Goal: Task Accomplishment & Management: Manage account settings

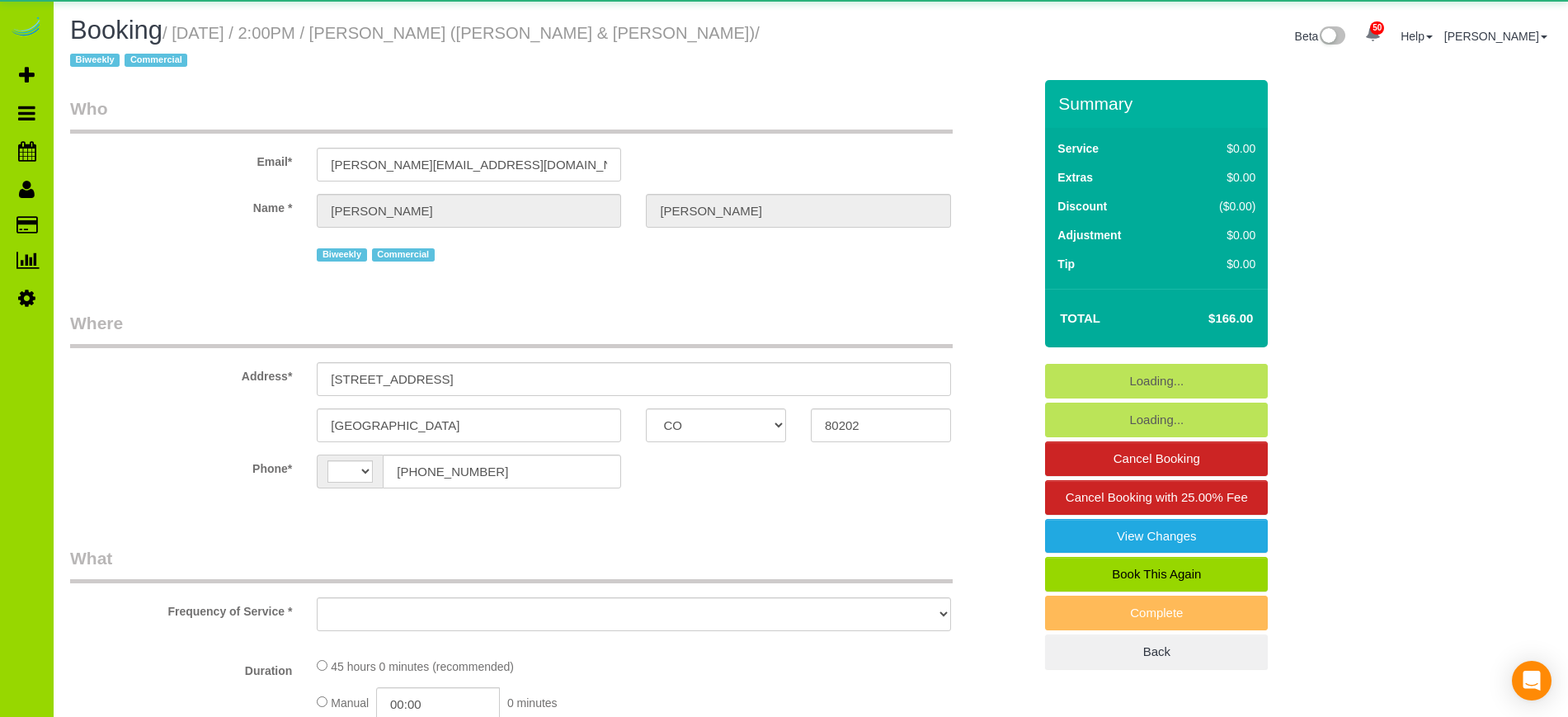
select select "CO"
select select "string:[GEOGRAPHIC_DATA]"
select select "object:572"
select select "string:fspay-51bebc56-6401-4172-8e92-3ea25b5cf0e6"
select select "number:1"
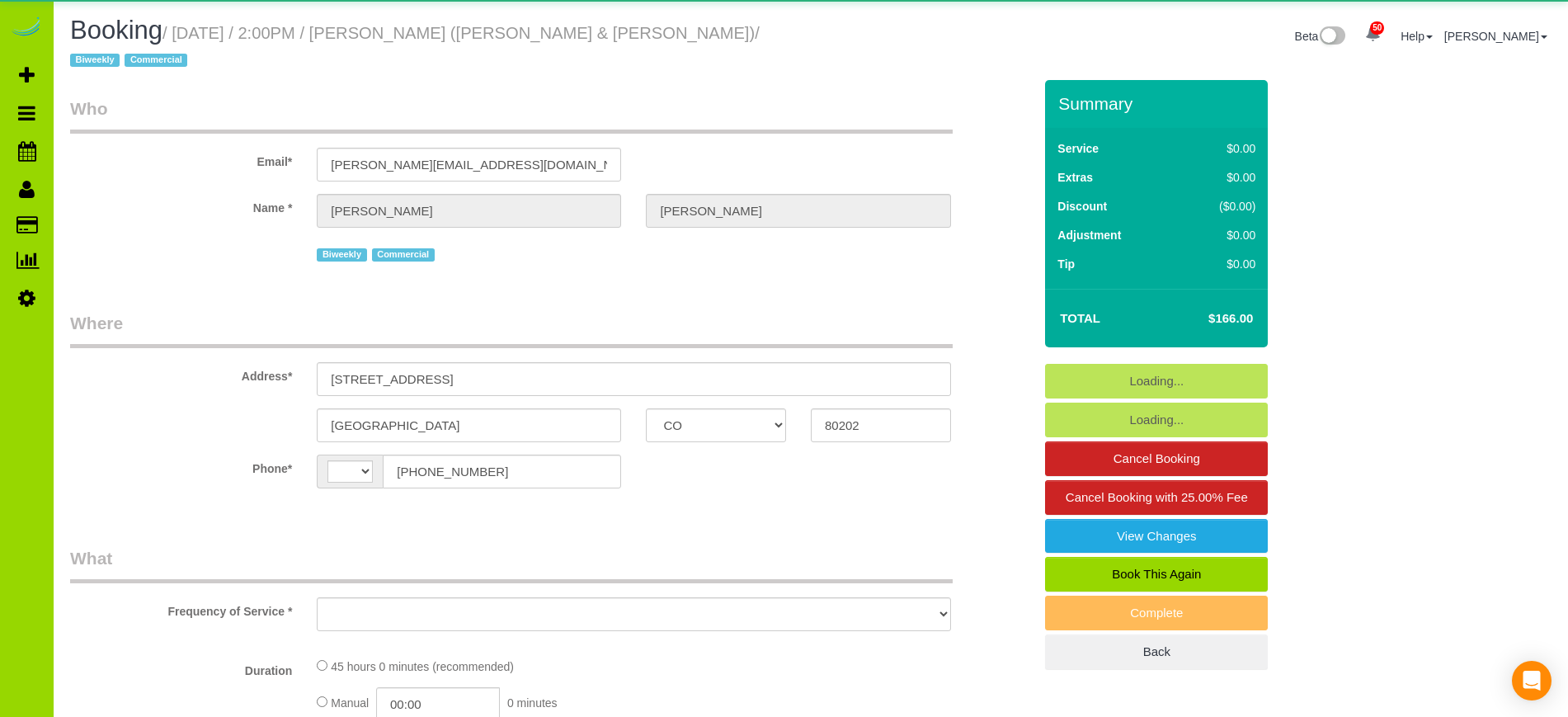
select select "number:21"
select select "object:1170"
select select "6"
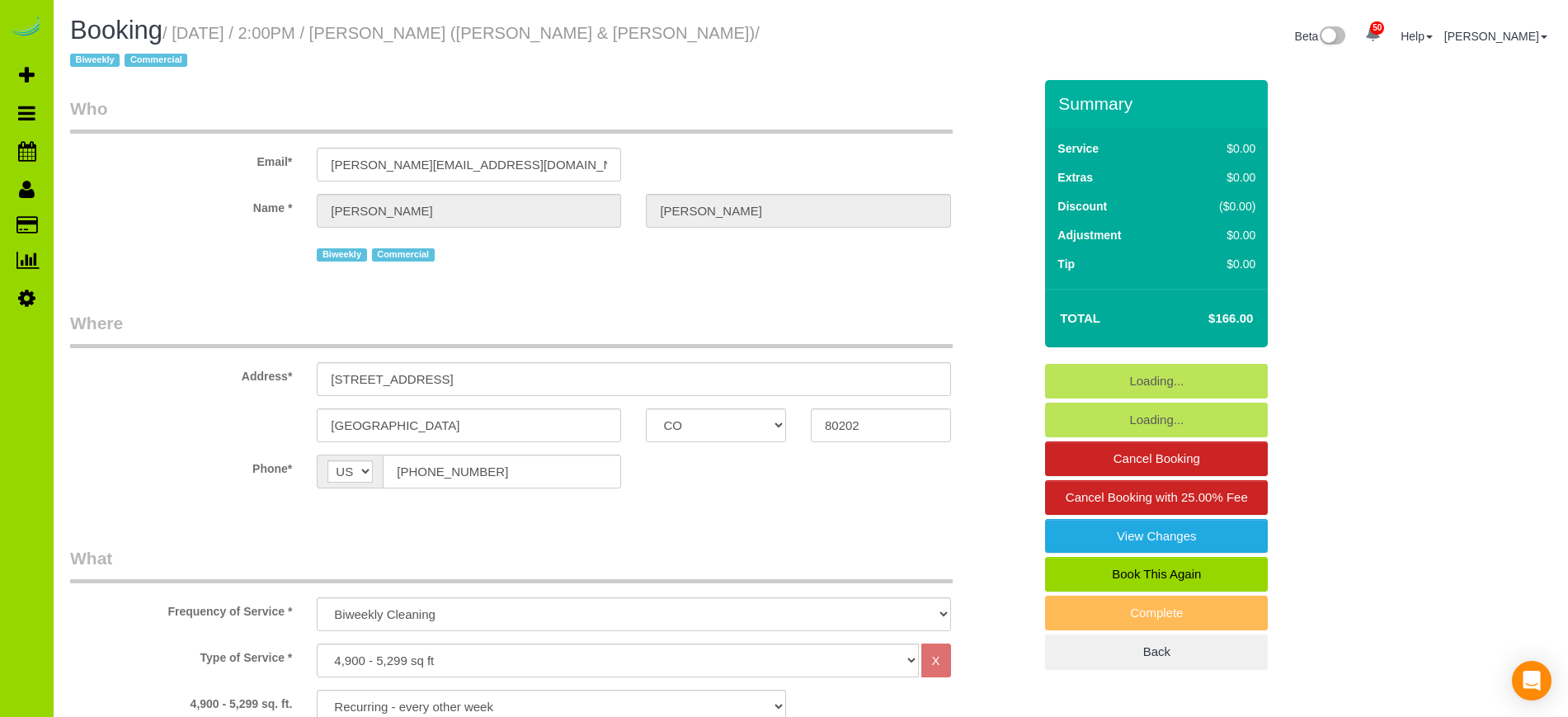
select select "6"
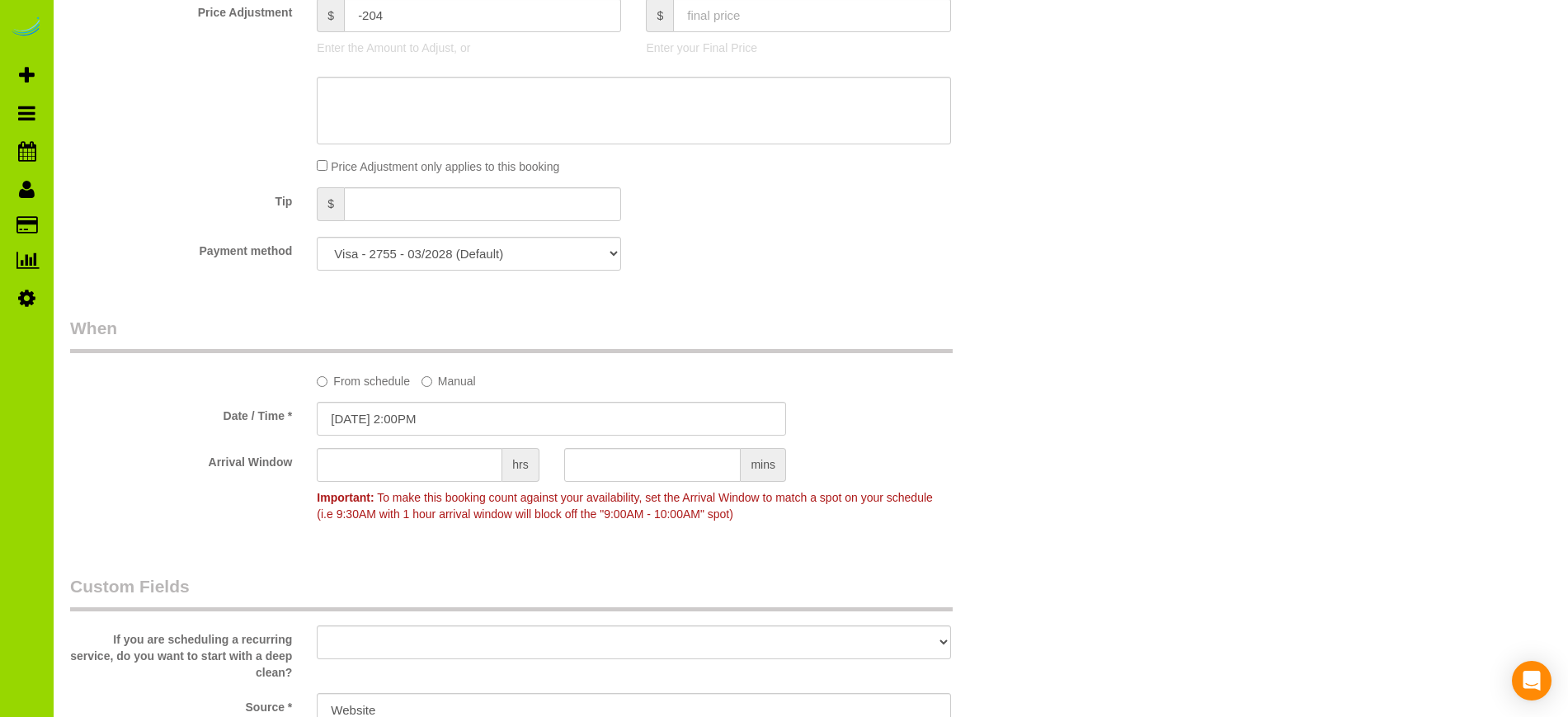
scroll to position [1033, 0]
click at [394, 398] on input "09/28/2025 2:00PM" at bounding box center [551, 414] width 469 height 33
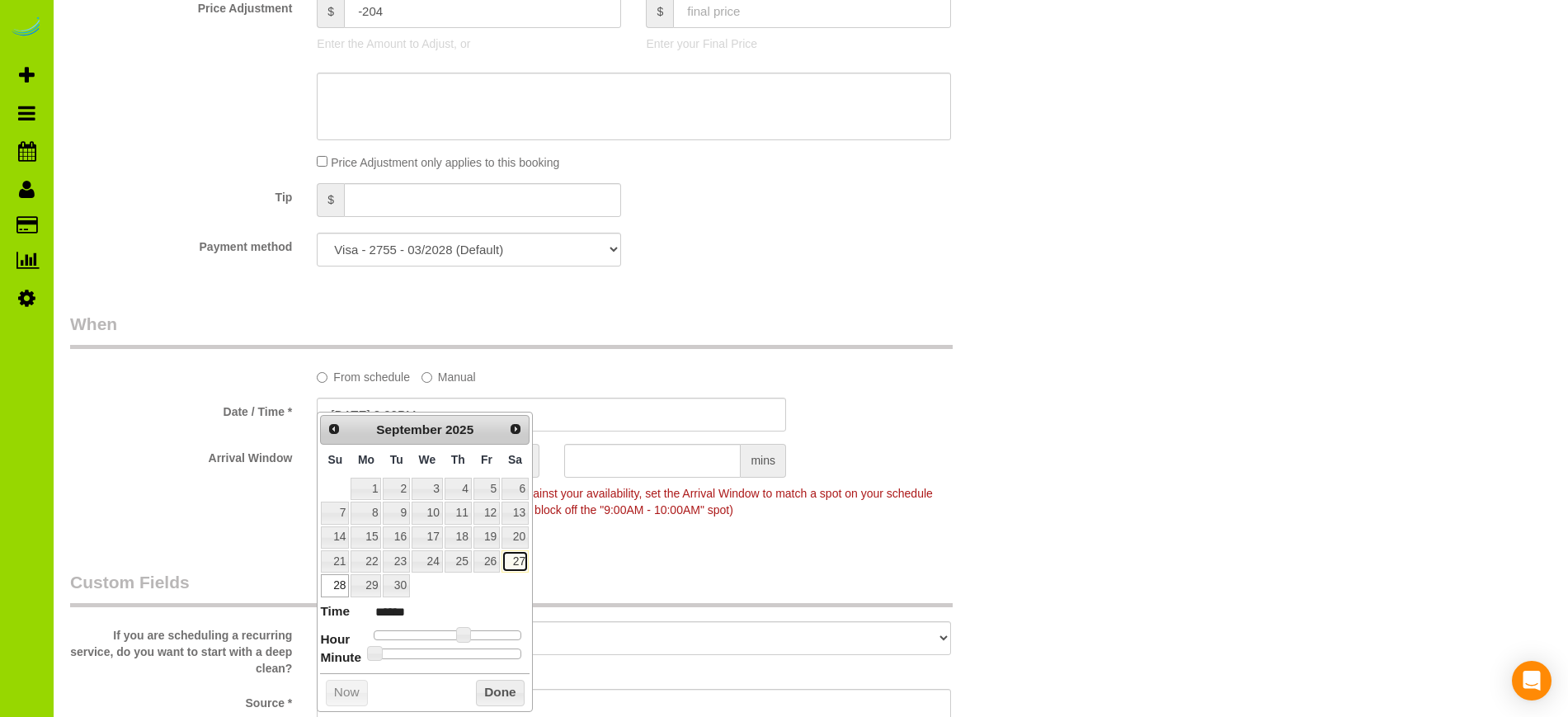
click at [515, 558] on link "27" at bounding box center [515, 561] width 27 height 23
type input "09/27/2025 2:00PM"
click at [498, 692] on button "Done" at bounding box center [501, 693] width 49 height 26
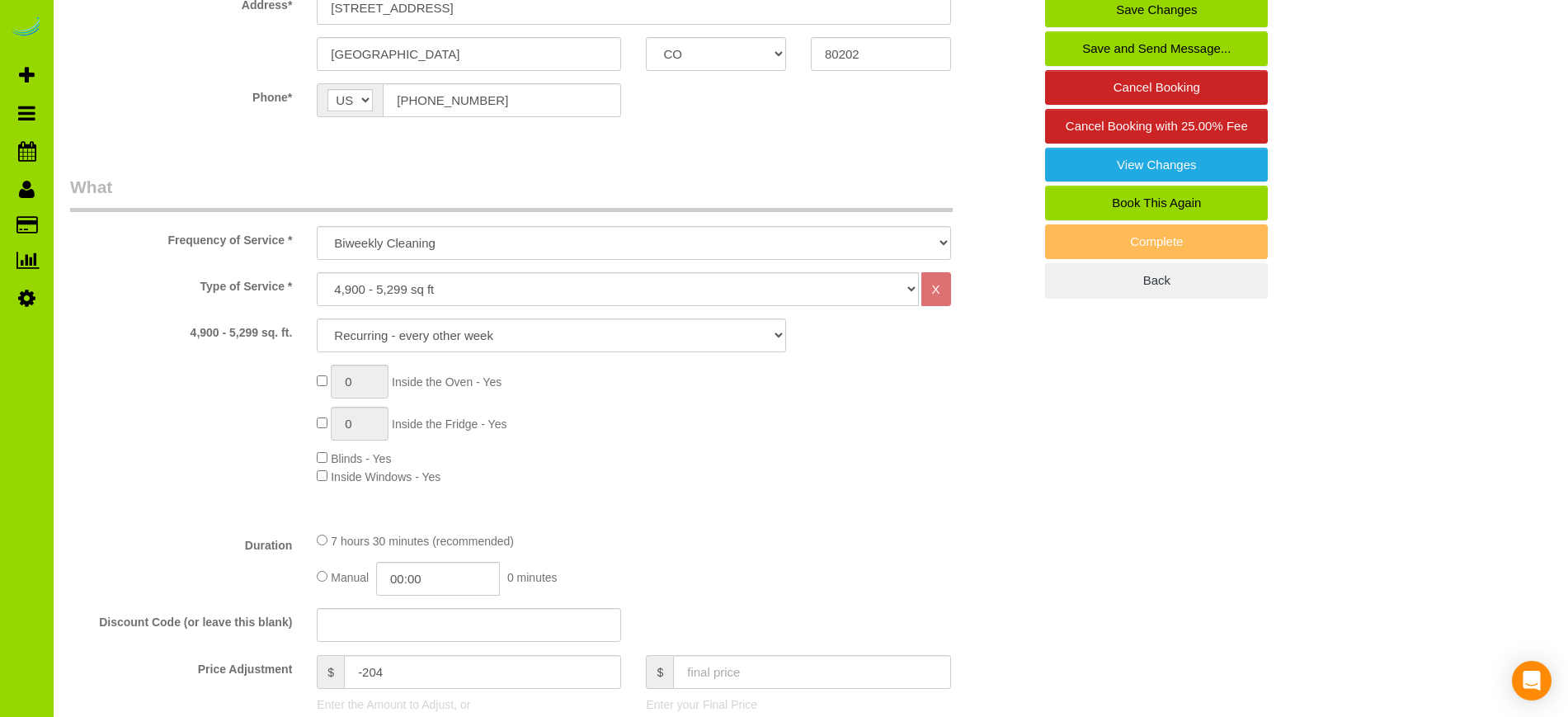
scroll to position [0, 0]
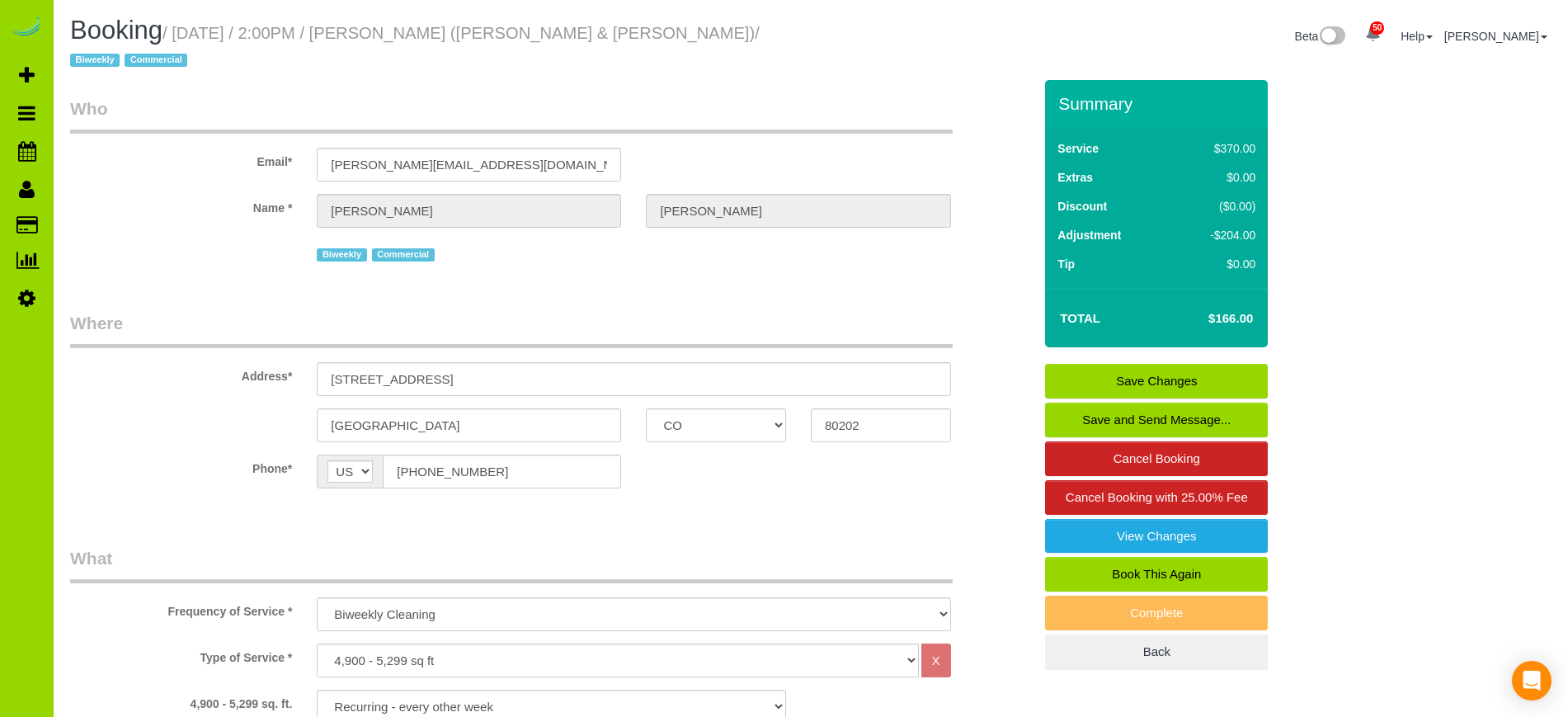
click at [1104, 364] on link "Save Changes" at bounding box center [1157, 382] width 222 height 34
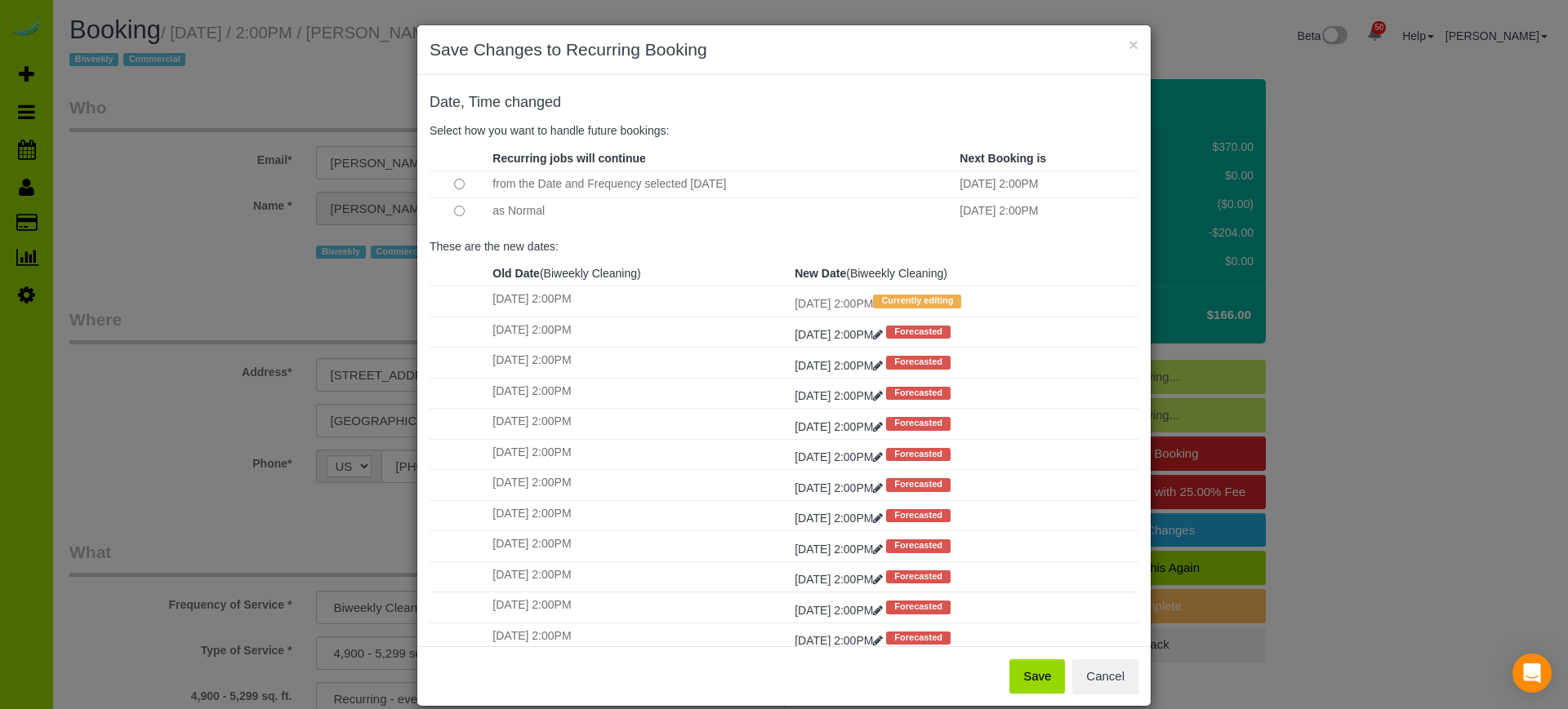
click at [450, 217] on td at bounding box center [459, 211] width 59 height 27
click at [1047, 669] on button "Save" at bounding box center [1037, 677] width 55 height 34
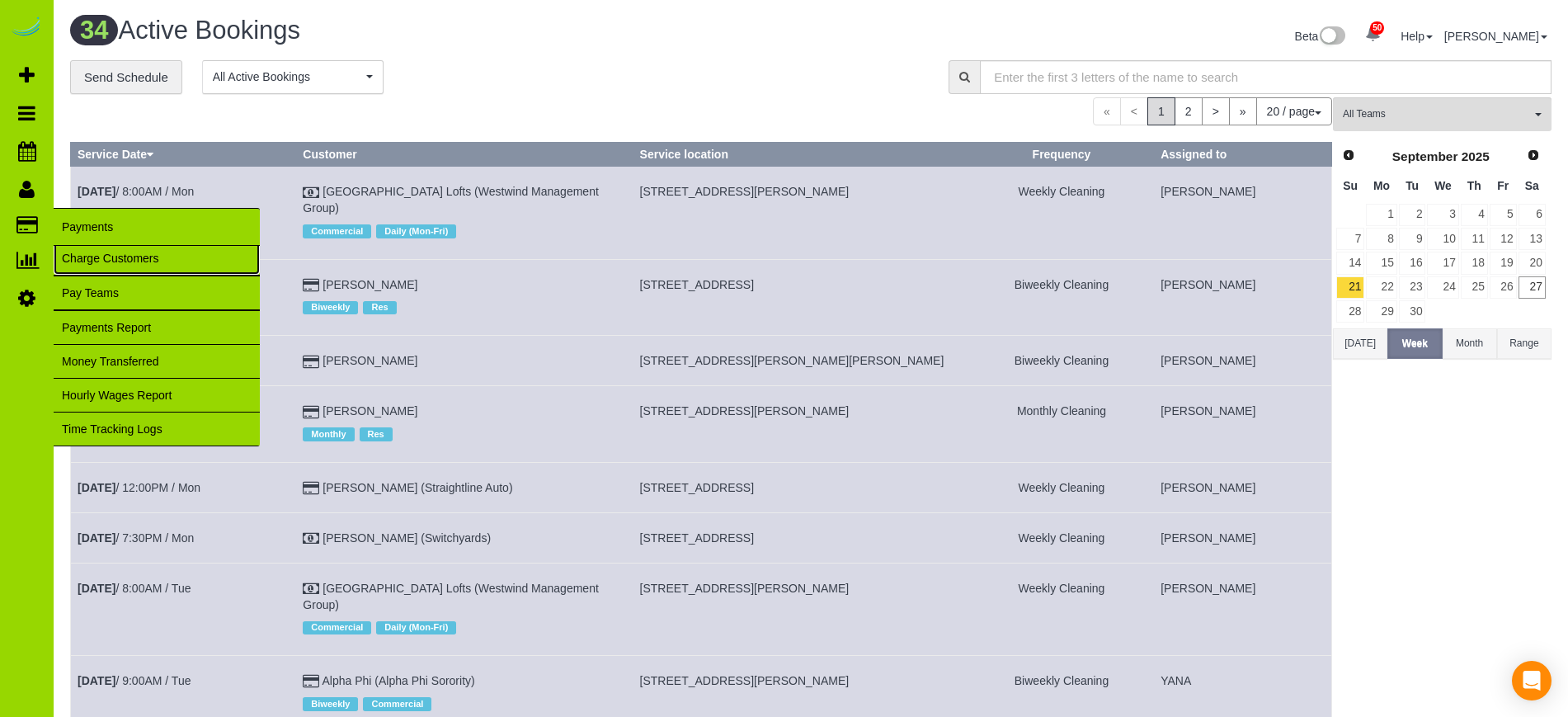
click at [103, 256] on link "Charge Customers" at bounding box center [156, 258] width 206 height 33
select select
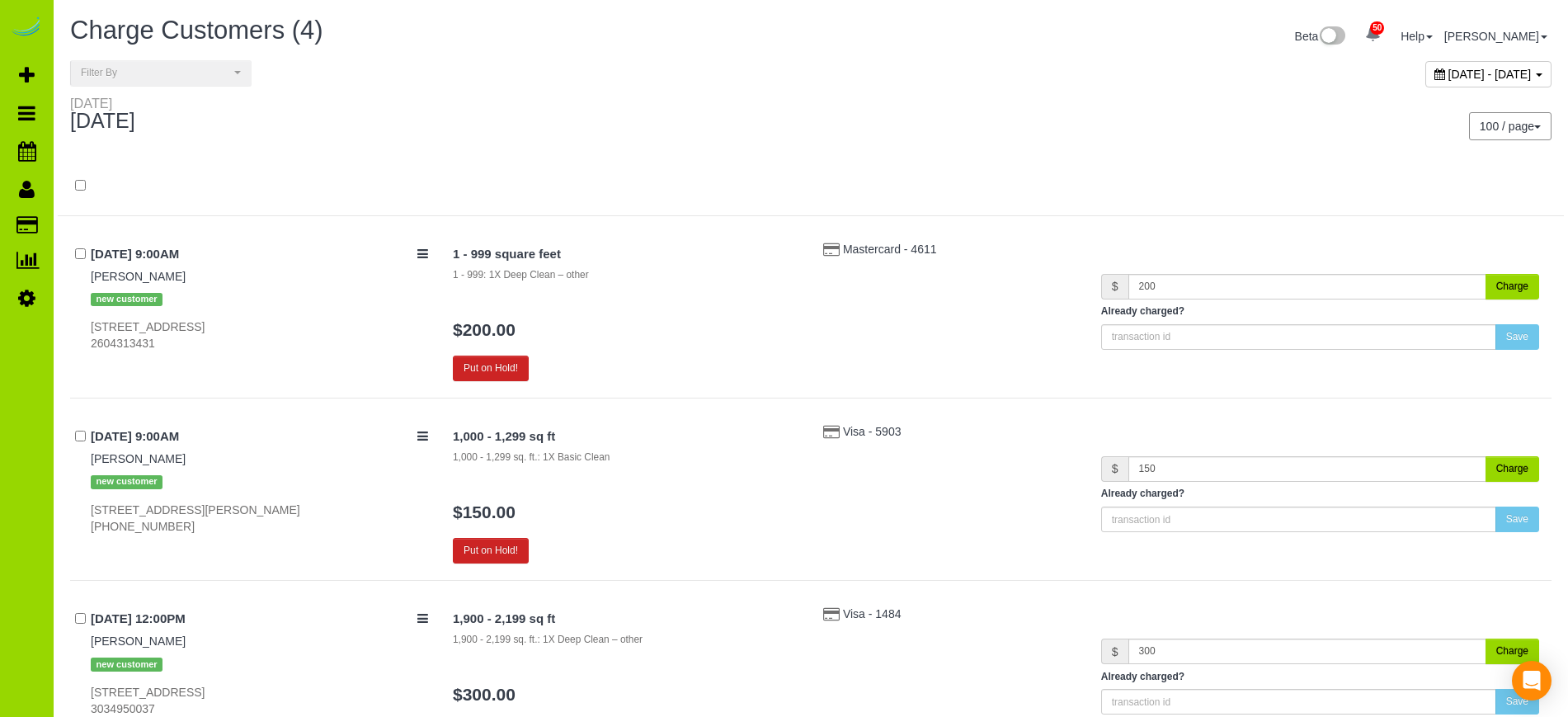
click at [1449, 70] on span "September 27, 2025 - September 27, 2025" at bounding box center [1490, 74] width 83 height 14
type input "**********"
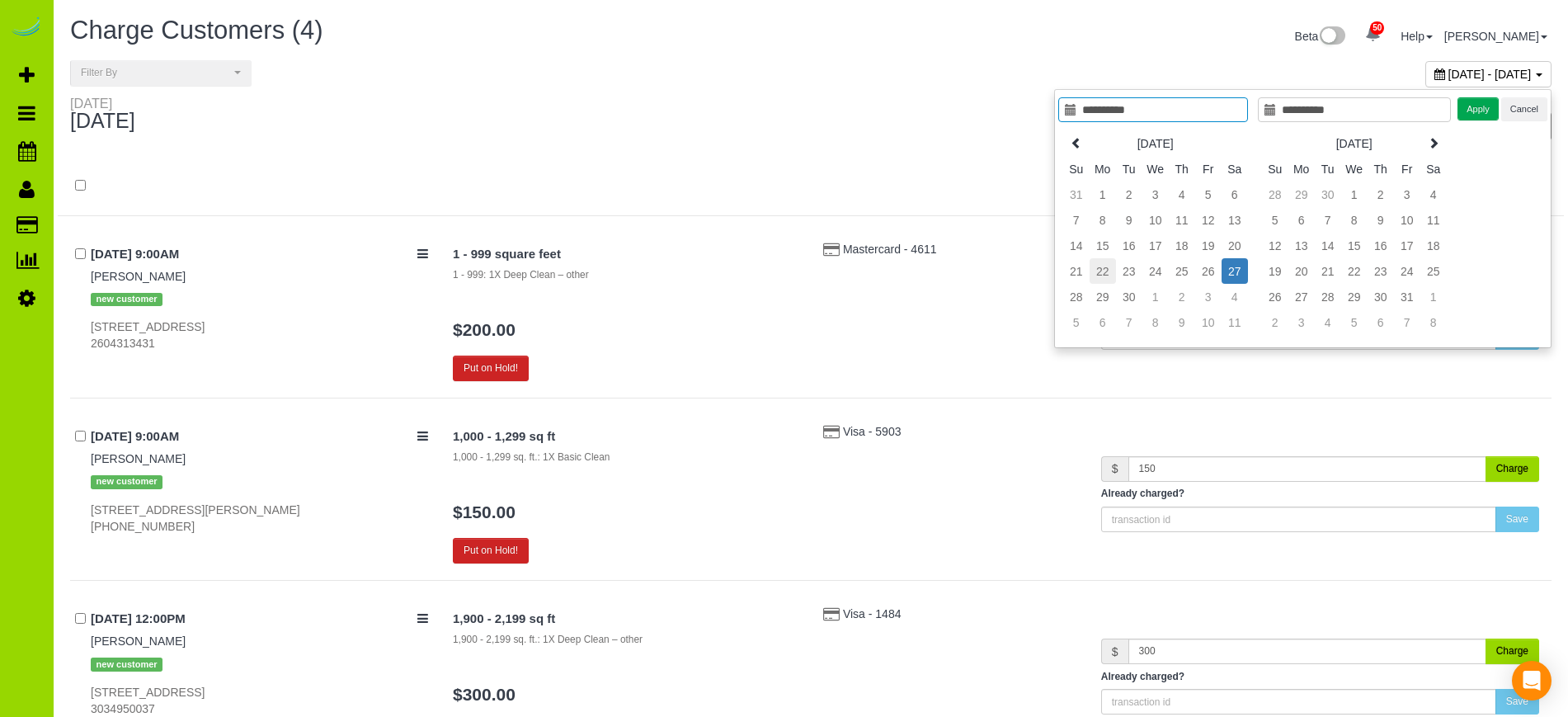
type input "**********"
click at [1109, 271] on td "22" at bounding box center [1103, 271] width 26 height 25
type input "**********"
click at [1231, 275] on td "27" at bounding box center [1235, 271] width 26 height 25
type input "**********"
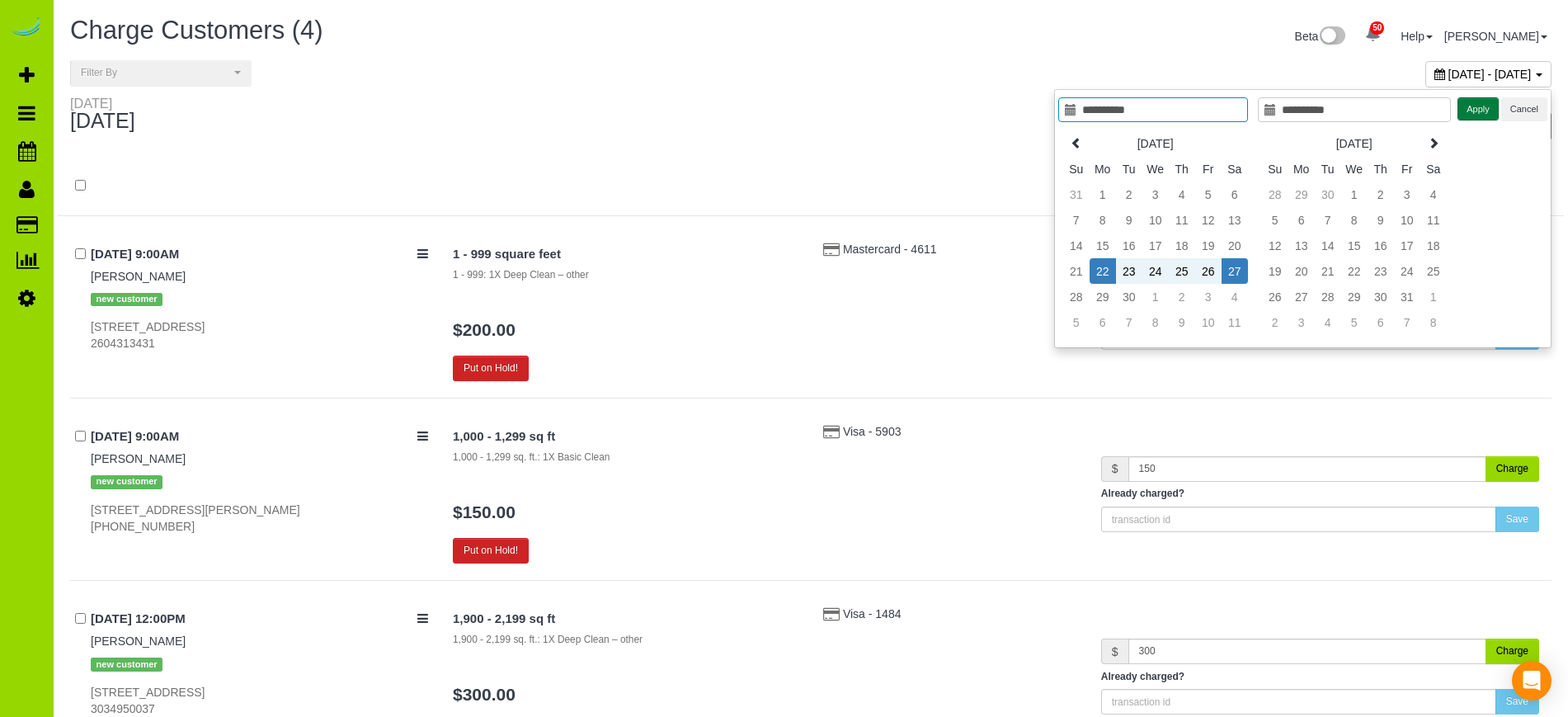
click at [1479, 114] on button "Apply" at bounding box center [1479, 109] width 42 height 24
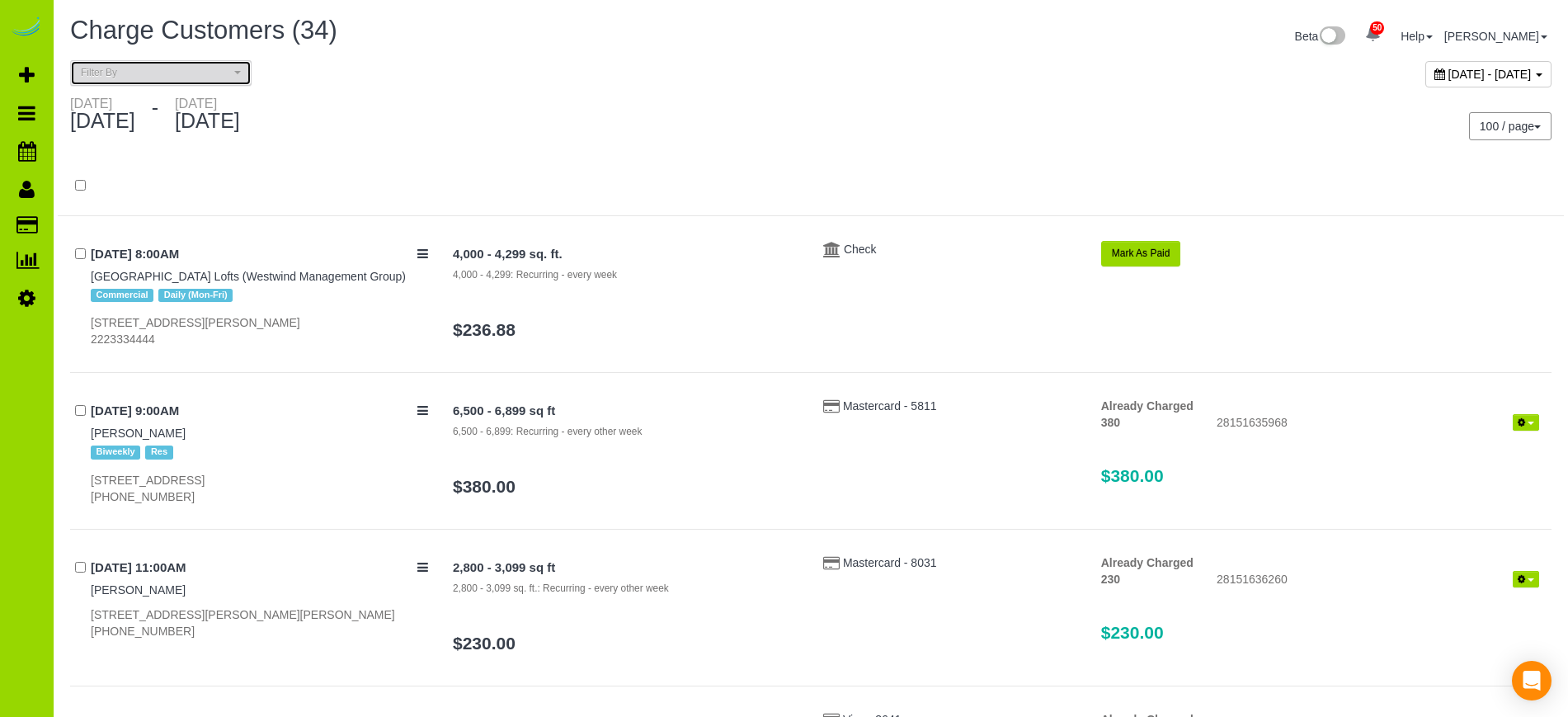
click at [248, 73] on button "Filter By" at bounding box center [161, 73] width 182 height 25
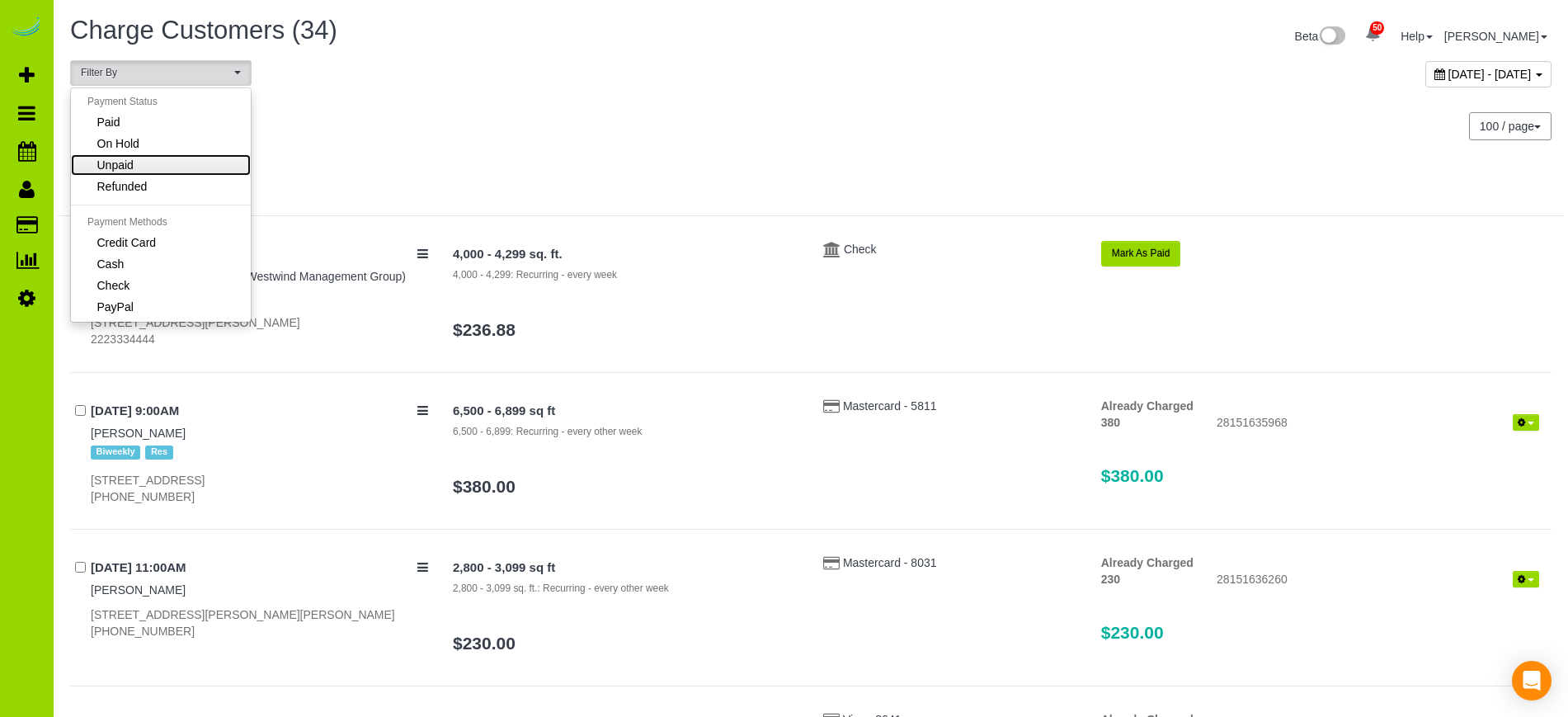
click at [156, 156] on link "Unpaid" at bounding box center [160, 165] width 180 height 22
select select "******"
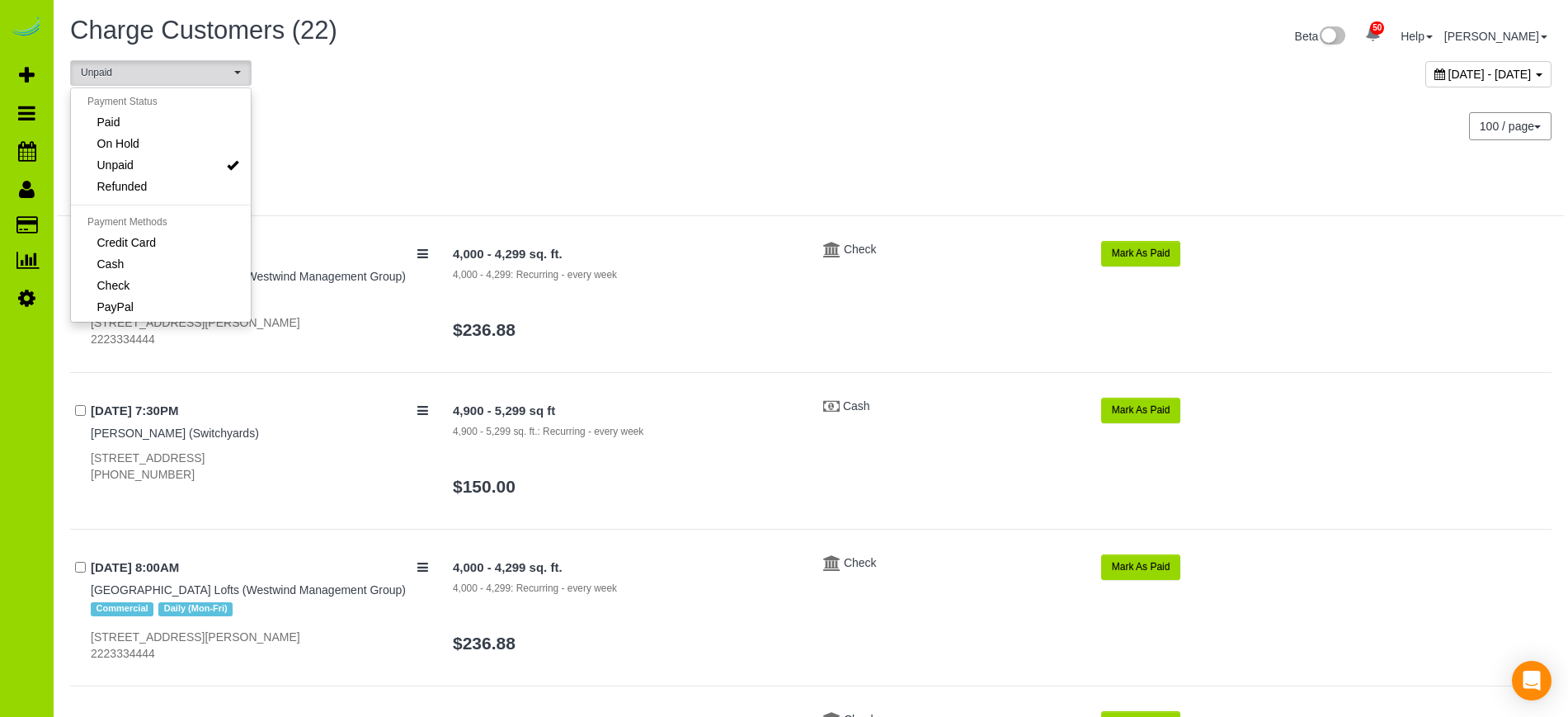
click at [703, 111] on div "Monday September 22, 2025 - Saturday September 27, 2025" at bounding box center [434, 118] width 753 height 43
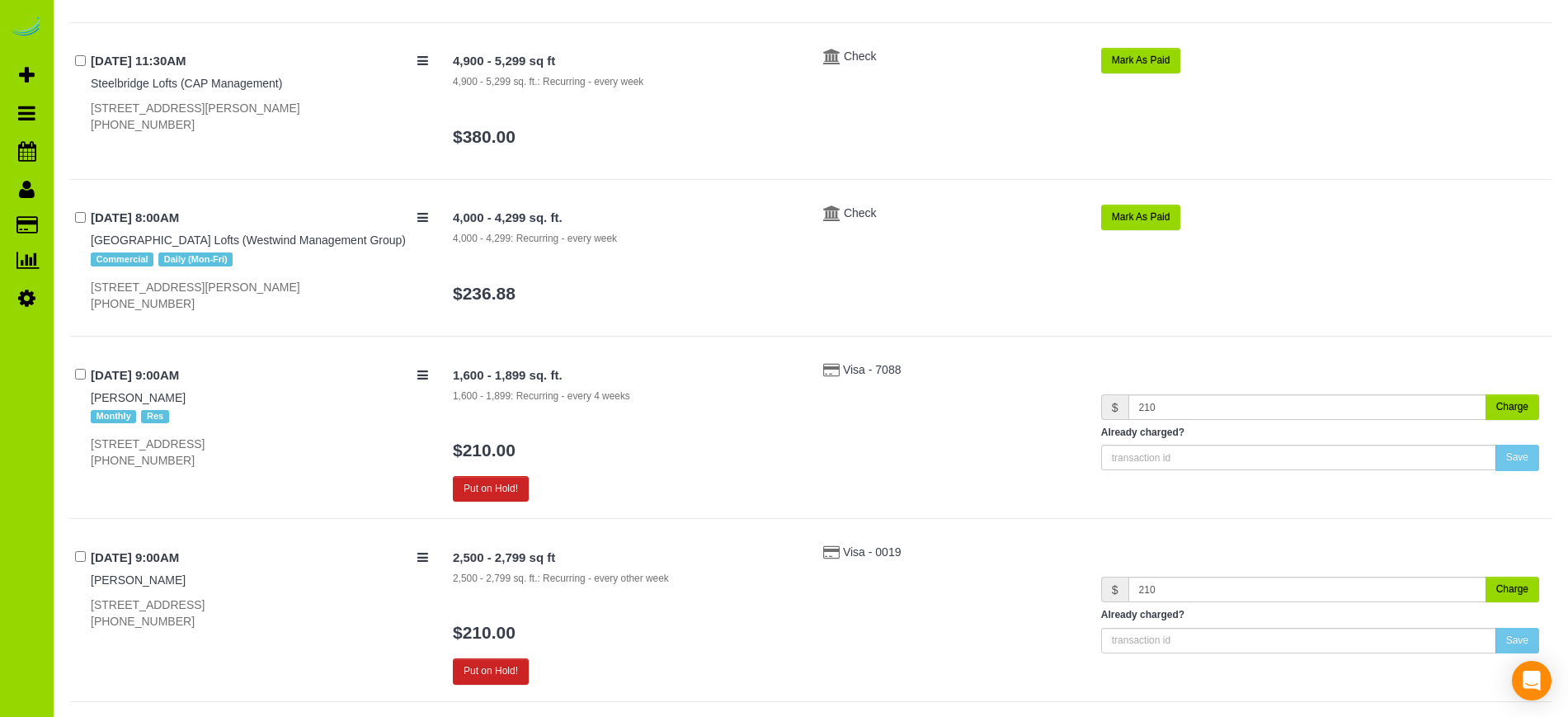
scroll to position [887, 0]
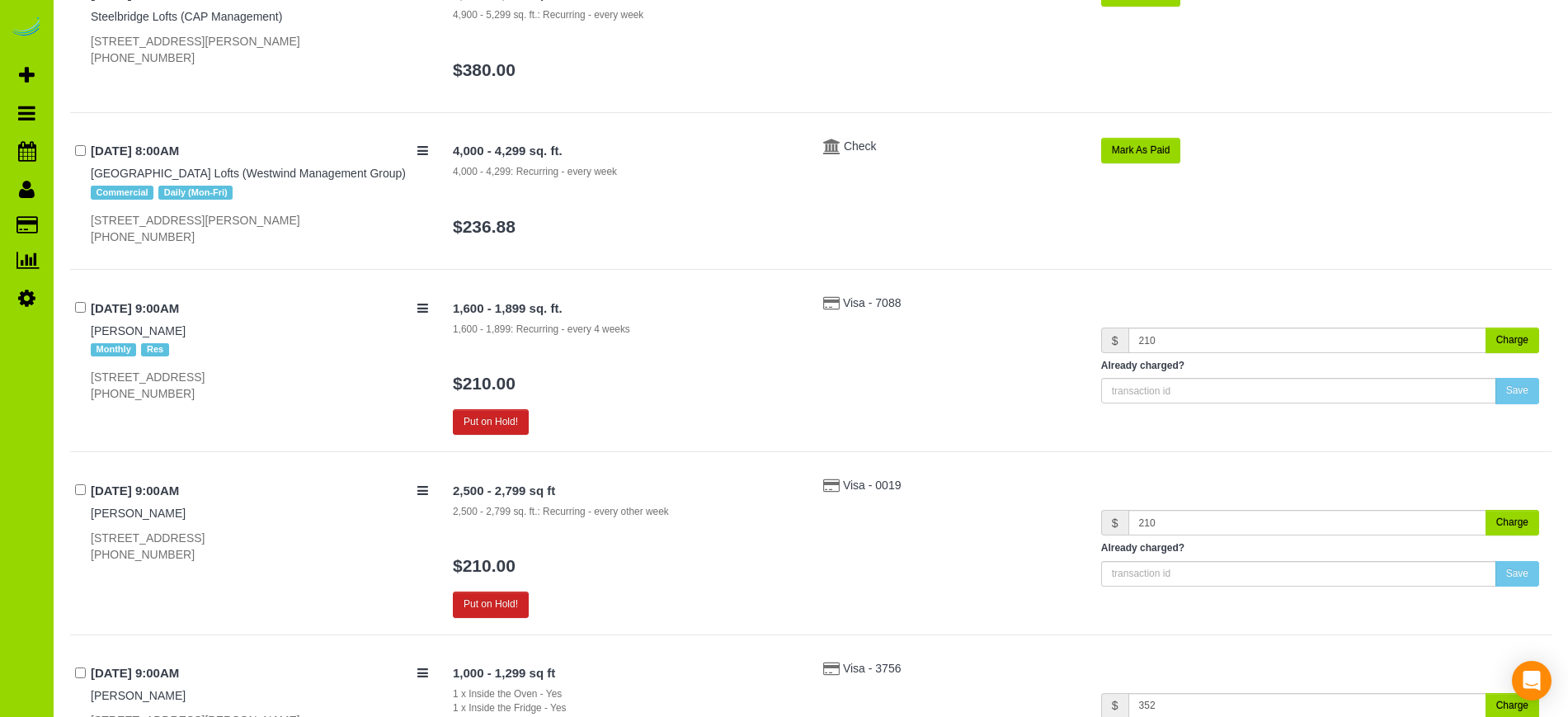
click at [1513, 341] on button "Charge" at bounding box center [1512, 340] width 53 height 25
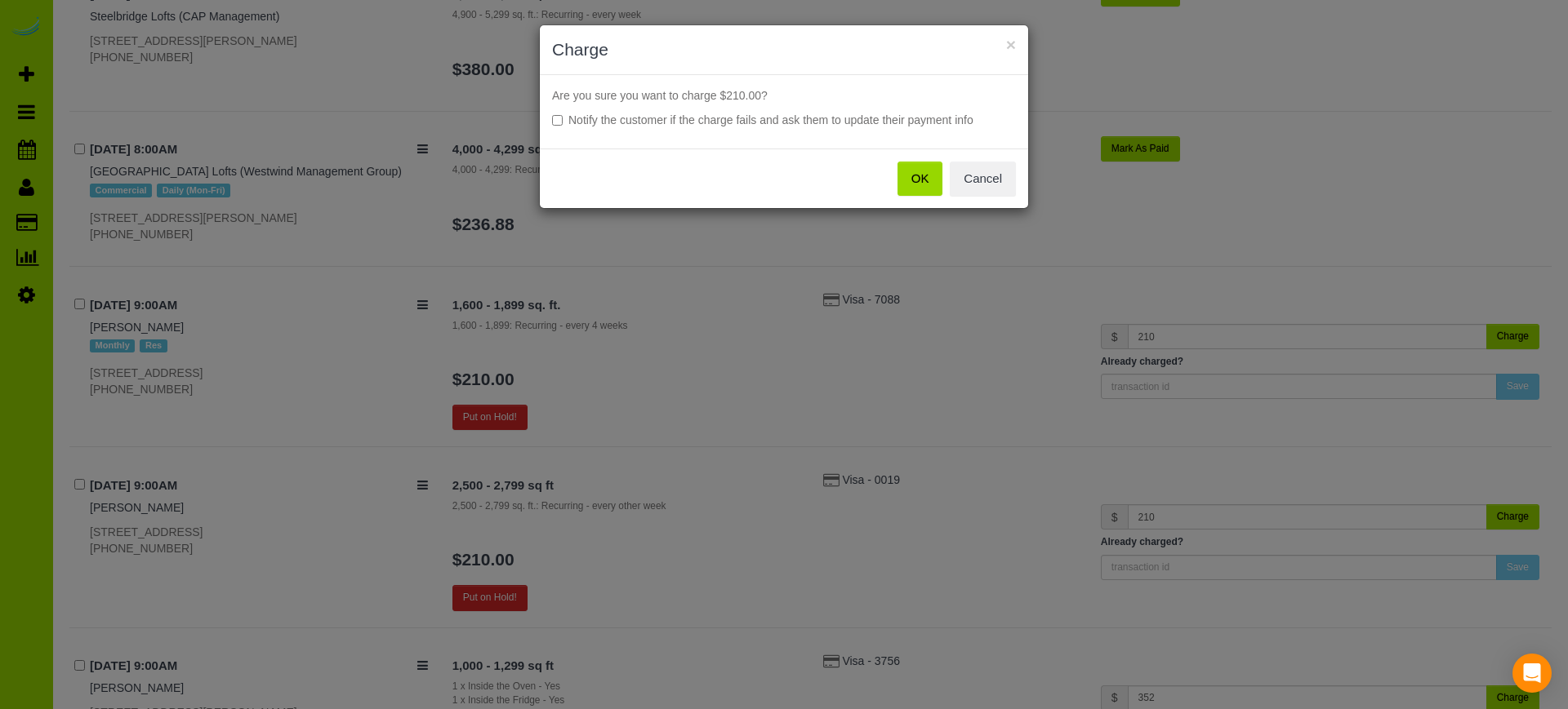
click at [563, 119] on label "Notify the customer if the charge fails and ask them to update their payment in…" at bounding box center [784, 120] width 463 height 16
click at [927, 183] on button "OK" at bounding box center [920, 179] width 46 height 34
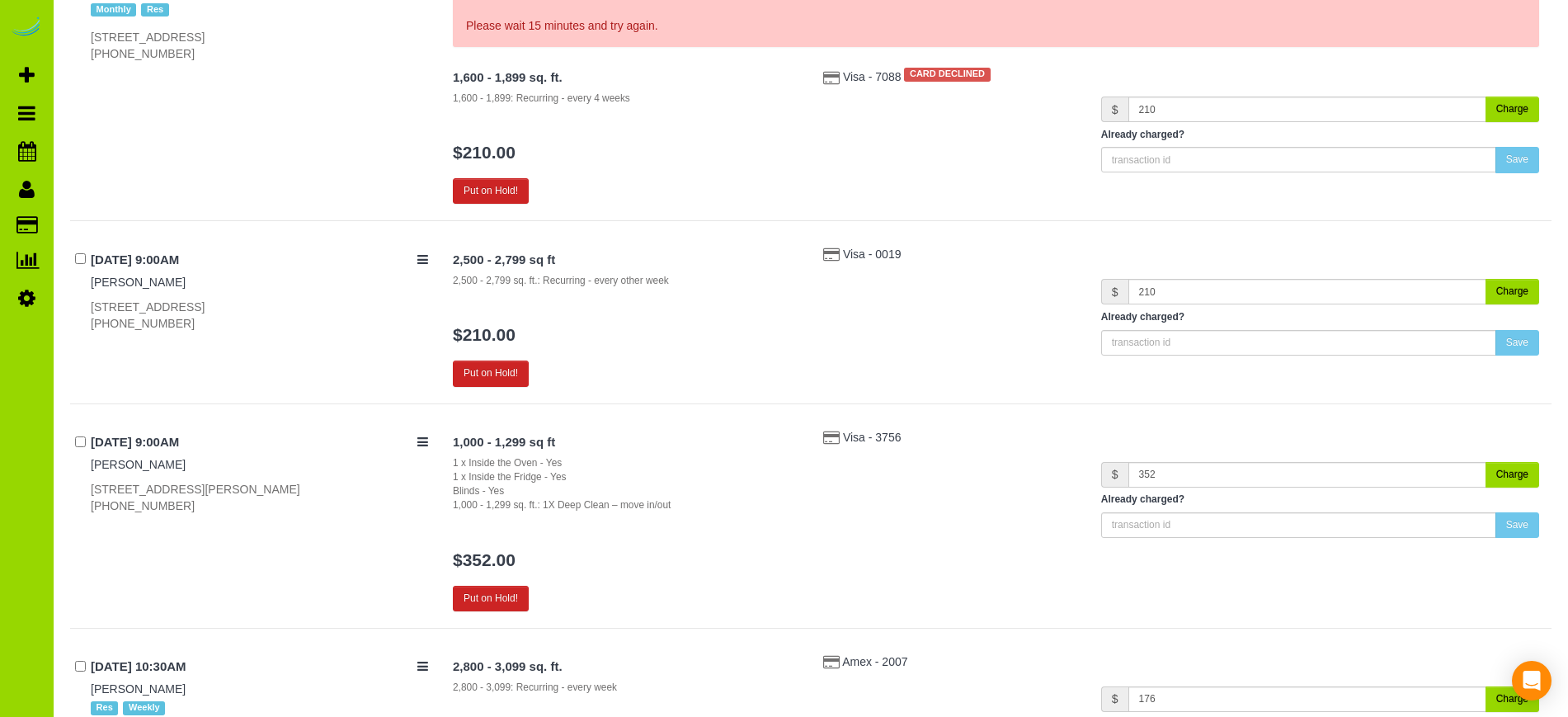
scroll to position [1243, 0]
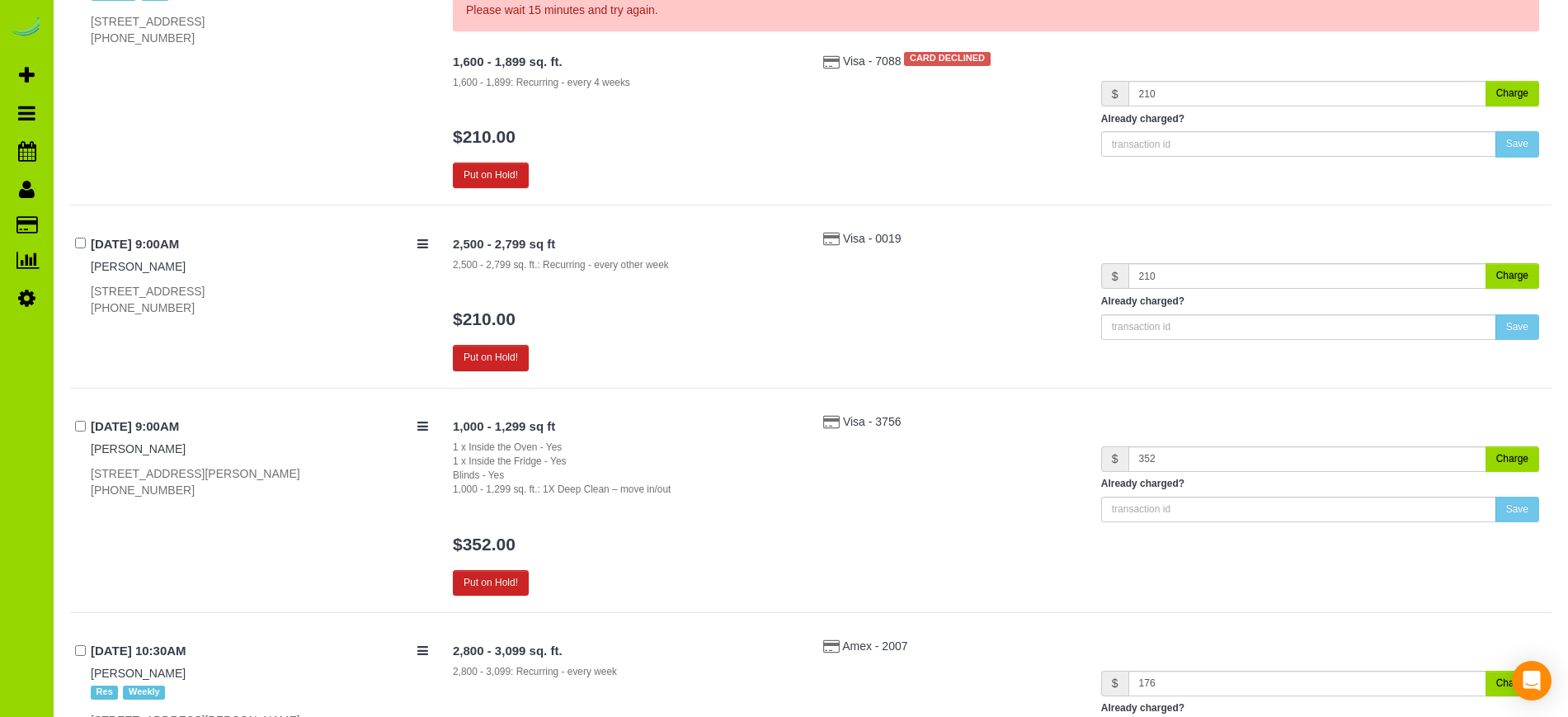
click at [1523, 269] on button "Charge" at bounding box center [1512, 276] width 53 height 25
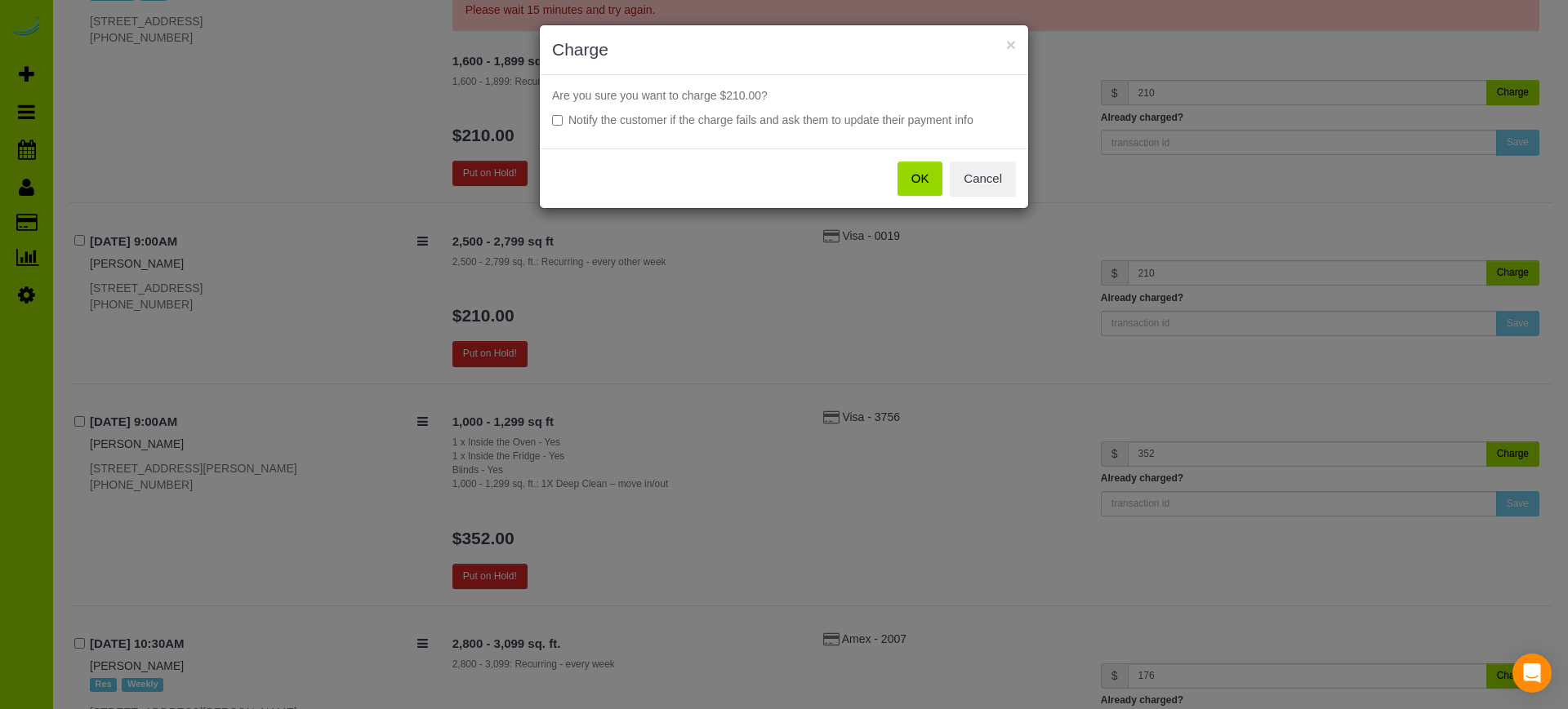
click at [918, 177] on button "OK" at bounding box center [920, 179] width 46 height 34
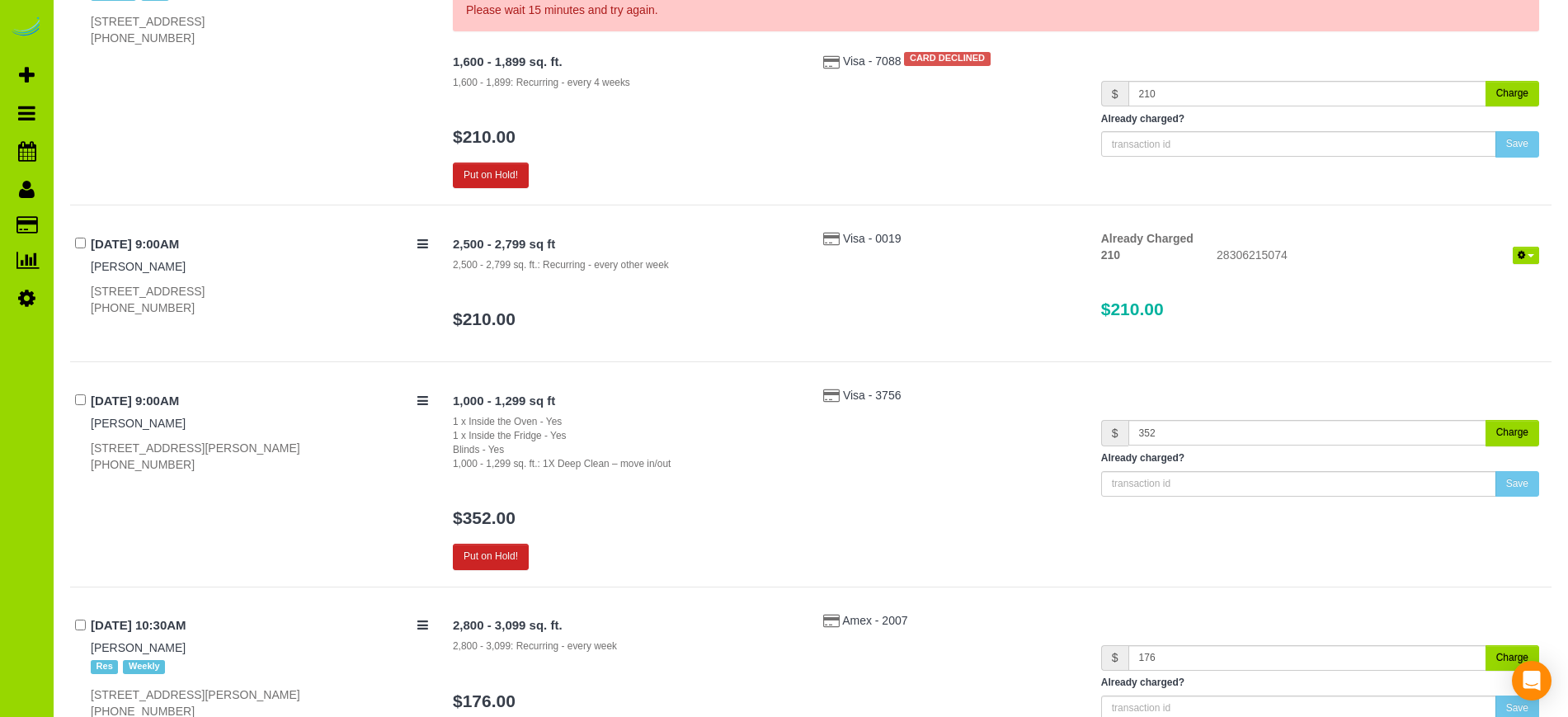
click at [1516, 431] on button "Charge" at bounding box center [1512, 433] width 53 height 25
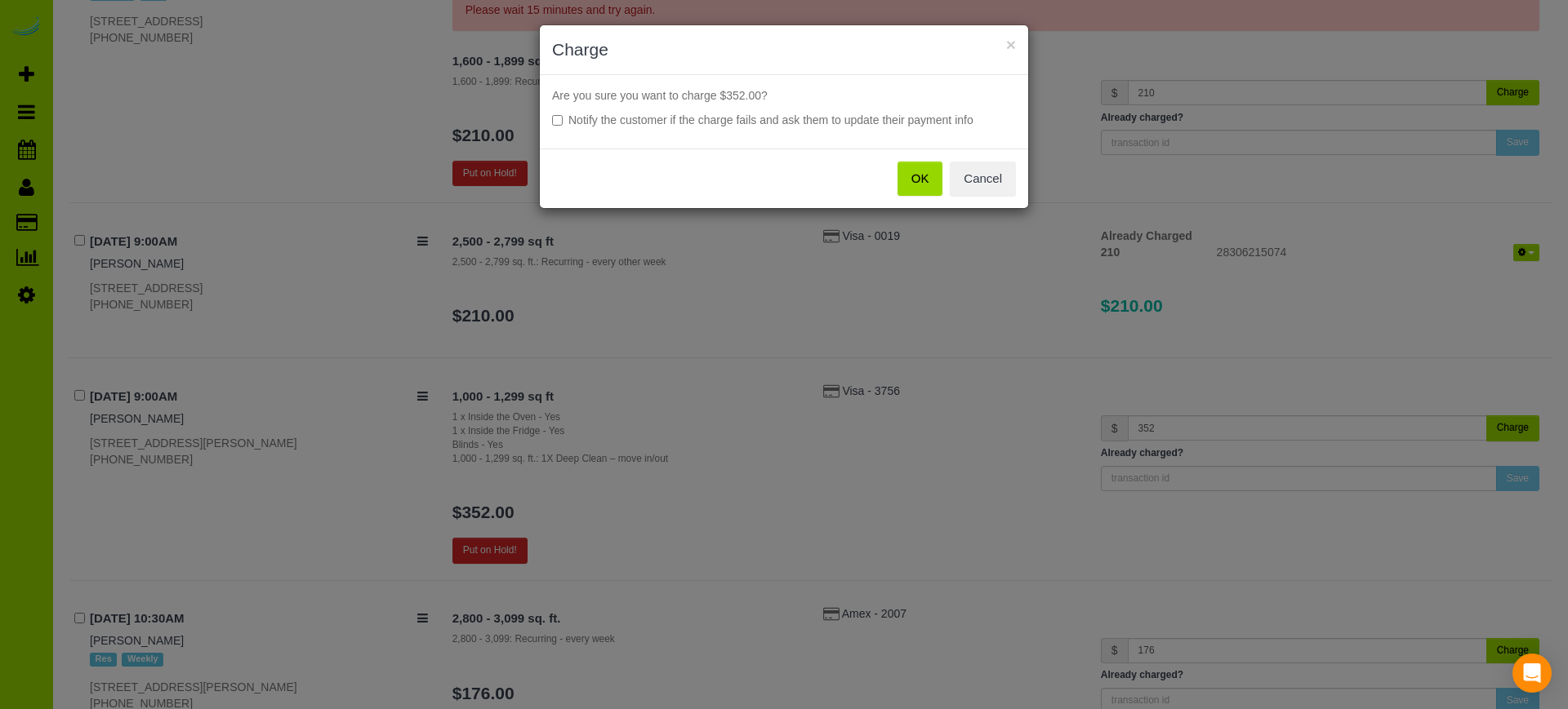
click at [922, 182] on button "OK" at bounding box center [920, 179] width 46 height 34
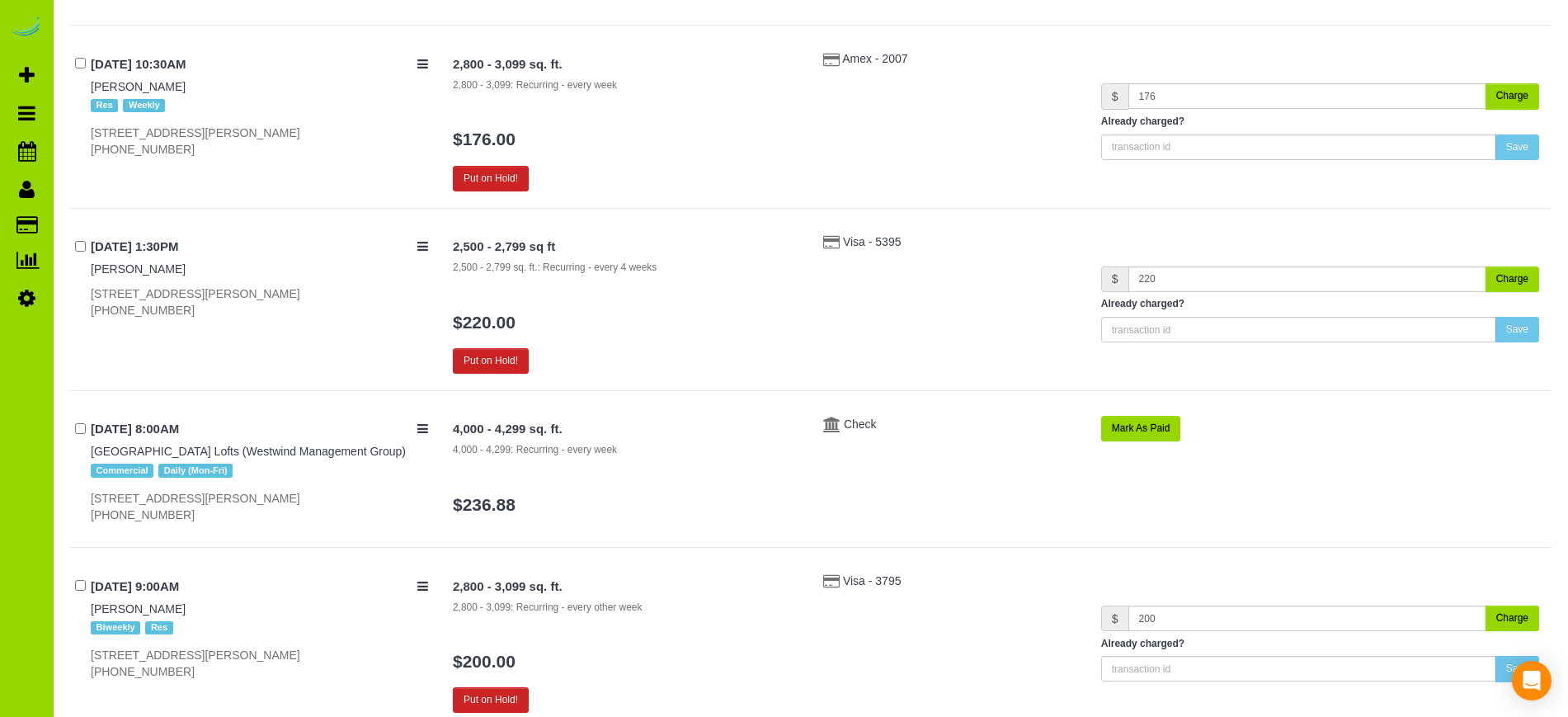
scroll to position [1794, 0]
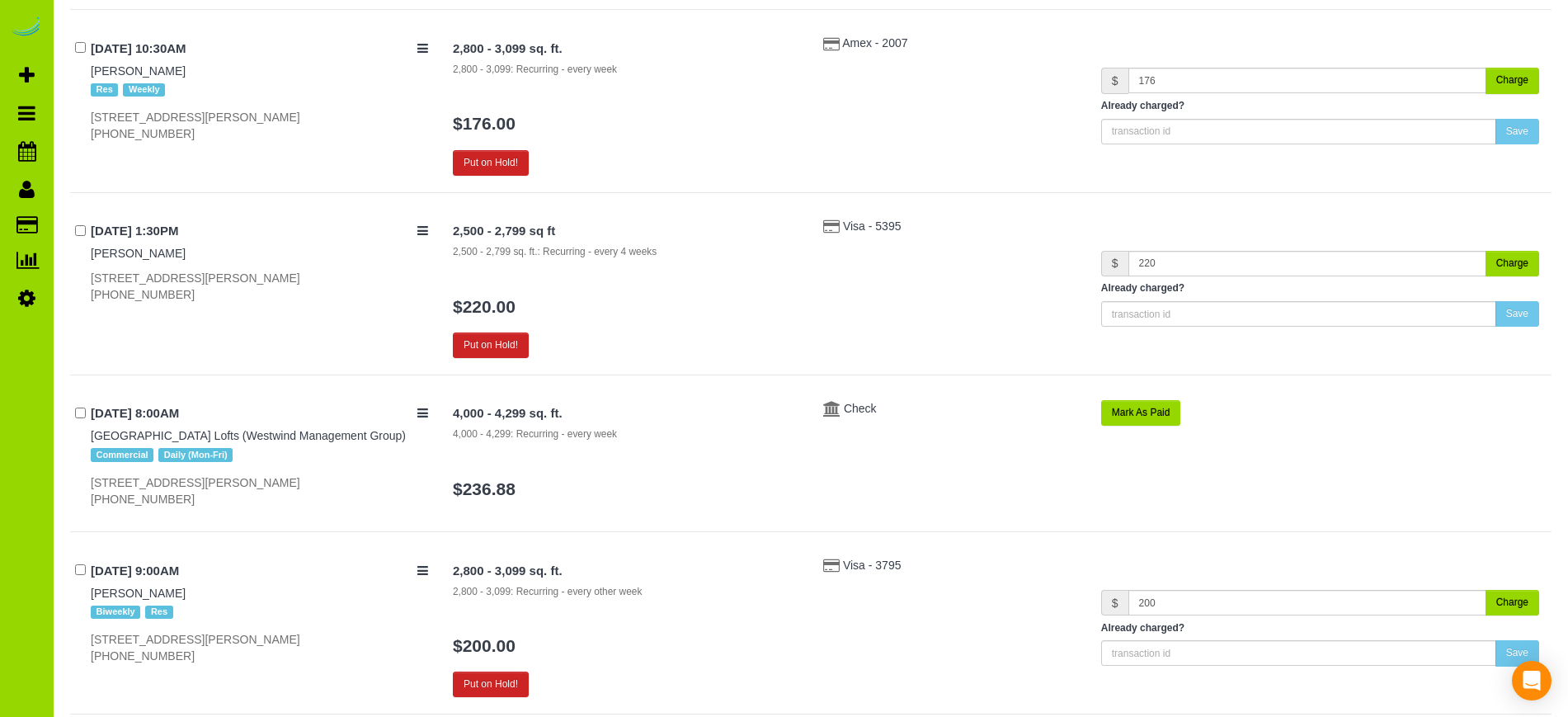
click at [1525, 80] on button "Charge" at bounding box center [1512, 80] width 53 height 25
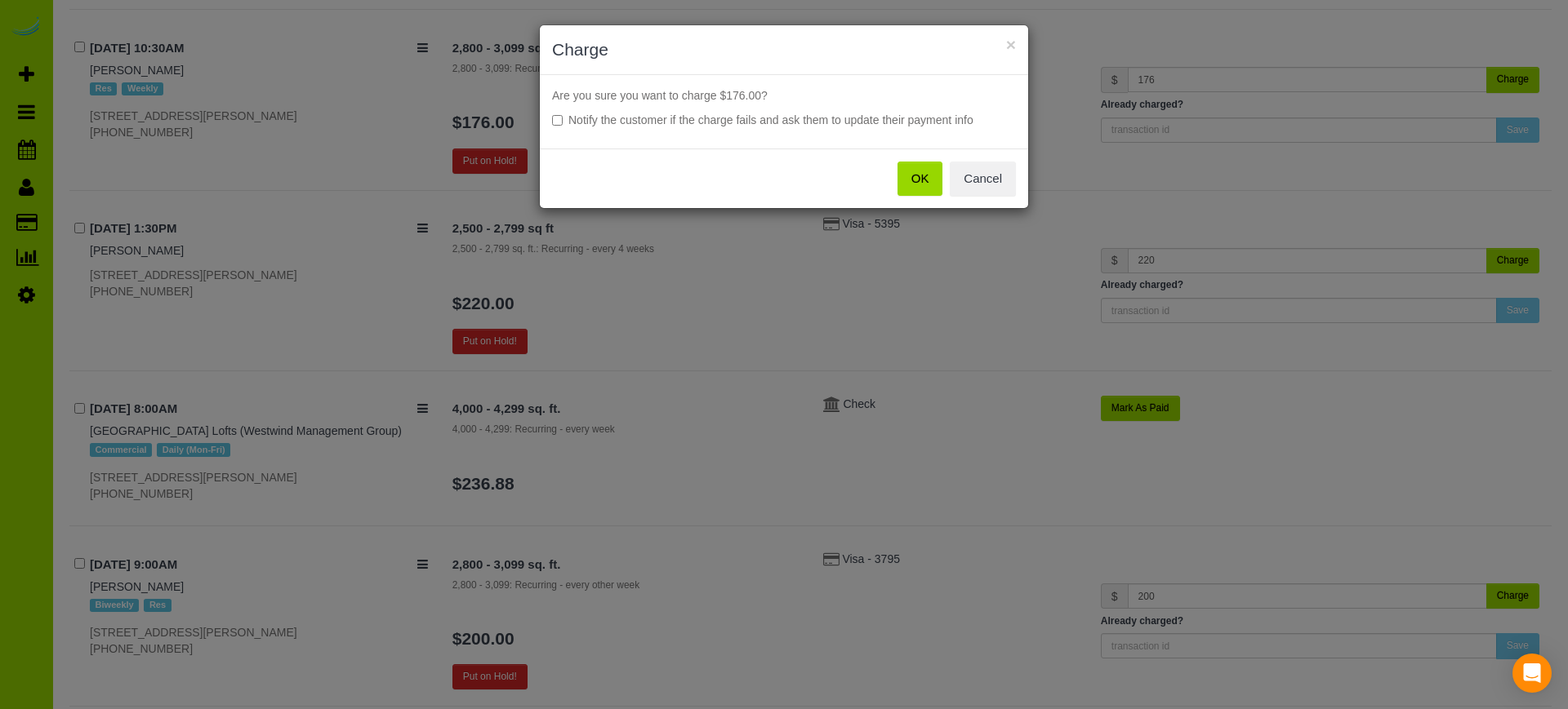
click at [926, 173] on button "OK" at bounding box center [920, 179] width 46 height 34
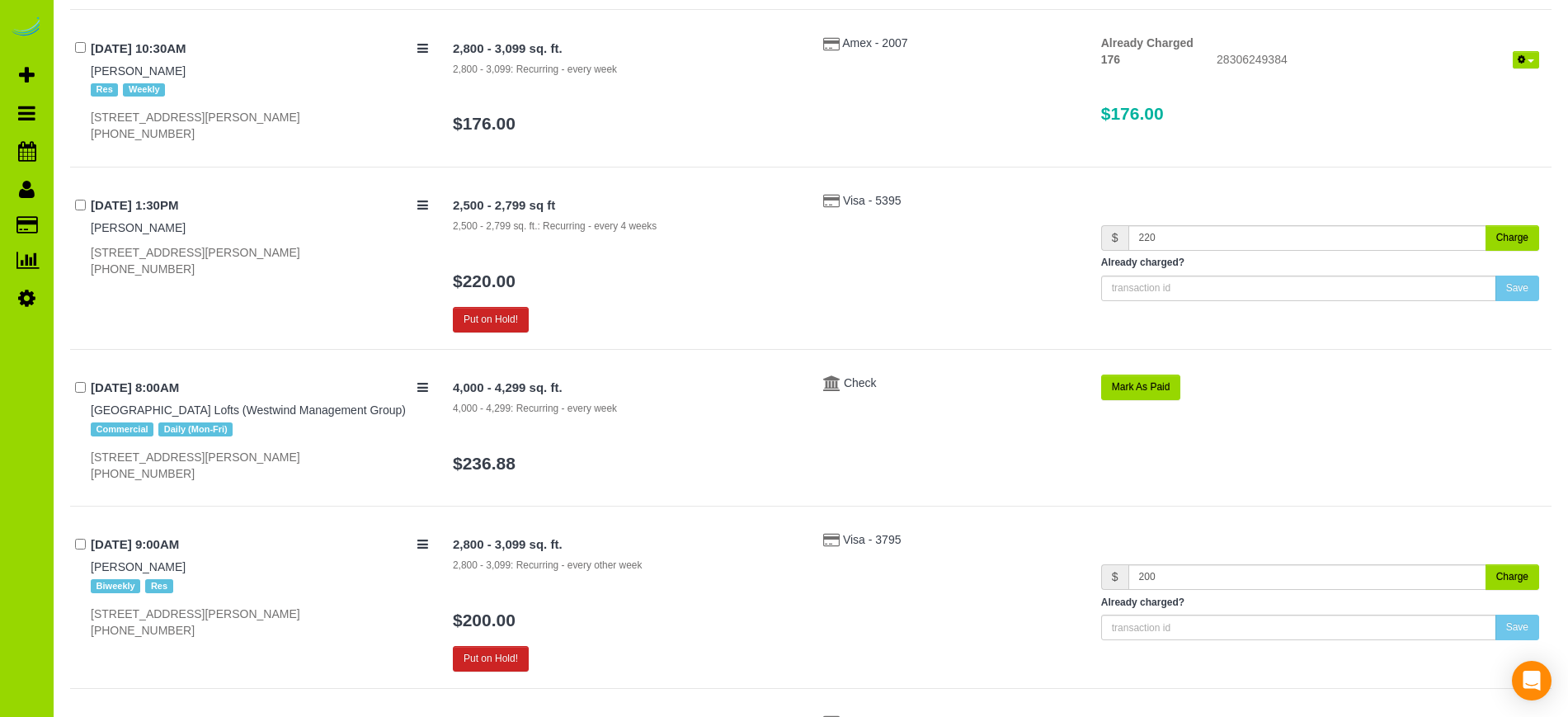
click at [1512, 241] on button "Charge" at bounding box center [1512, 238] width 53 height 25
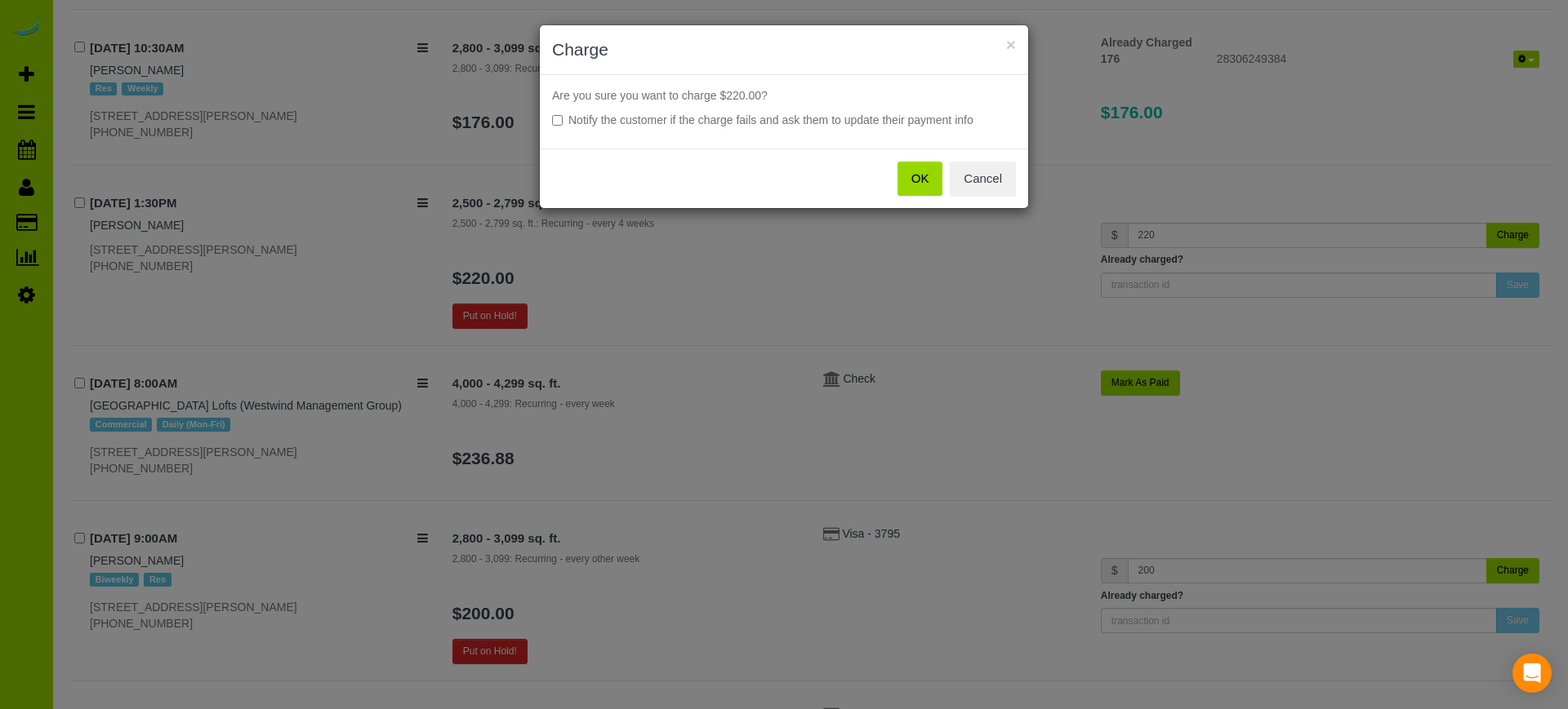
click at [929, 176] on button "OK" at bounding box center [920, 179] width 46 height 34
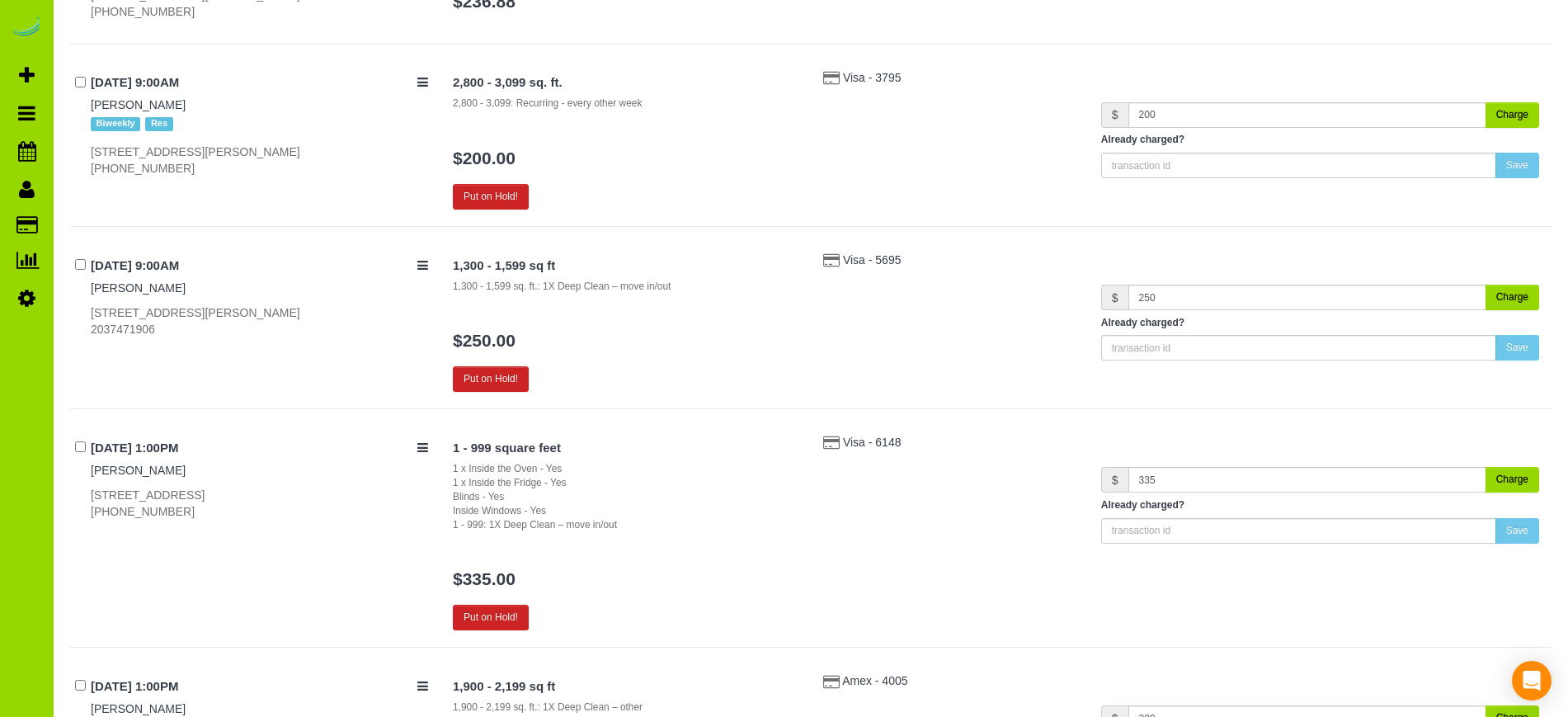
scroll to position [2241, 0]
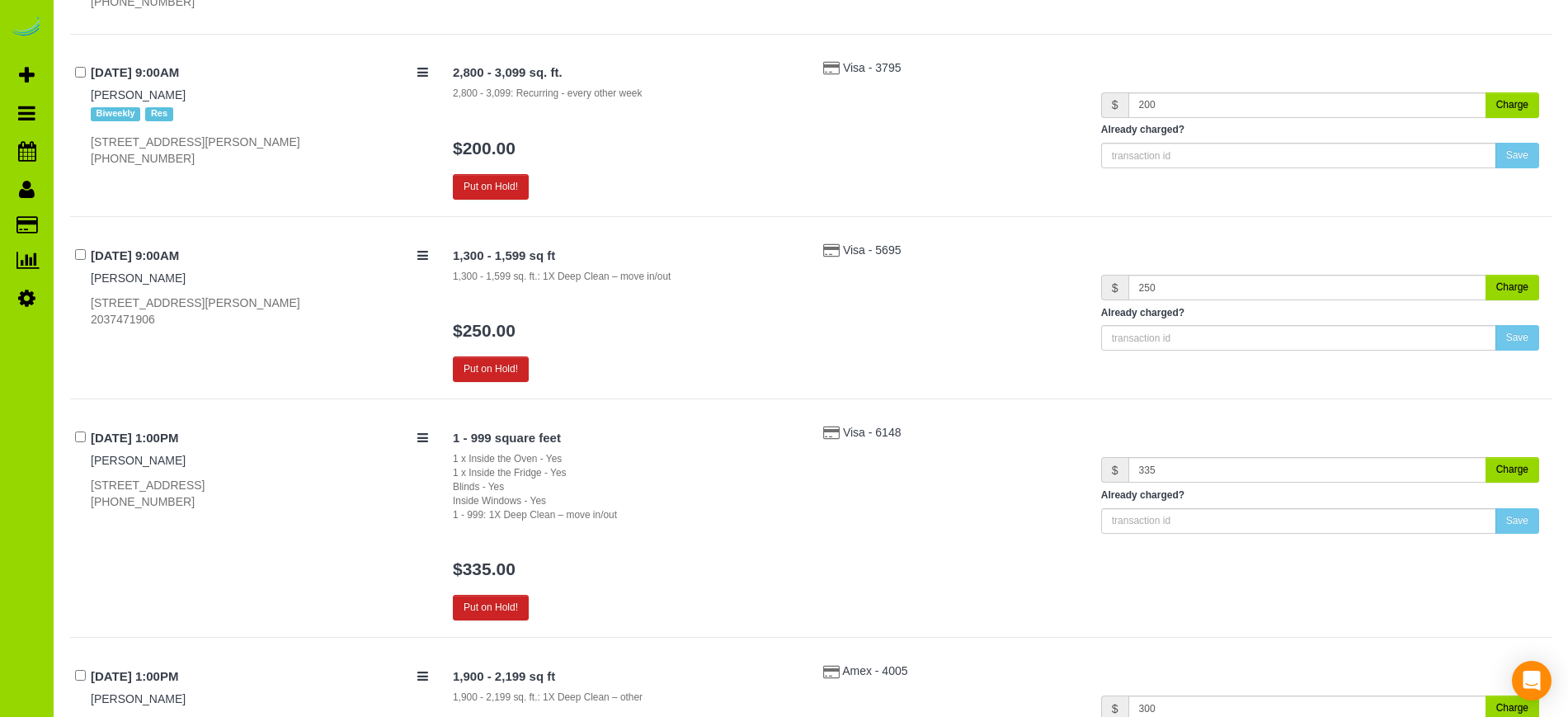
click at [1515, 99] on button "Charge" at bounding box center [1512, 105] width 53 height 25
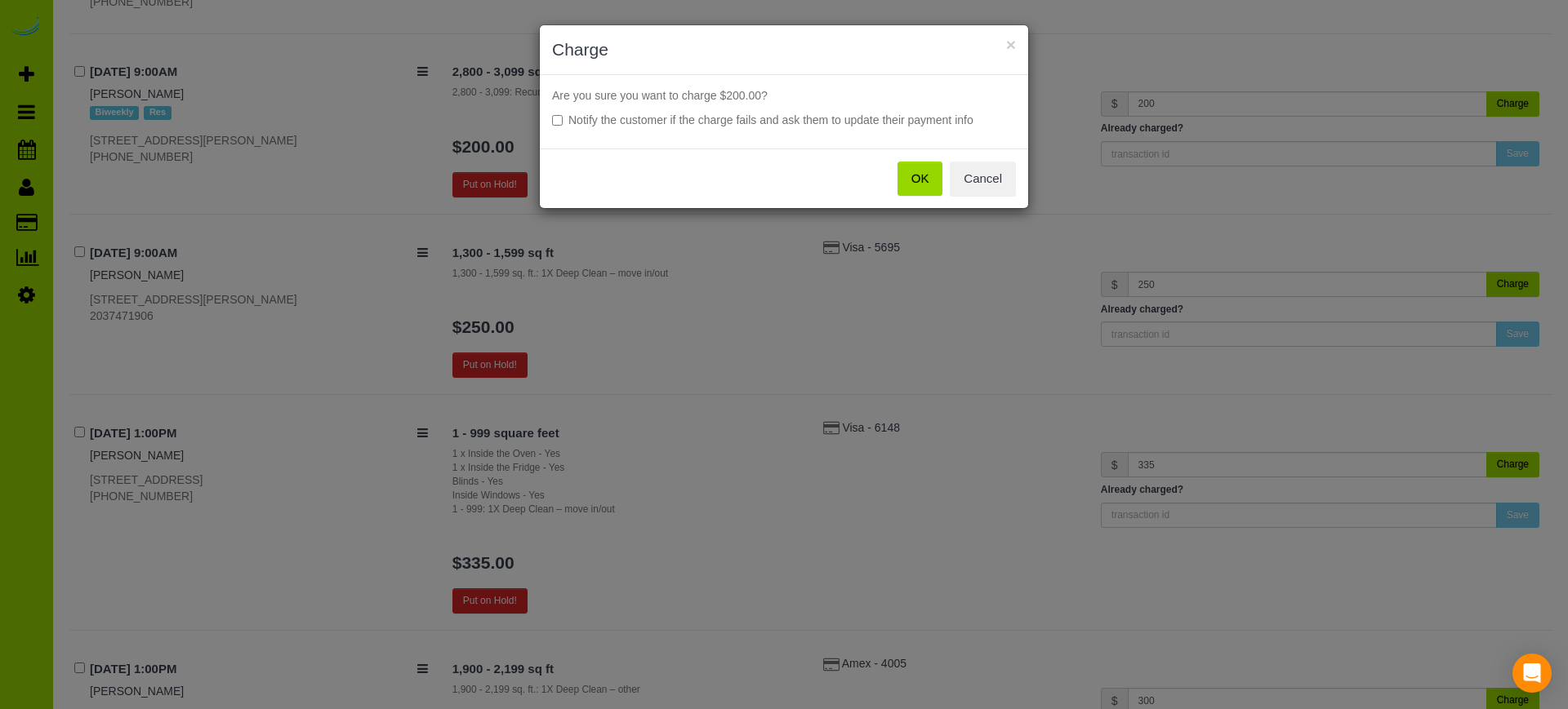
click at [921, 176] on button "OK" at bounding box center [920, 179] width 46 height 34
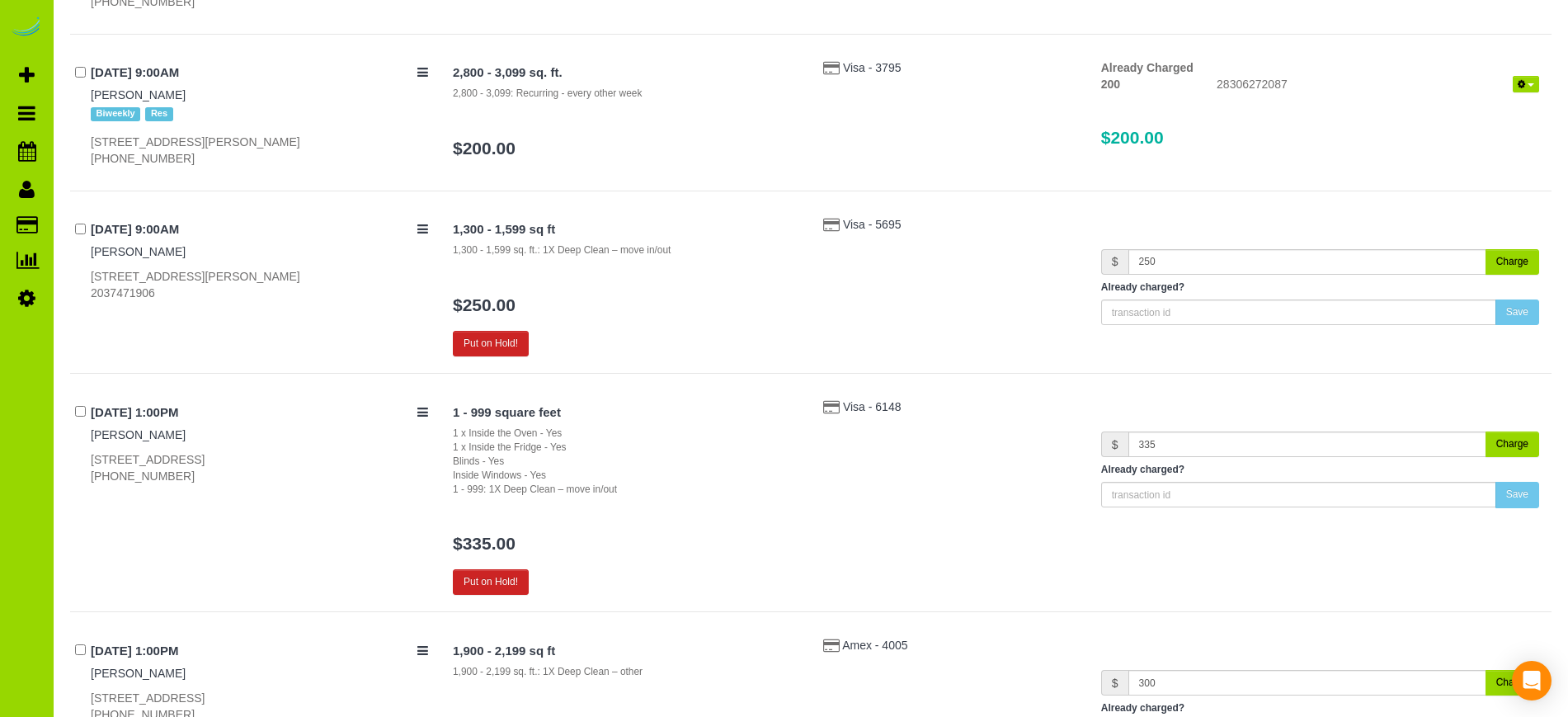
click at [1508, 258] on button "Charge" at bounding box center [1512, 262] width 53 height 25
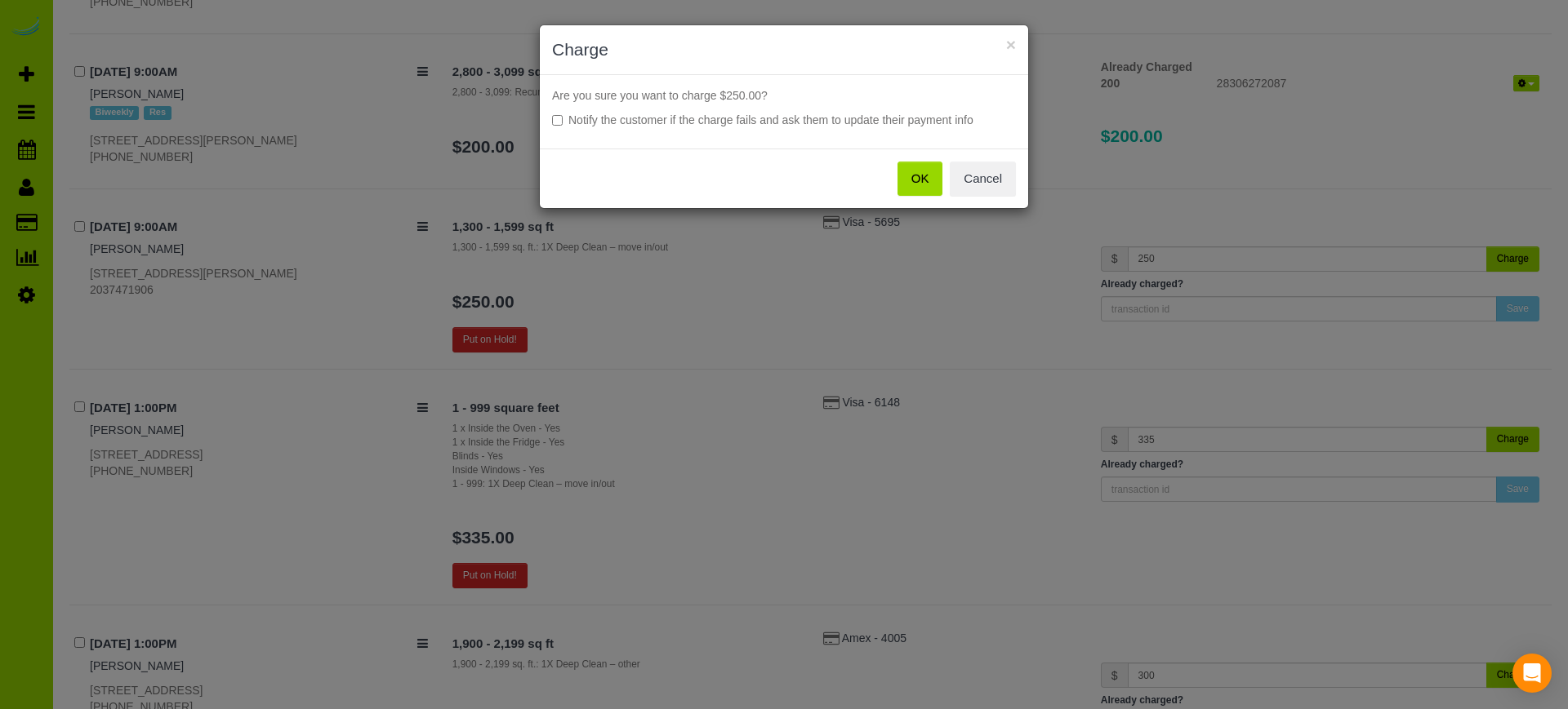
click at [922, 172] on button "OK" at bounding box center [920, 179] width 46 height 34
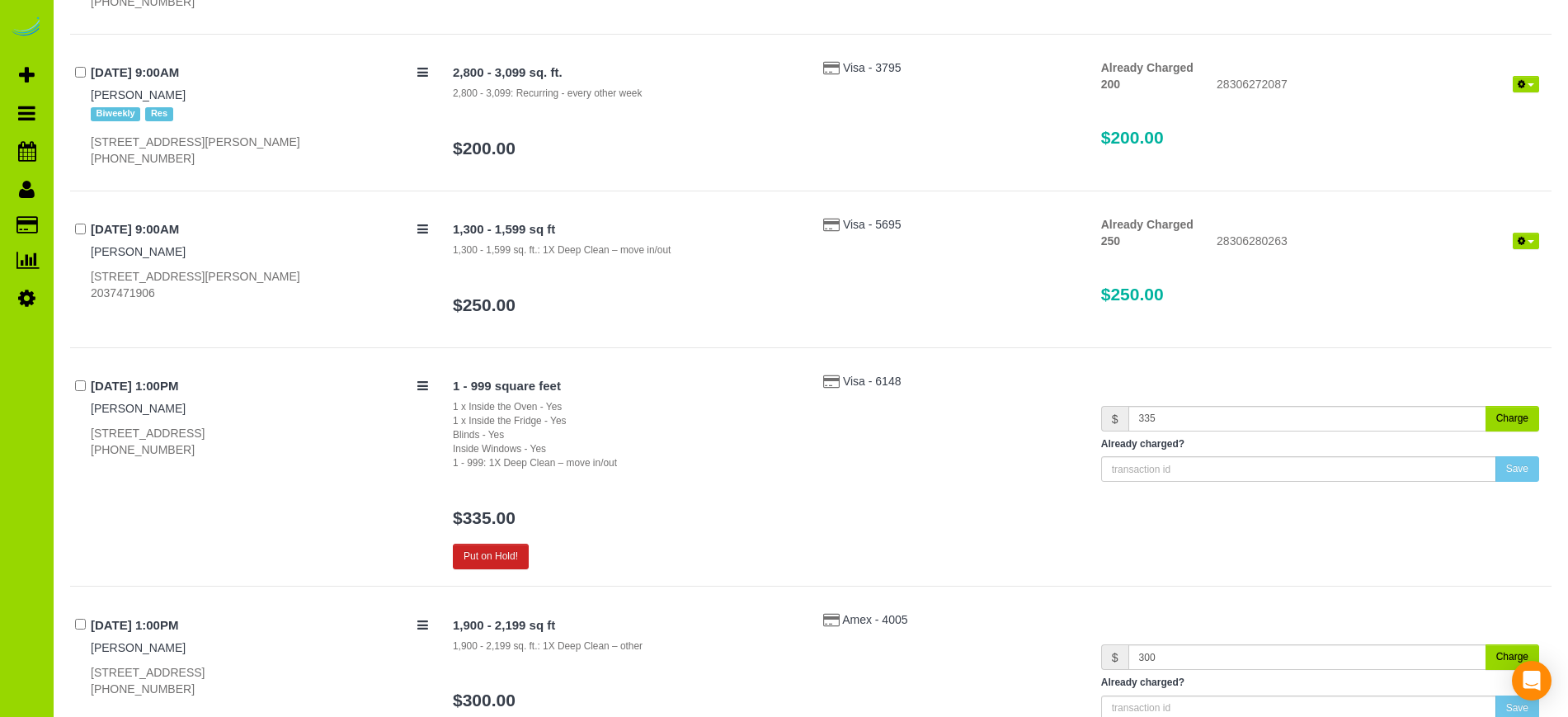
click at [1507, 417] on button "Charge" at bounding box center [1512, 419] width 53 height 25
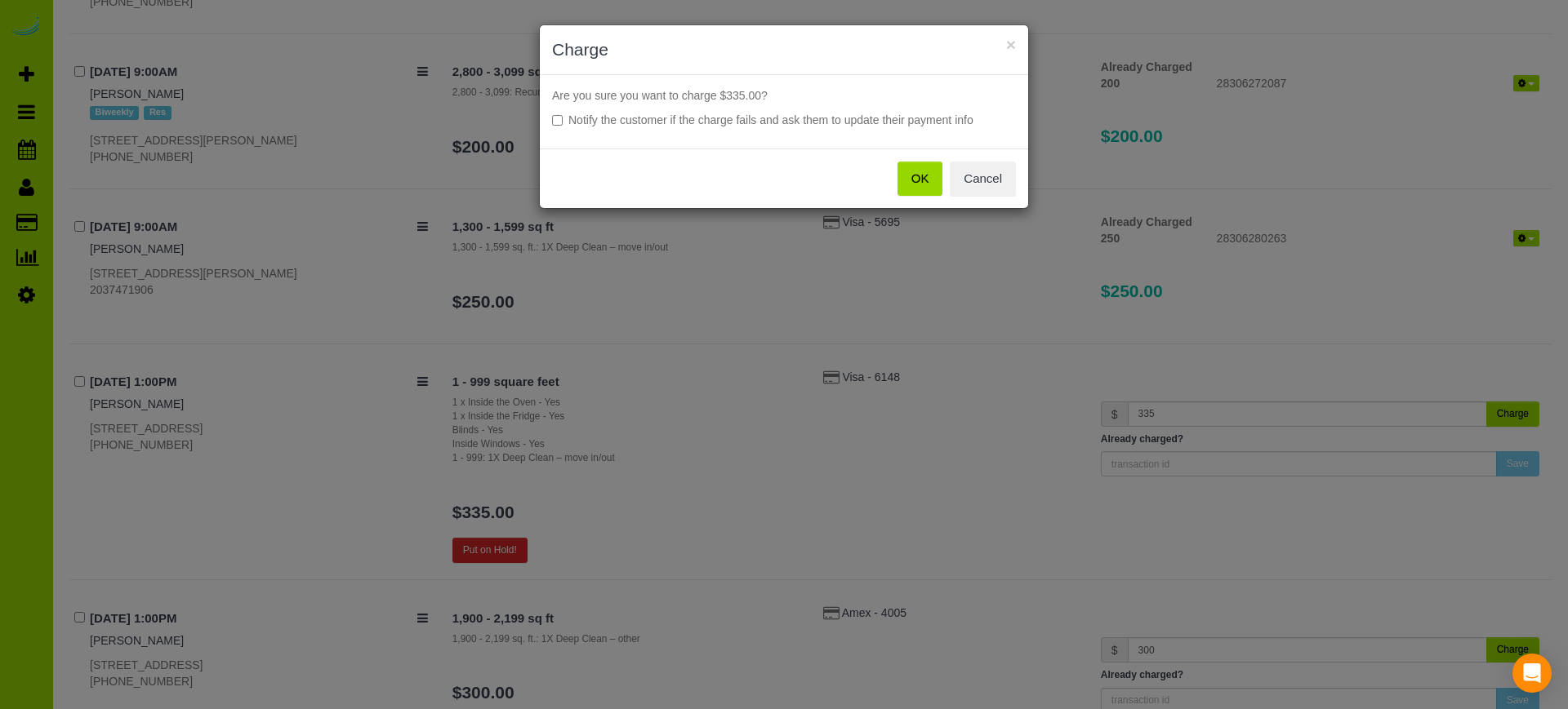
click at [918, 175] on button "OK" at bounding box center [920, 179] width 46 height 34
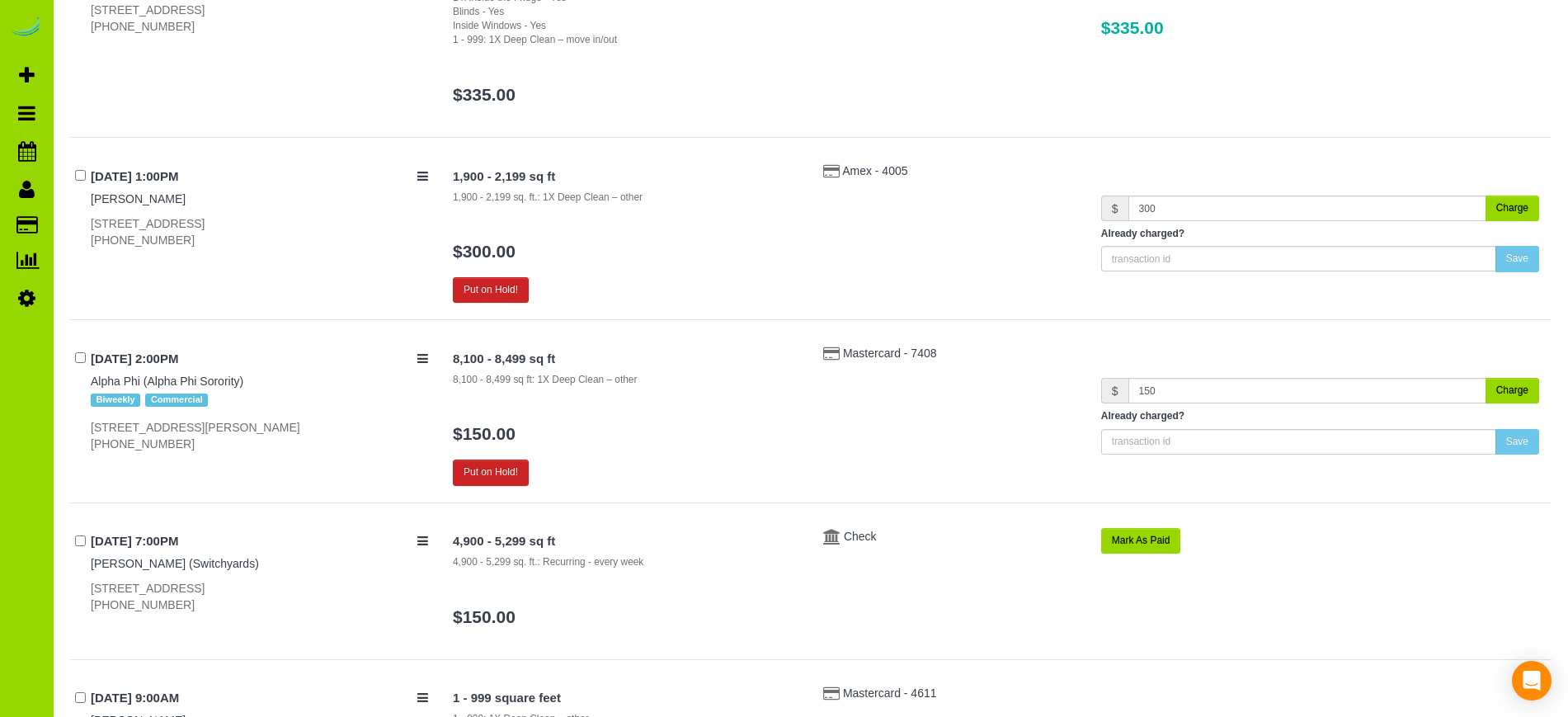
scroll to position [2679, 0]
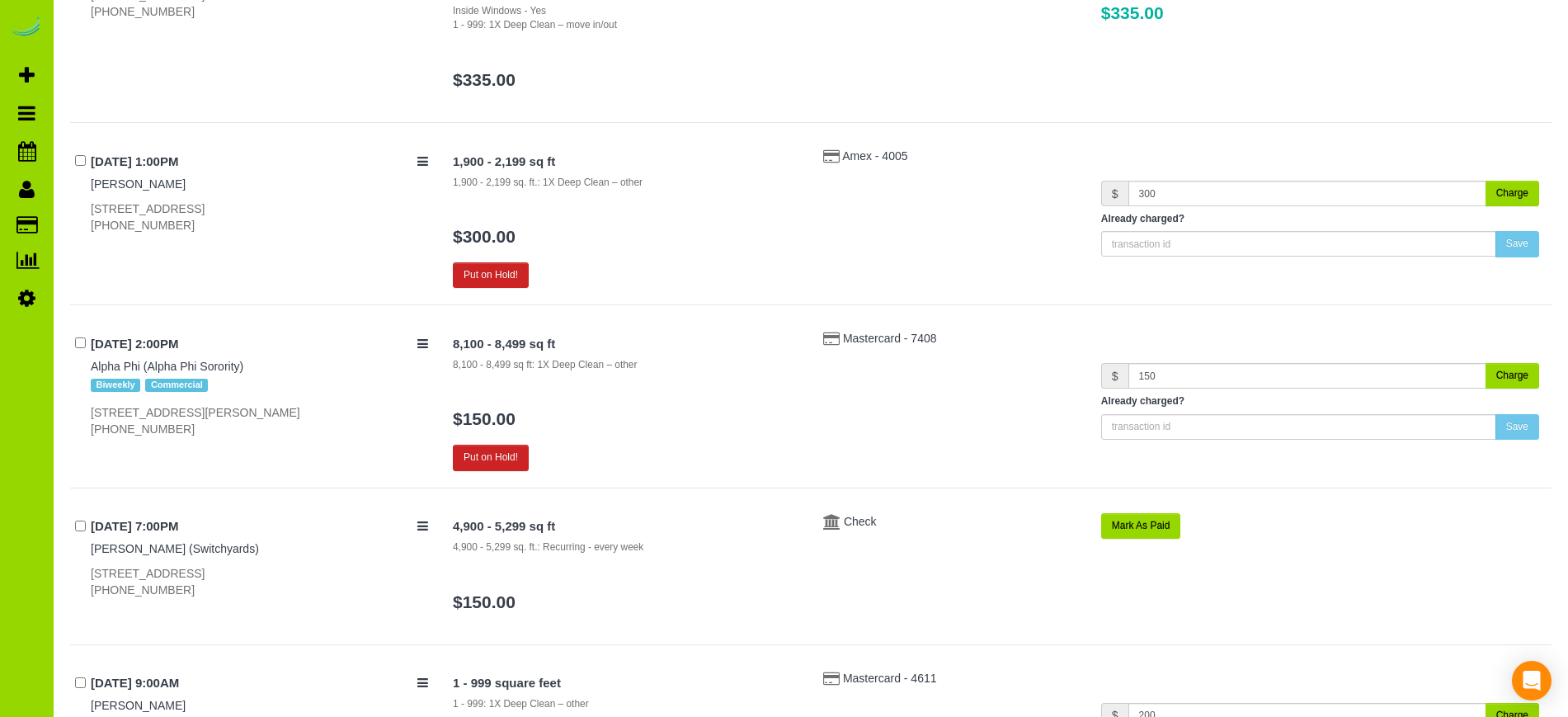
click at [1498, 194] on button "Charge" at bounding box center [1512, 193] width 53 height 25
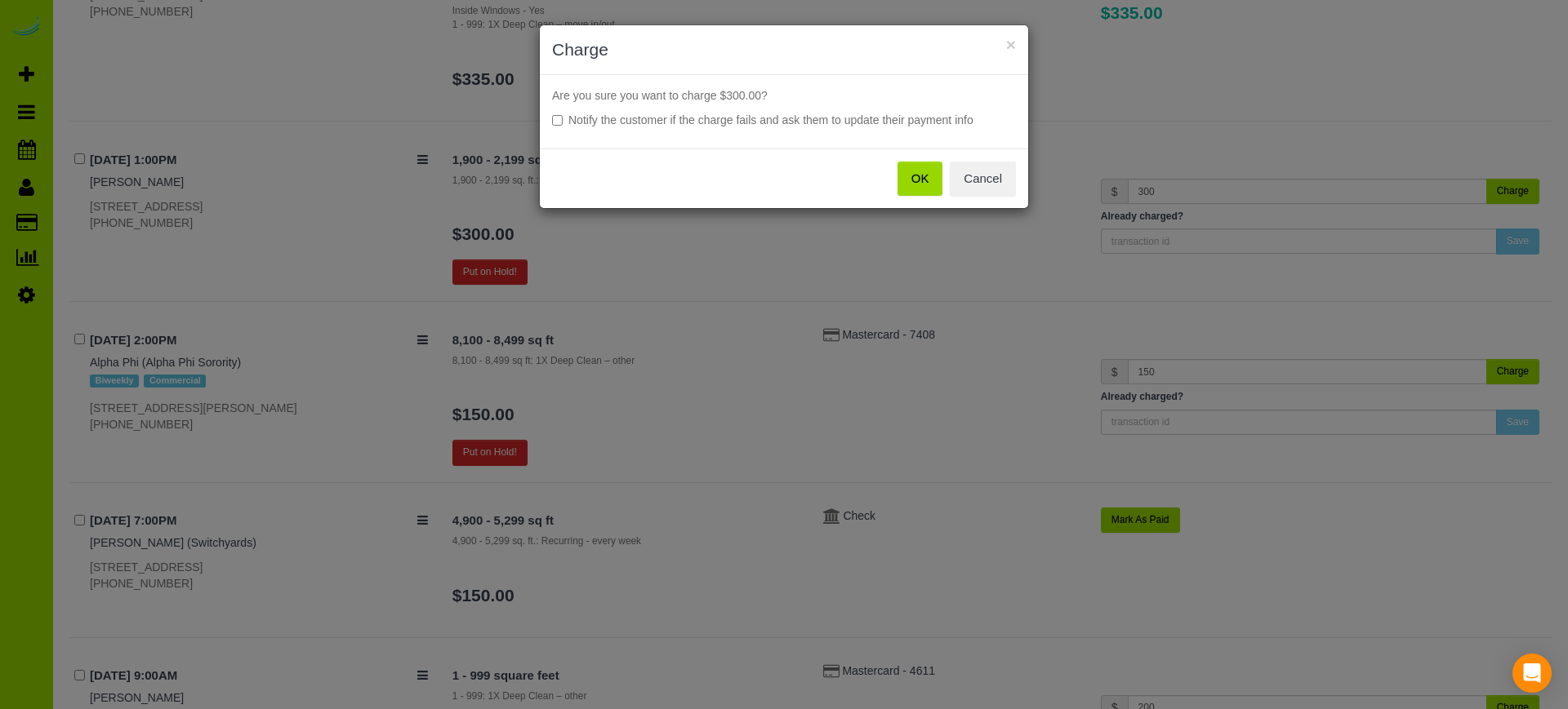
click at [926, 180] on button "OK" at bounding box center [920, 179] width 46 height 34
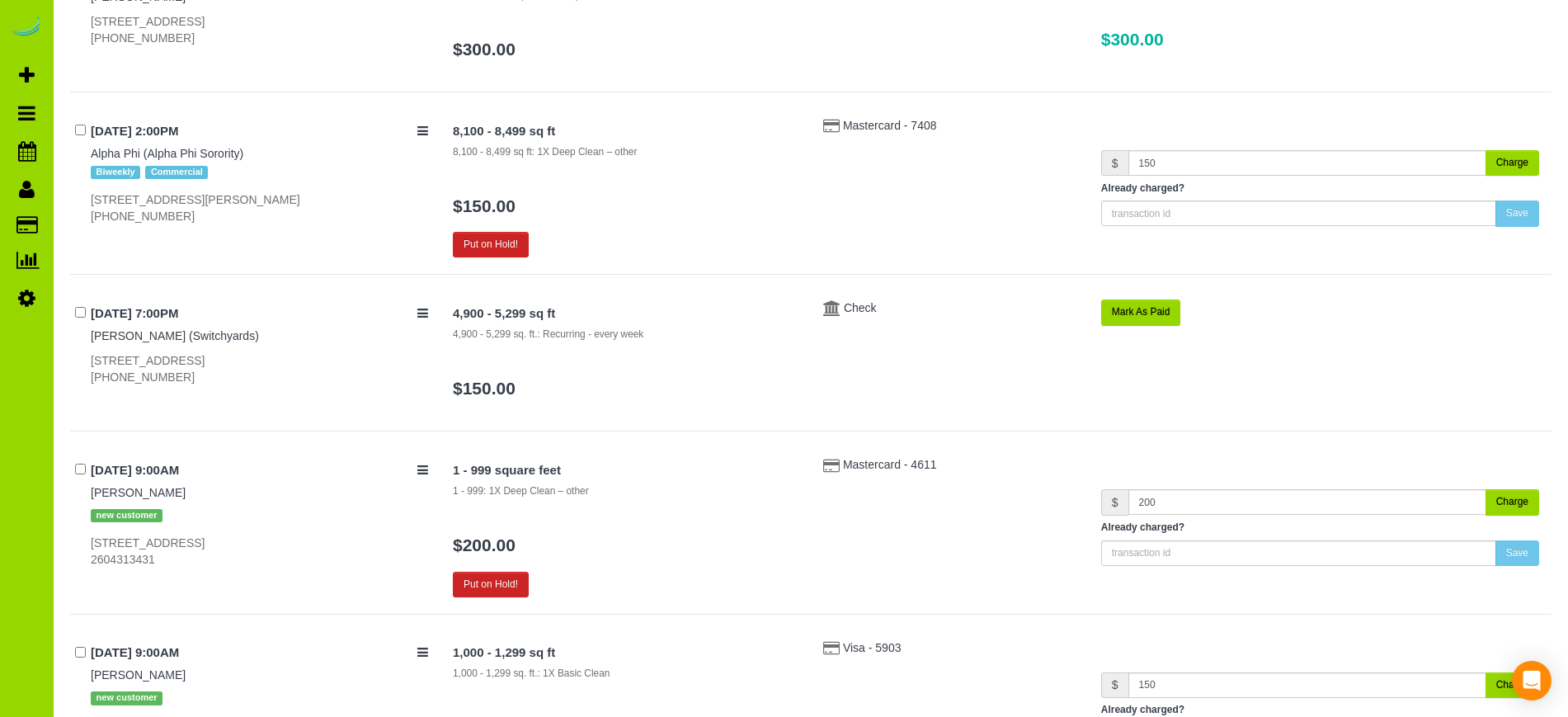
scroll to position [2877, 0]
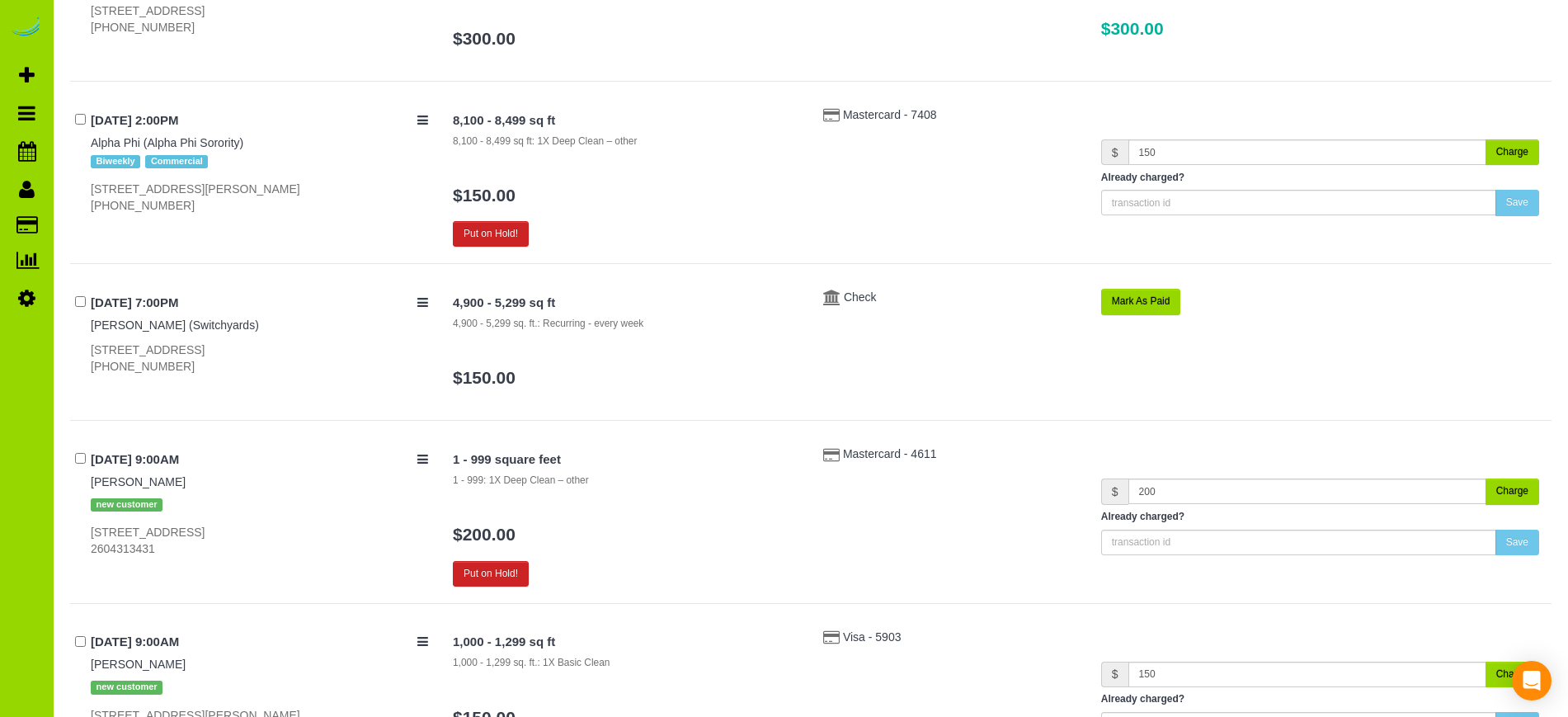
click at [1524, 490] on button "Charge" at bounding box center [1512, 491] width 53 height 25
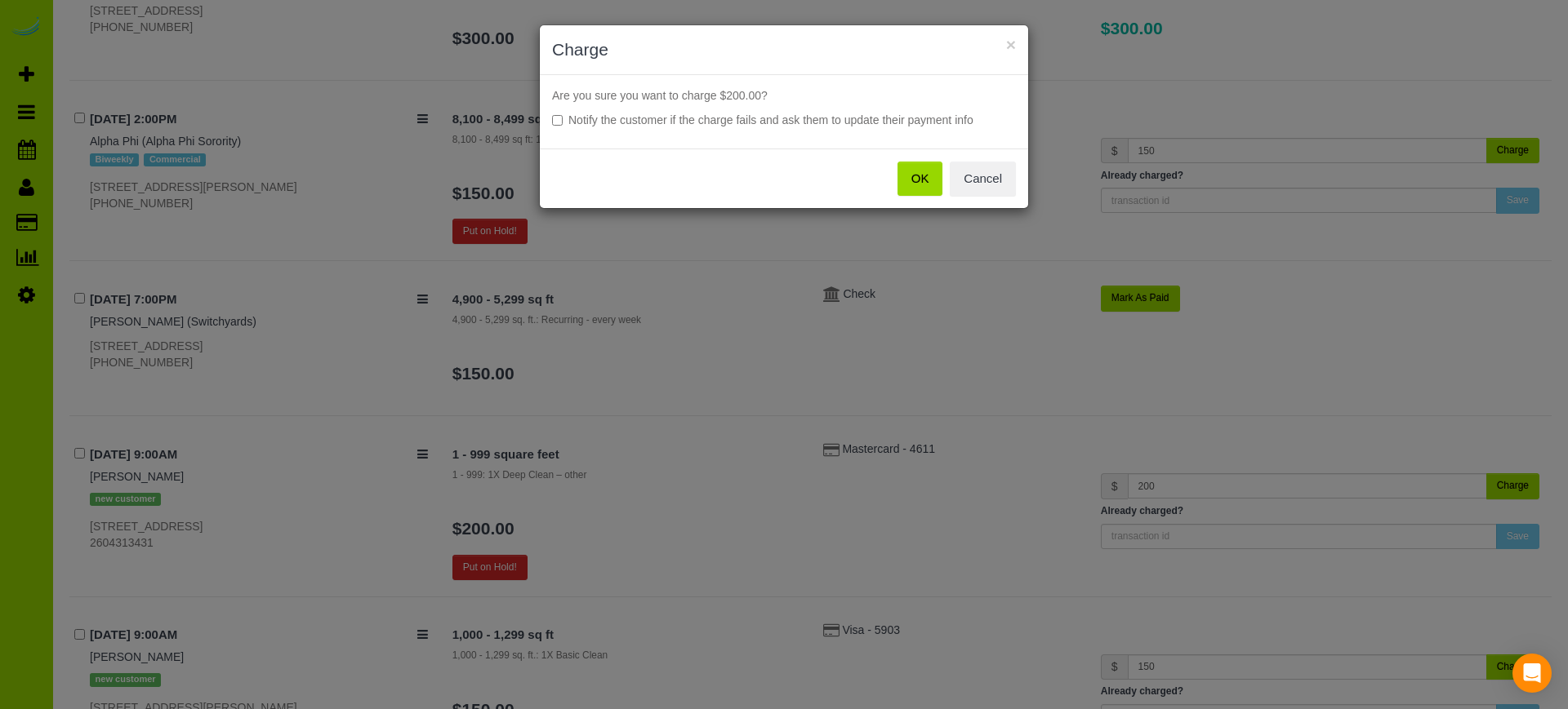
click at [921, 176] on button "OK" at bounding box center [920, 179] width 46 height 34
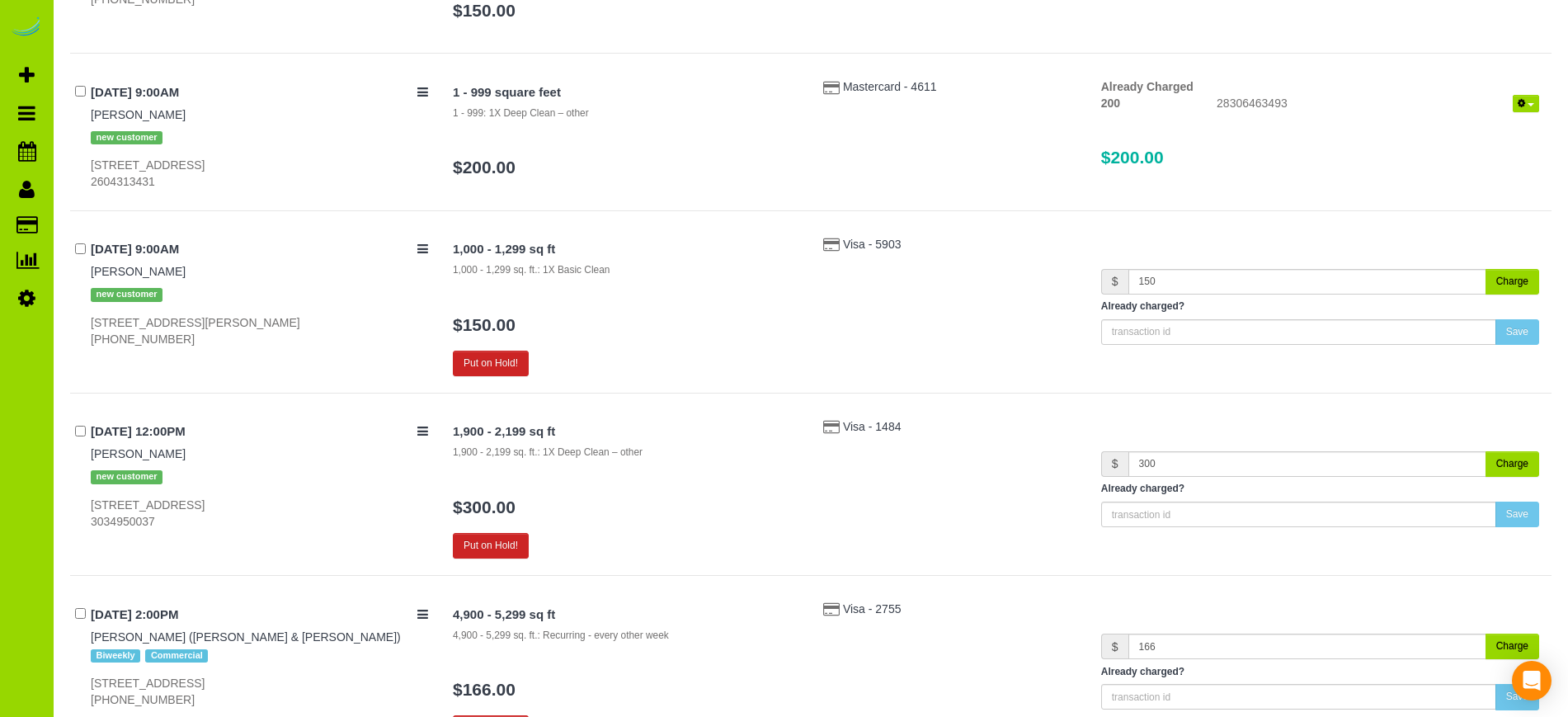
scroll to position [3260, 0]
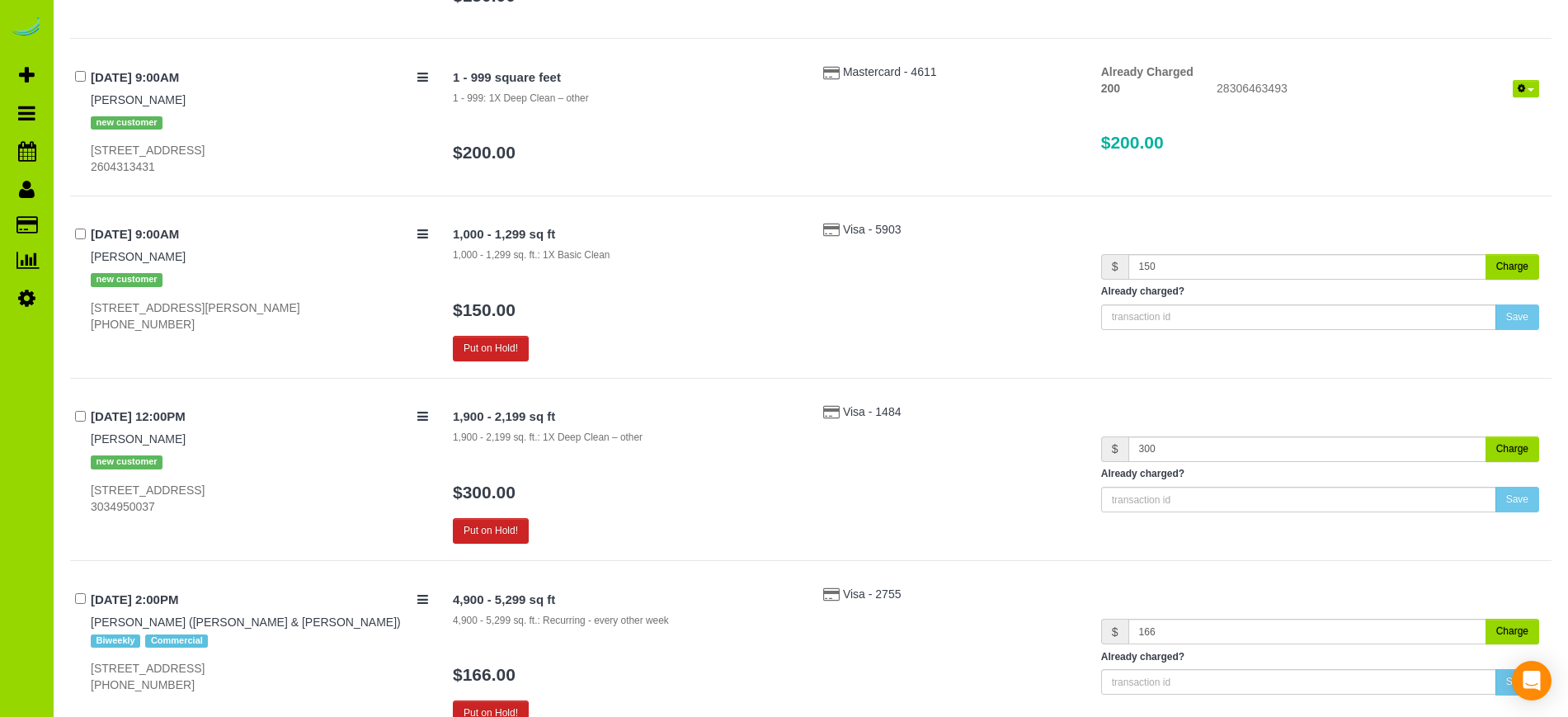
click at [1516, 265] on button "Charge" at bounding box center [1512, 267] width 53 height 25
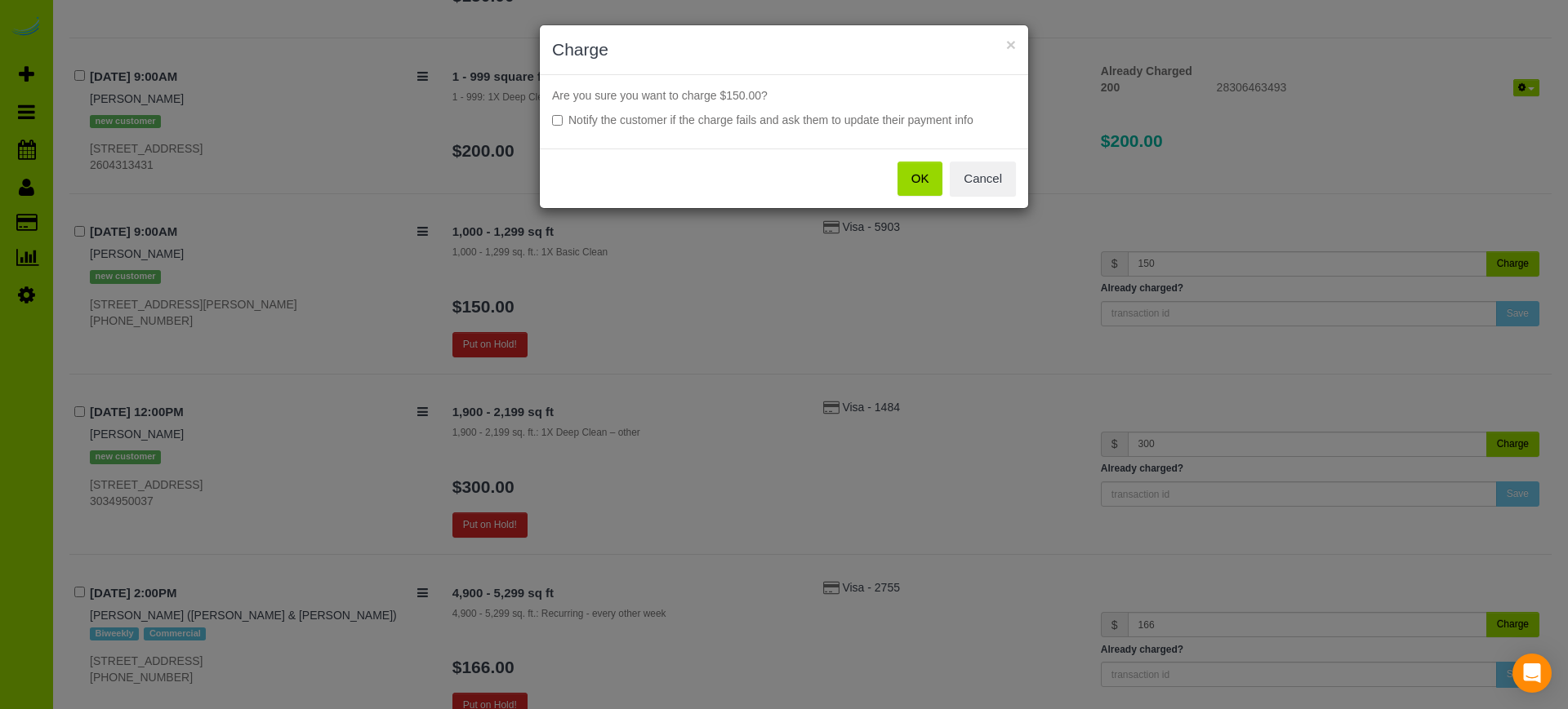
click at [924, 177] on button "OK" at bounding box center [920, 179] width 46 height 34
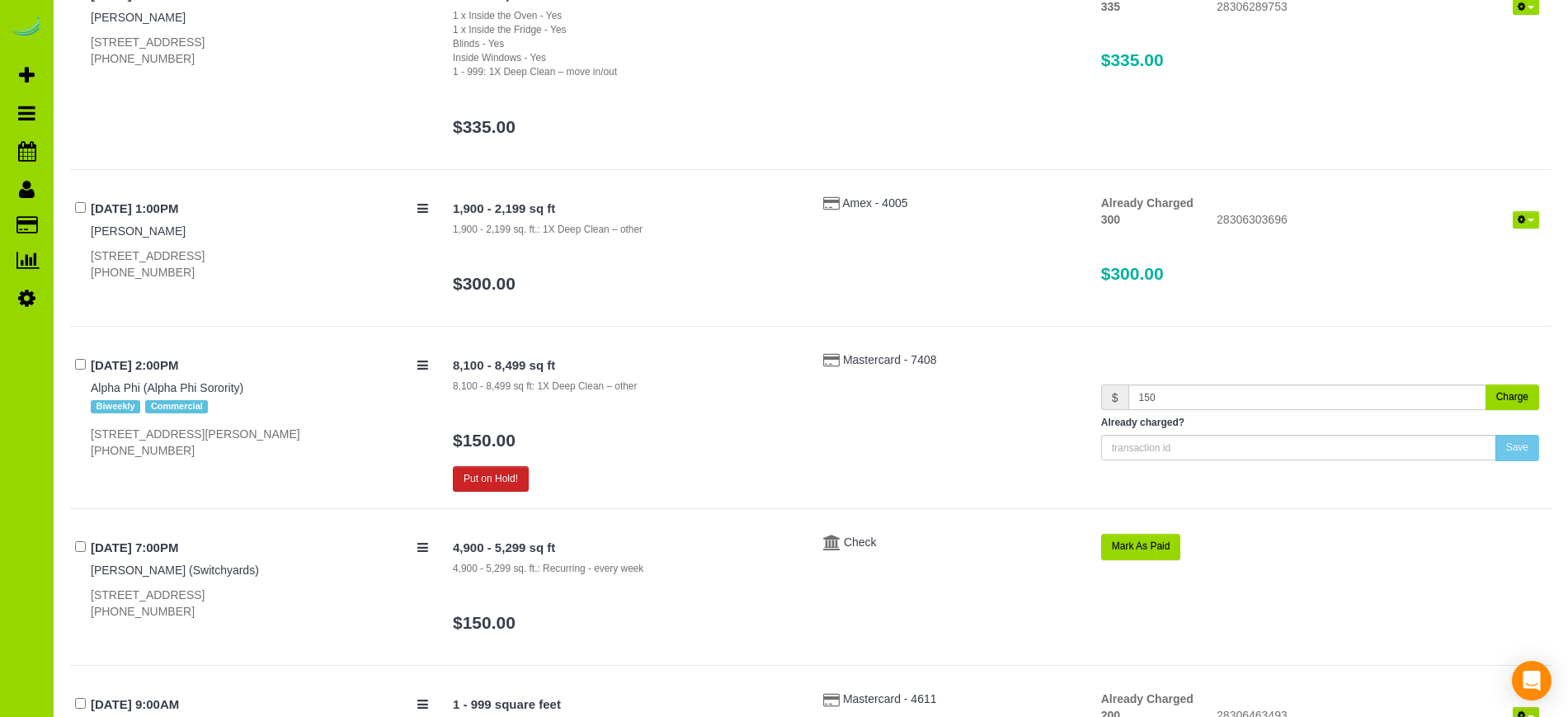
scroll to position [0, 0]
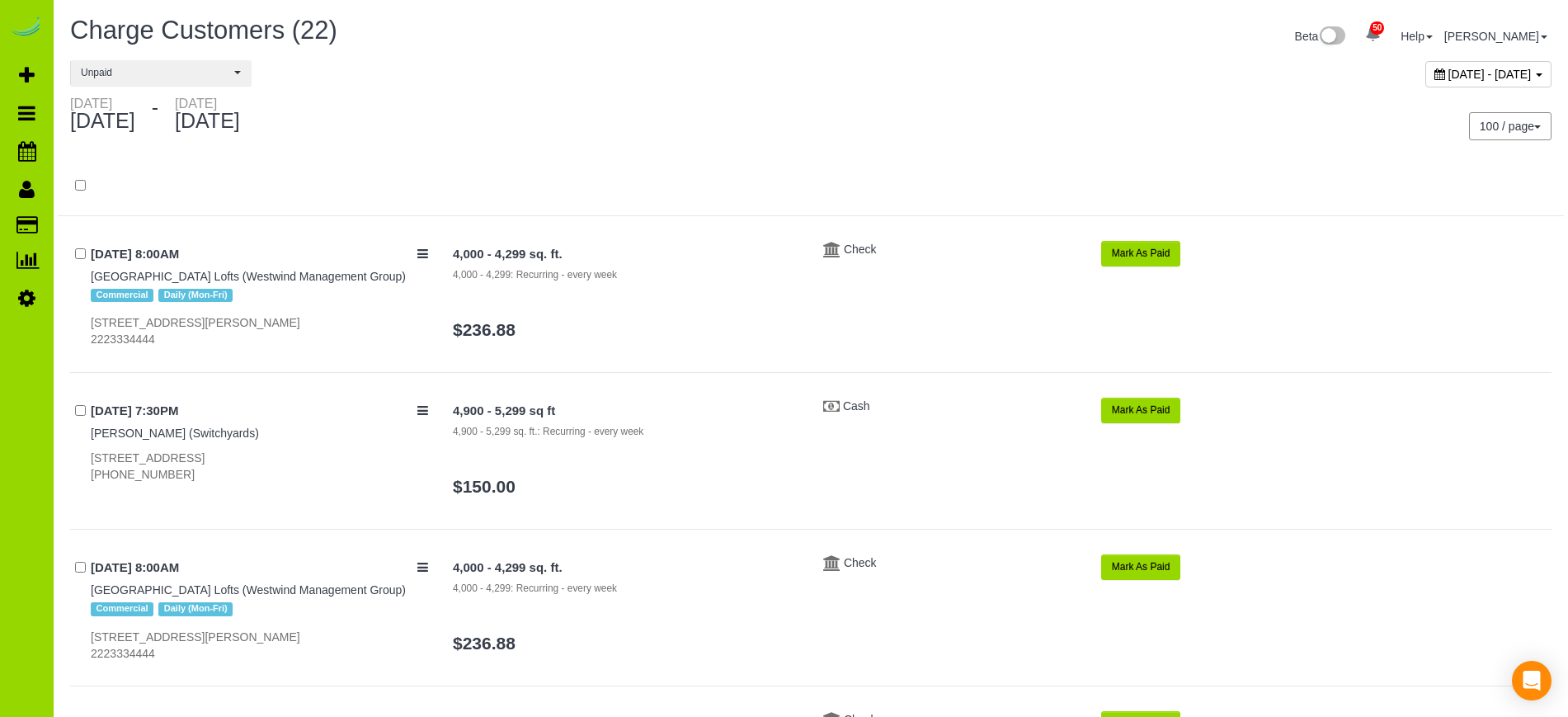
click at [1449, 73] on span "September 22, 2025 - September 27, 2025" at bounding box center [1490, 74] width 83 height 14
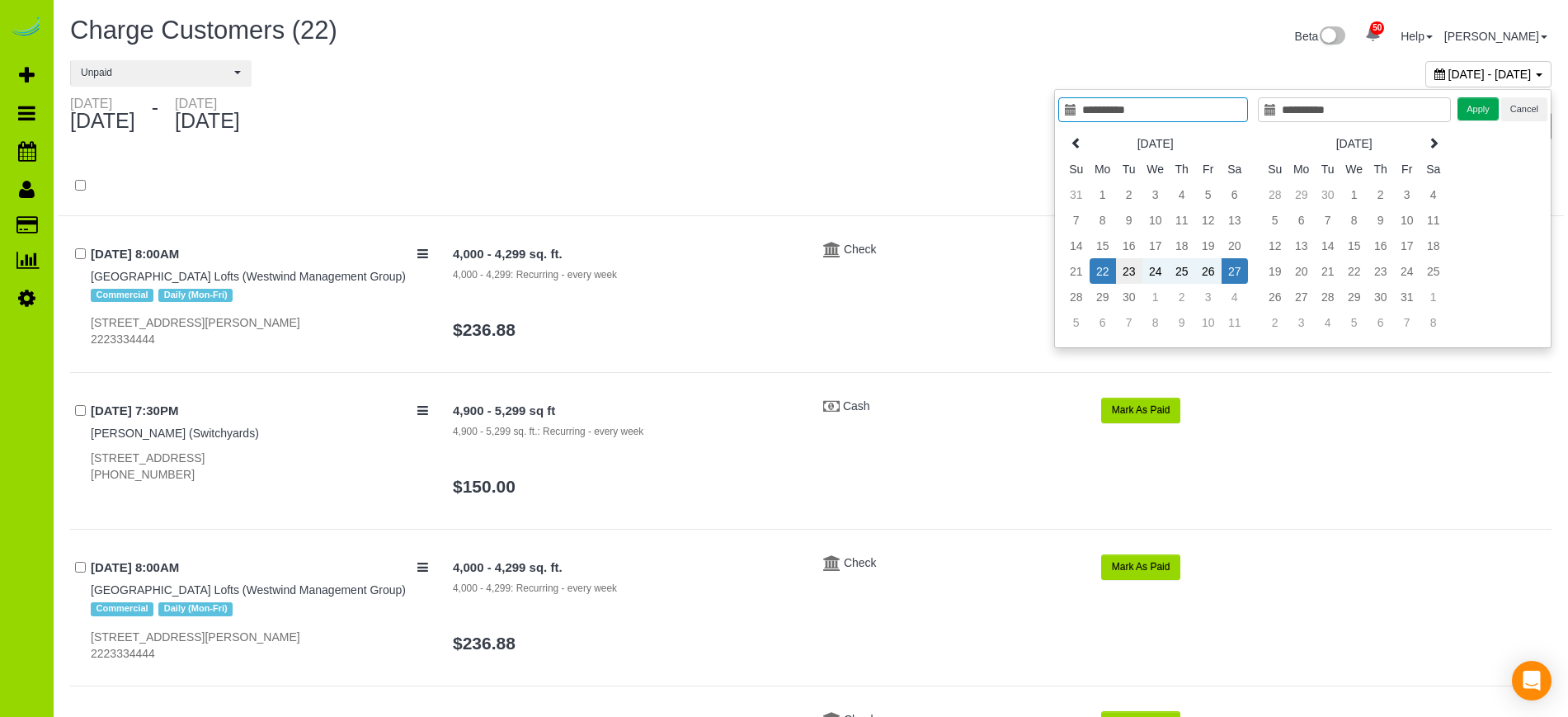
type input "**********"
click at [1124, 269] on td "23" at bounding box center [1129, 271] width 26 height 25
type input "**********"
click at [1240, 270] on td "27" at bounding box center [1235, 271] width 26 height 25
type input "**********"
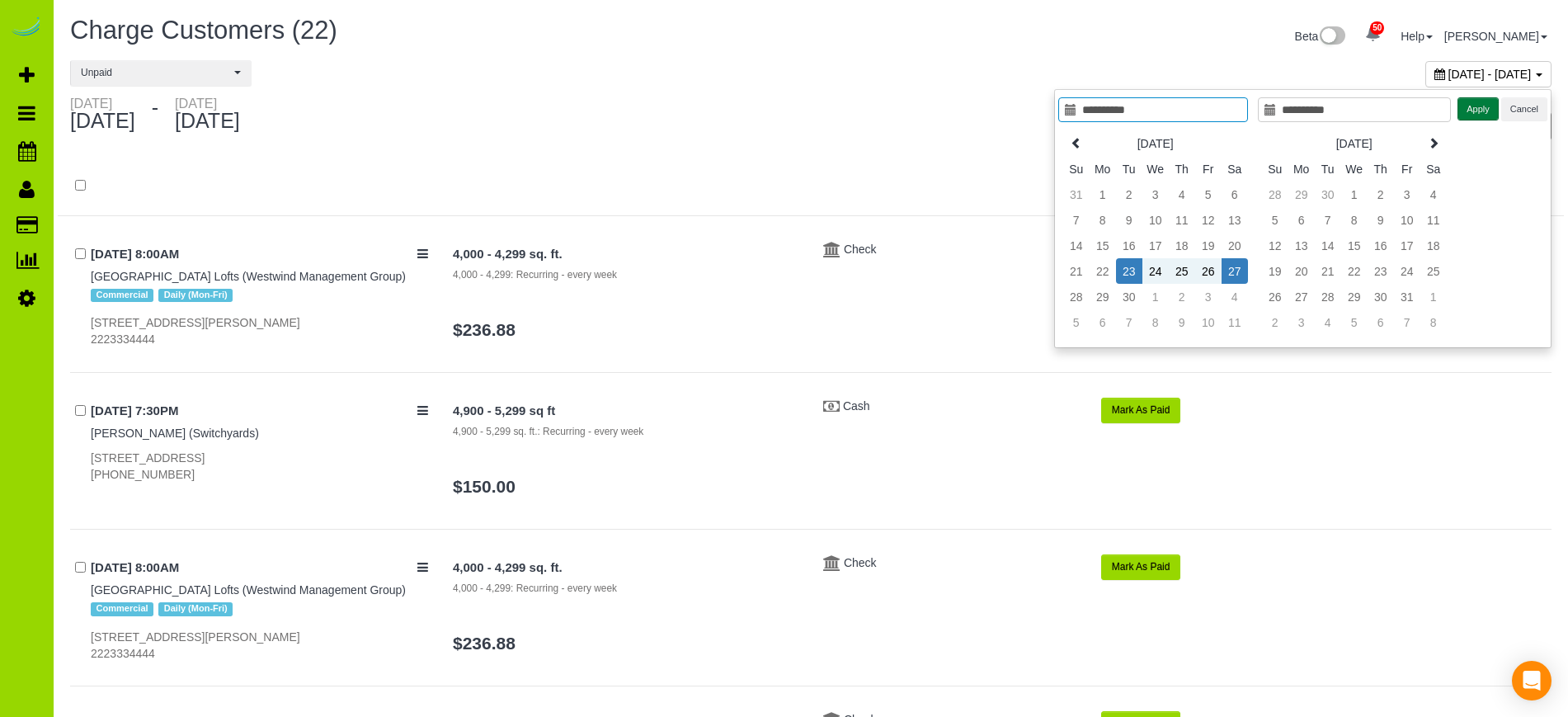
click at [1475, 106] on button "Apply" at bounding box center [1479, 109] width 42 height 24
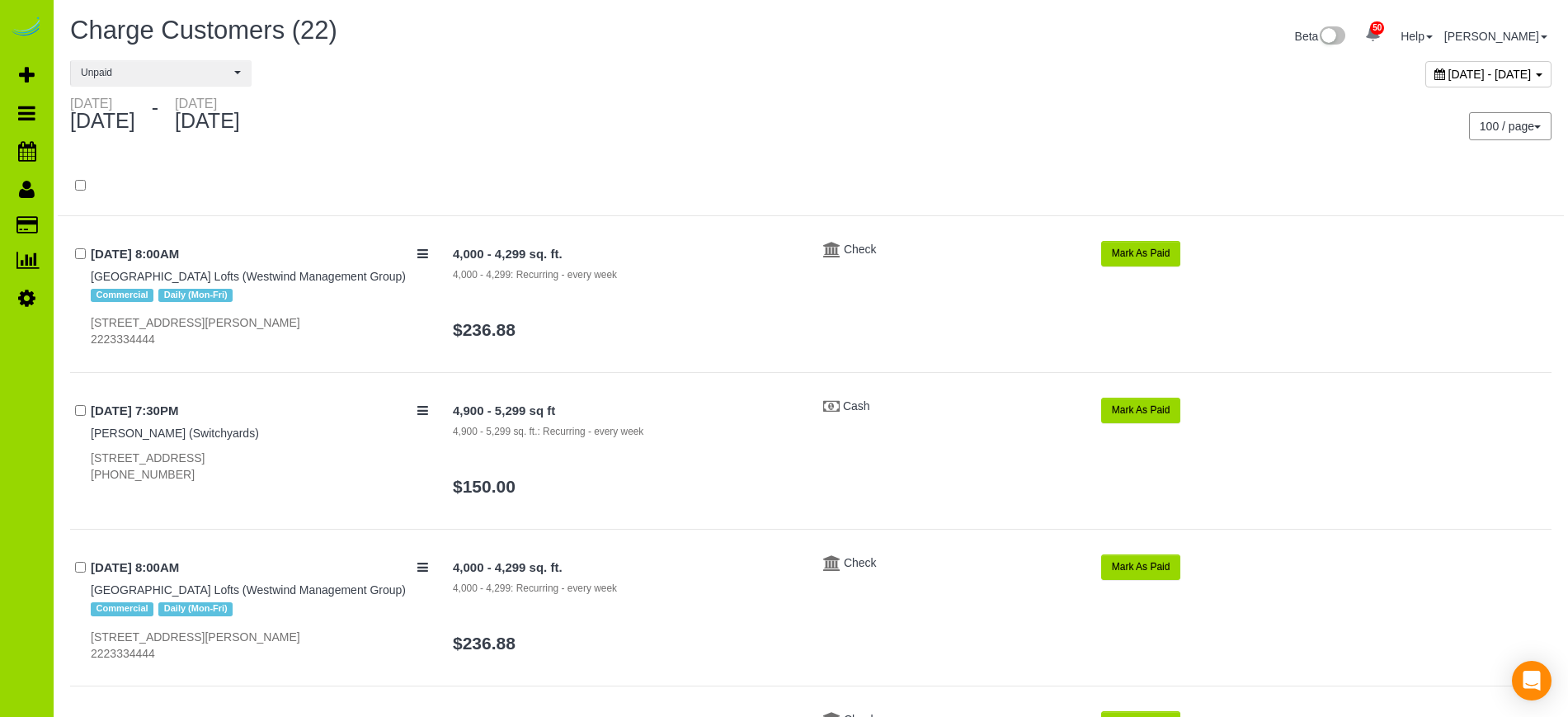
type input "130"
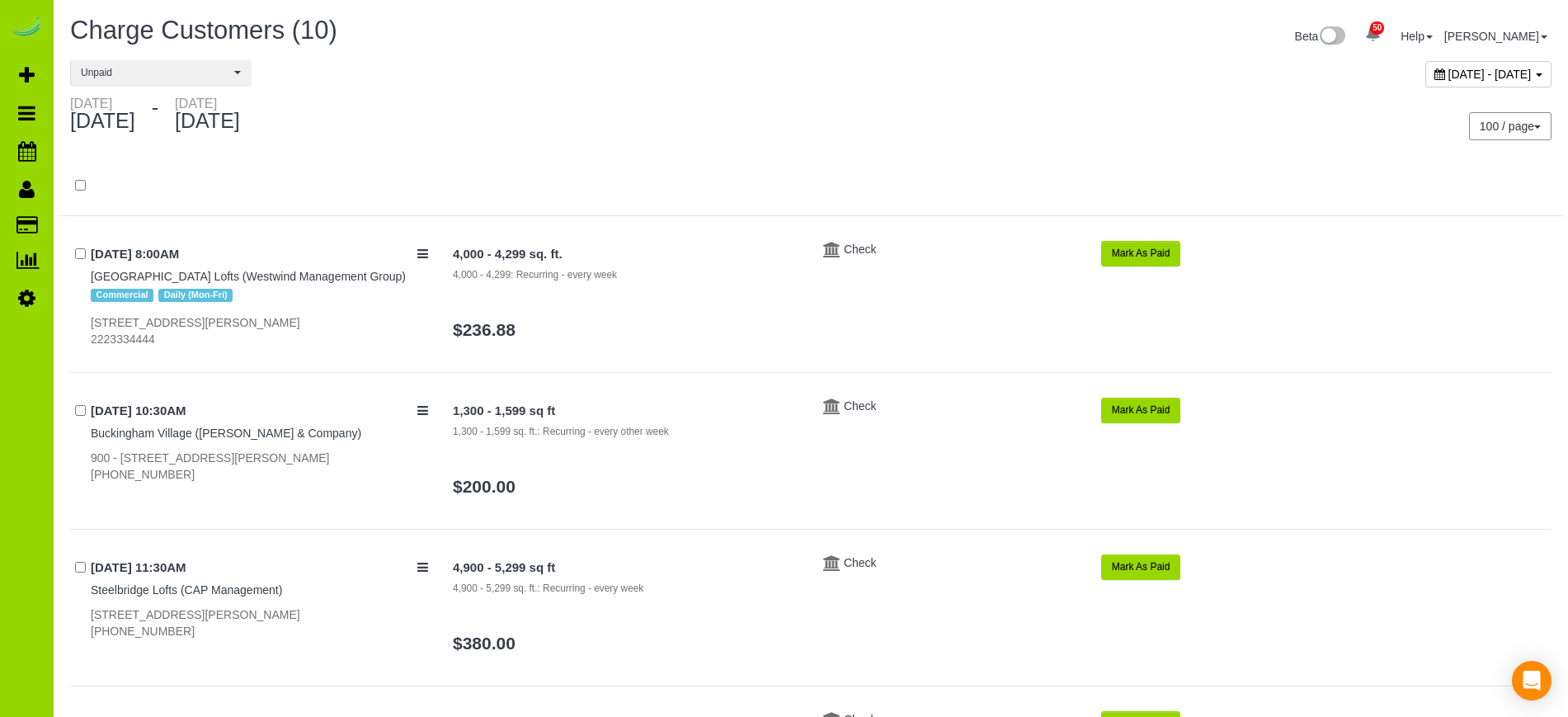
click at [792, 92] on div "**********" at bounding box center [811, 78] width 1507 height 35
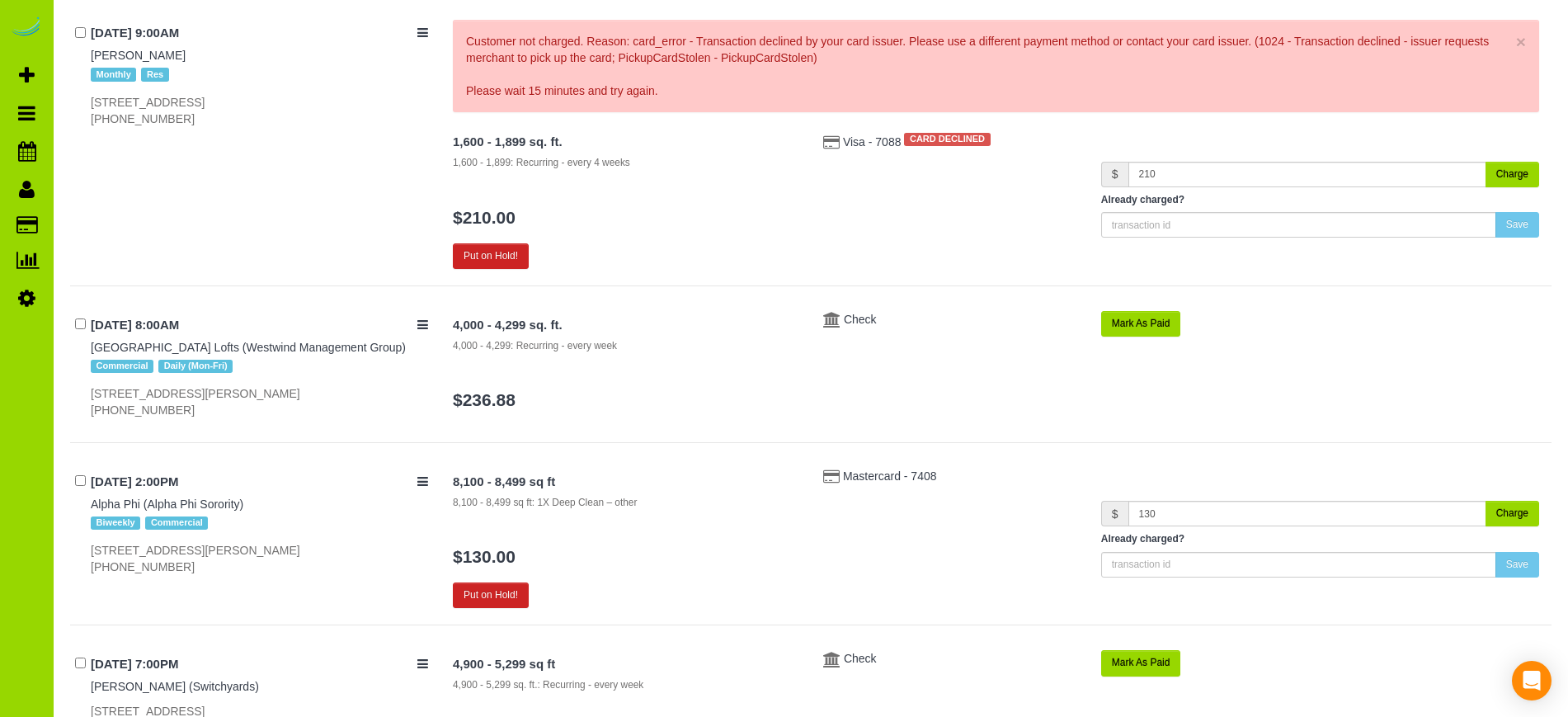
scroll to position [822, 0]
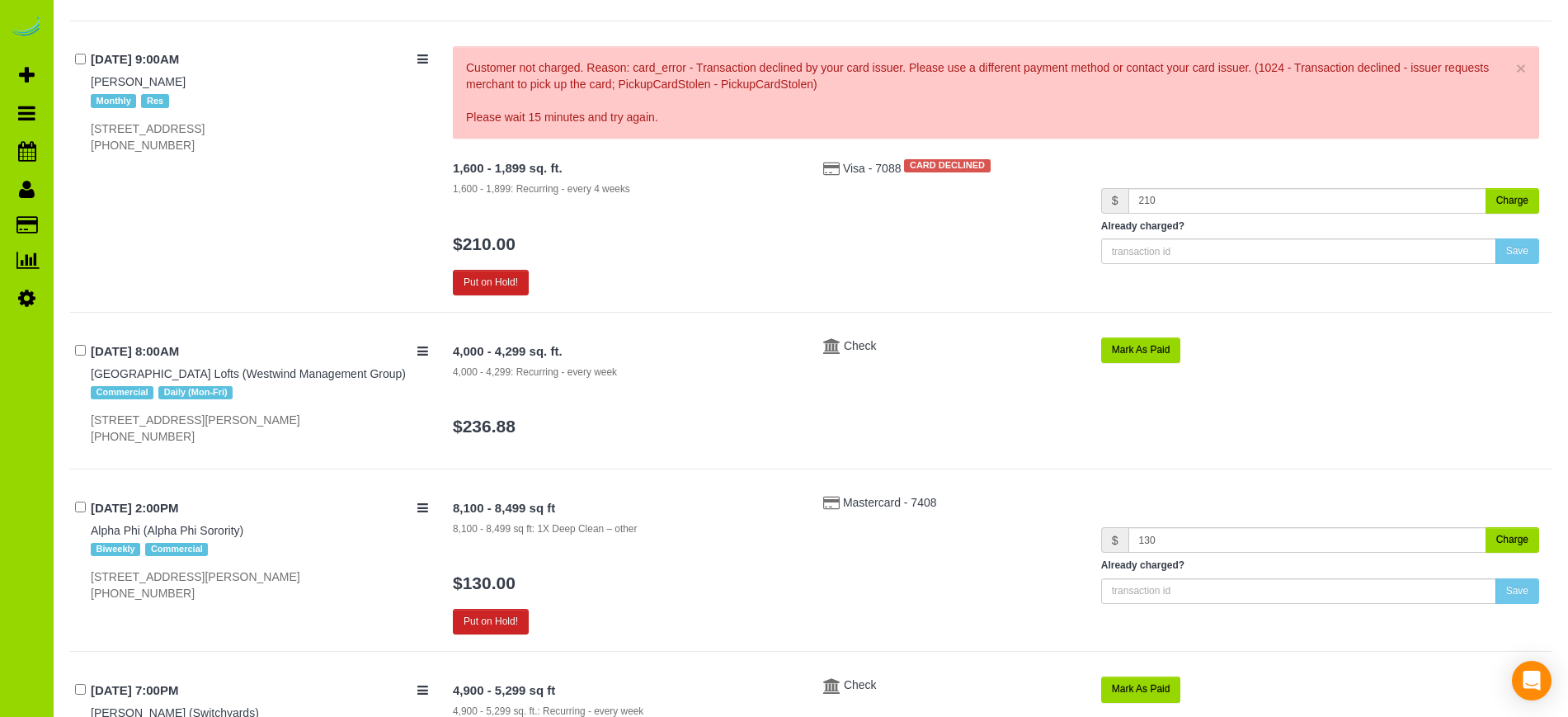
click at [1521, 202] on button "Charge" at bounding box center [1512, 201] width 53 height 25
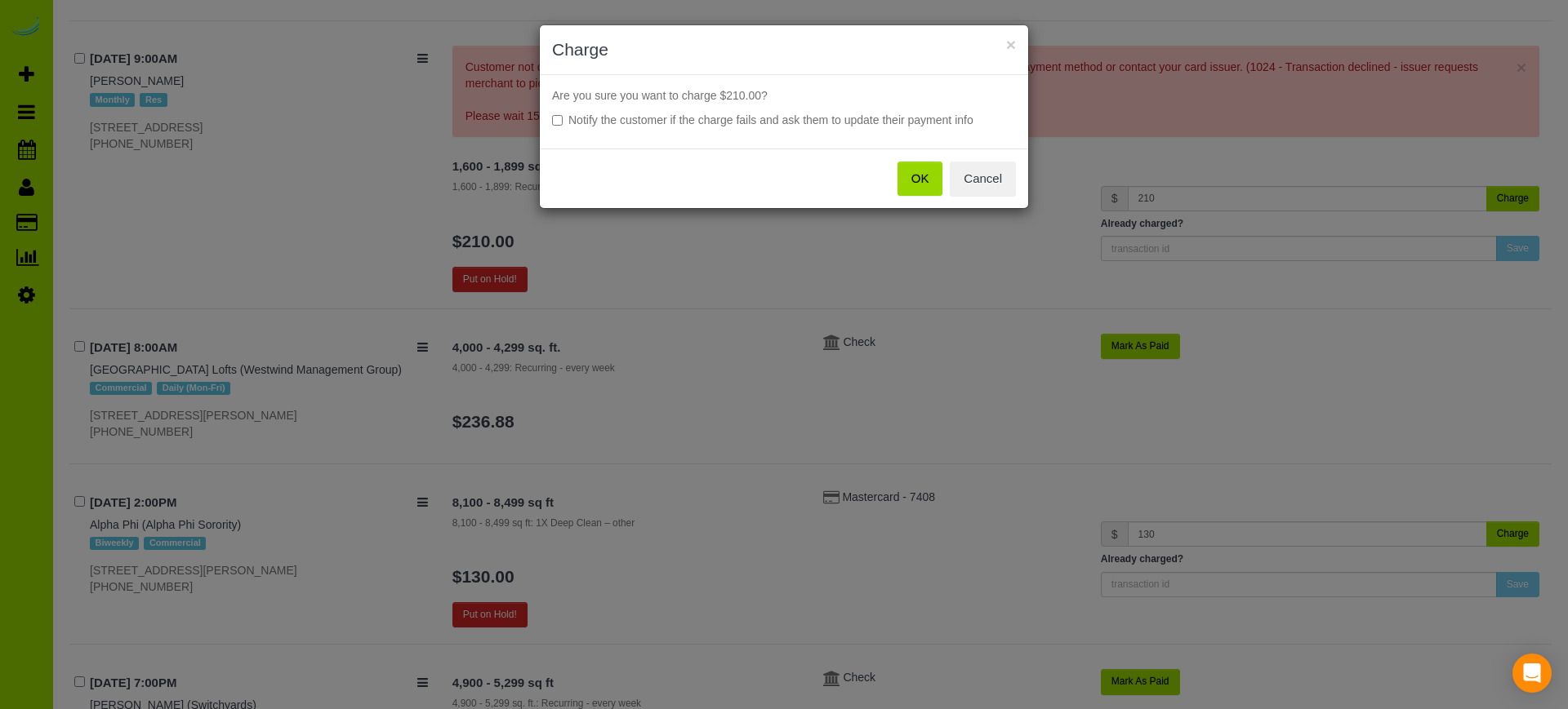
click at [940, 175] on button "OK" at bounding box center [920, 179] width 46 height 34
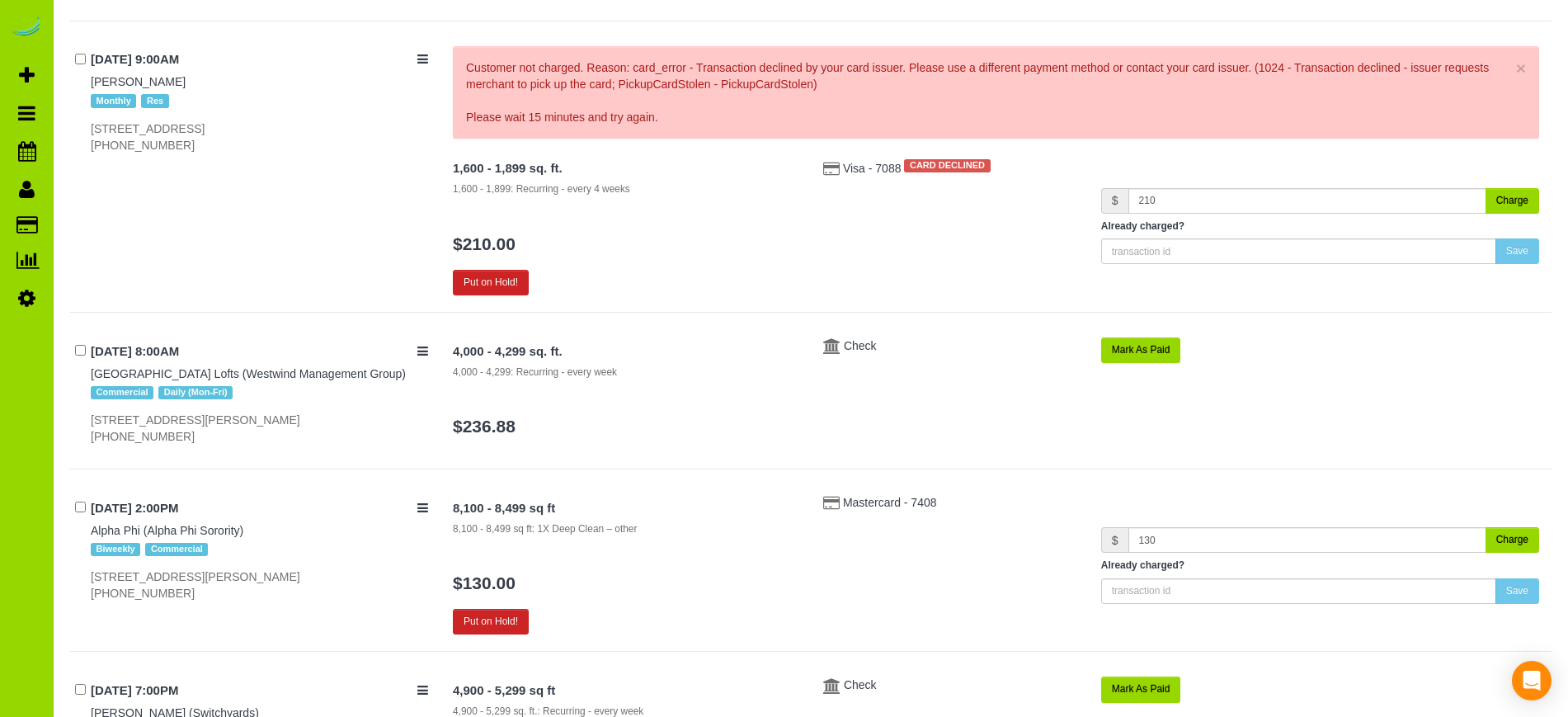
click at [1515, 534] on button "Charge" at bounding box center [1512, 540] width 53 height 25
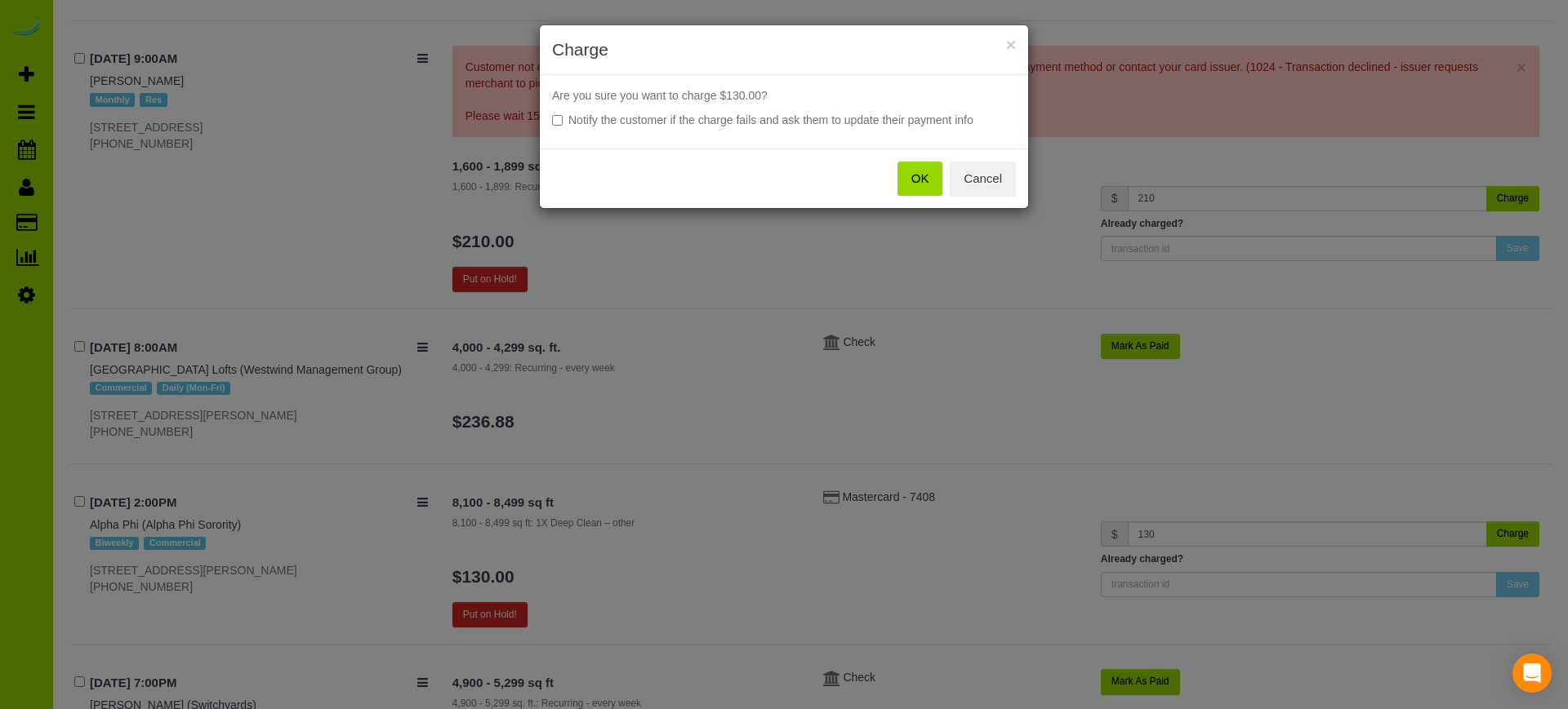
click at [914, 170] on button "OK" at bounding box center [920, 179] width 46 height 34
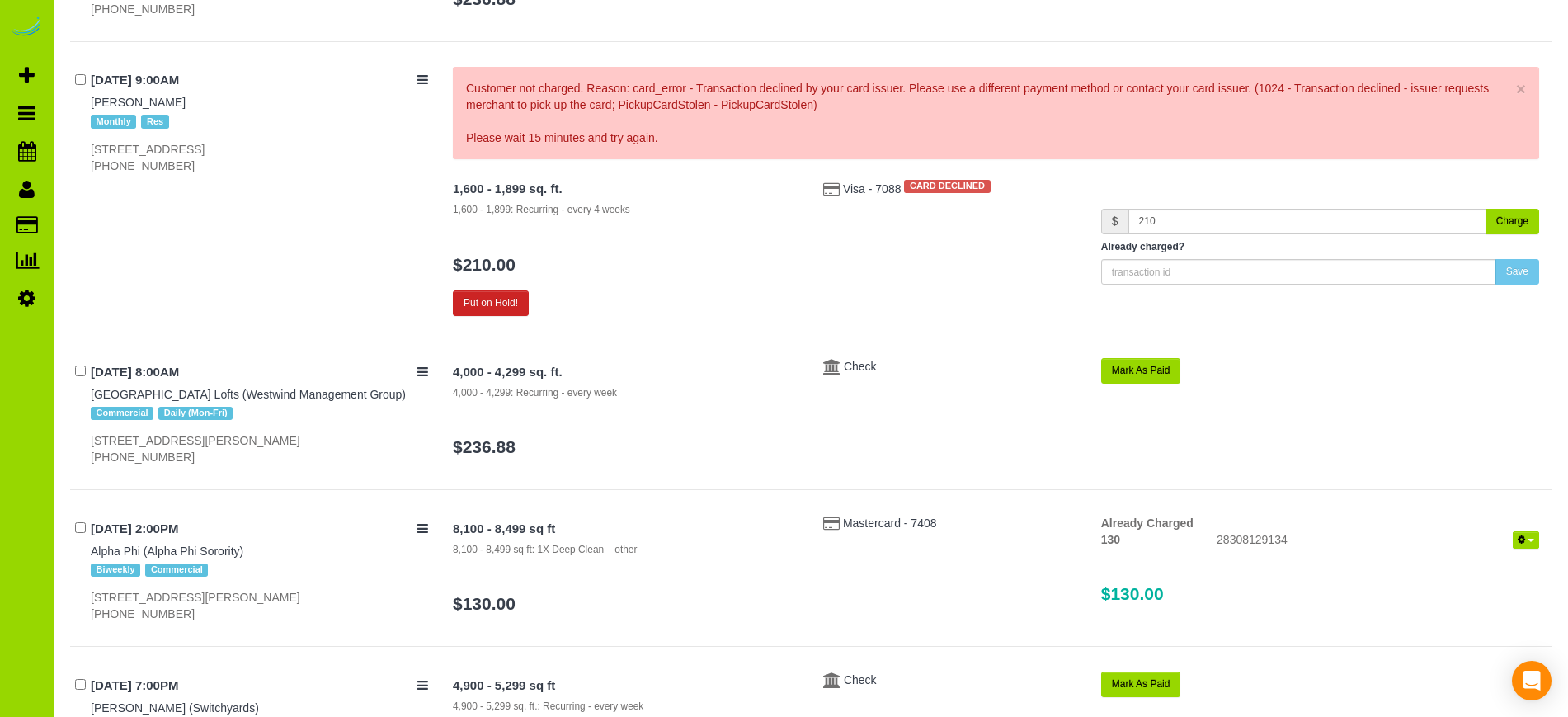
scroll to position [788, 0]
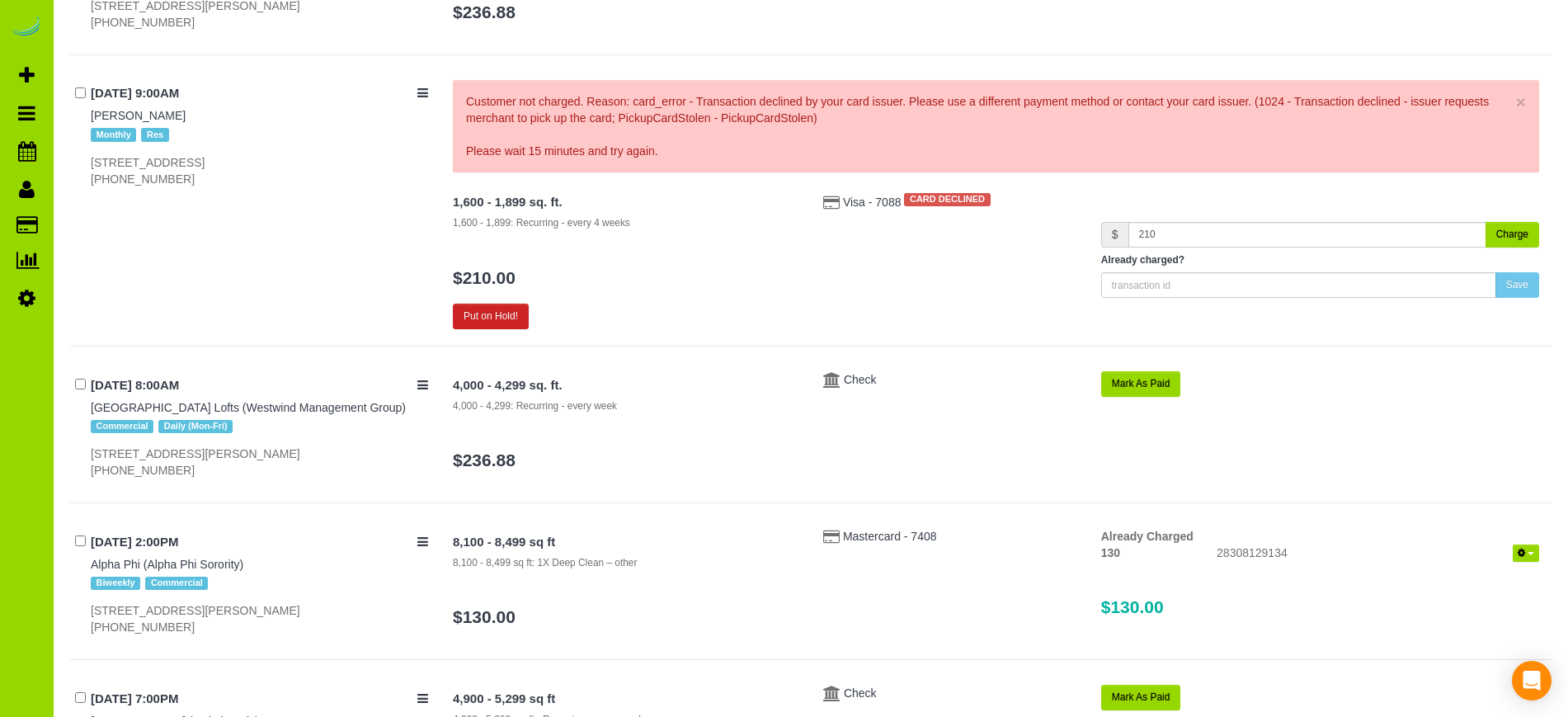
click at [894, 287] on div "1,600 - 1,899 sq. ft. 1,600 - 1,899: Recurring - every 4 weeks $210.00 Put on H…" at bounding box center [996, 259] width 1112 height 140
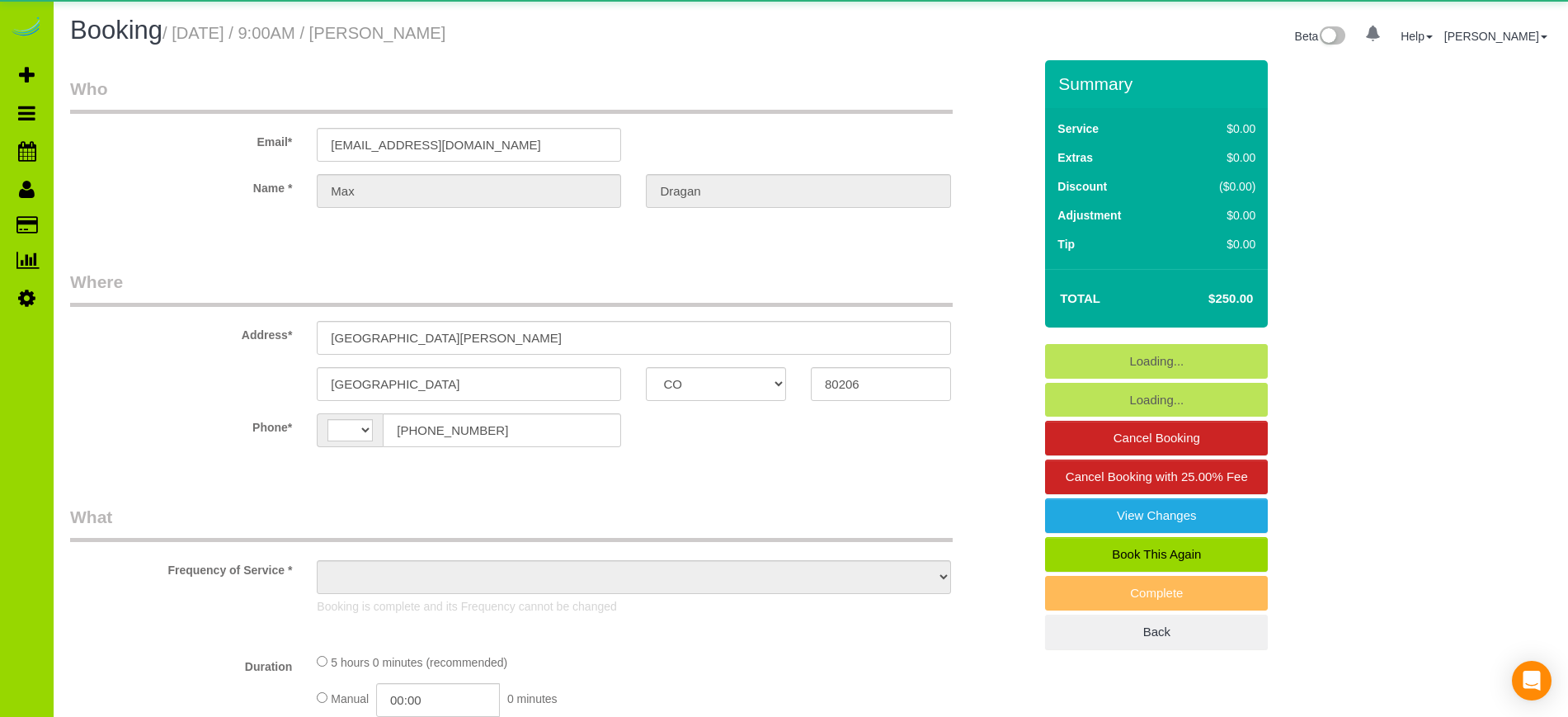
select select "CO"
select select "number:69"
select select "number:4"
select select "number:13"
select select "string:[GEOGRAPHIC_DATA]"
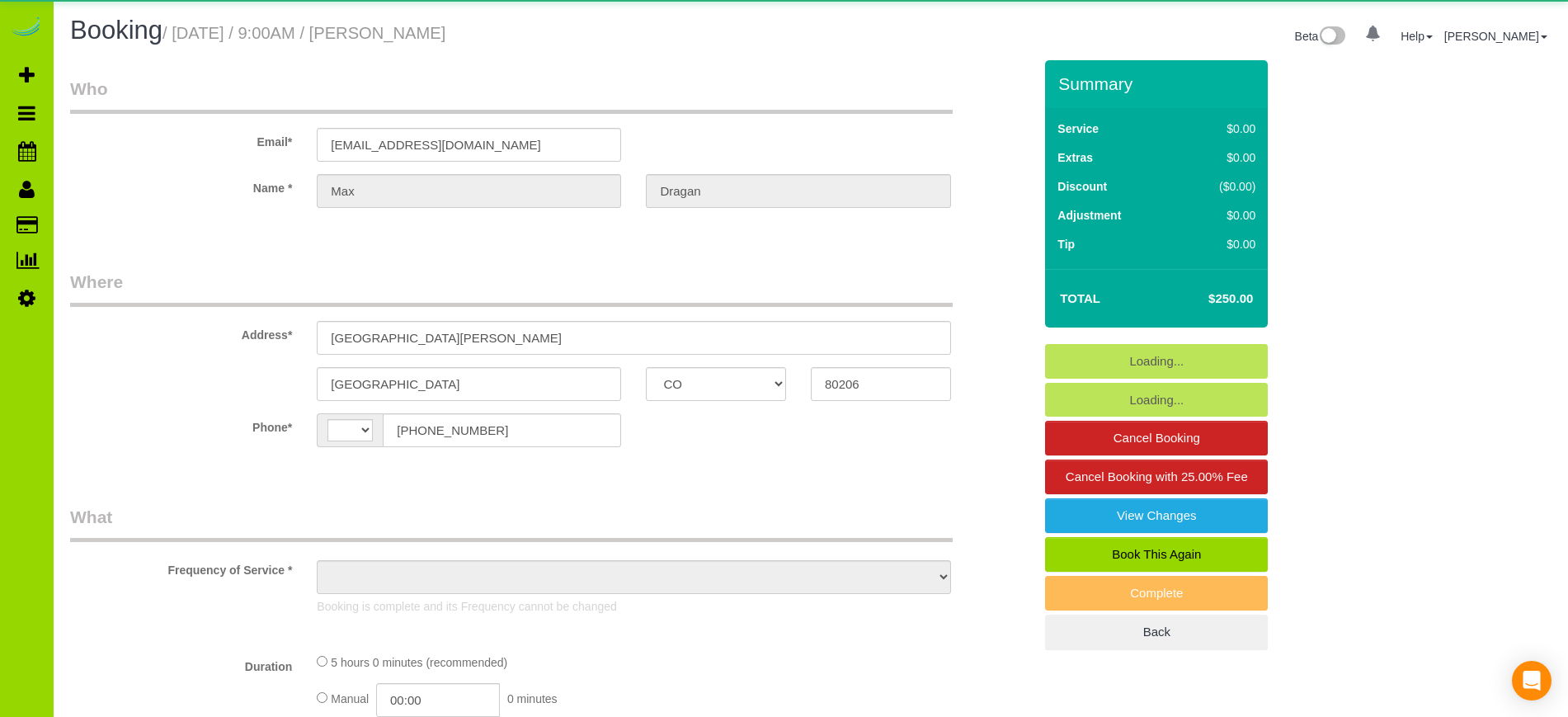
select select "object:1073"
select select "string:fspay-ac2d6dc2-3644-4c45-9655-45c935e40f3e"
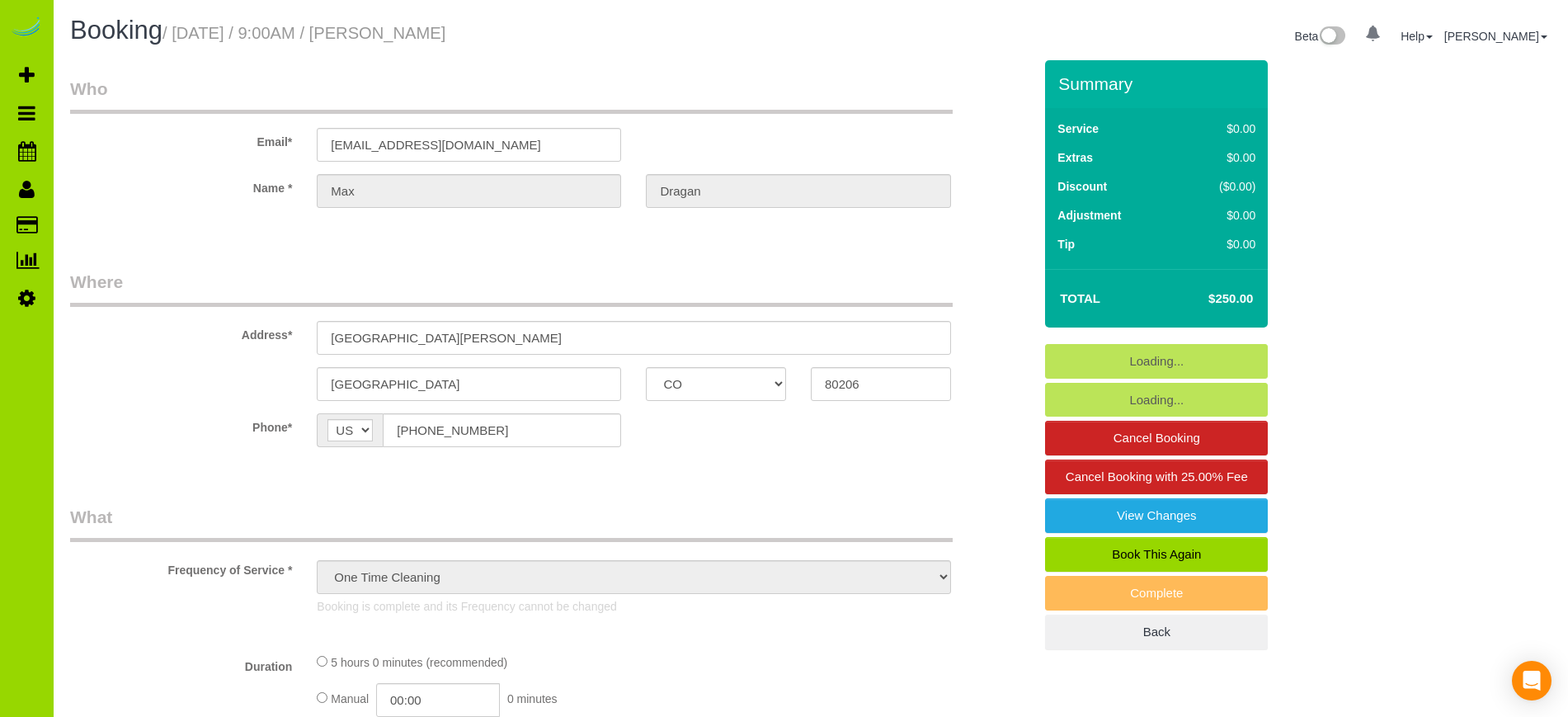
select select "object:1219"
select select "spot1"
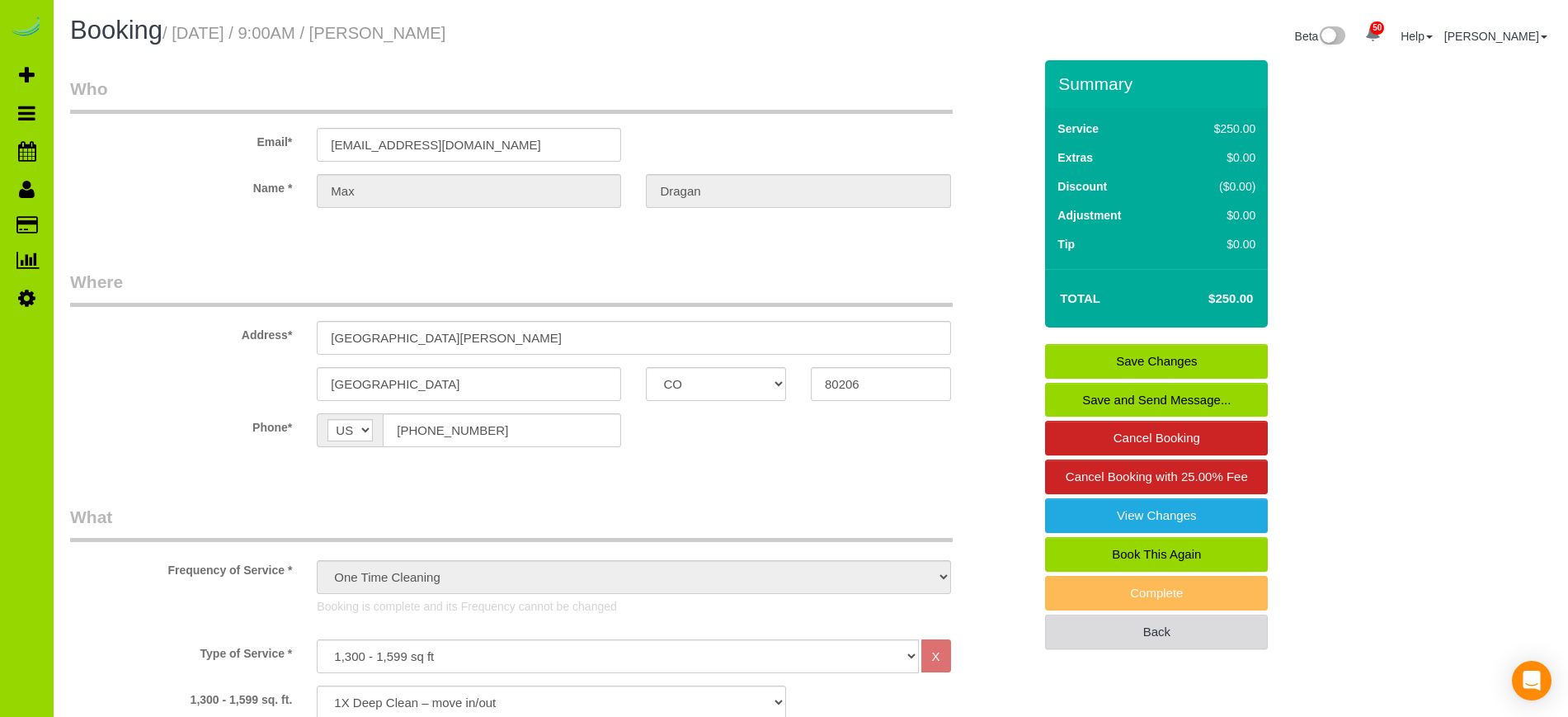
click at [1103, 637] on link "Back" at bounding box center [1157, 632] width 222 height 34
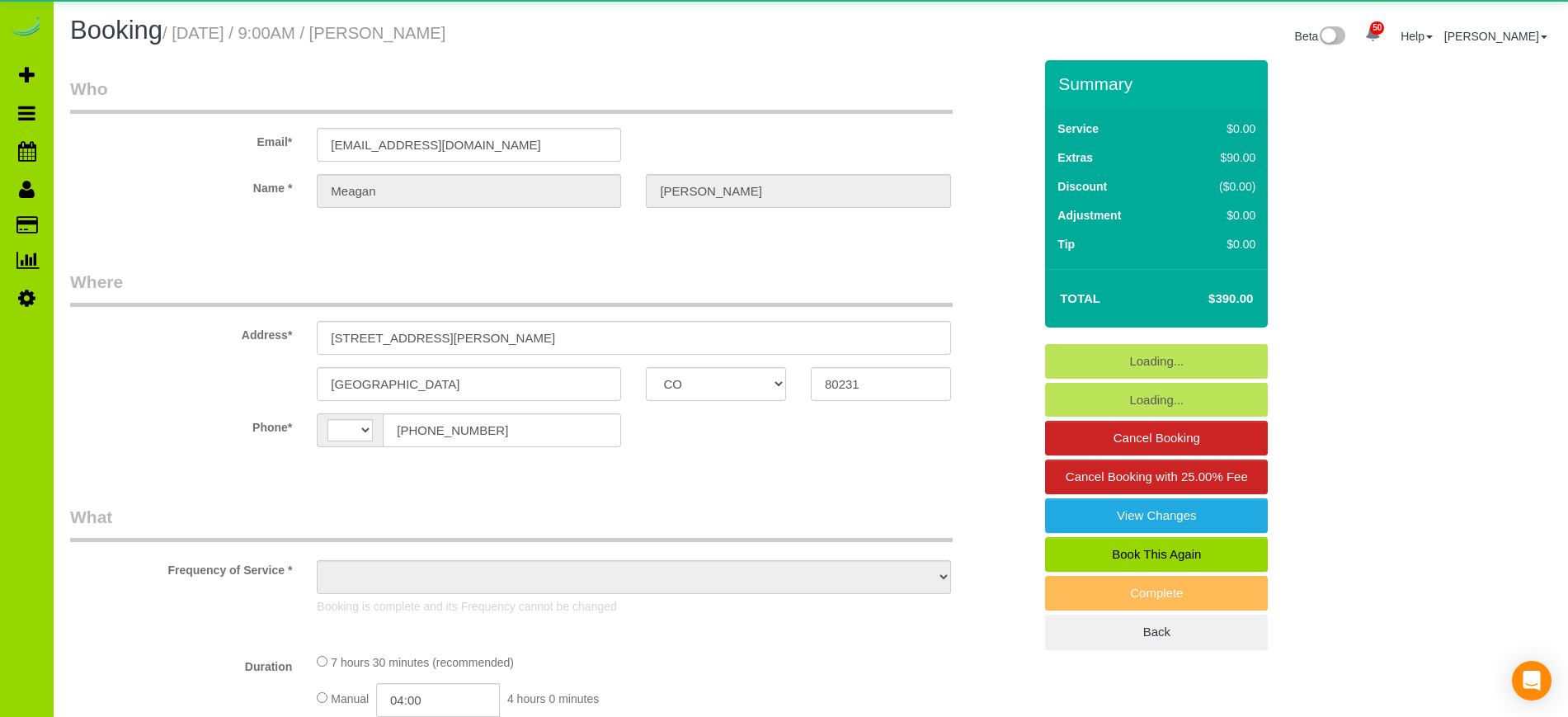
select select "CO"
select select "string:[GEOGRAPHIC_DATA]"
select select "object:834"
select select "number:69"
select select "number:4"
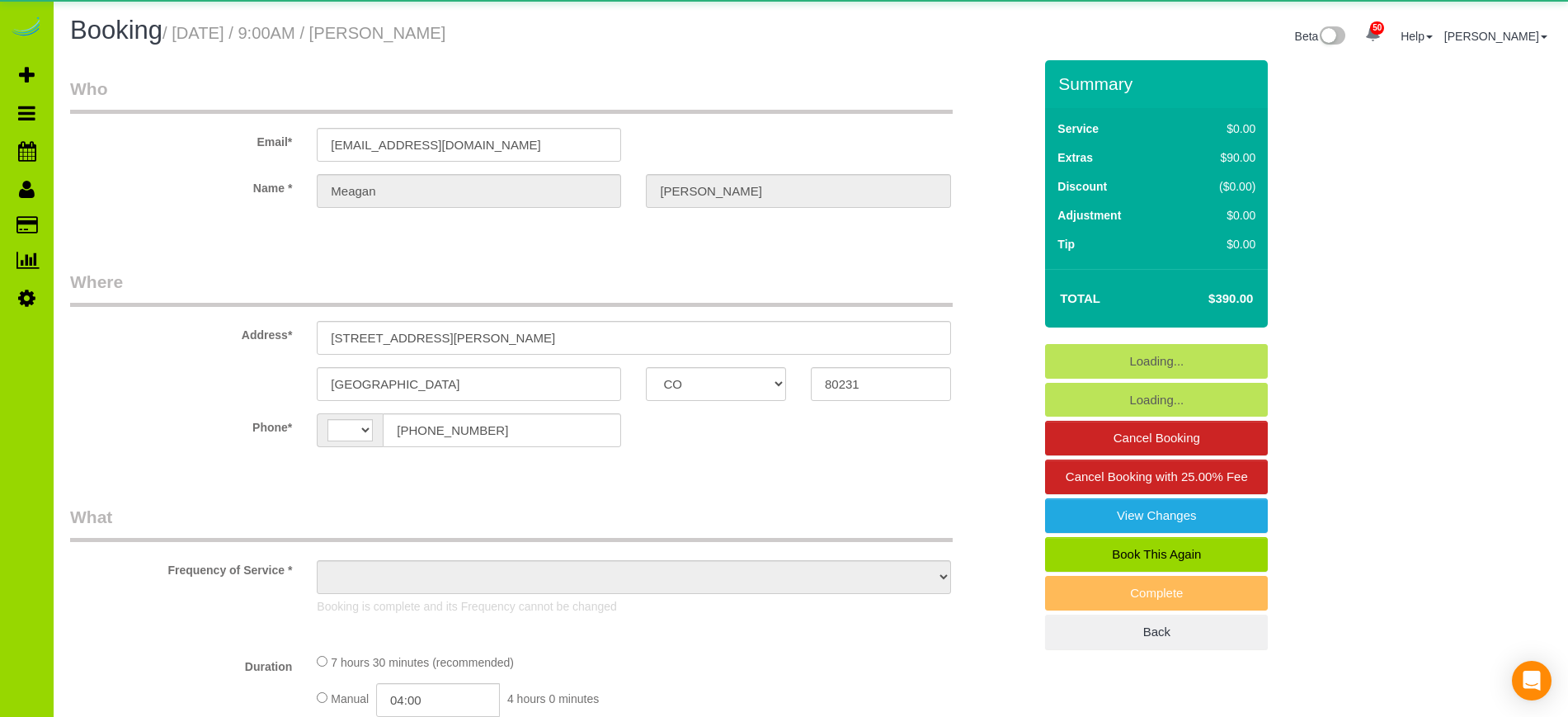
select select "number:13"
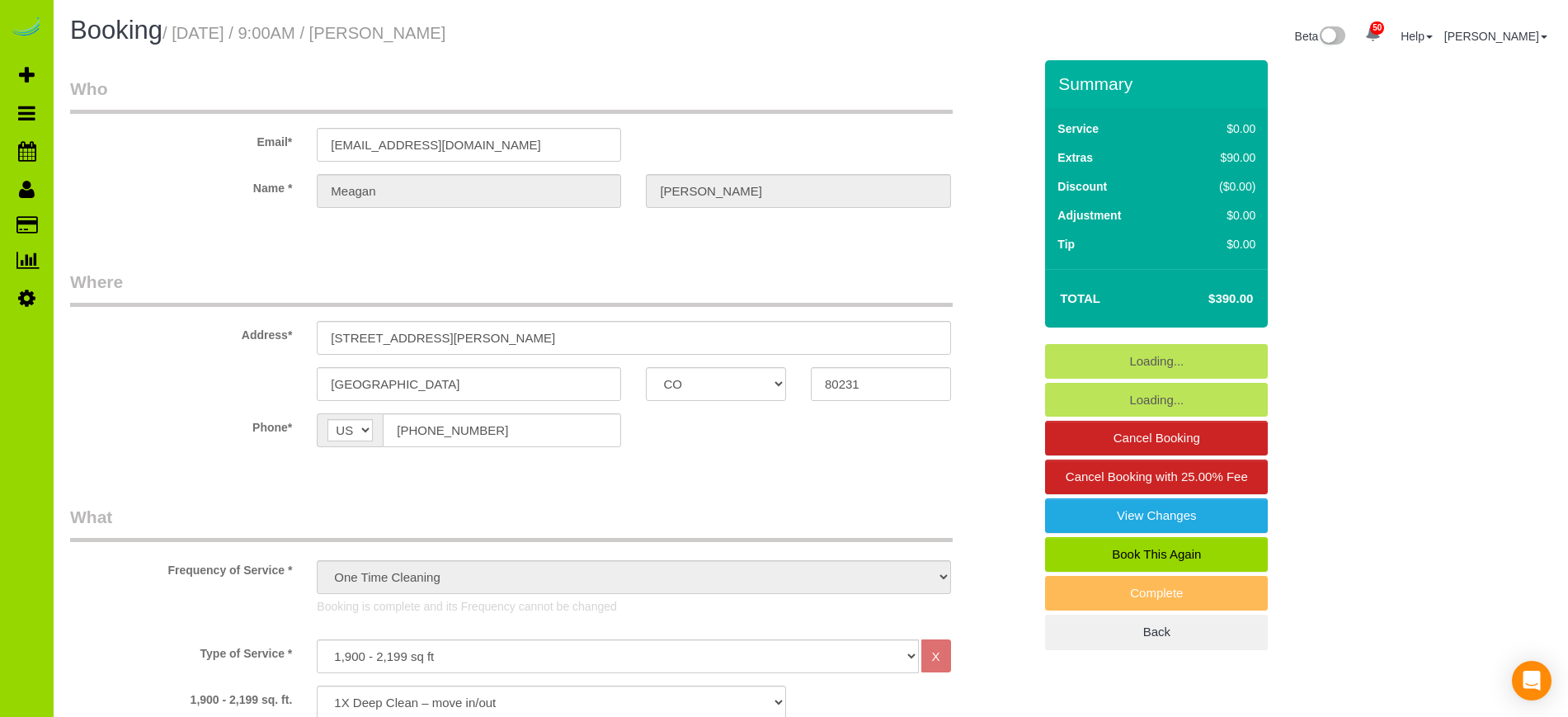
select select "object:1242"
select select "spot1"
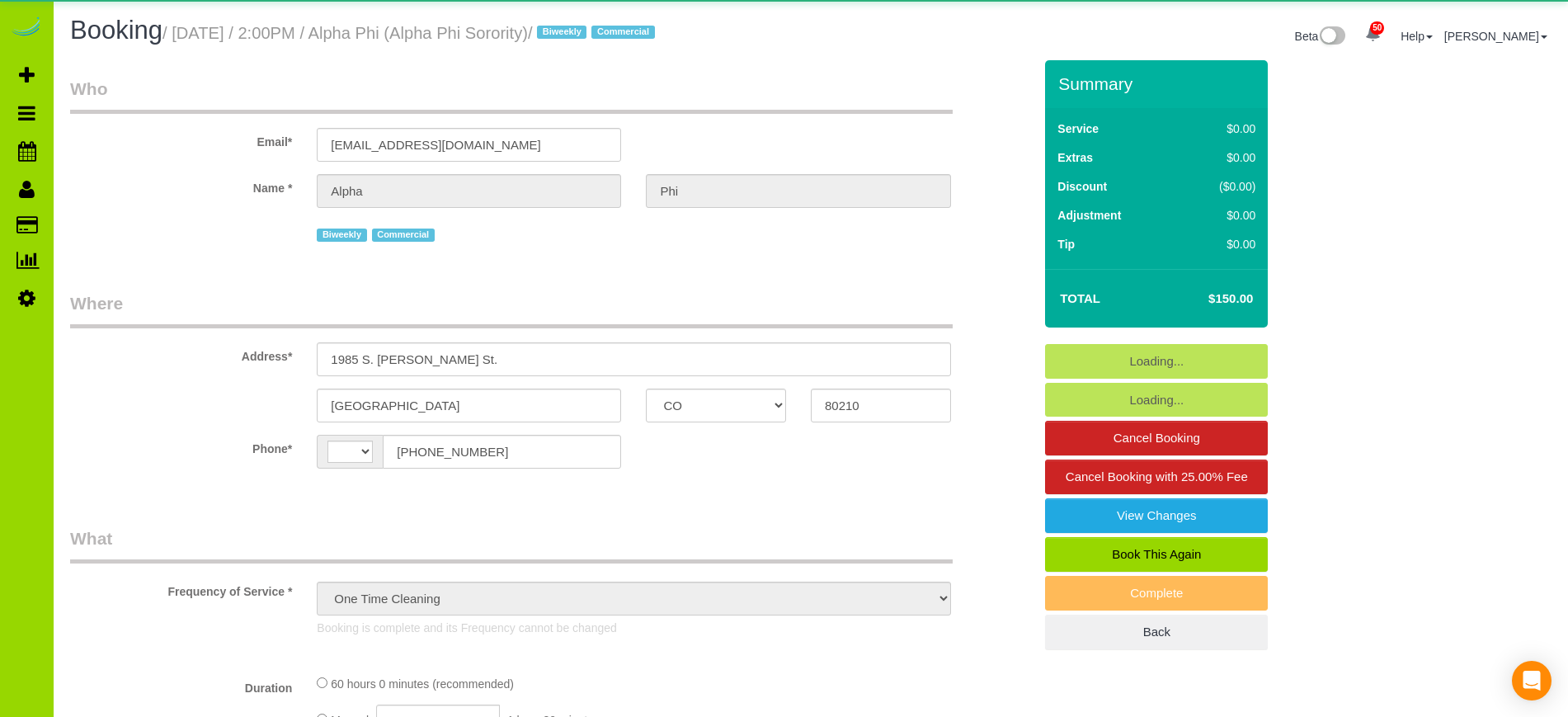
select select "CO"
select select "string:[GEOGRAPHIC_DATA]"
select select "string:fspay-35e32e0a-9ff9-4349-a3f9-ae8dd9c74e01"
select select "3"
select select "number:1"
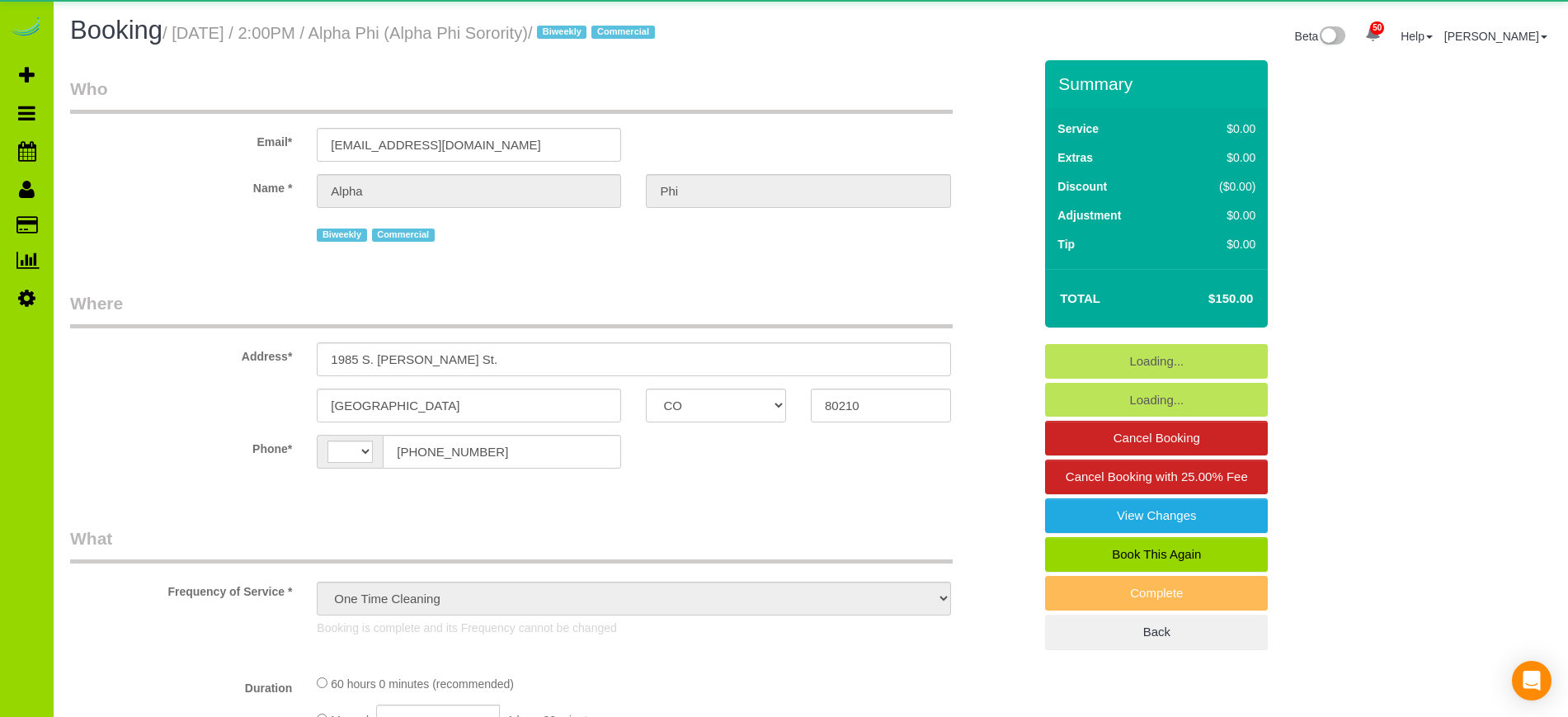
select select "number:21"
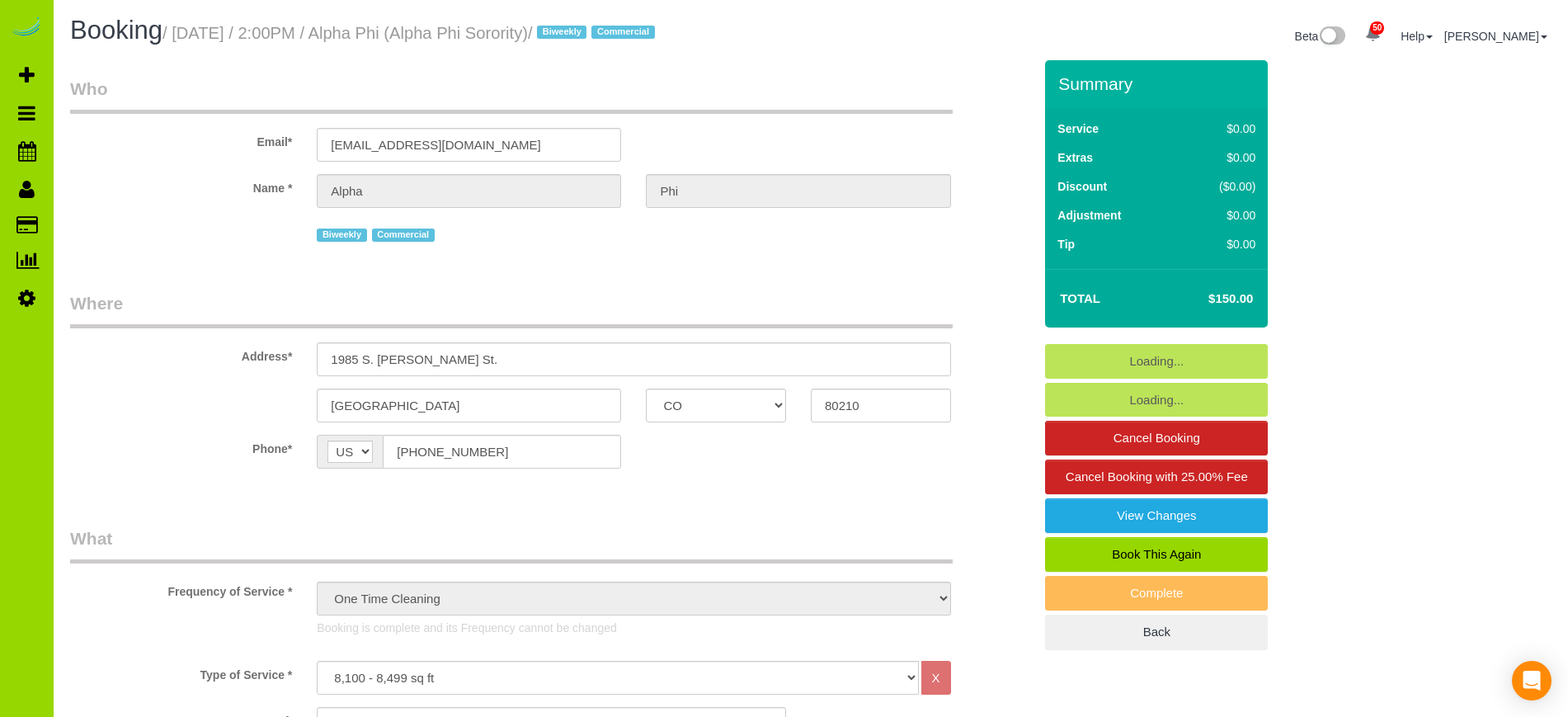
select select "object:1241"
select select "3"
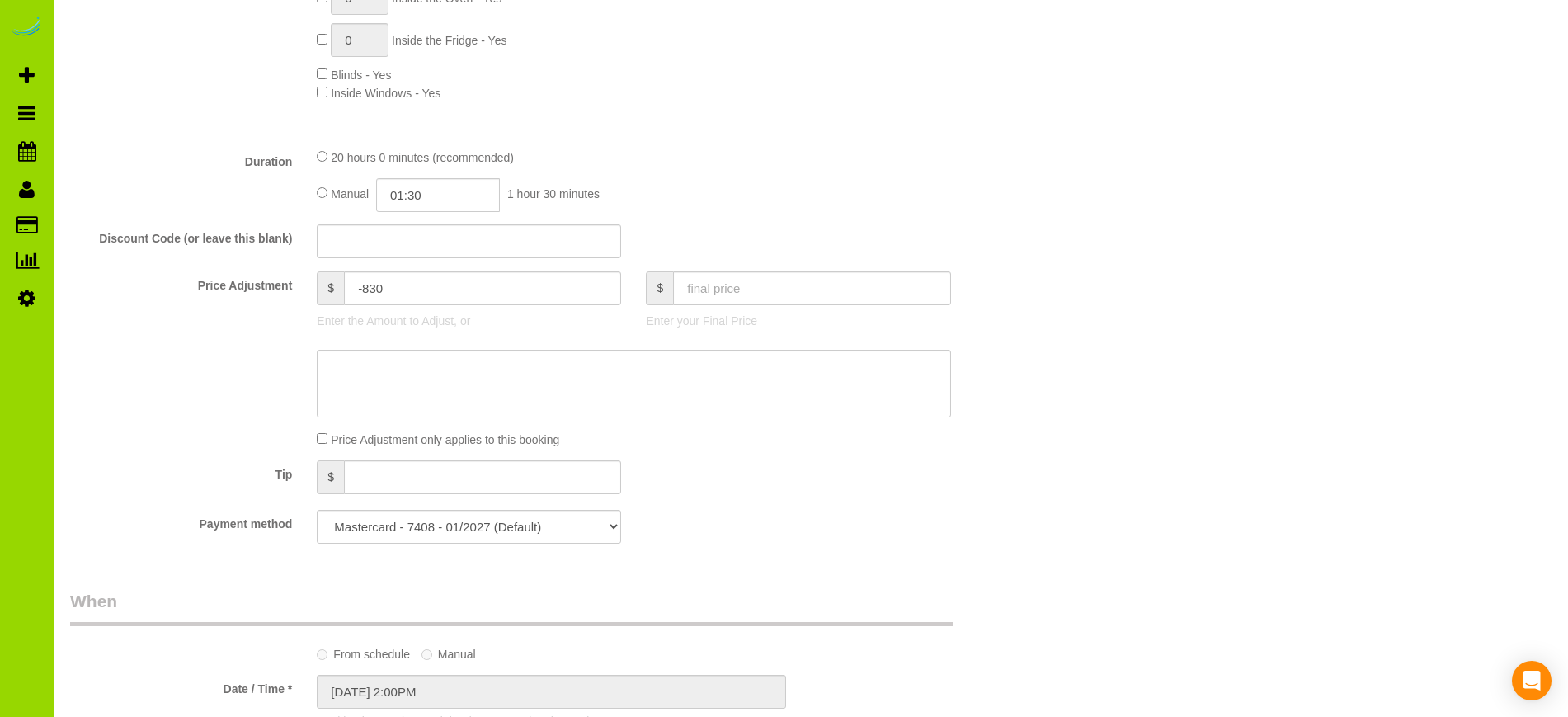
scroll to position [788, 0]
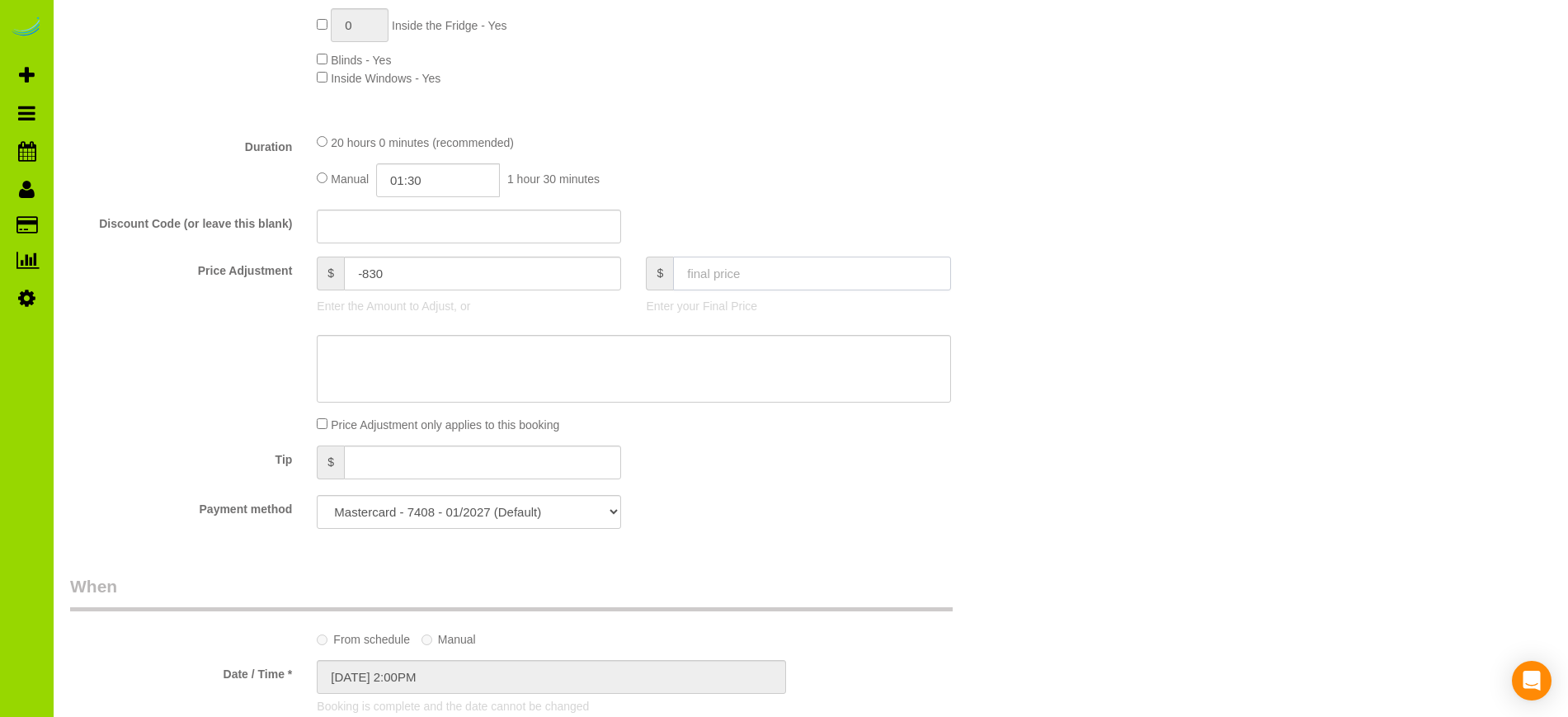
click at [699, 269] on input "text" at bounding box center [812, 273] width 277 height 33
type input "140"
type input "-840"
type input "130"
type input "-850"
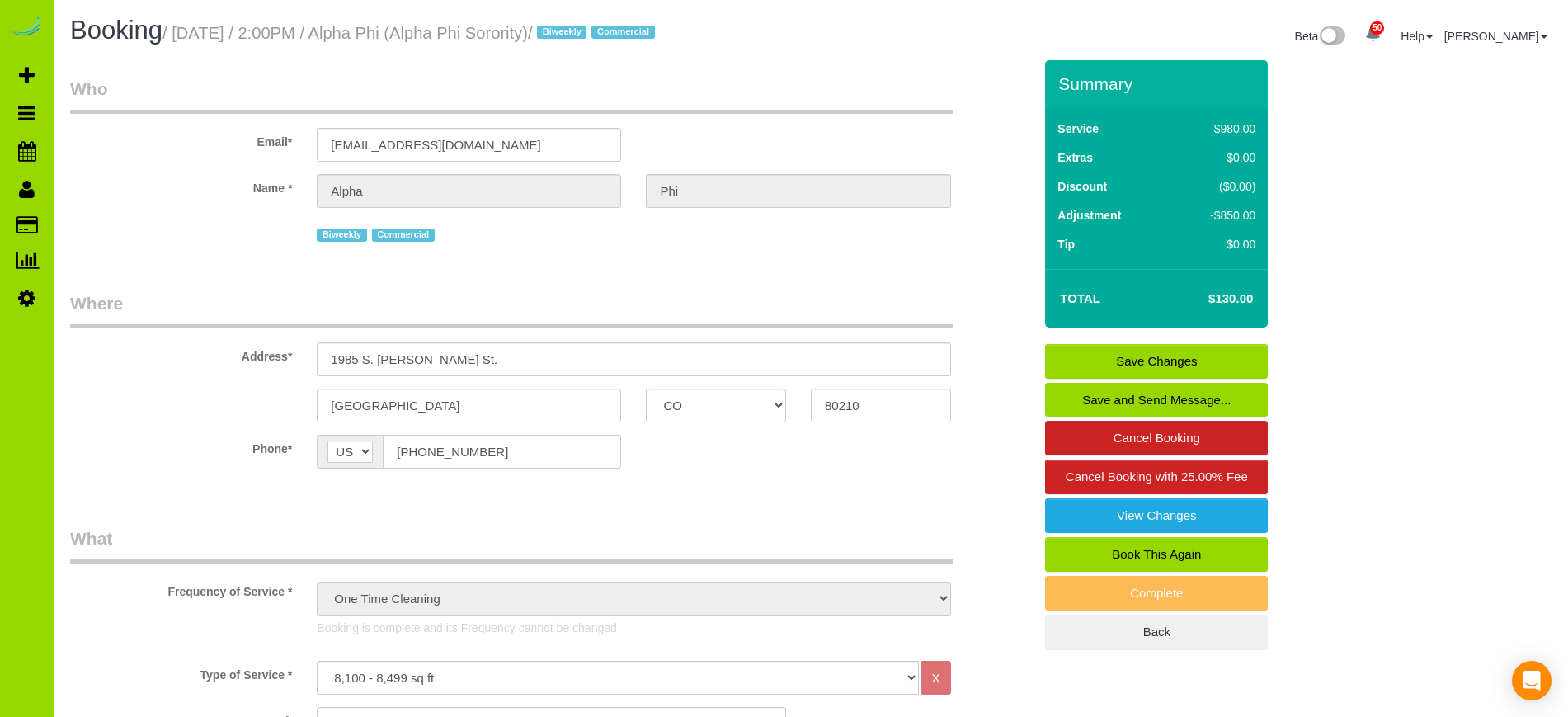
click at [1159, 360] on link "Save Changes" at bounding box center [1157, 362] width 222 height 34
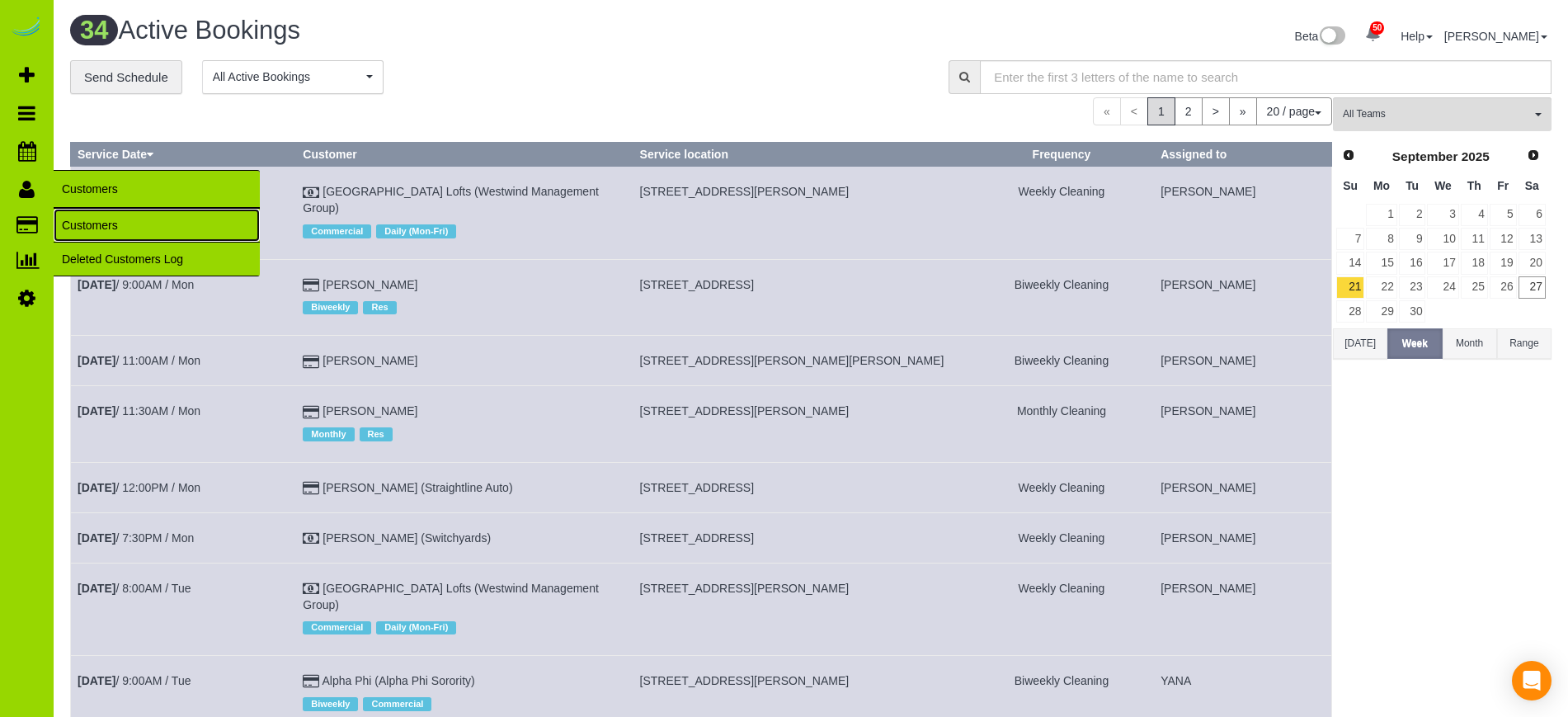
click at [104, 218] on link "Customers" at bounding box center [156, 225] width 206 height 33
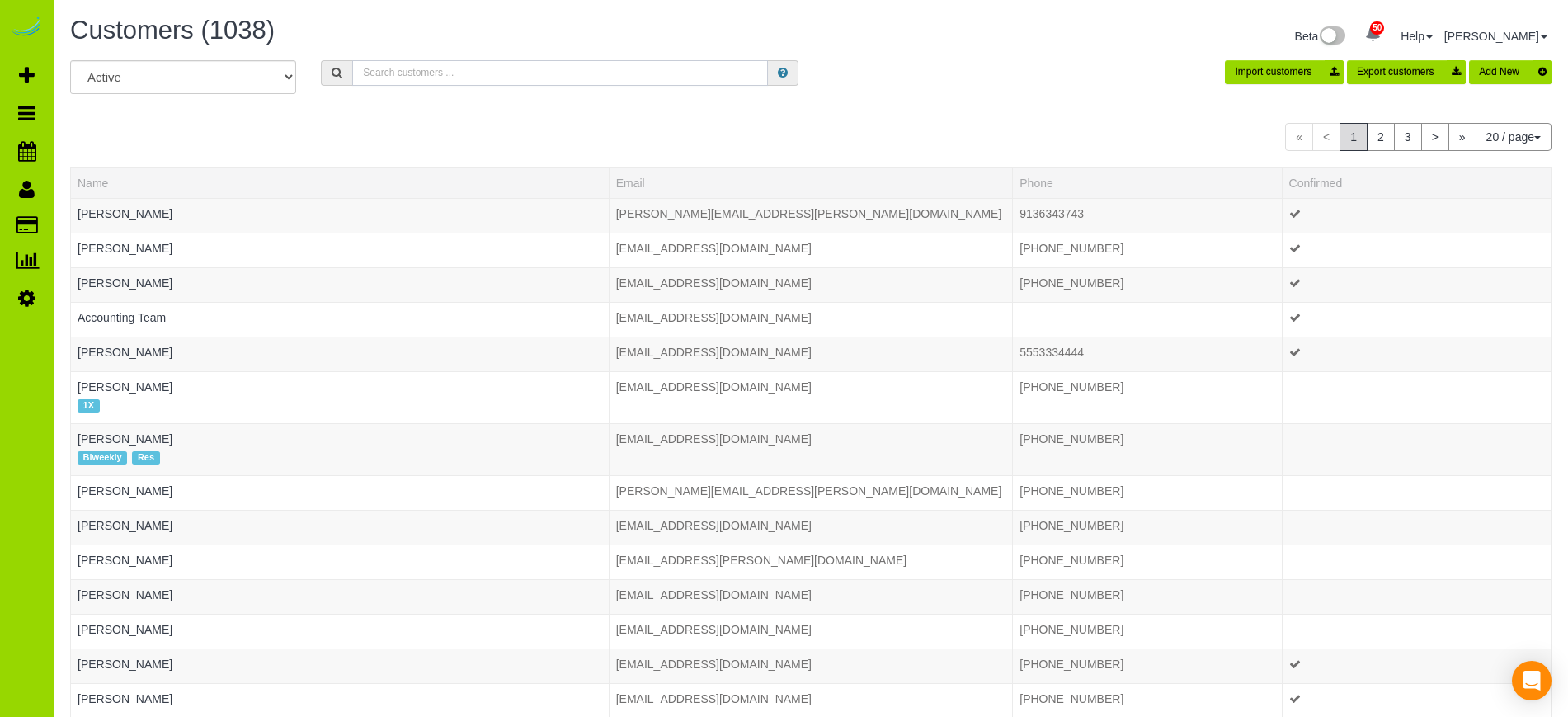
click at [394, 74] on input "text" at bounding box center [560, 73] width 416 height 25
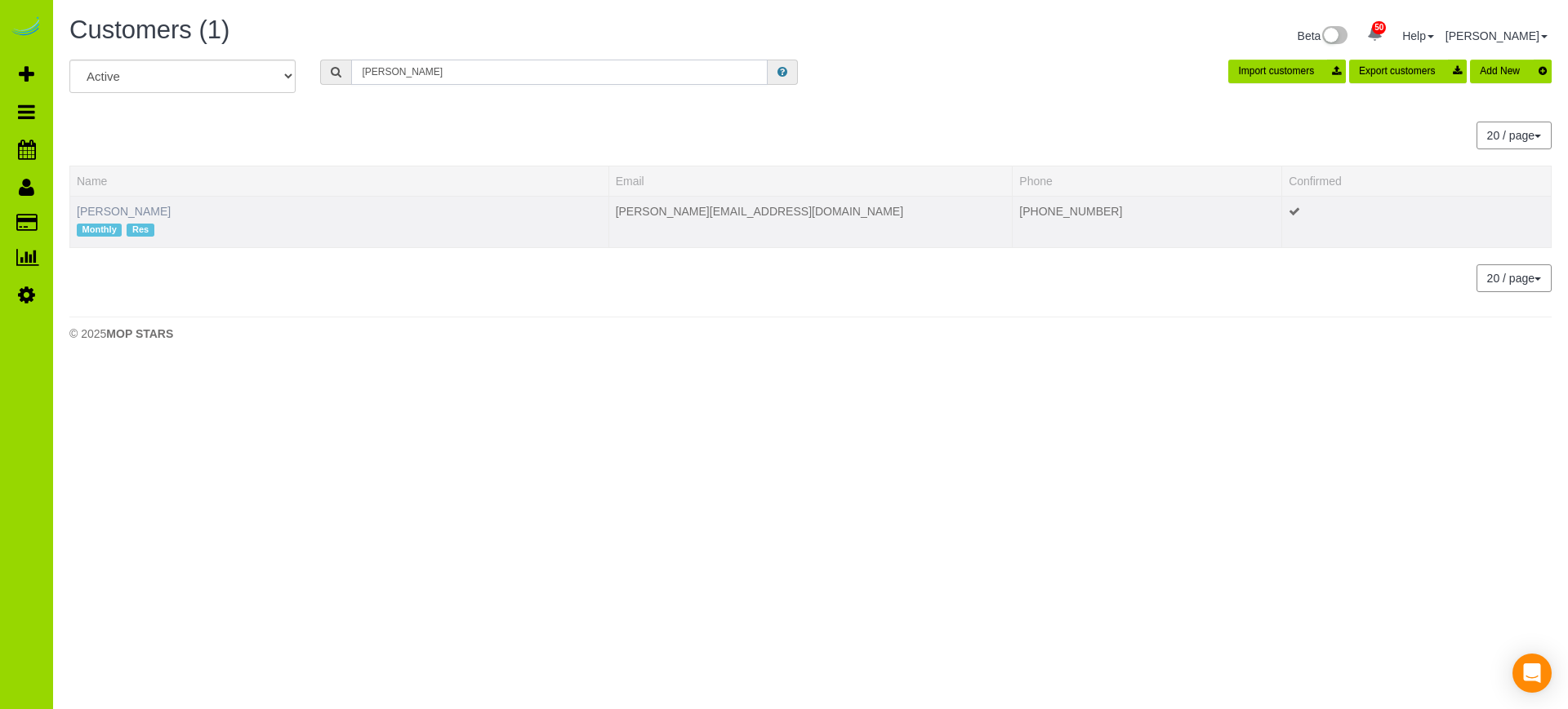
type input "maldonado"
click at [154, 208] on link "[PERSON_NAME]" at bounding box center [123, 211] width 94 height 13
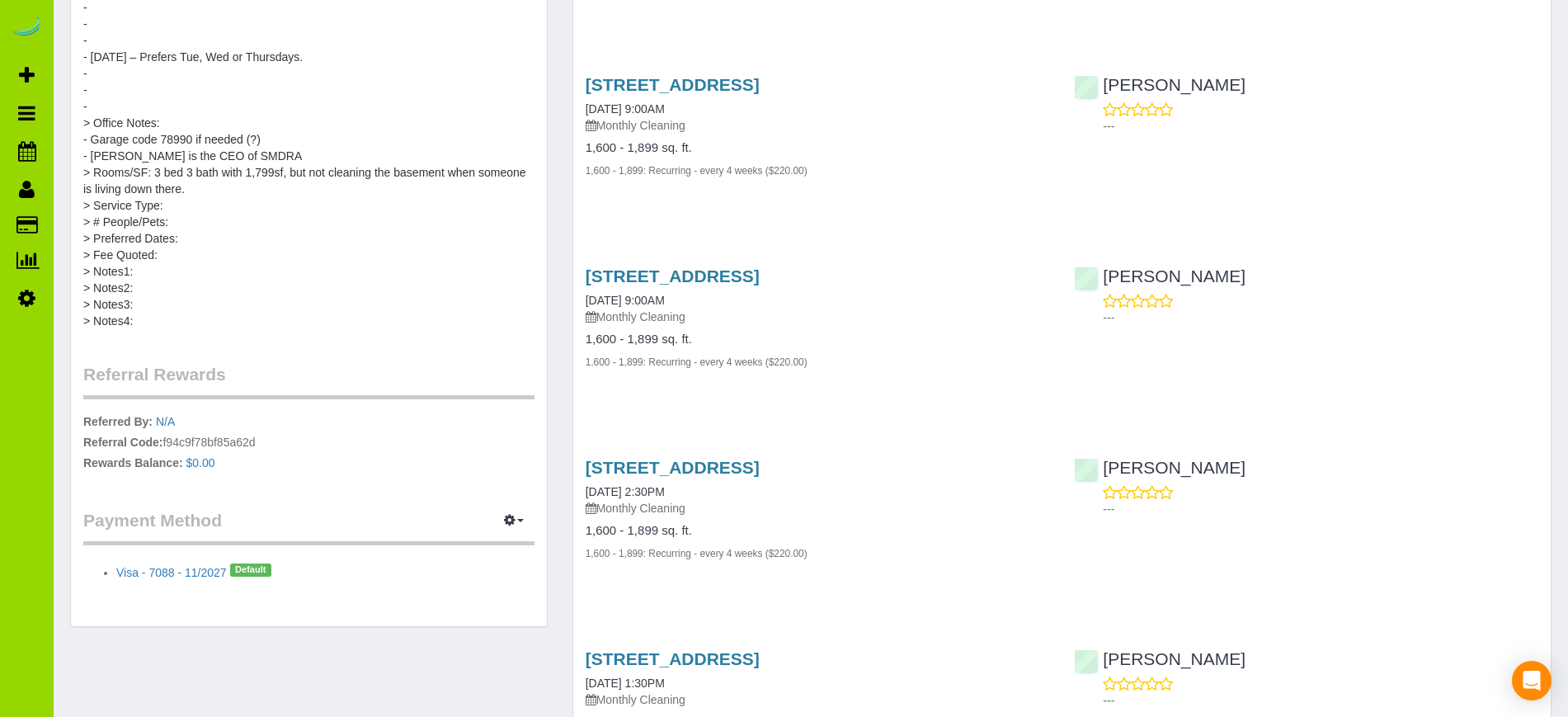
scroll to position [681, 0]
click at [515, 514] on icon "button" at bounding box center [510, 516] width 12 height 10
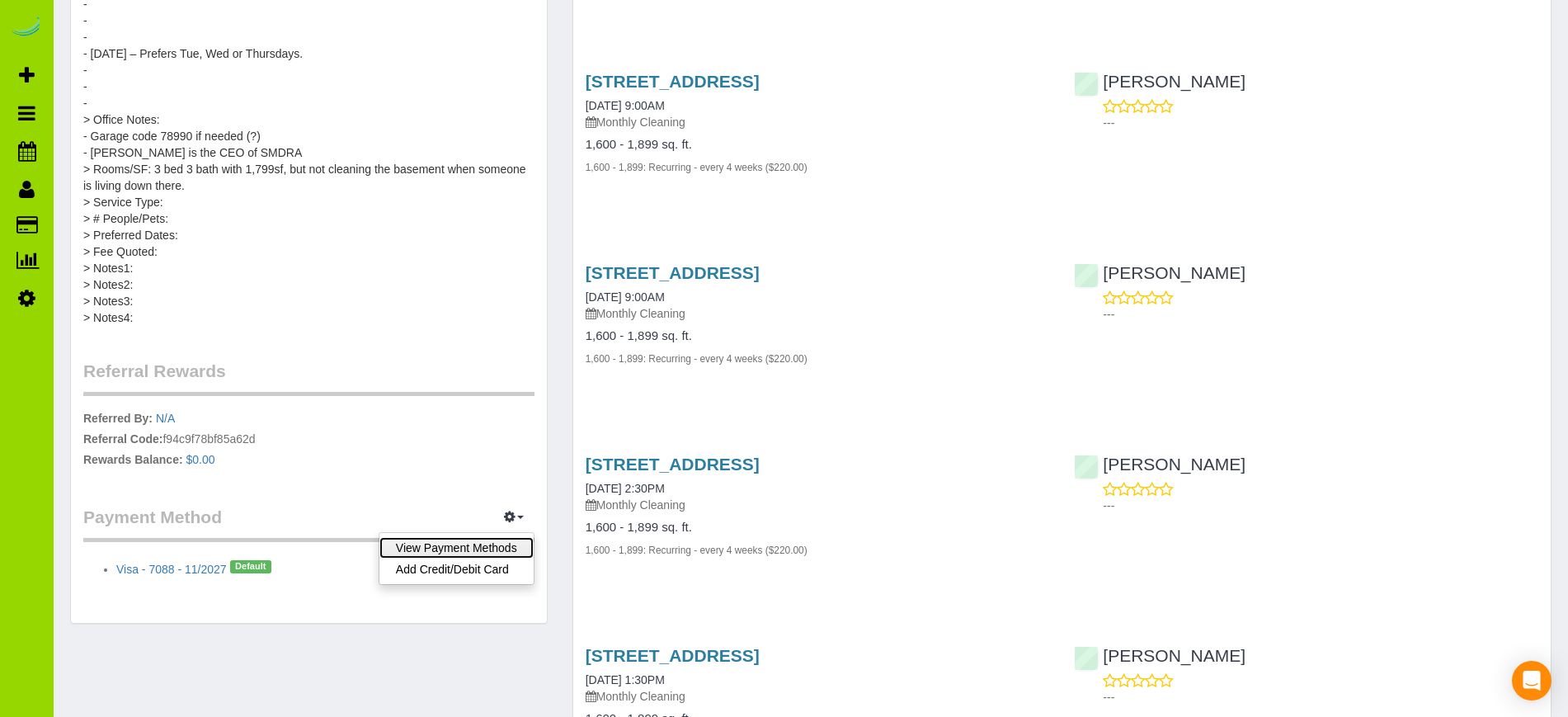
click at [491, 549] on link "View Payment Methods" at bounding box center [456, 548] width 155 height 22
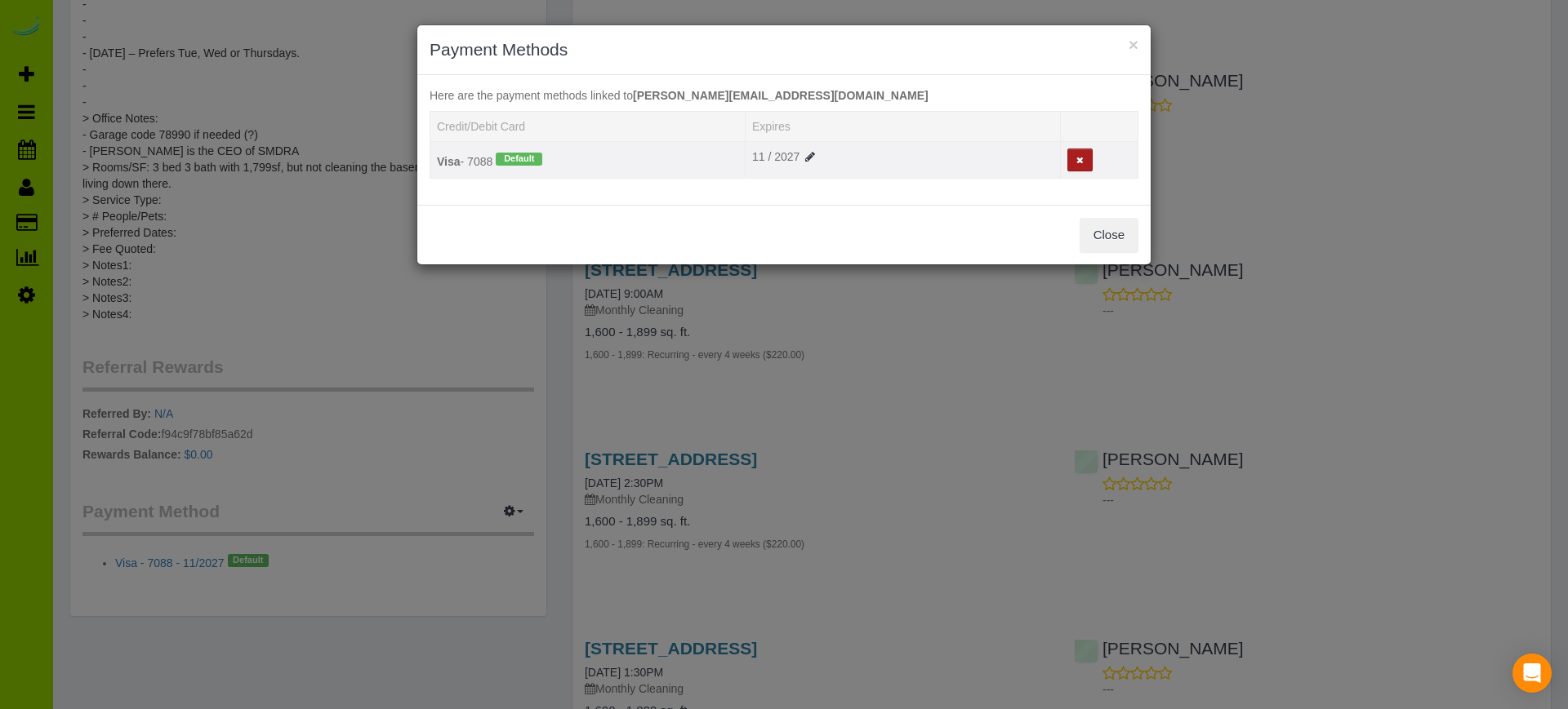
click at [1079, 162] on icon at bounding box center [1080, 160] width 7 height 9
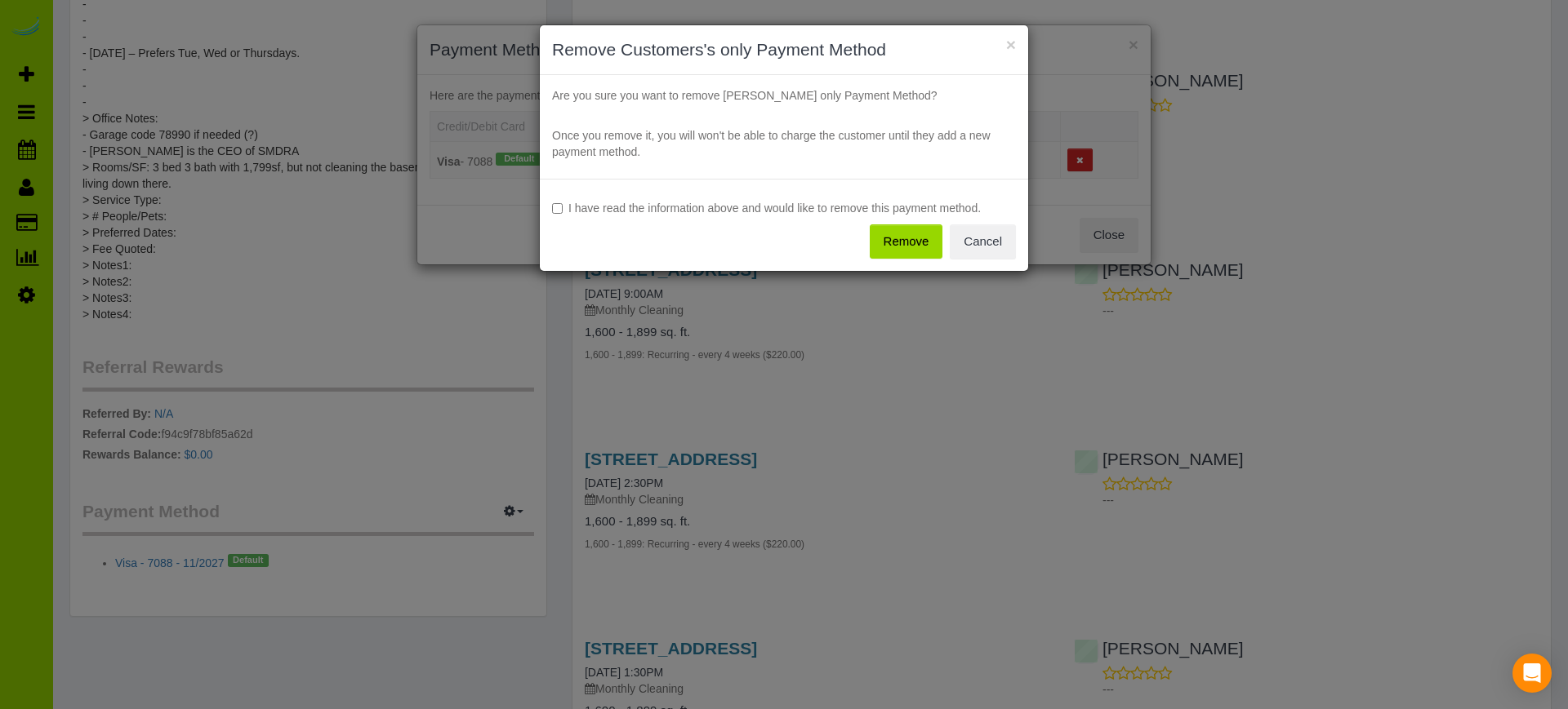
click at [927, 232] on button "Remove" at bounding box center [906, 241] width 73 height 34
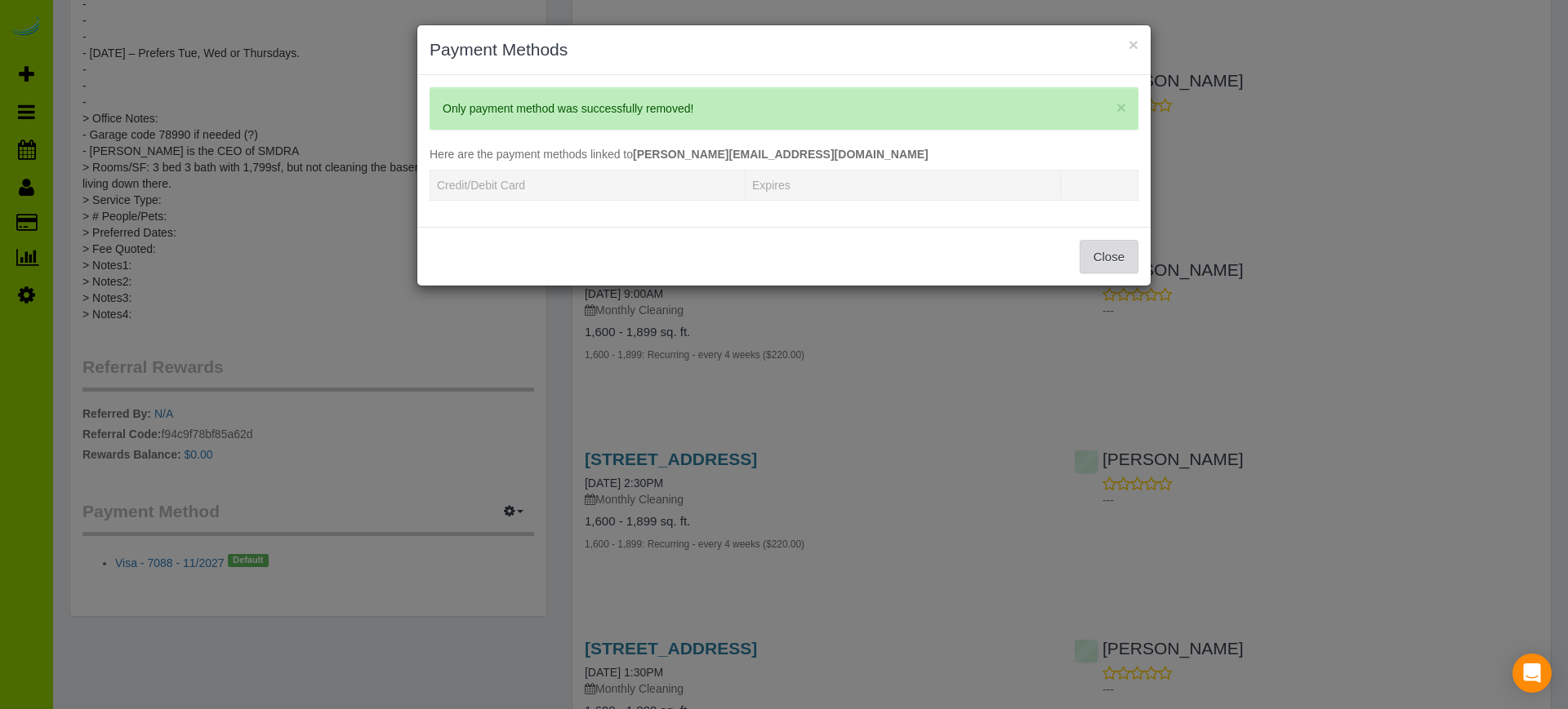
click at [1107, 261] on button "Close" at bounding box center [1109, 257] width 59 height 34
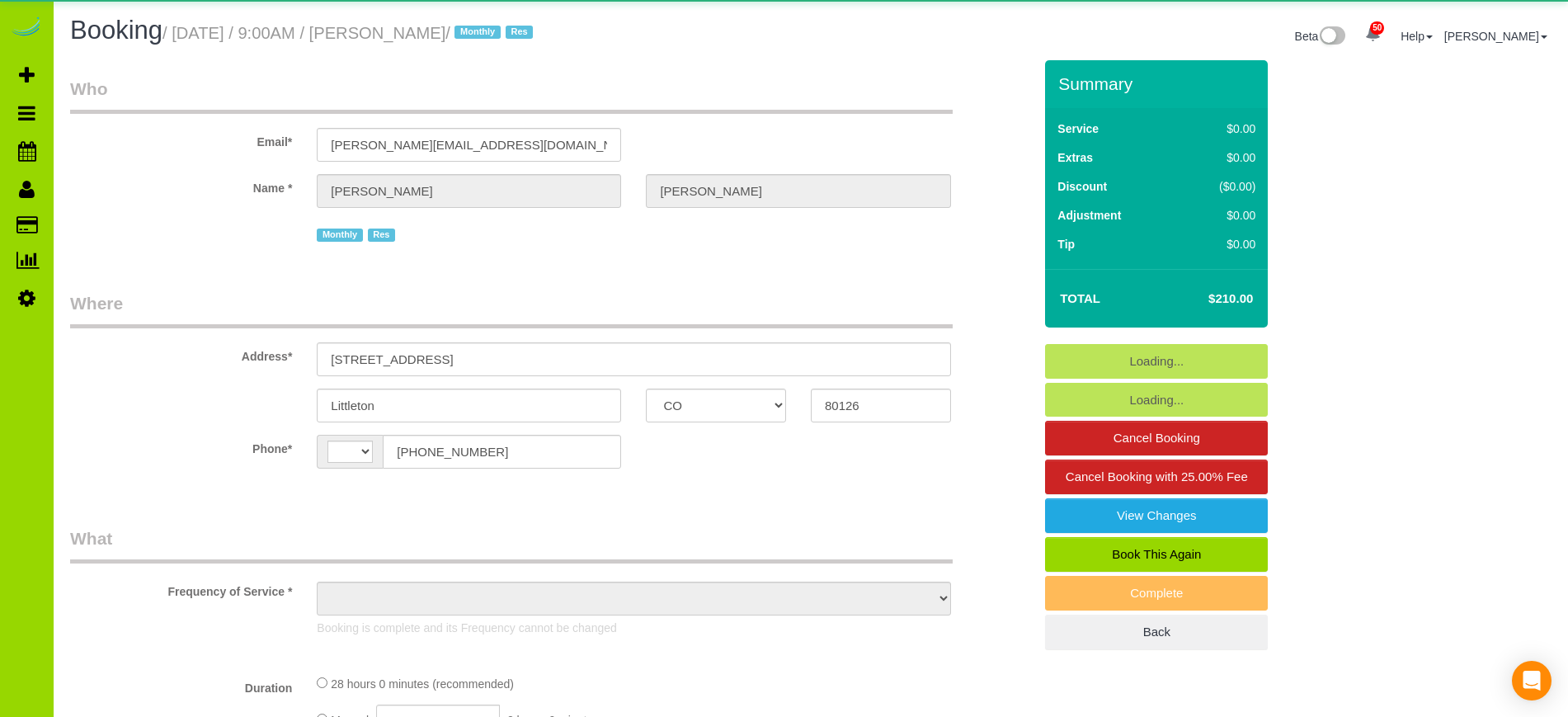
select select "CO"
select select "string:[GEOGRAPHIC_DATA]"
select select "object:1186"
select select "7"
select select "number:4"
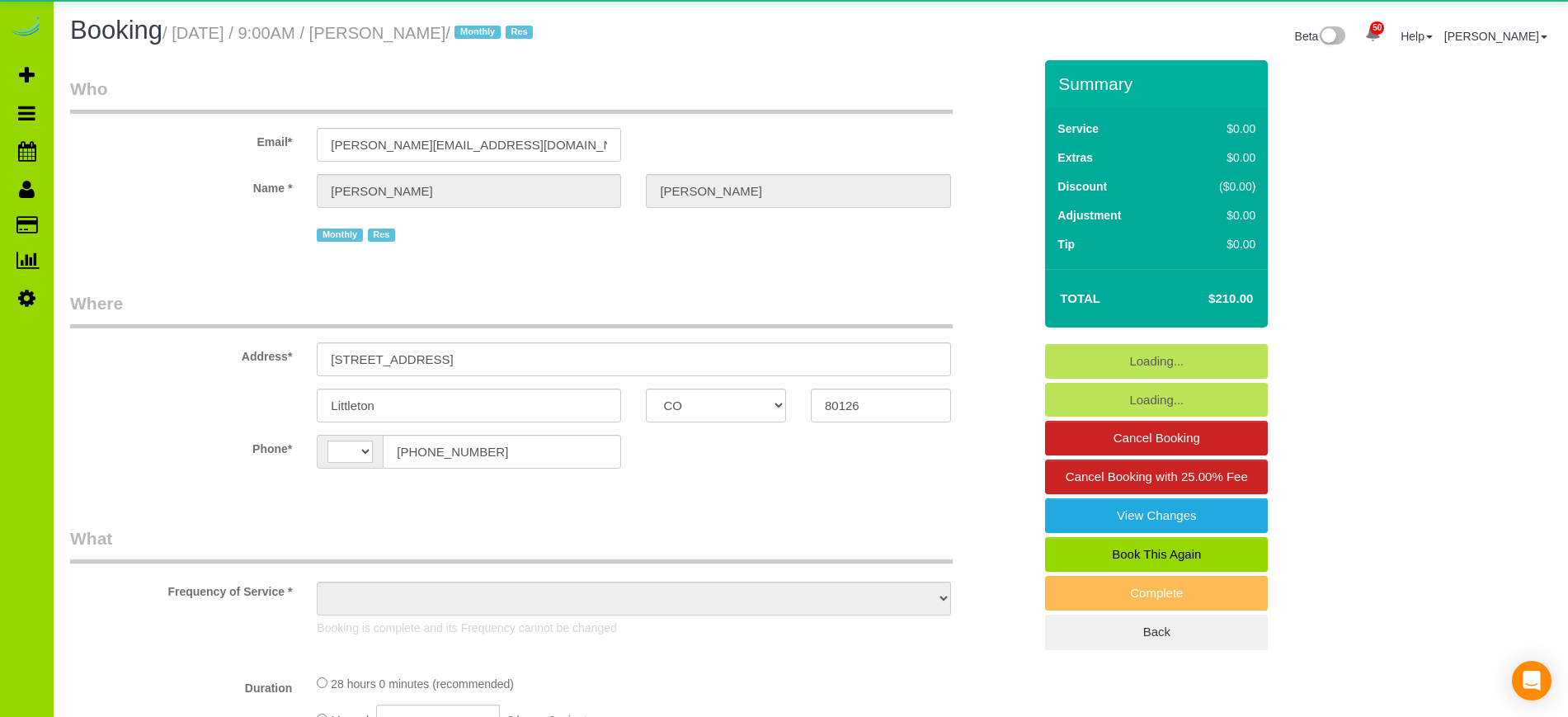
select select "number:15"
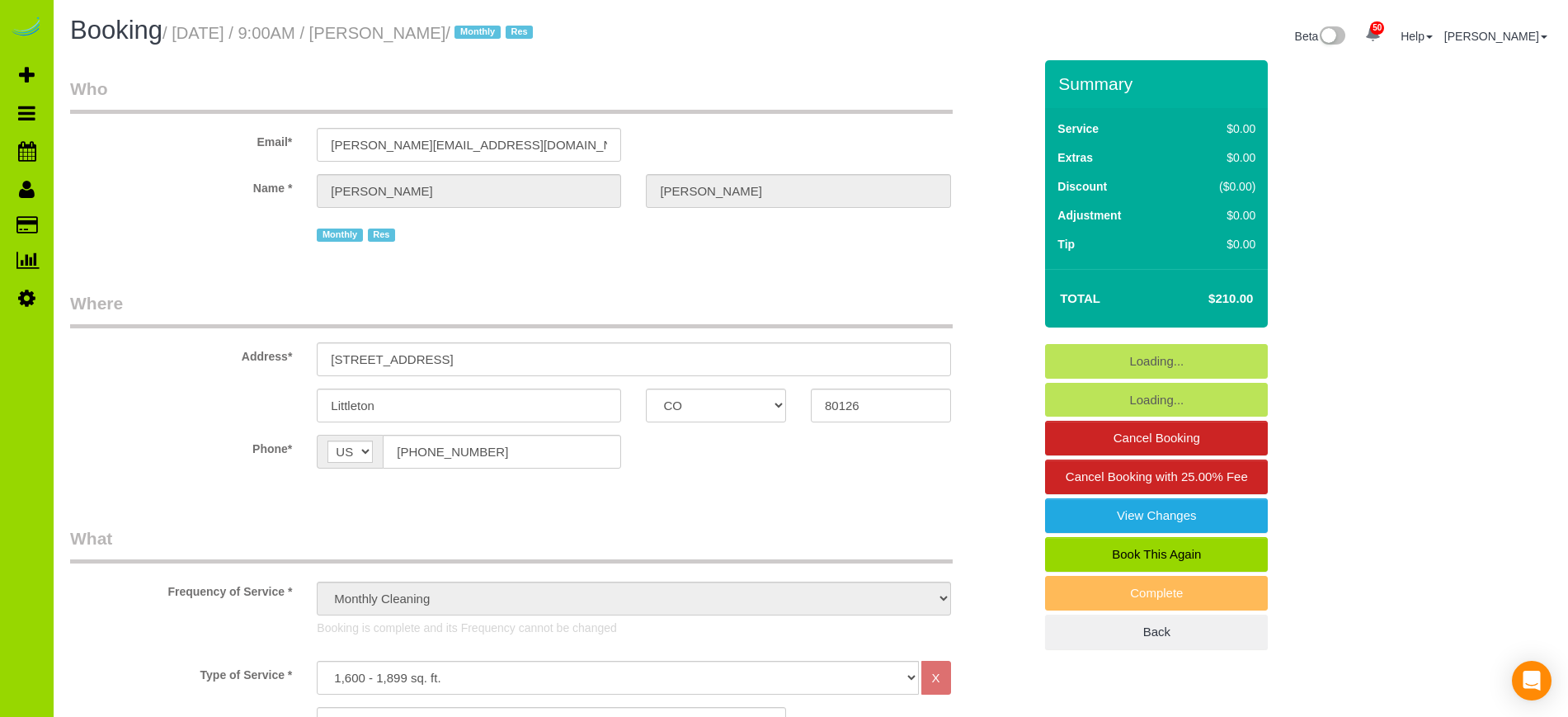
select select "spot1"
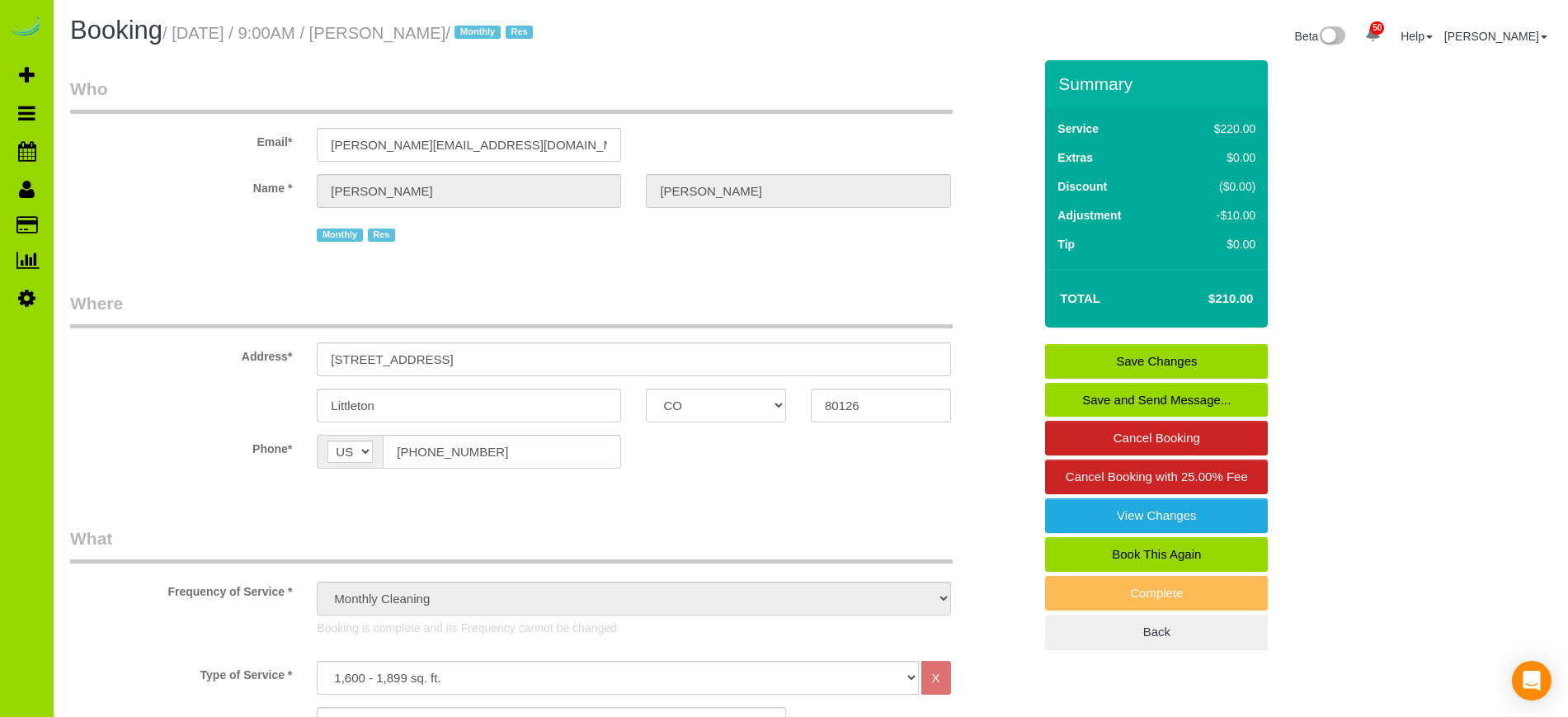
click at [1144, 391] on link "Save and Send Message..." at bounding box center [1157, 401] width 222 height 34
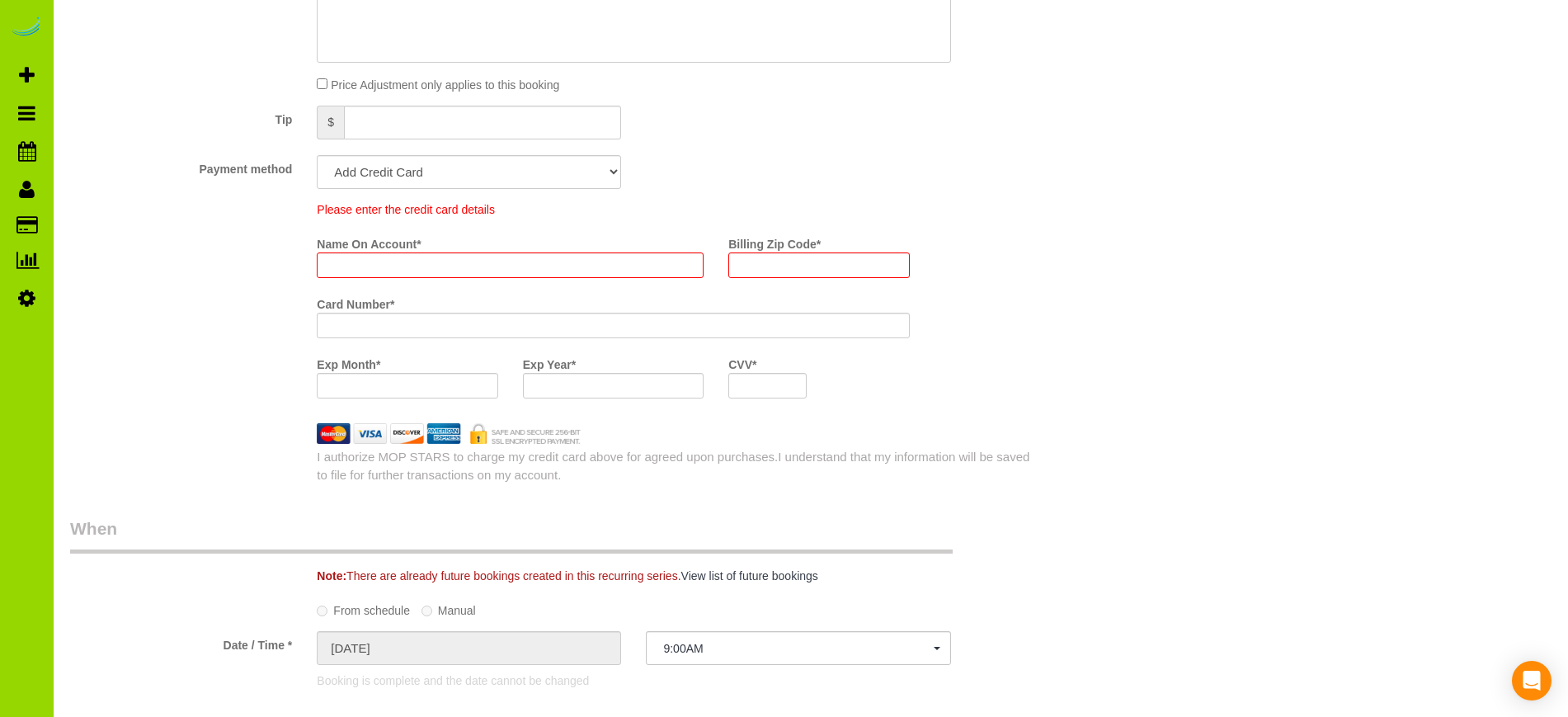
scroll to position [1186, 0]
click at [605, 165] on select "Add Credit Card Cash Check Paypal" at bounding box center [469, 173] width 305 height 33
select select "string:cash"
click at [317, 156] on select "Add Credit Card Cash Check Paypal" at bounding box center [469, 173] width 305 height 33
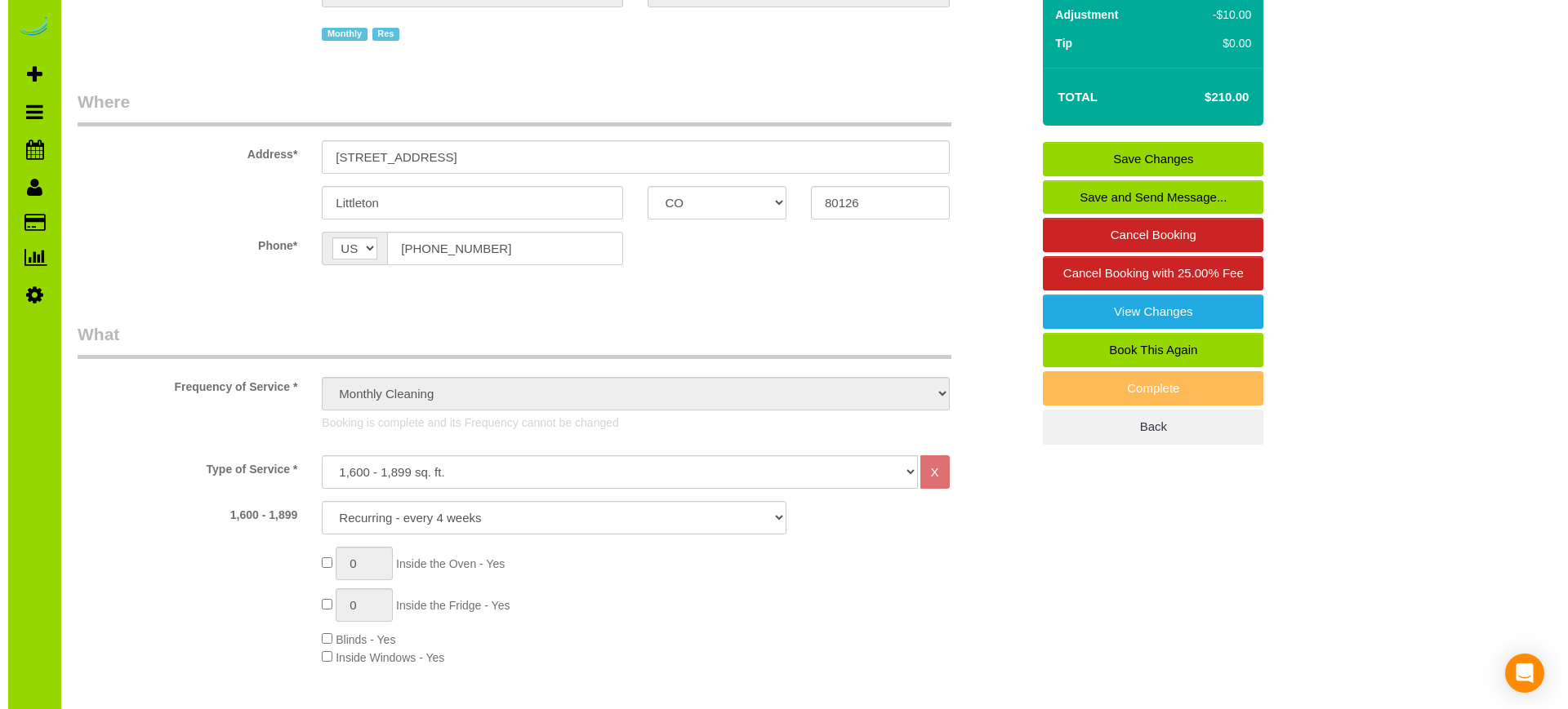
scroll to position [257, 0]
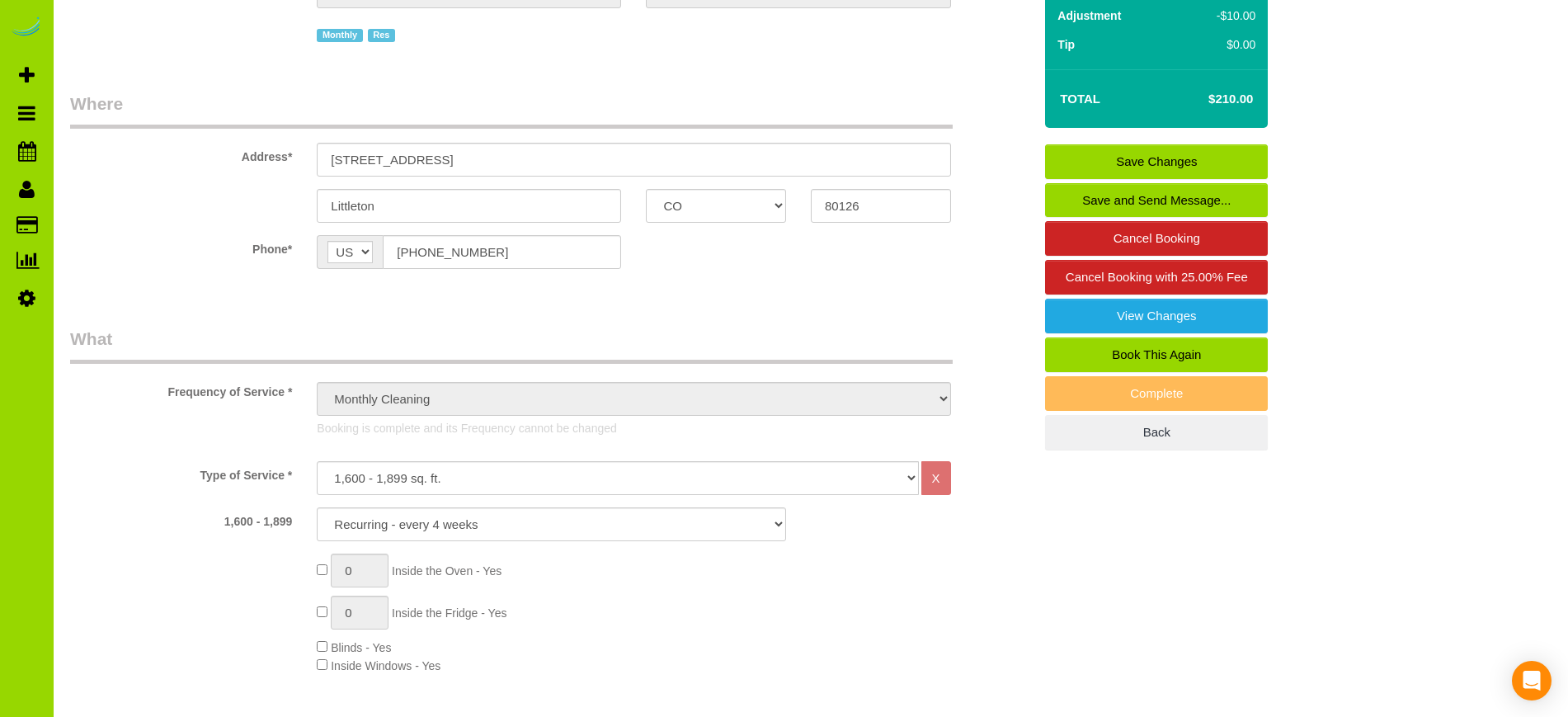
click at [1126, 200] on link "Save and Send Message..." at bounding box center [1157, 201] width 222 height 34
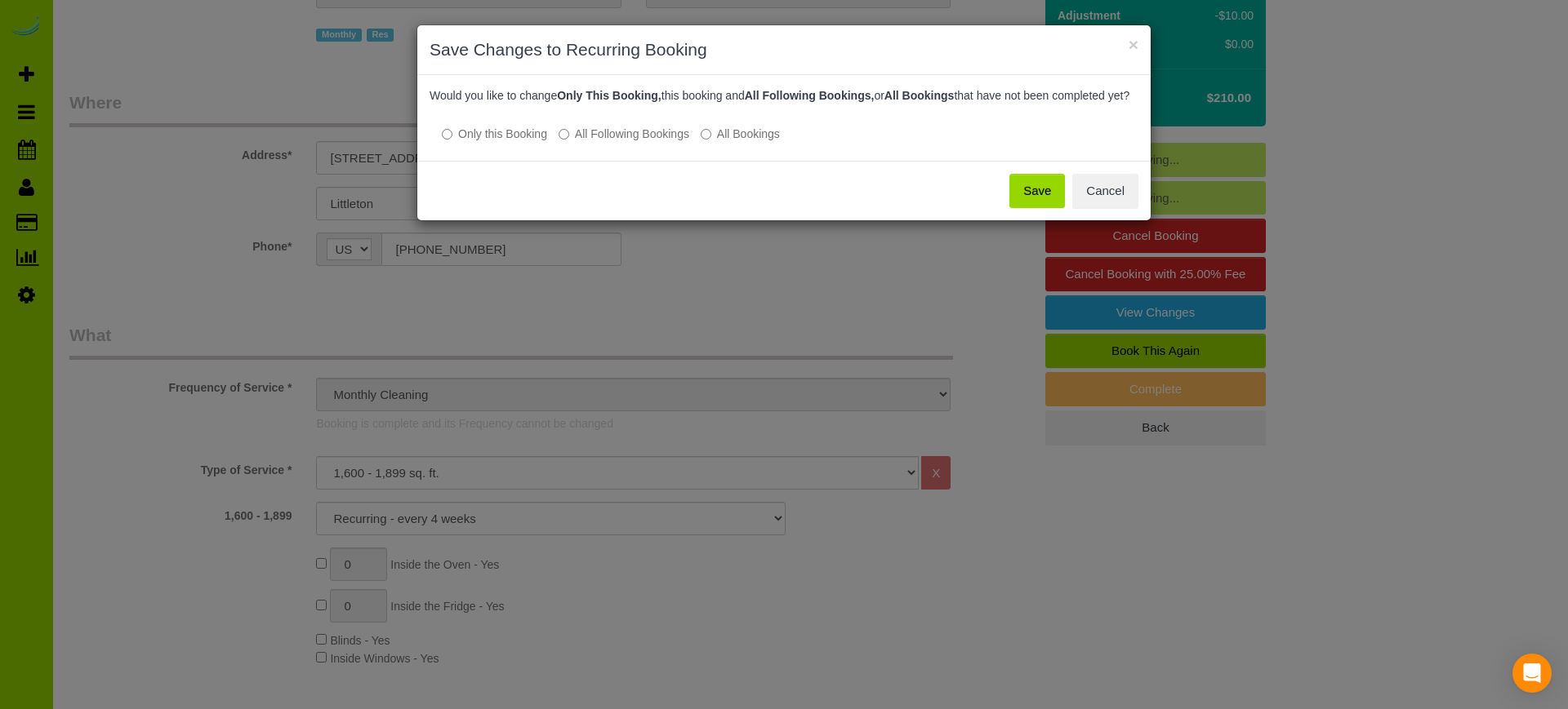
click at [1035, 208] on button "Save" at bounding box center [1037, 190] width 55 height 34
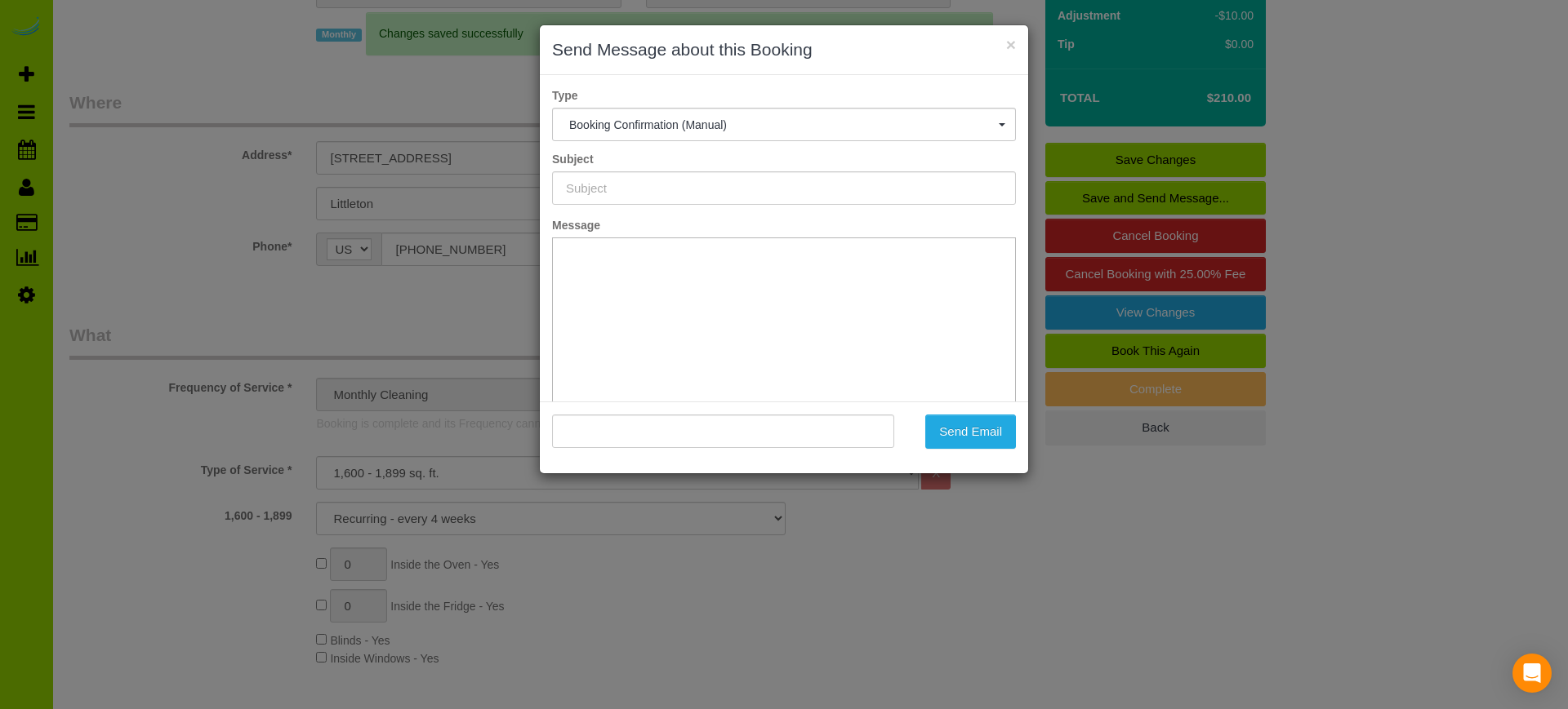
scroll to position [0, 0]
type input "Booking Confirmed - Please add your credit card"
type input ""[PERSON_NAME]" <[PERSON_NAME][EMAIL_ADDRESS][DOMAIN_NAME]>"
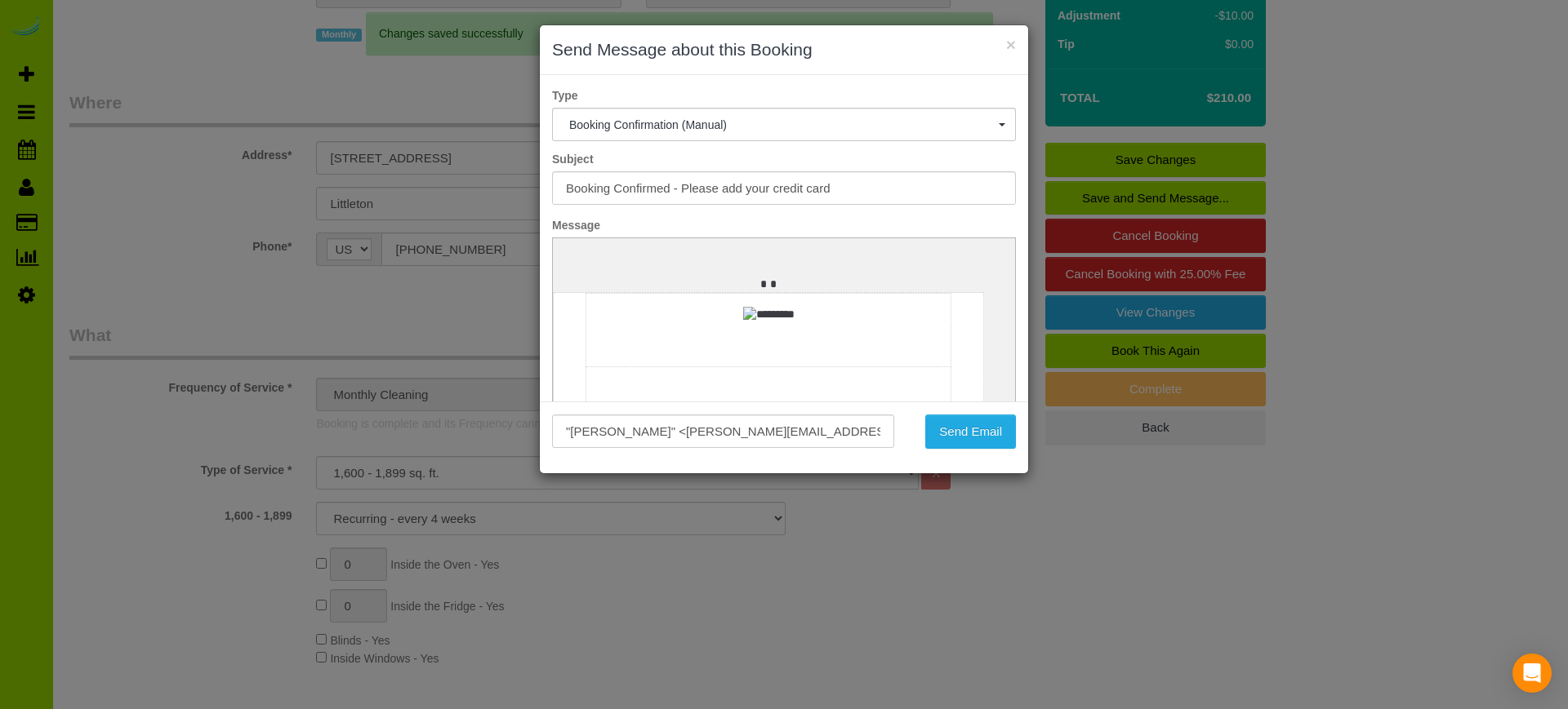
click at [566, 254] on p at bounding box center [784, 257] width 462 height 15
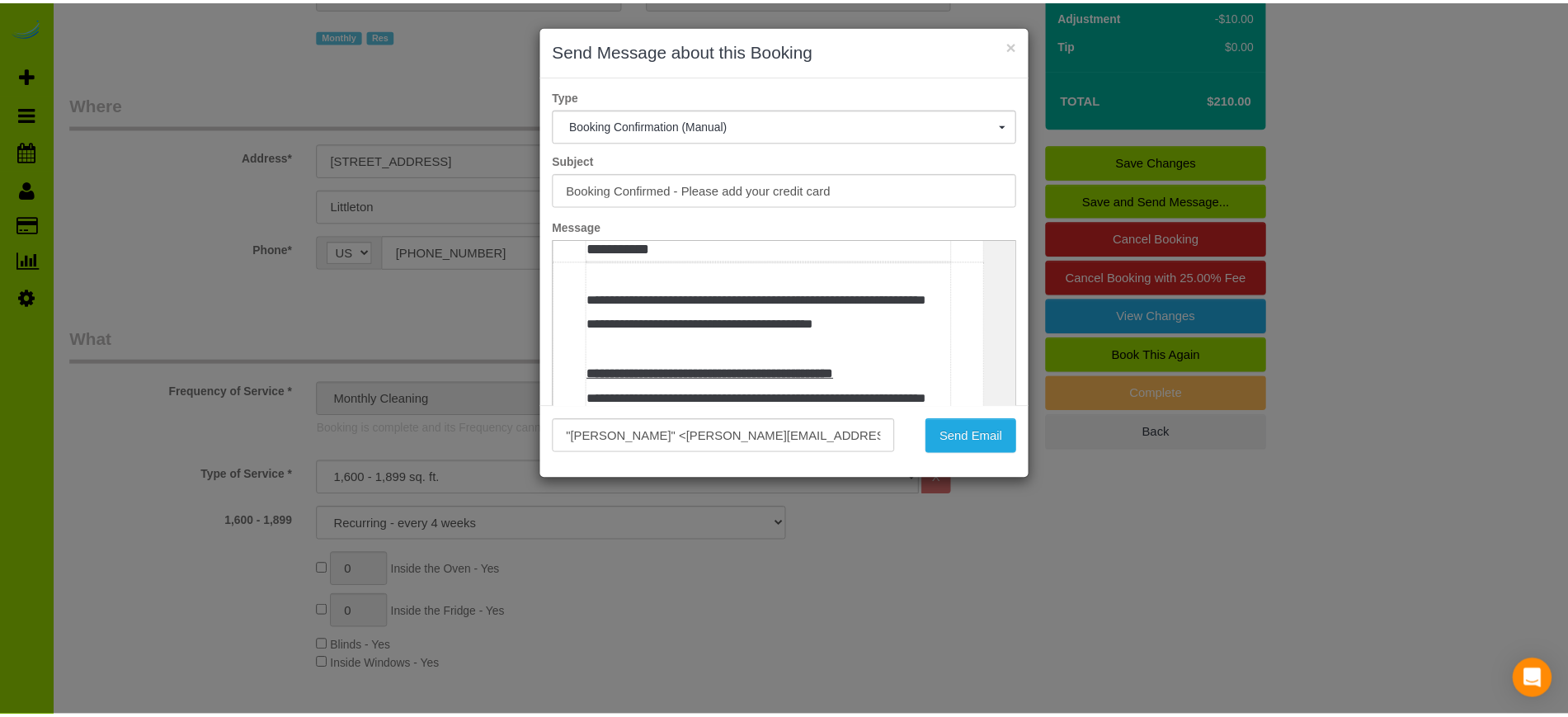
scroll to position [556, 0]
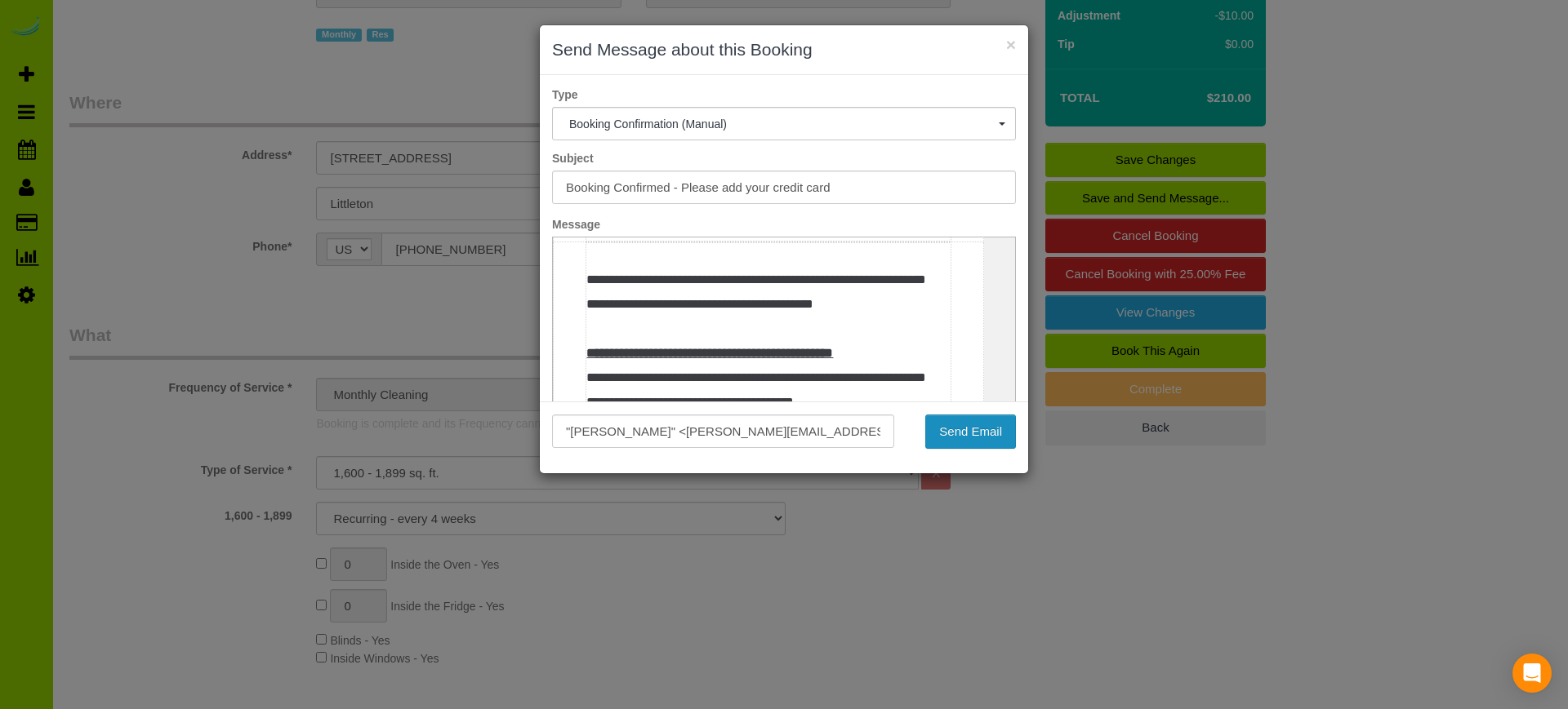
click at [983, 429] on button "Send Email" at bounding box center [970, 432] width 90 height 34
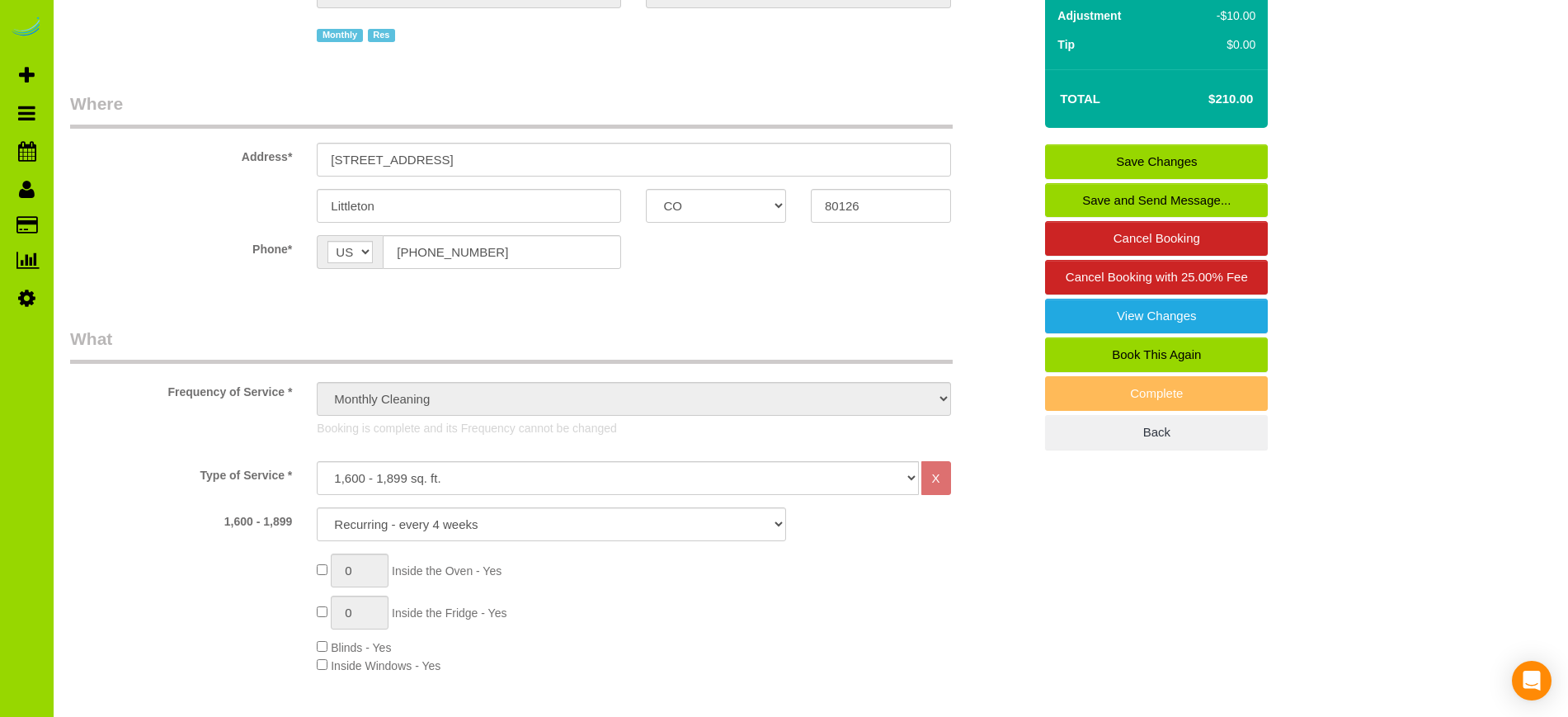
select select "CO"
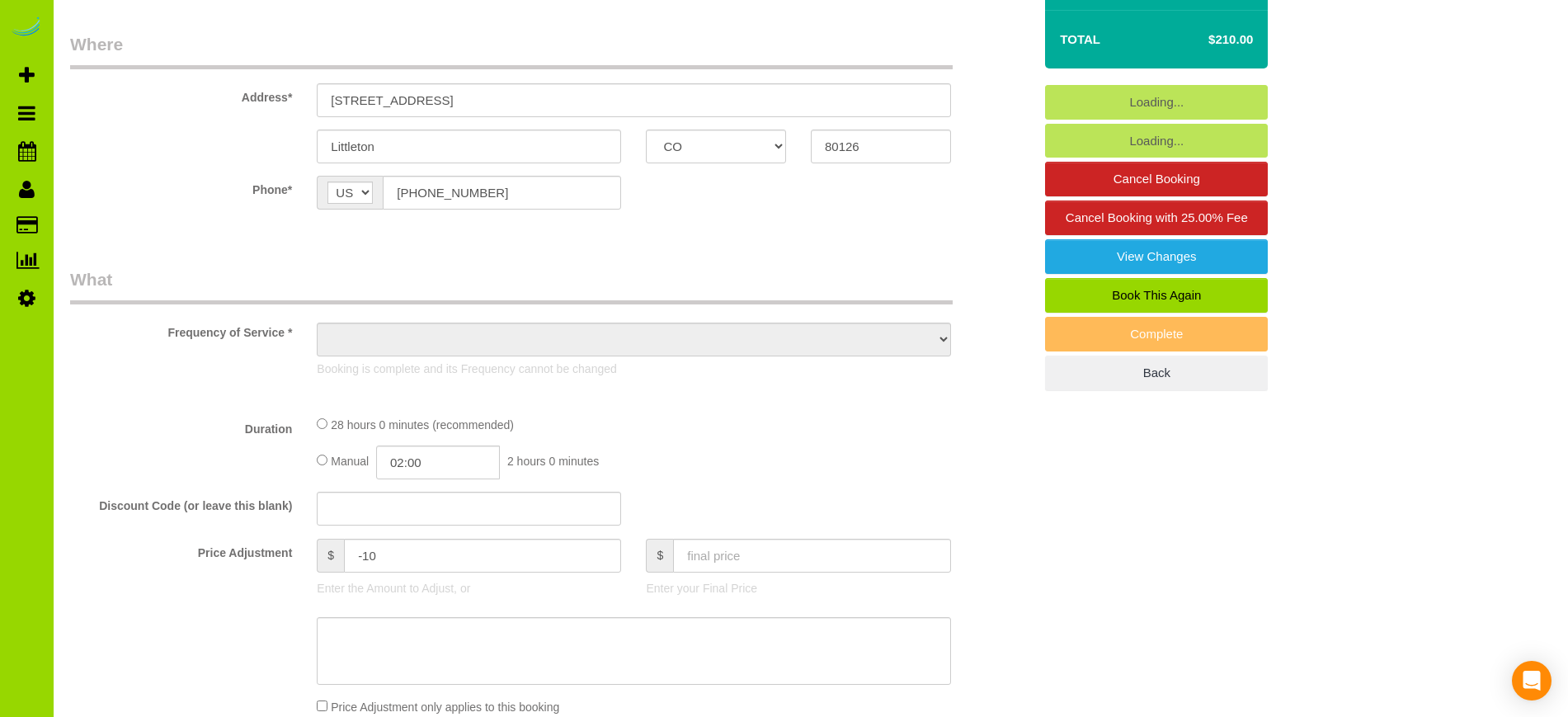
scroll to position [0, 0]
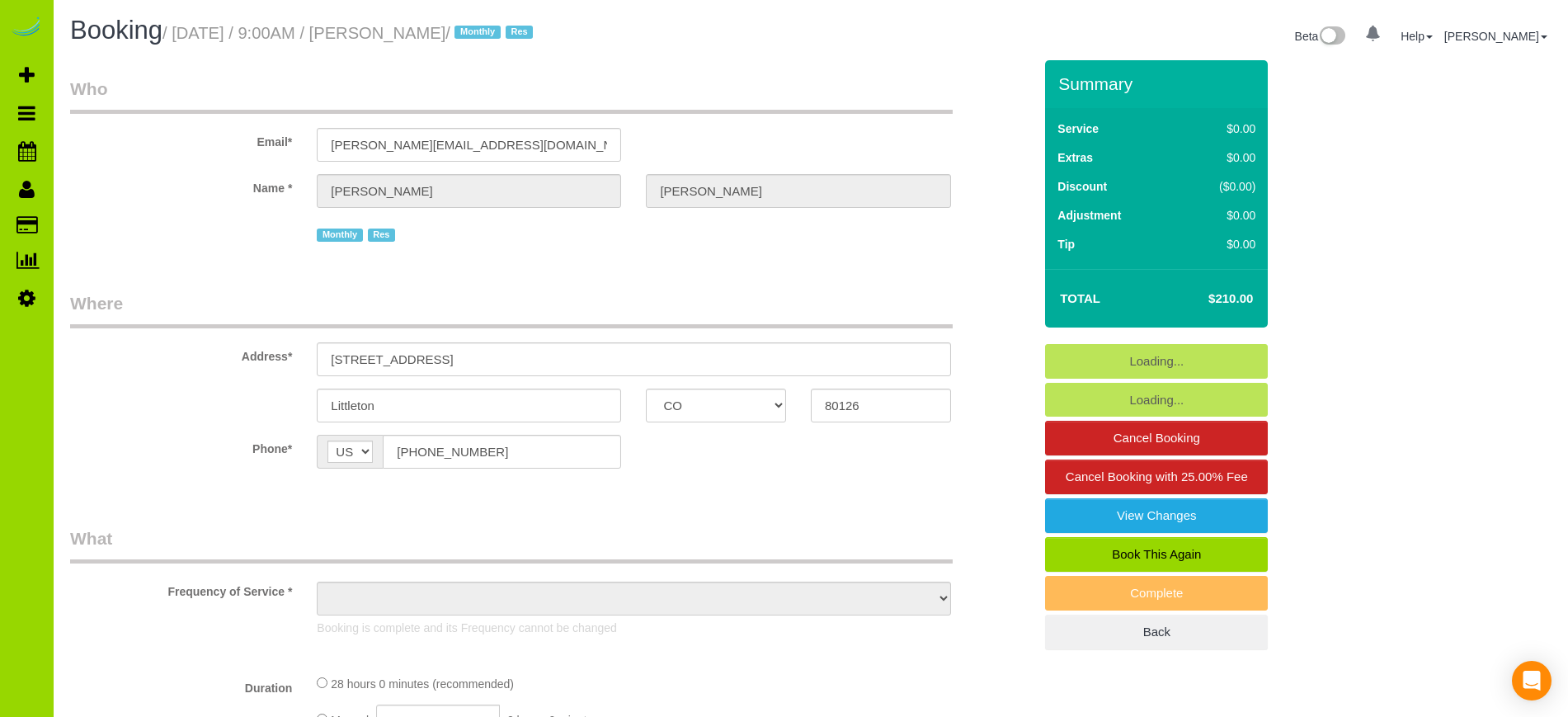
select select "number:4"
select select "number:15"
select select "7"
select select "spot11"
select select "object:2451"
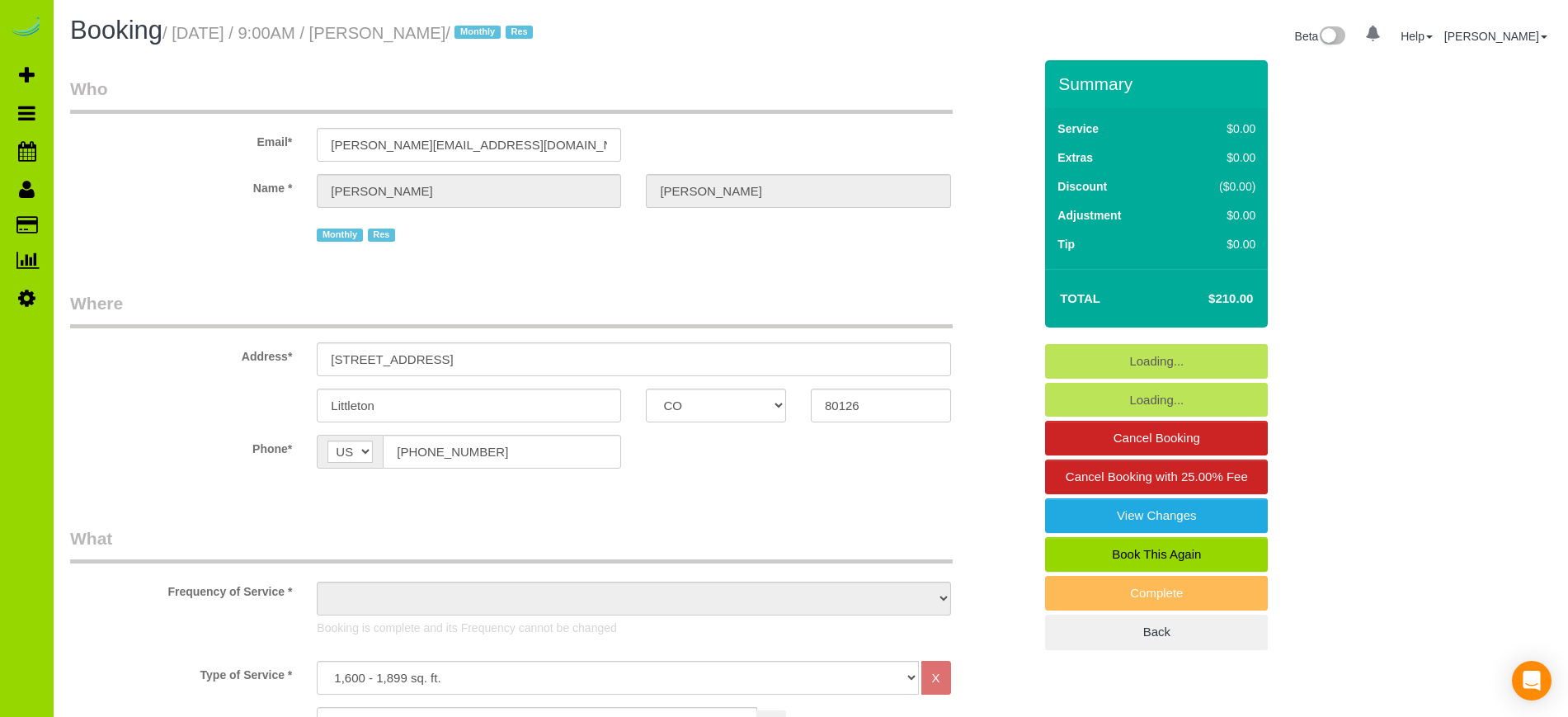
select select "7"
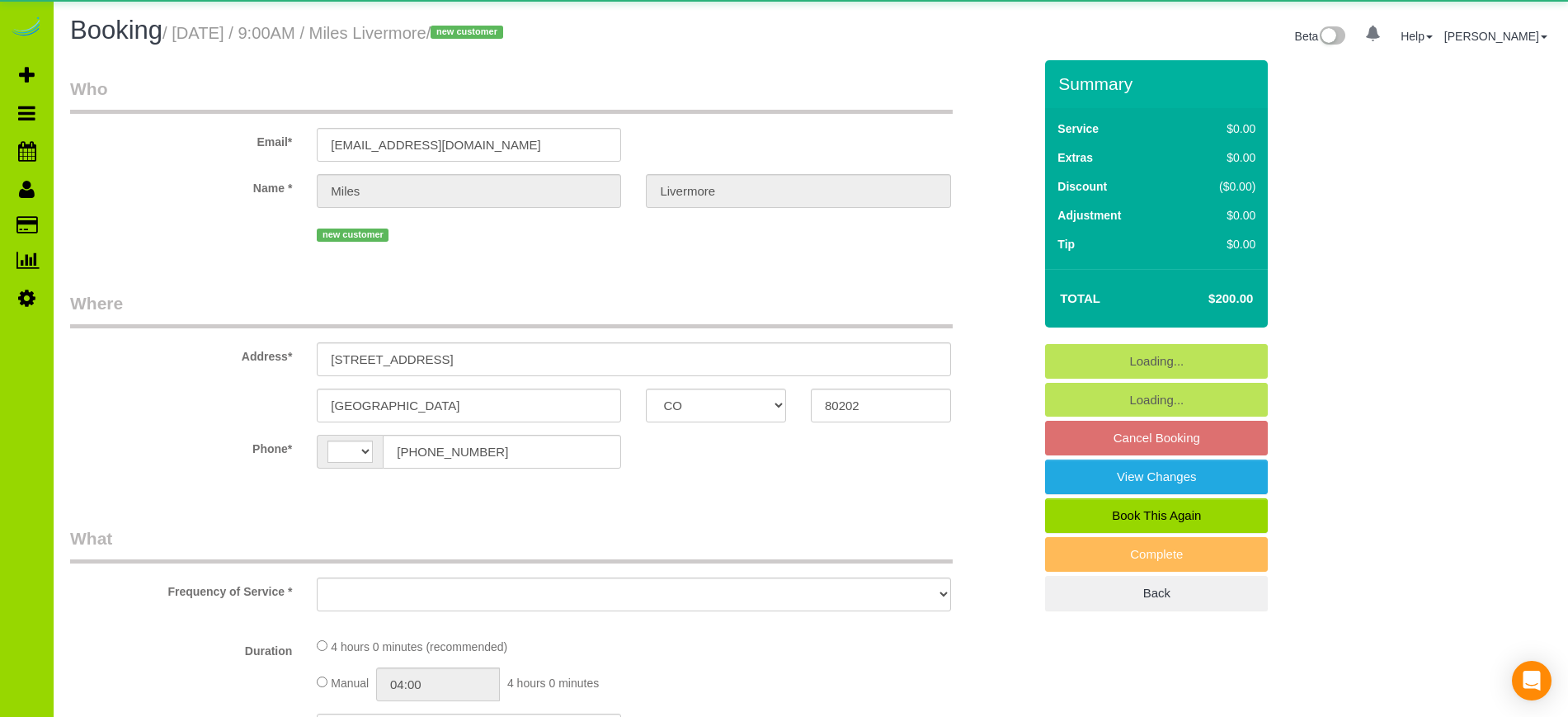
select select "CO"
select select "string:[GEOGRAPHIC_DATA]"
select select "object:1053"
select select "number:2"
select select "number:11"
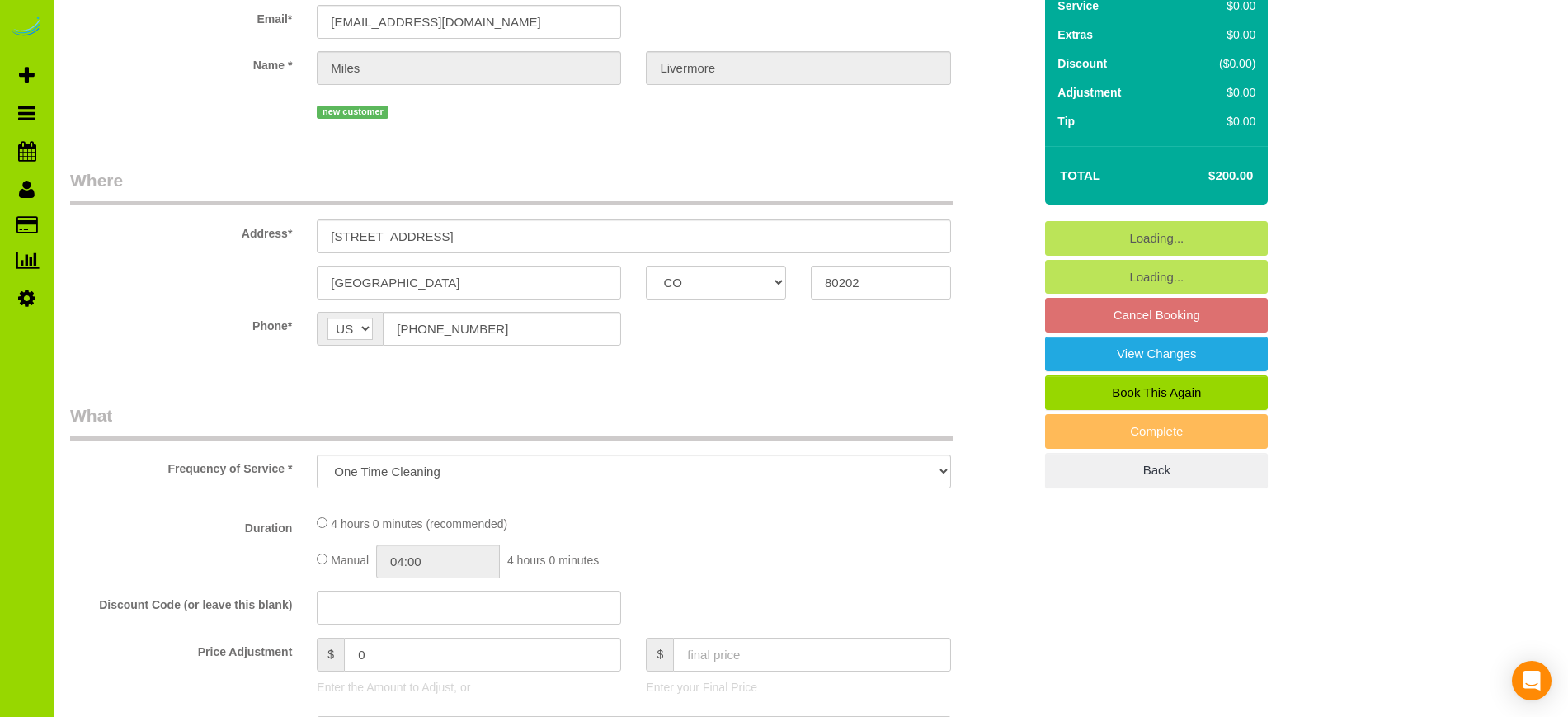
select select "spot1"
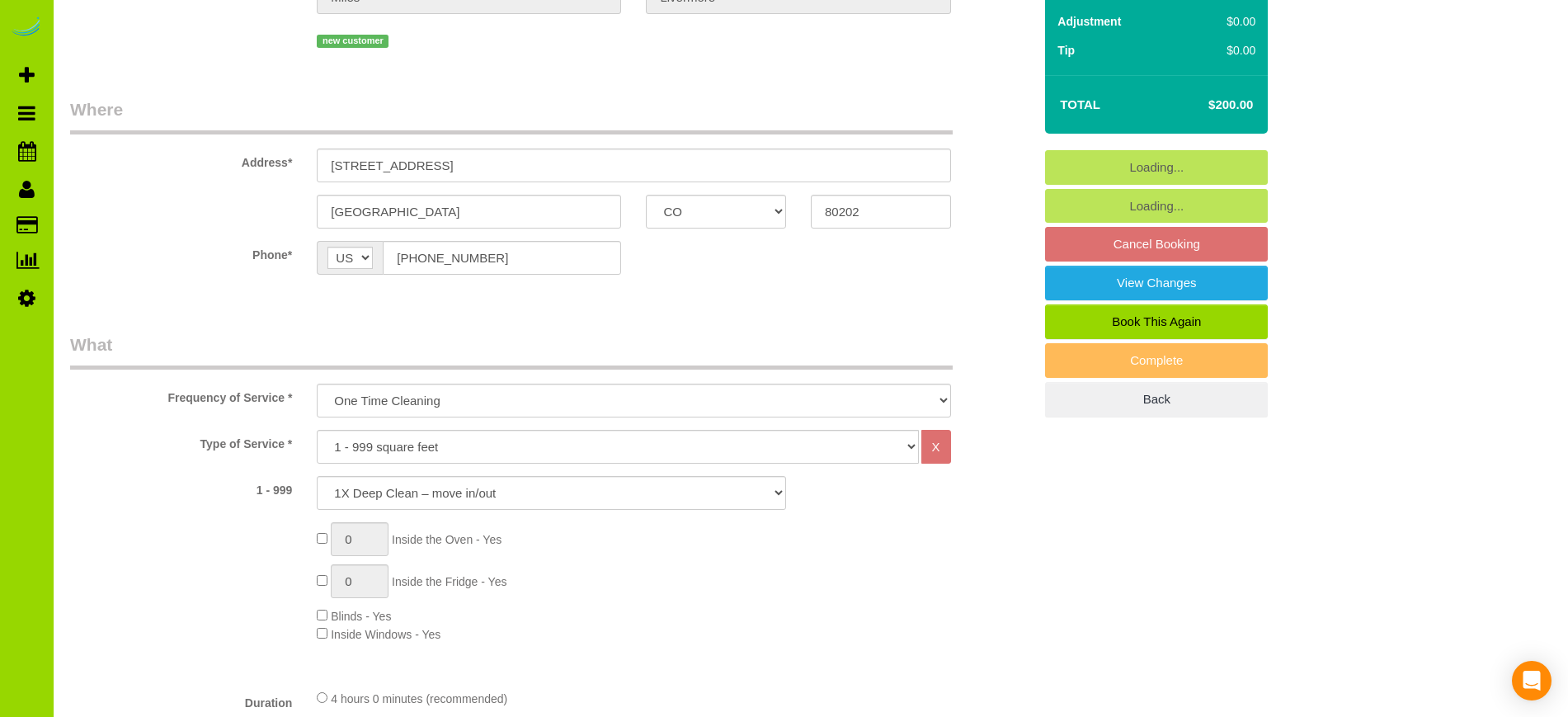
select select "object:1197"
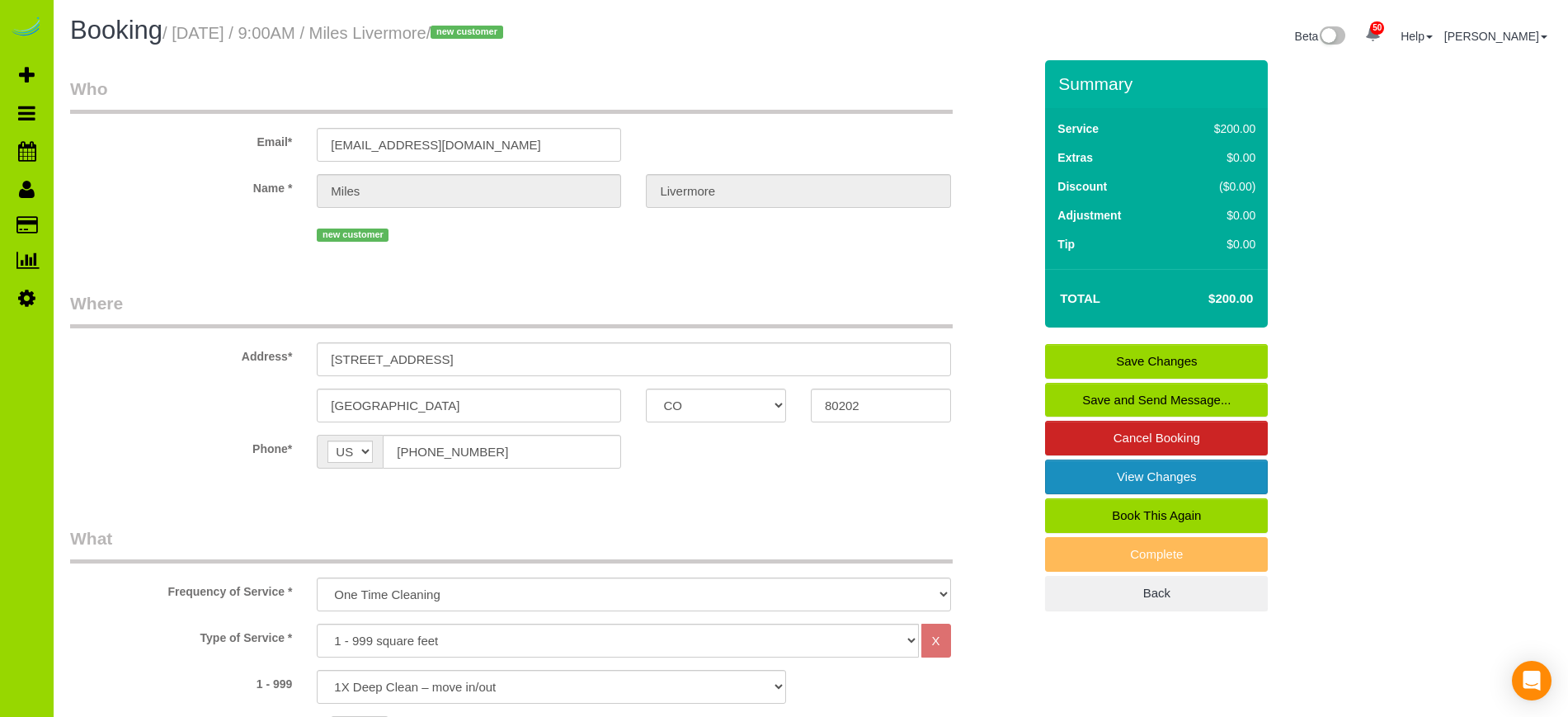
click at [1120, 469] on link "View Changes" at bounding box center [1157, 476] width 222 height 34
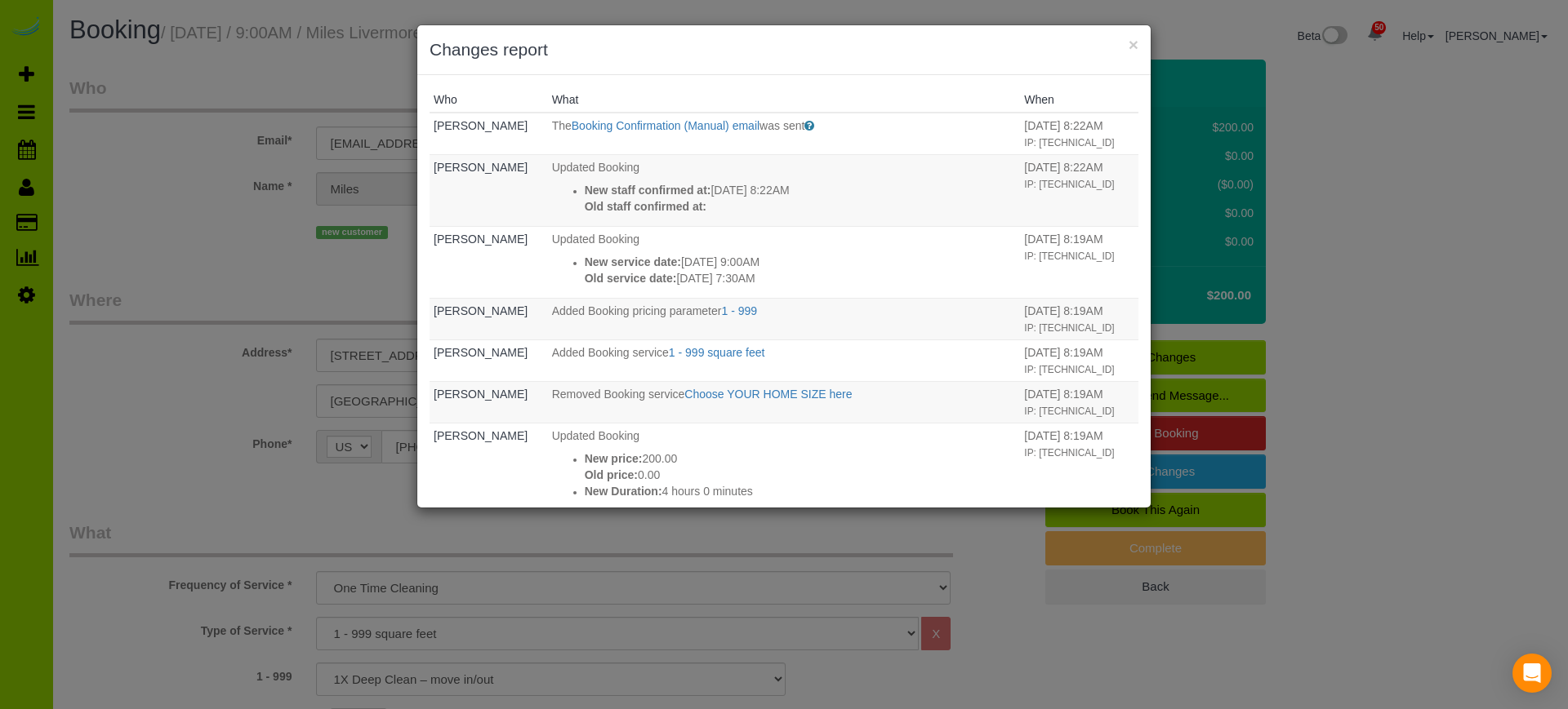
click at [1138, 41] on div "× Changes report" at bounding box center [784, 50] width 733 height 50
click at [1131, 44] on button "×" at bounding box center [1132, 44] width 10 height 17
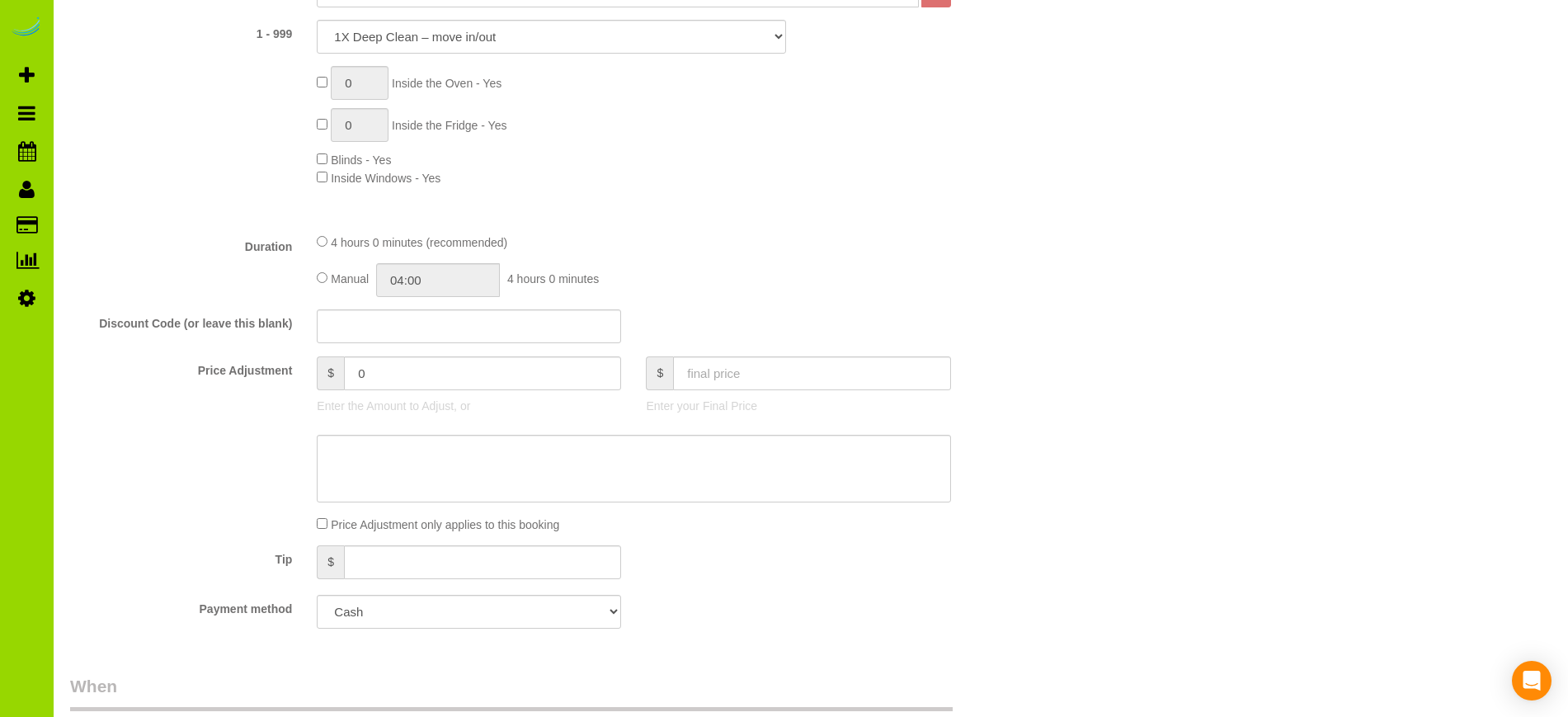
scroll to position [652, 0]
click at [401, 281] on input "04:00" at bounding box center [437, 278] width 124 height 33
type input "02:00"
click at [411, 323] on li "02:00" at bounding box center [419, 325] width 73 height 22
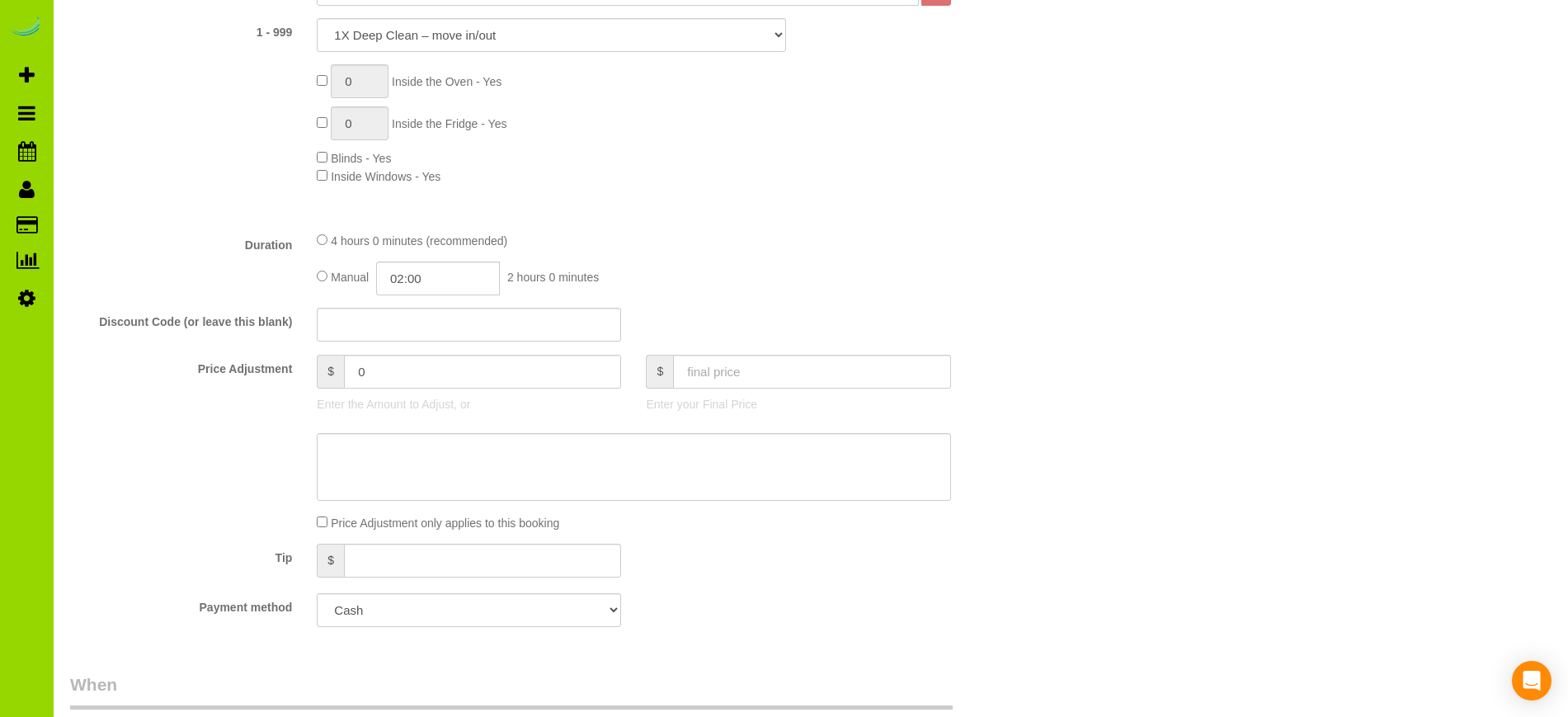
select select "spot6"
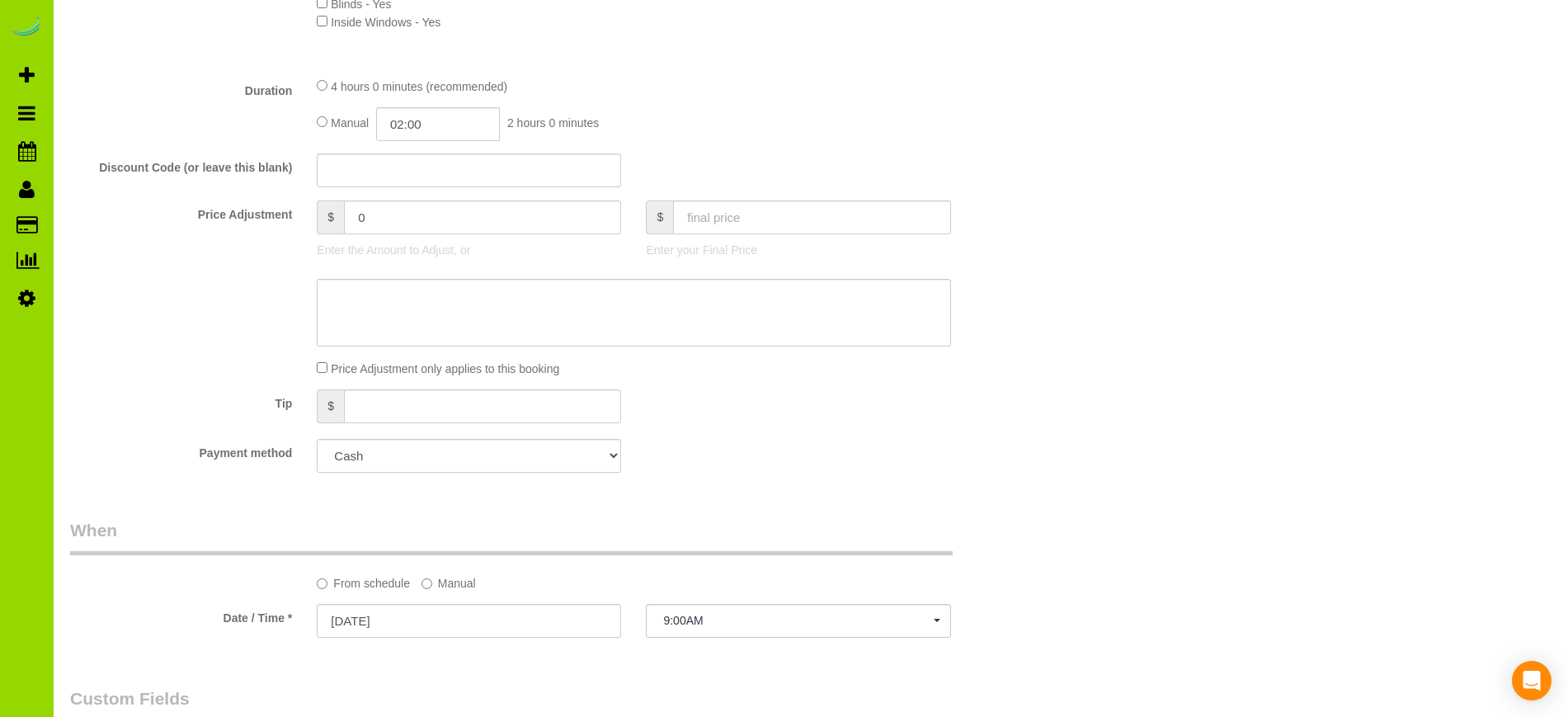
scroll to position [808, 0]
click at [427, 451] on select "Add Credit Card Cash Check Paypal" at bounding box center [469, 454] width 305 height 33
click at [154, 344] on div at bounding box center [551, 311] width 988 height 68
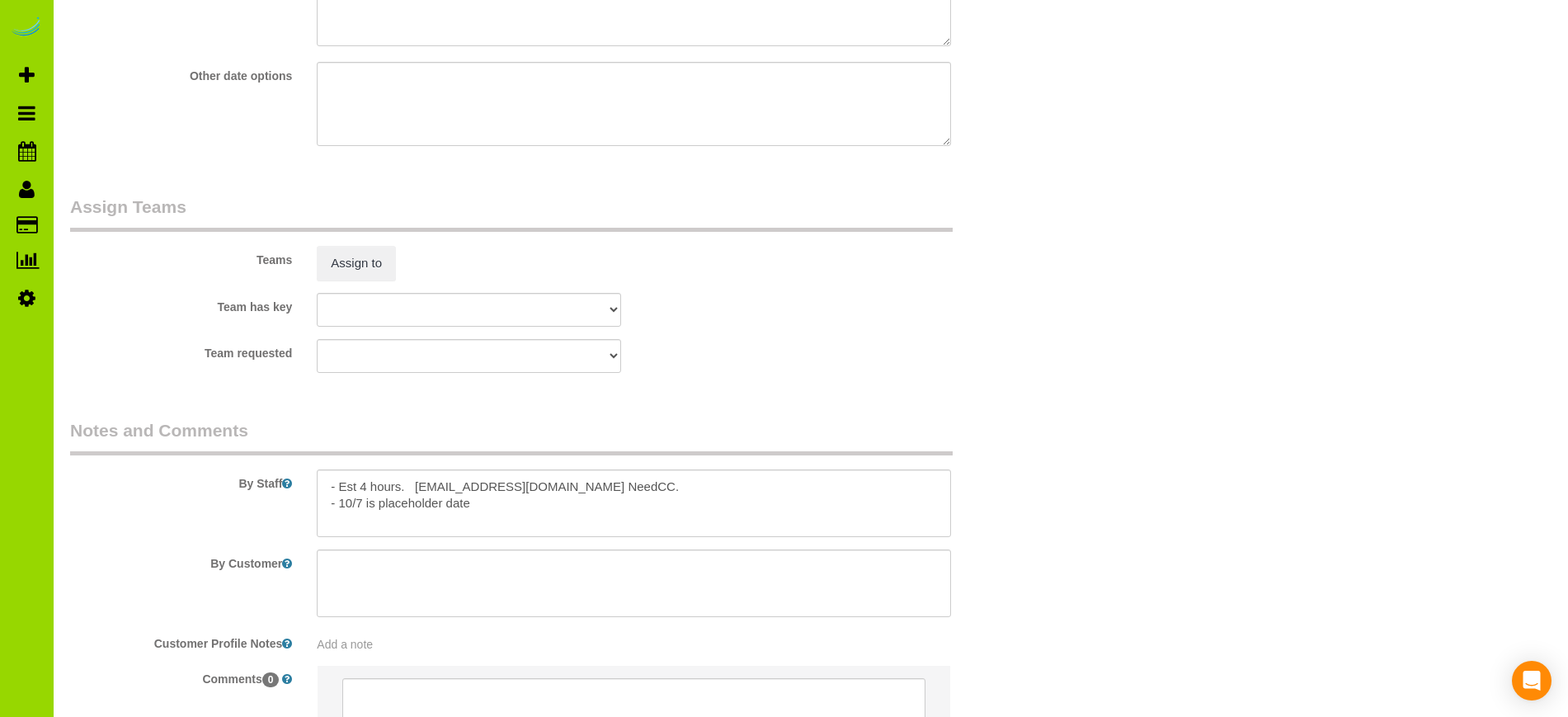
scroll to position [2214, 0]
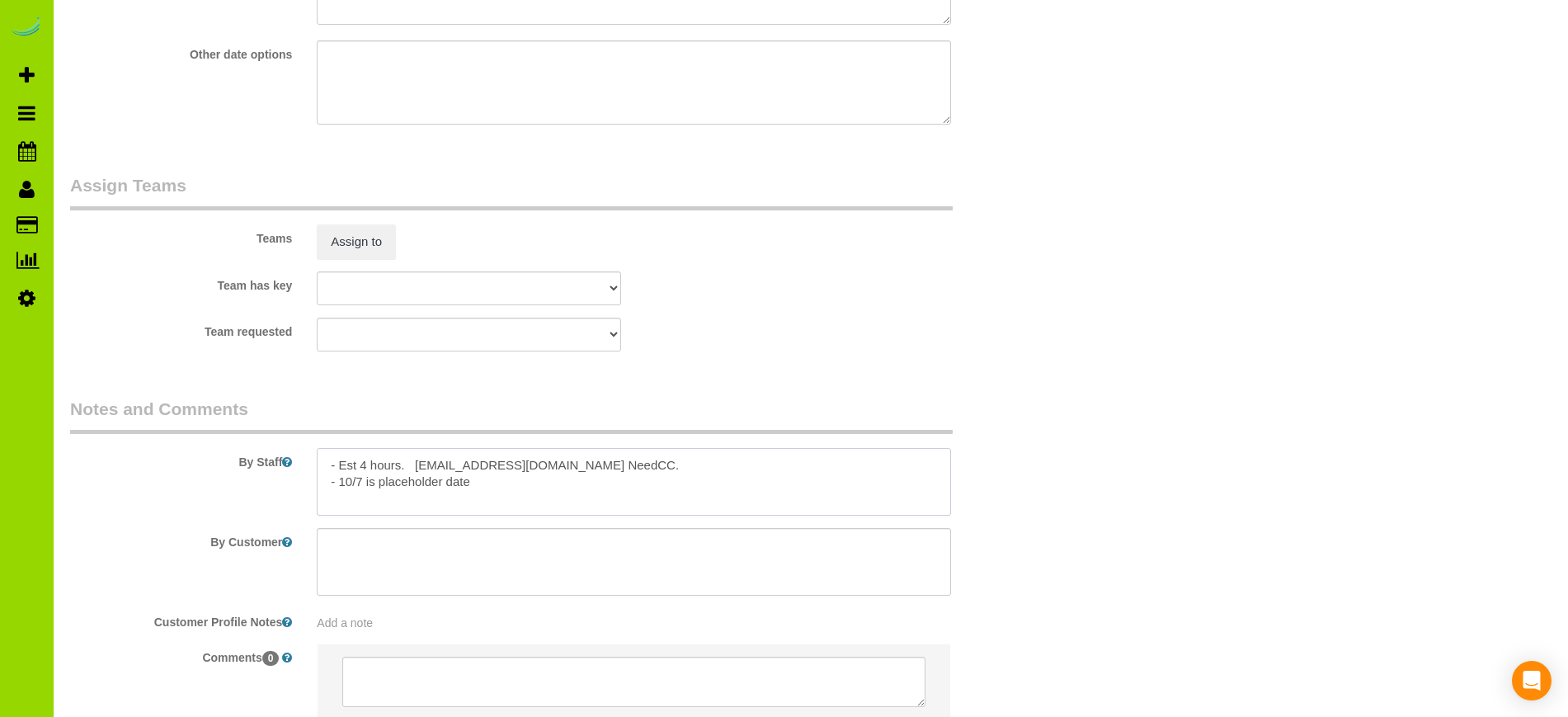
click at [565, 465] on textarea at bounding box center [634, 482] width 634 height 68
click at [526, 486] on textarea at bounding box center [634, 482] width 634 height 68
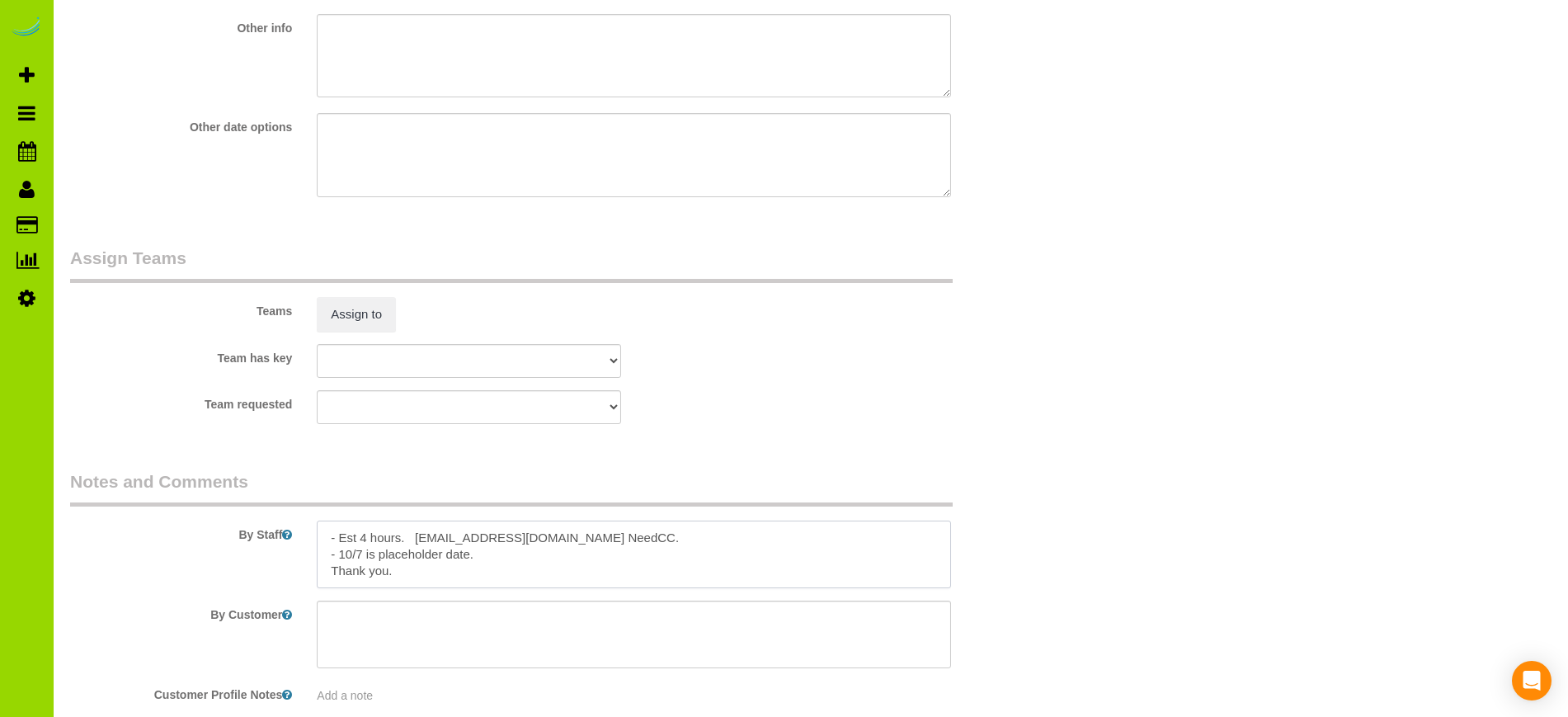
scroll to position [2143, 0]
click at [156, 552] on div "By Staff" at bounding box center [551, 527] width 988 height 118
click at [654, 531] on textarea at bounding box center [634, 553] width 634 height 68
paste textarea "I will give you the code to the parking garage. Park in my spot #79 on P2"
click at [338, 552] on textarea at bounding box center [634, 553] width 634 height 68
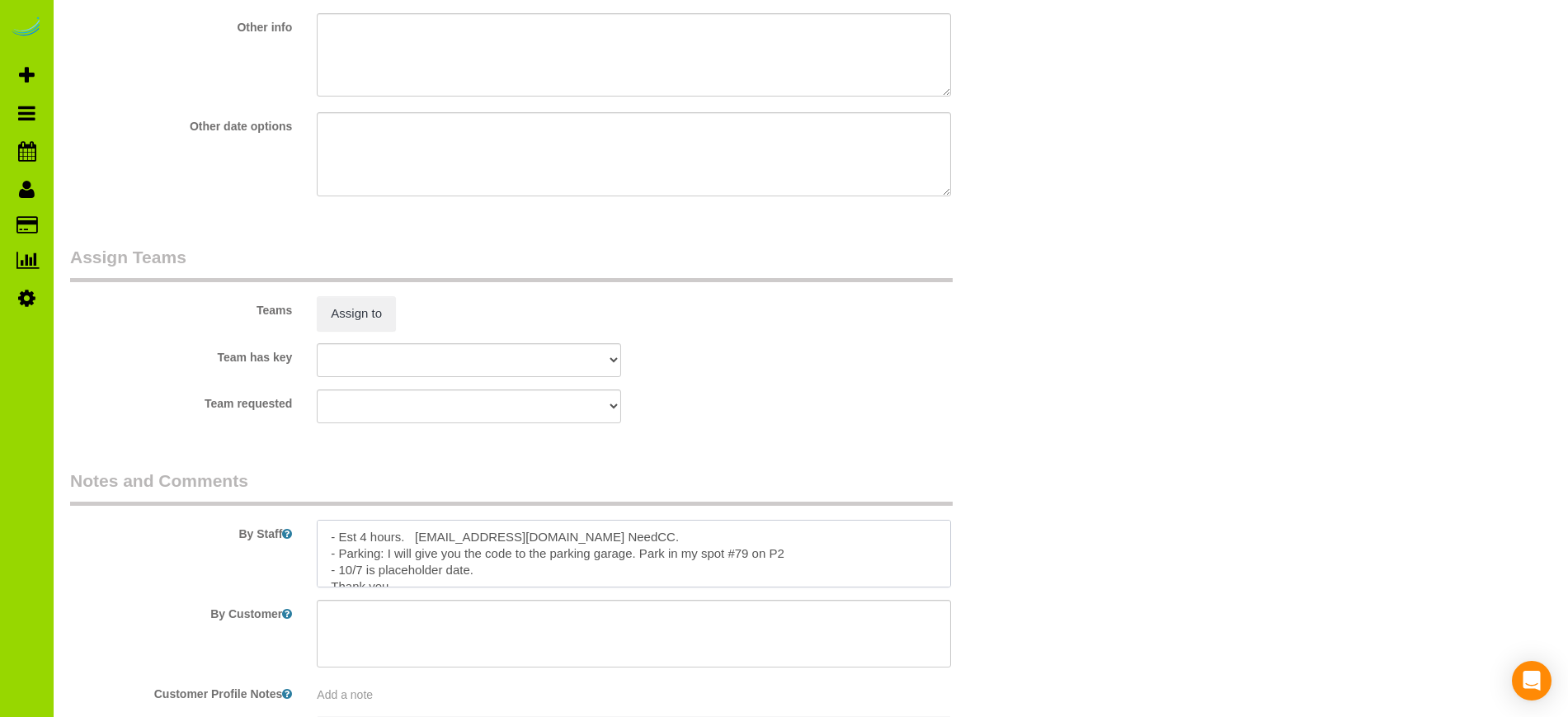
click at [636, 536] on textarea at bounding box center [634, 553] width 634 height 68
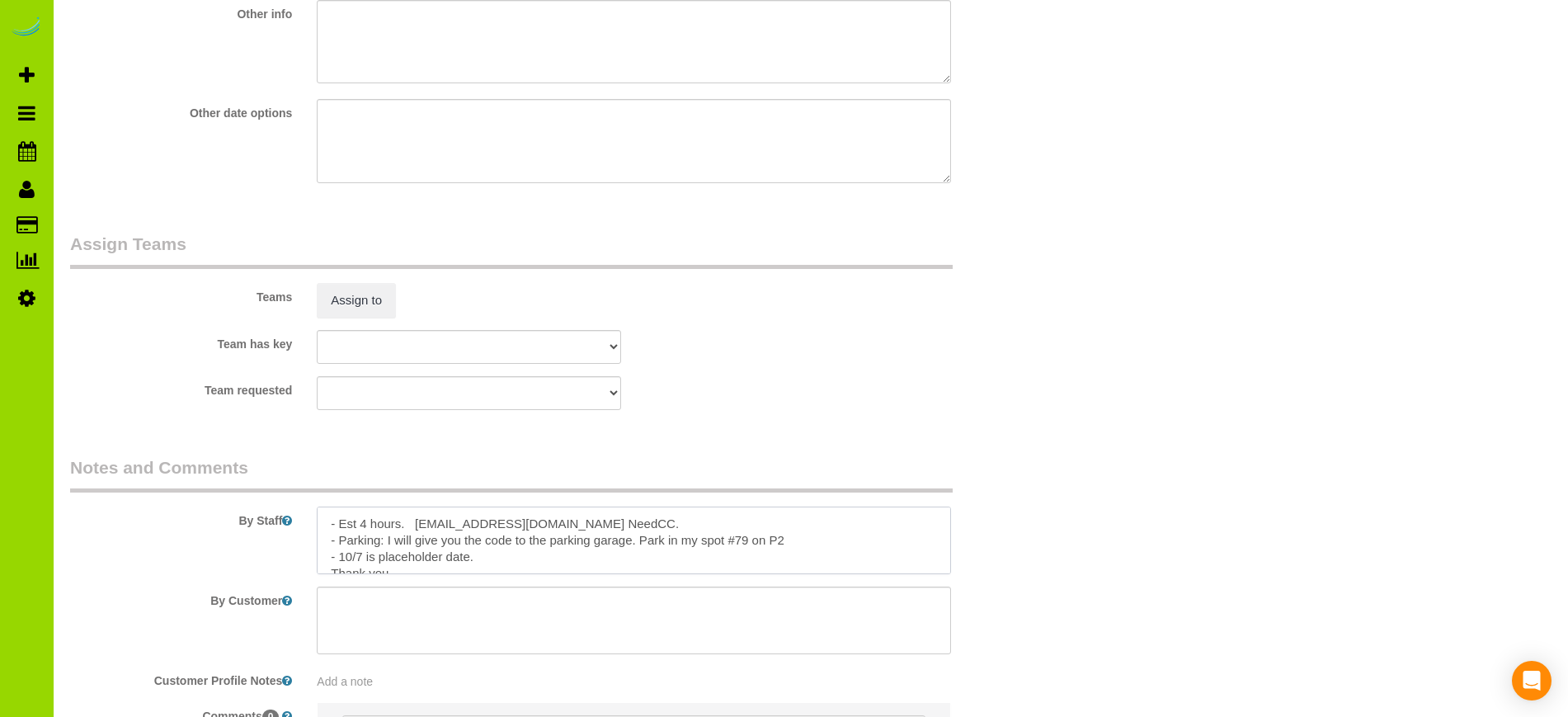
click at [792, 537] on textarea at bounding box center [634, 540] width 634 height 68
click at [768, 538] on textarea at bounding box center [634, 540] width 634 height 68
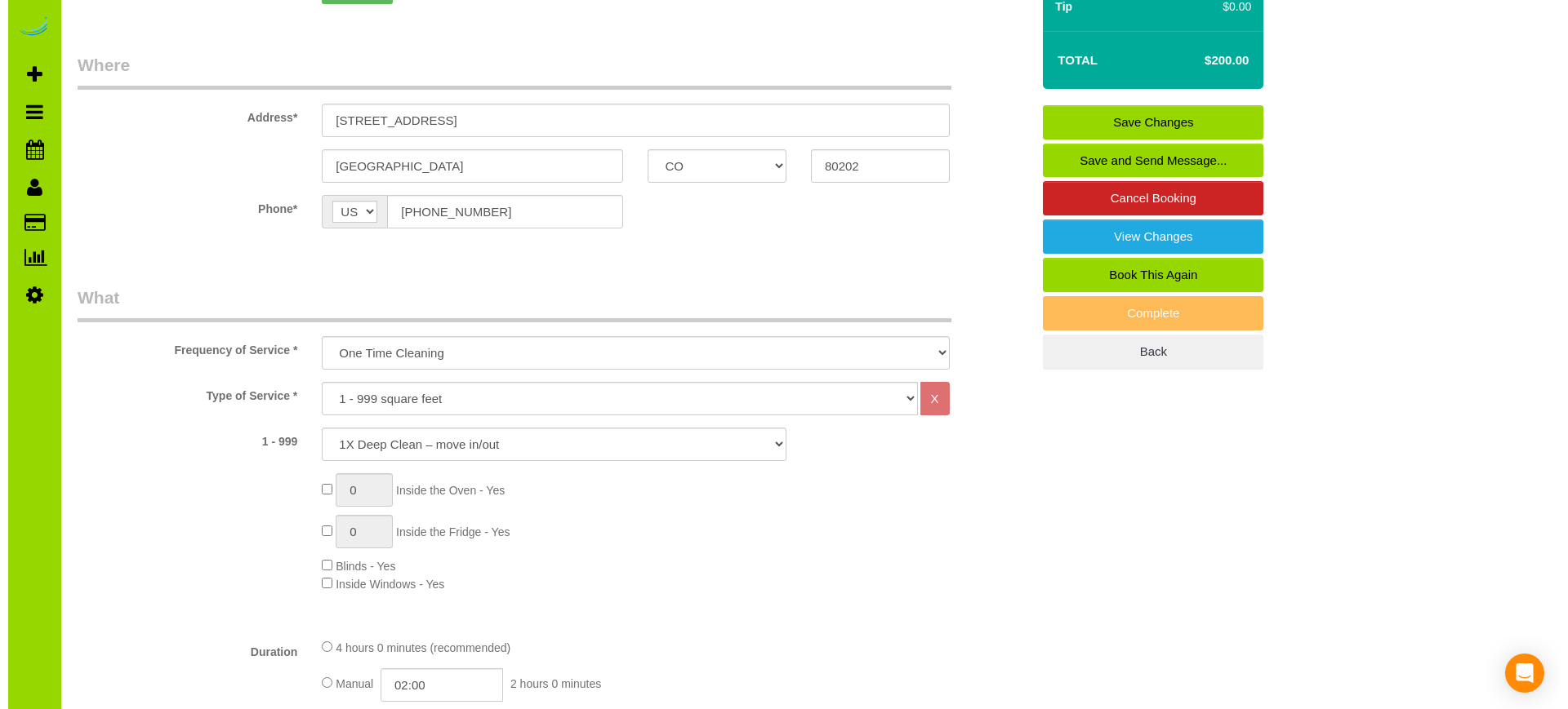
scroll to position [233, 0]
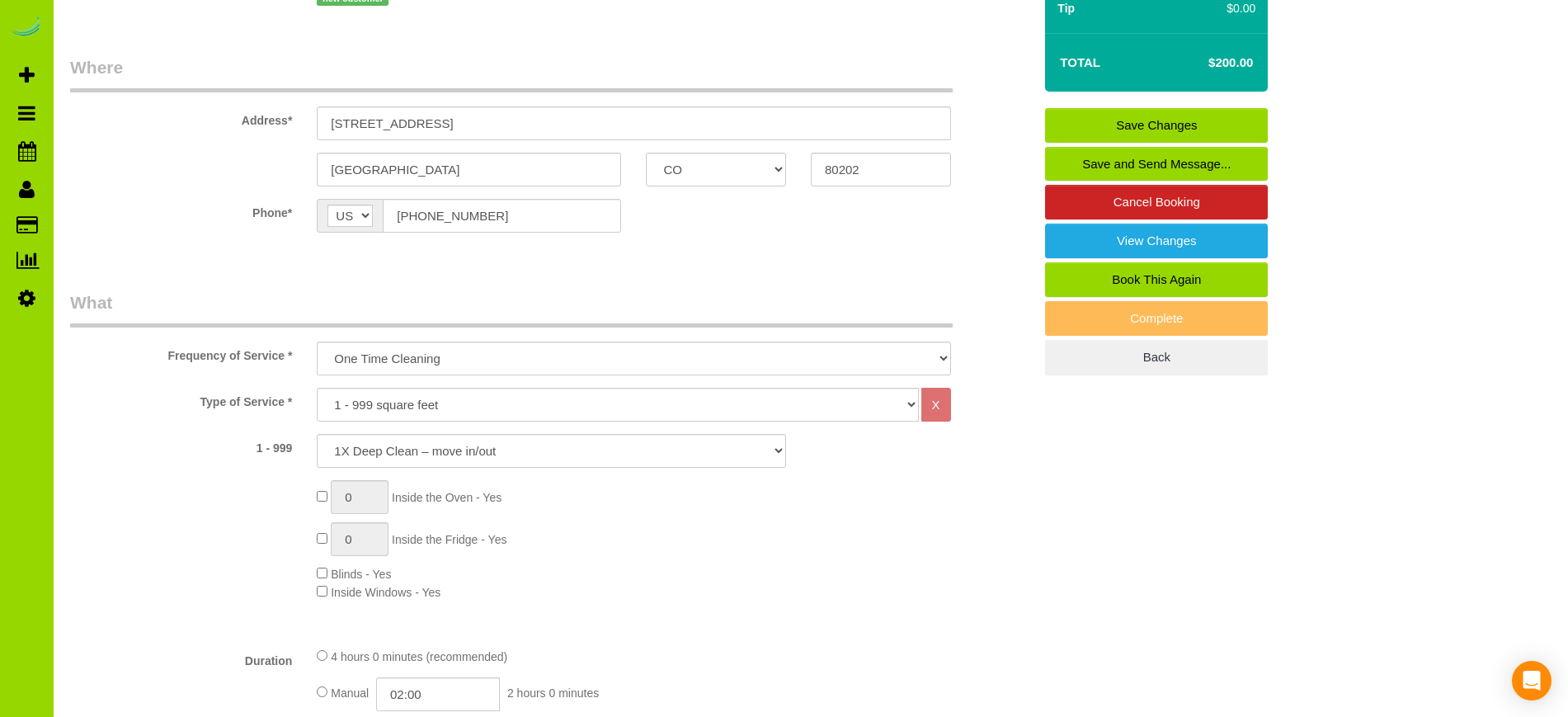
type textarea "- Est 4 hours. miles.livermore@gmail.com NeedCC. - Parking: I will give you the…"
click at [1146, 164] on link "Save and Send Message..." at bounding box center [1157, 164] width 222 height 34
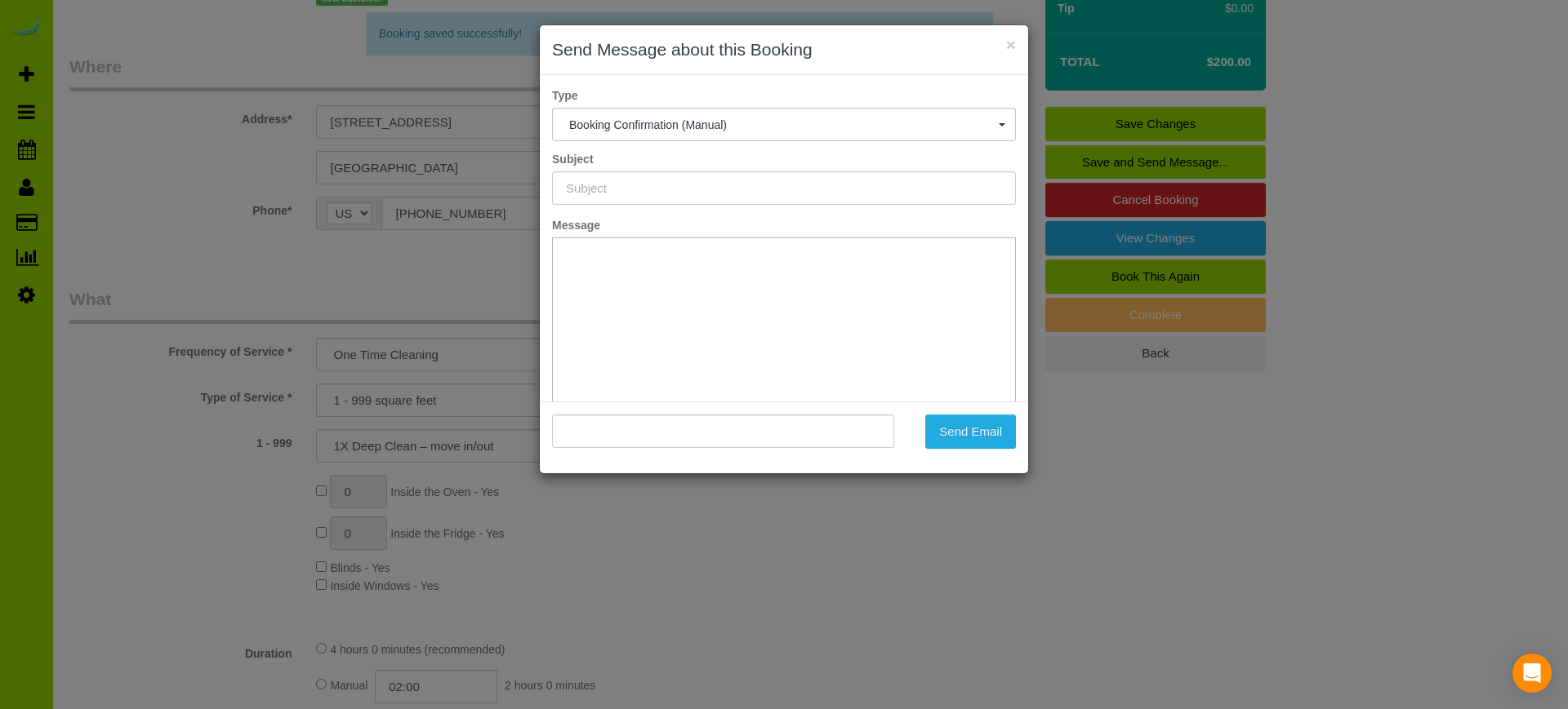
type input "Booking Confirmed - Please add your credit card"
type input ""Miles Livermore" <miles.livermore@gmail.com.com>"
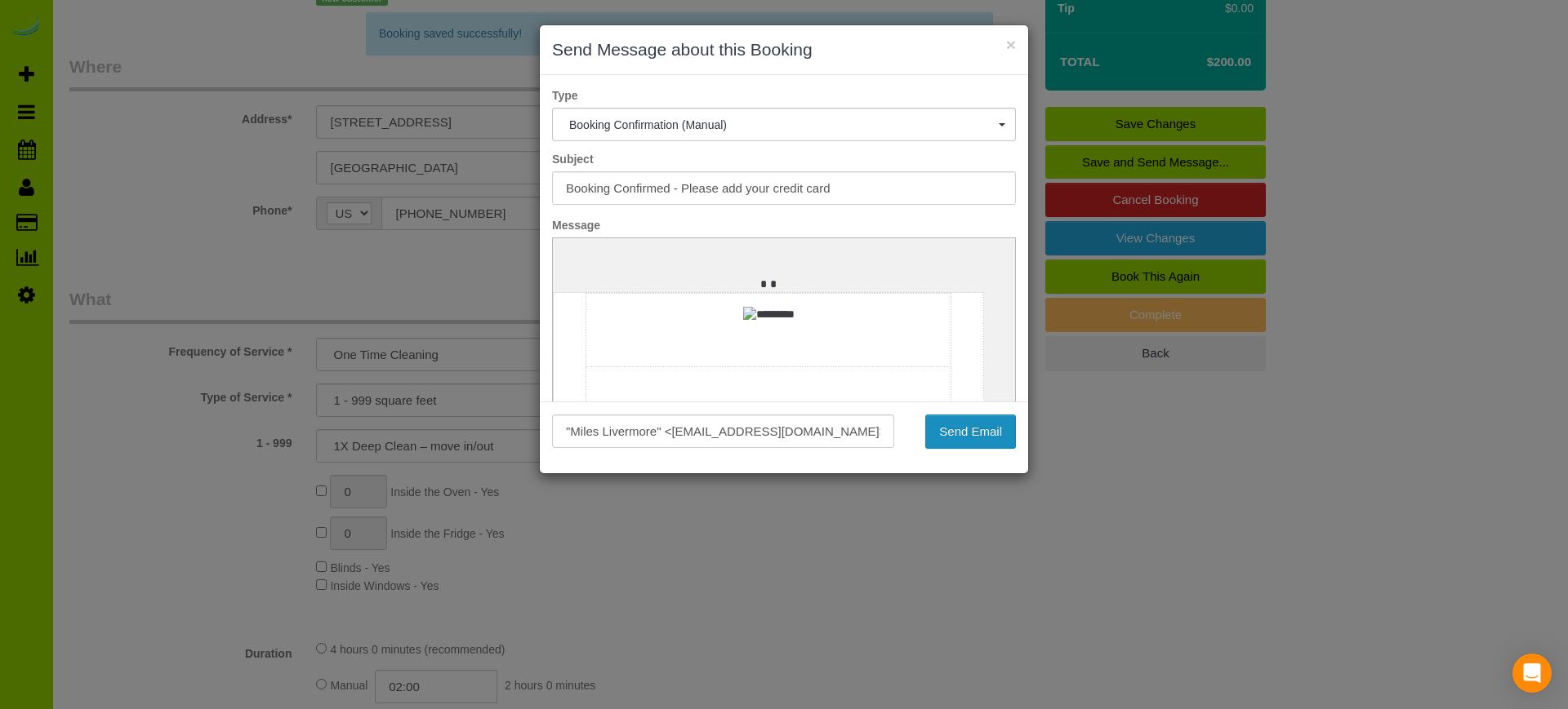
click at [962, 423] on button "Send Email" at bounding box center [970, 432] width 90 height 34
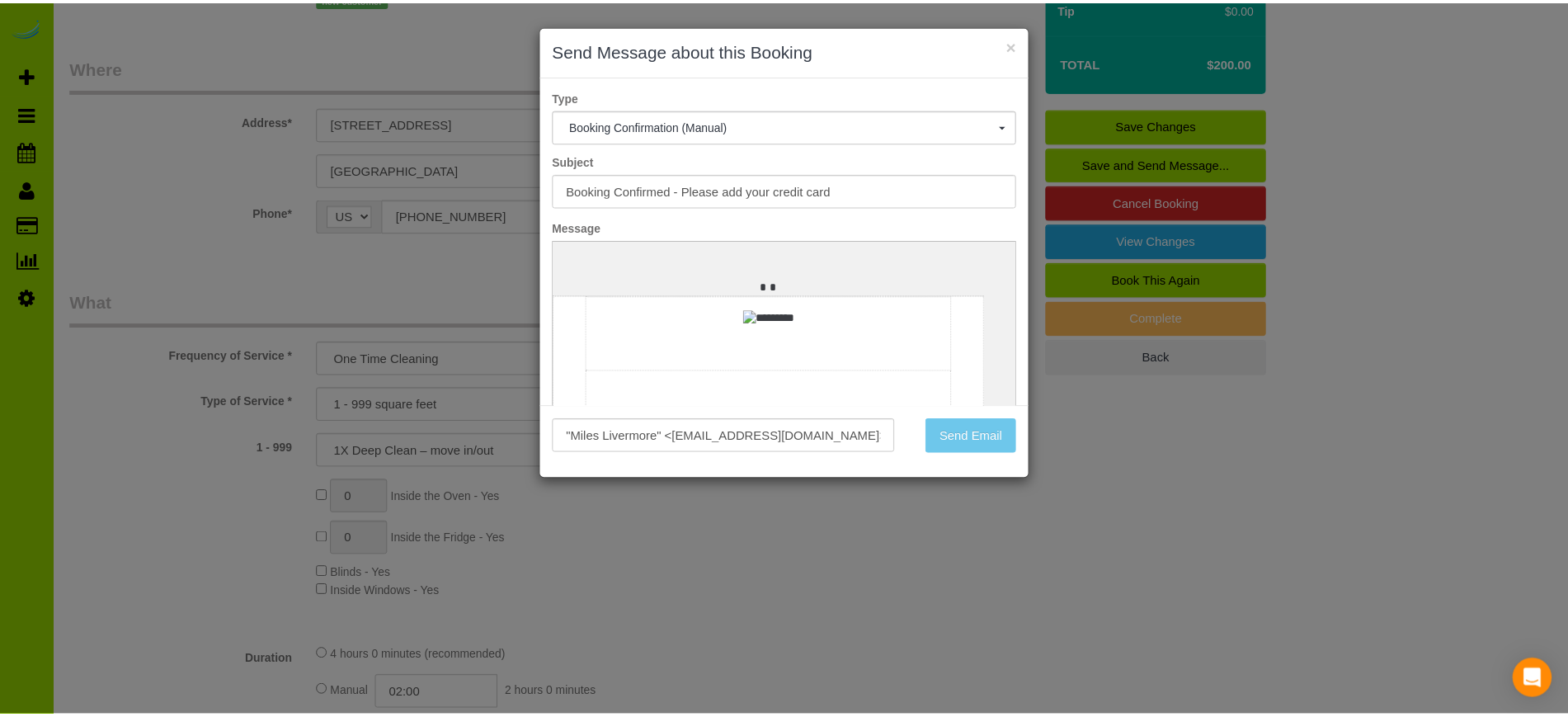
scroll to position [296, 0]
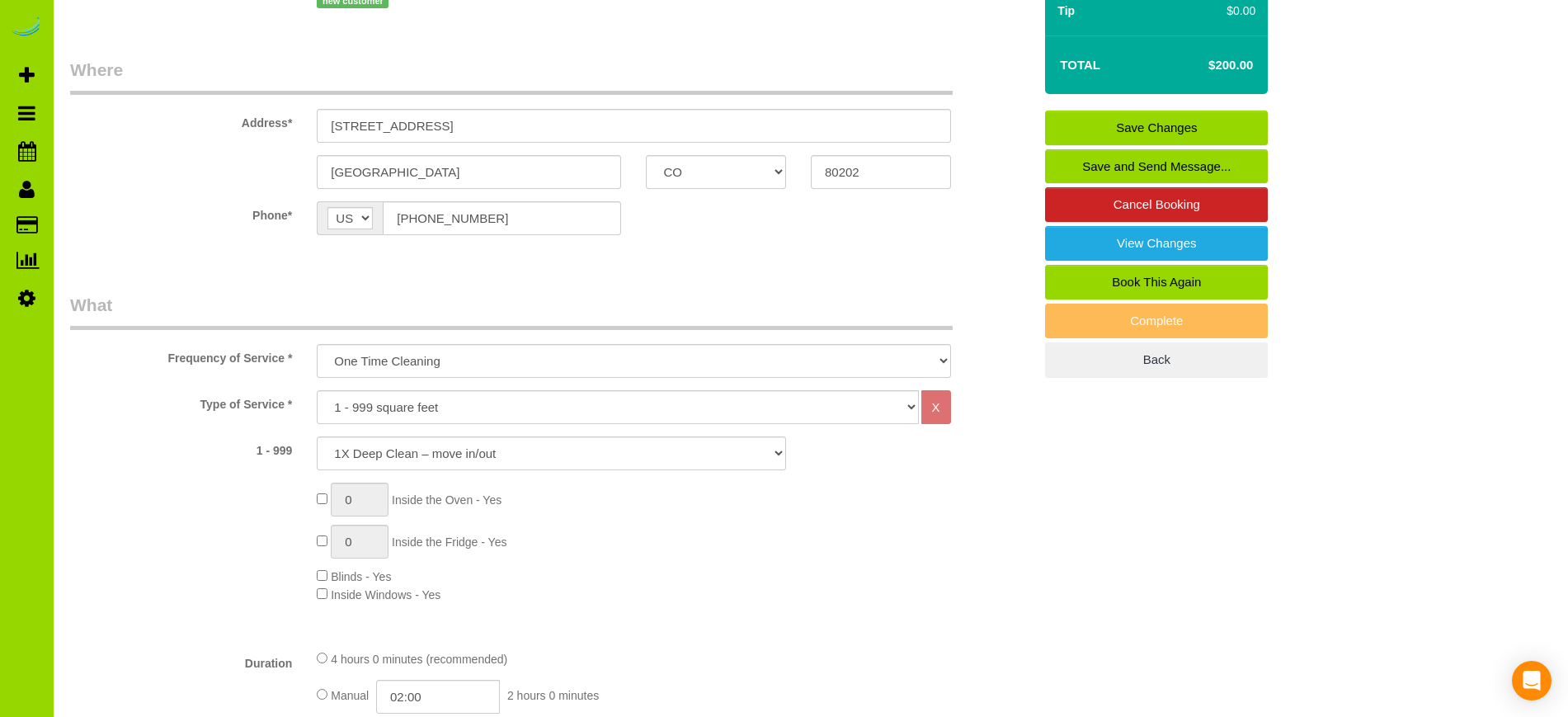
scroll to position [0, 0]
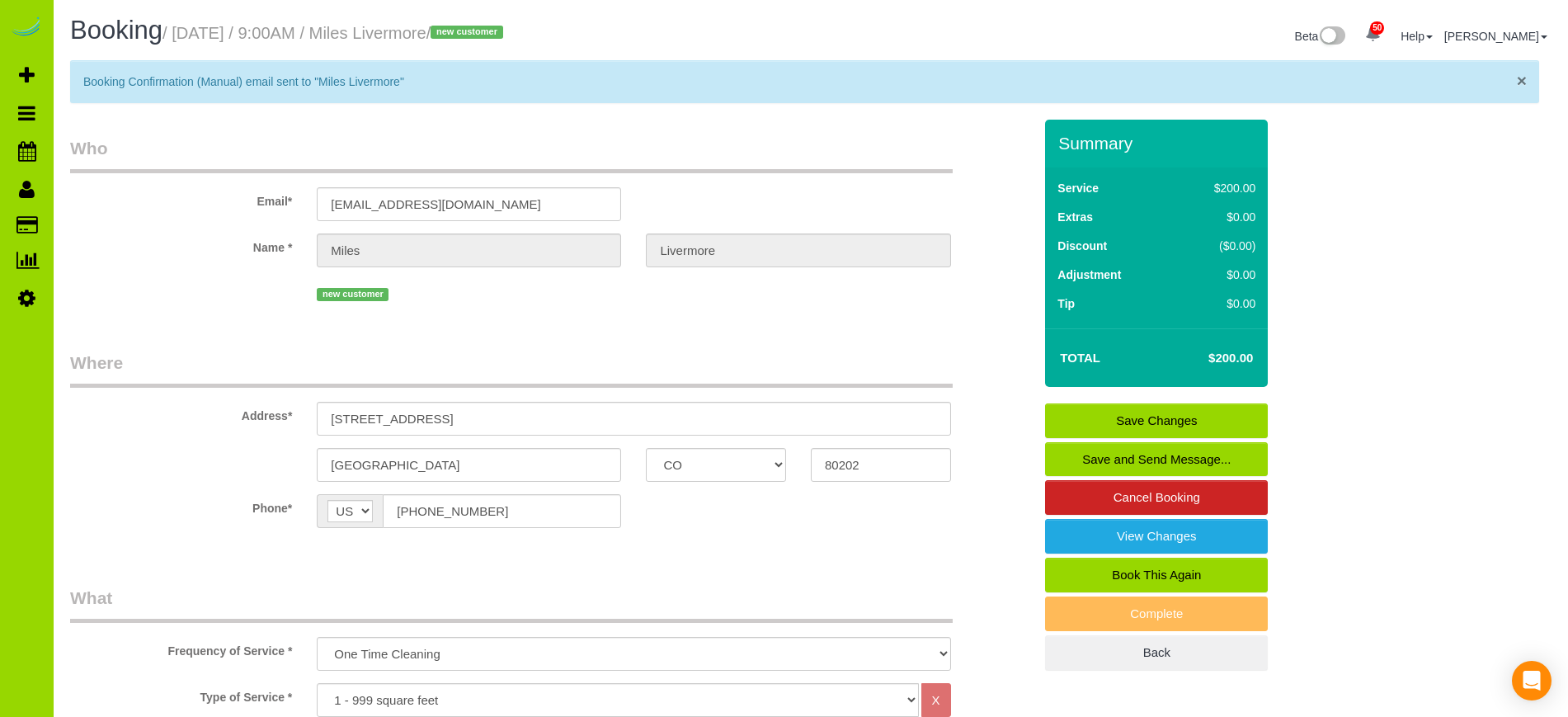
click at [1517, 80] on span "×" at bounding box center [1522, 80] width 10 height 19
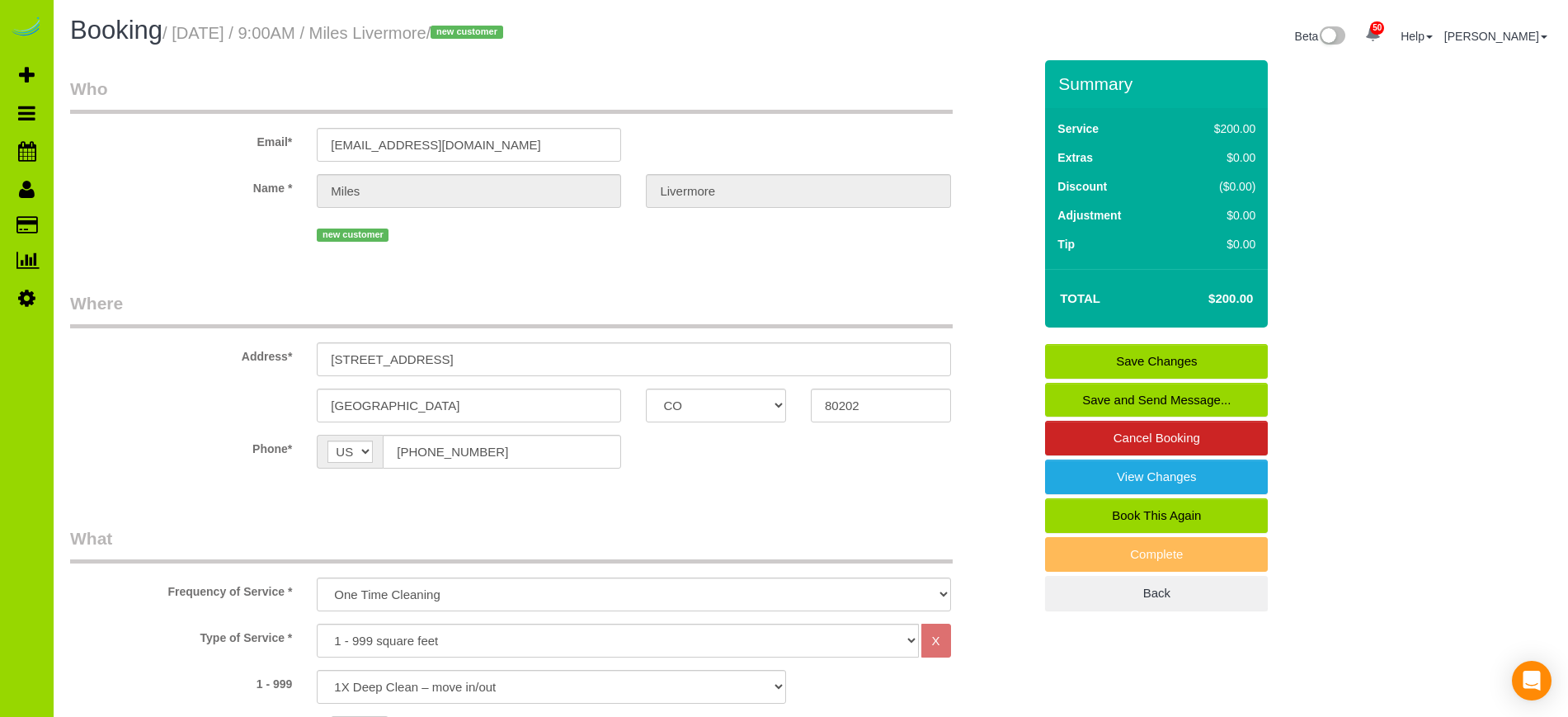
click at [155, 165] on sui-booking-customer "Email* miles.livermore@gmail.com.com Name * Miles Livermore new customer" at bounding box center [551, 161] width 962 height 169
click at [736, 478] on sui-booking-location "Phone* AF AL DZ AD AO AI AQ AG AR AM AW AU AT AZ BS BH BD BB BY BE BZ BJ BM BT …" at bounding box center [551, 458] width 962 height 46
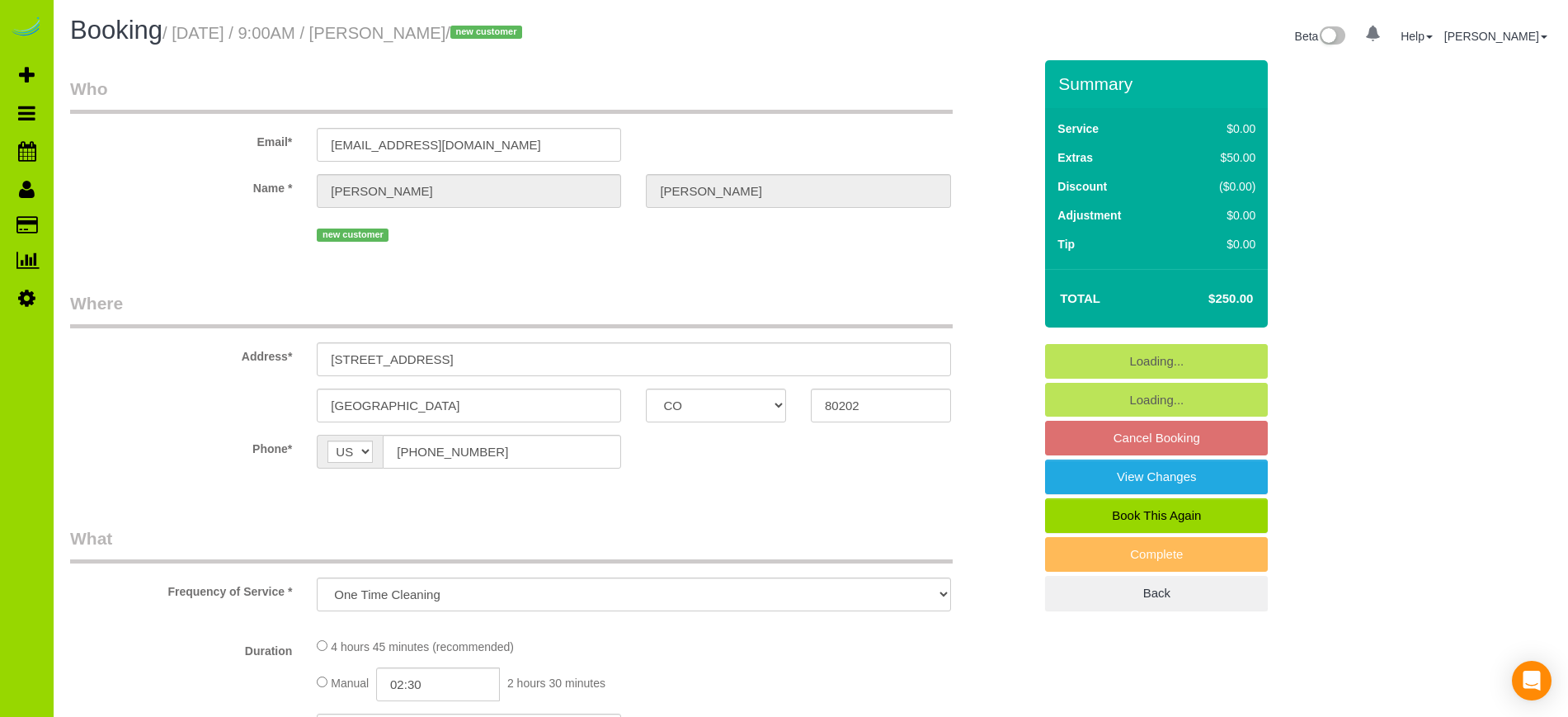
select select "CO"
select select "object:795"
select select "spot1"
select select "number:2"
select select "number:11"
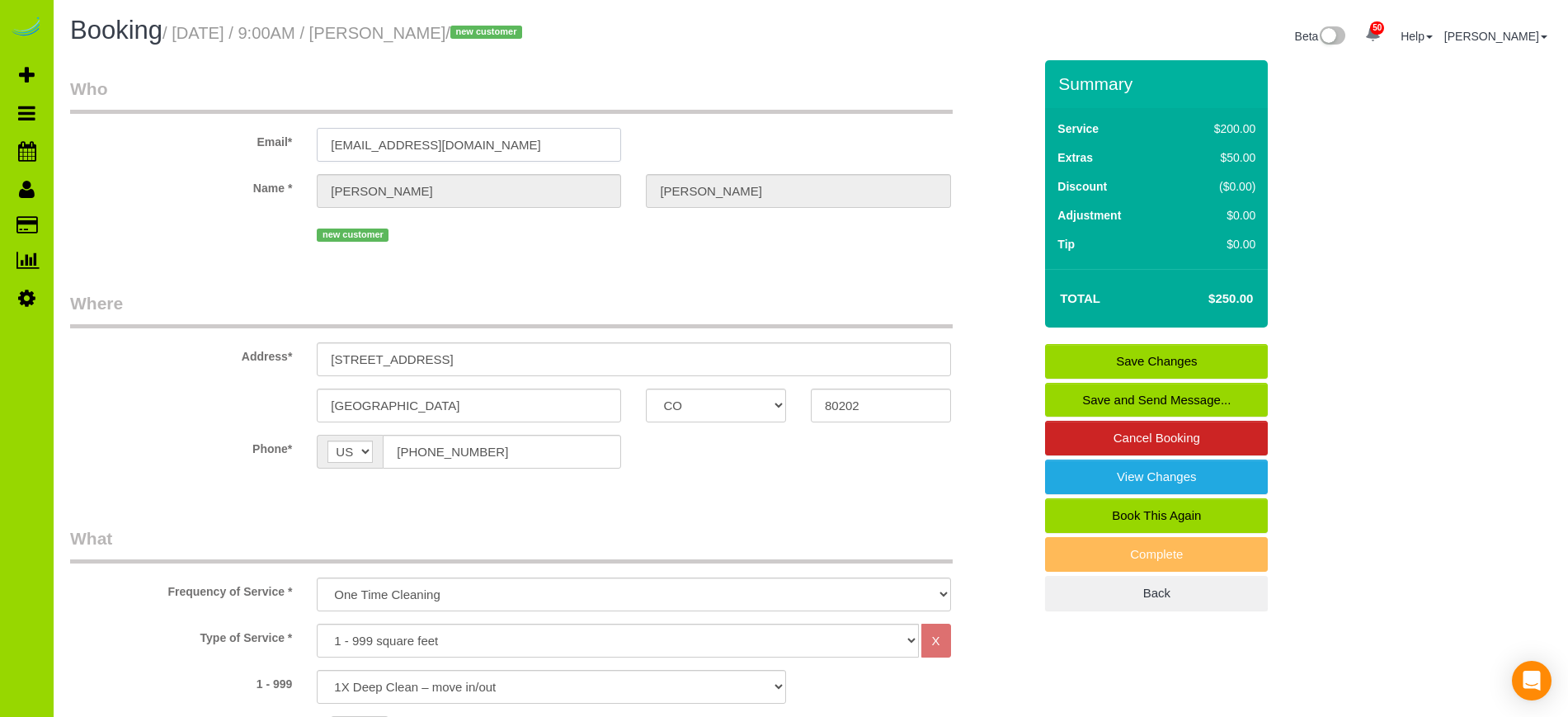
click at [502, 149] on input "rrrrr22@sb77772222.com" at bounding box center [469, 144] width 305 height 33
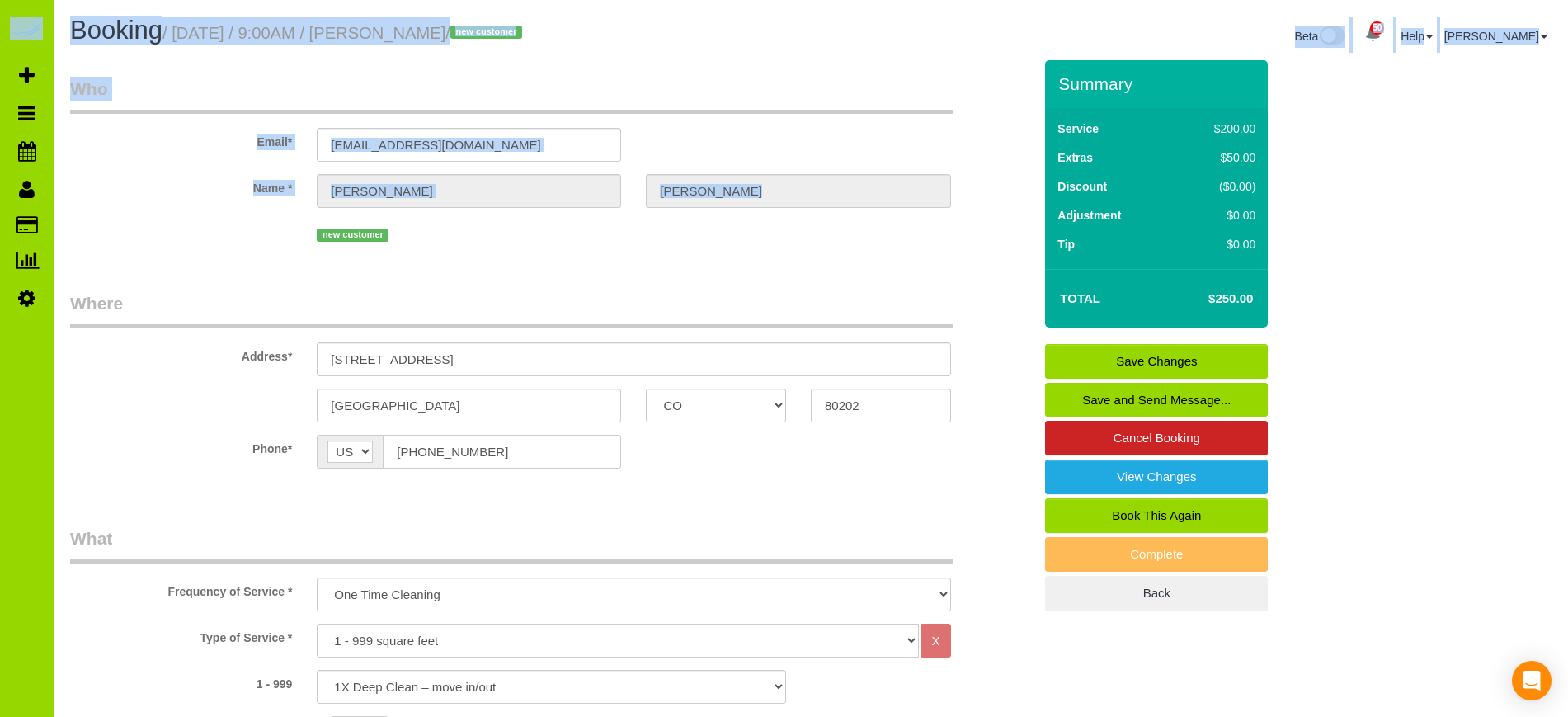
drag, startPoint x: 207, startPoint y: 229, endPoint x: 99, endPoint y: -55, distance: 303.8
click at [99, 0] on html "50 Beta Your Notifications You have 0 alerts × You have 2 to charge for 09/25/2…" at bounding box center [784, 358] width 1568 height 717
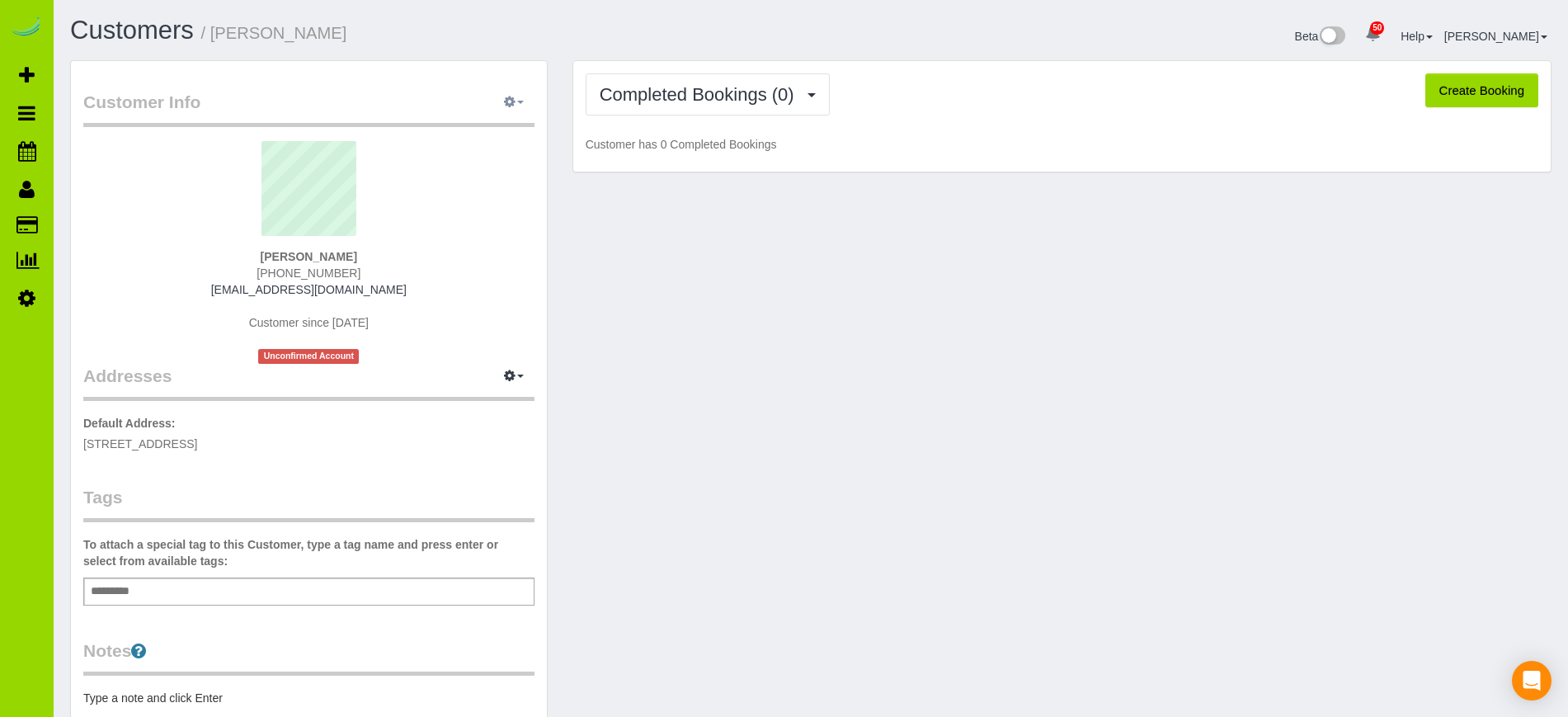
click at [512, 105] on icon "button" at bounding box center [510, 101] width 12 height 10
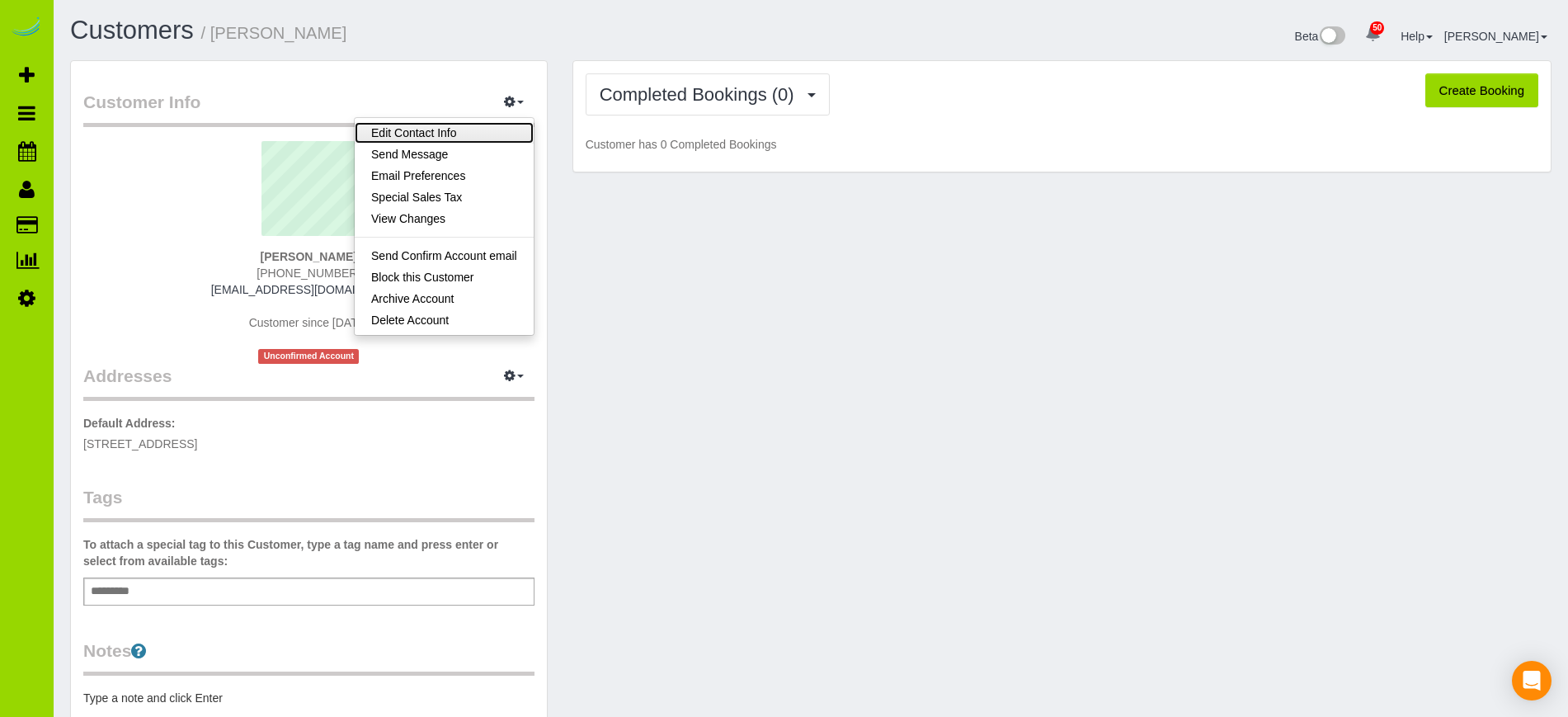
click at [440, 132] on link "Edit Contact Info" at bounding box center [444, 133] width 179 height 22
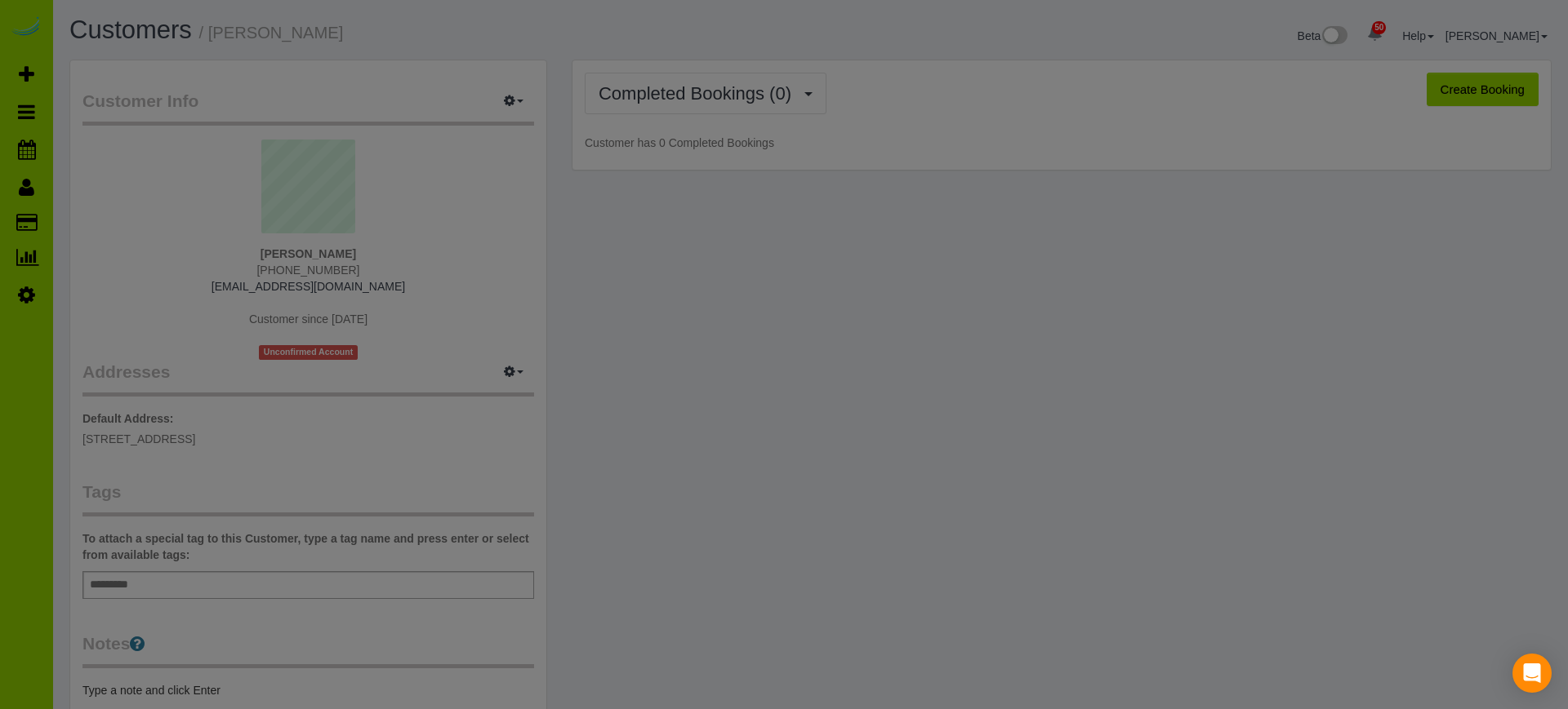
select select "CO"
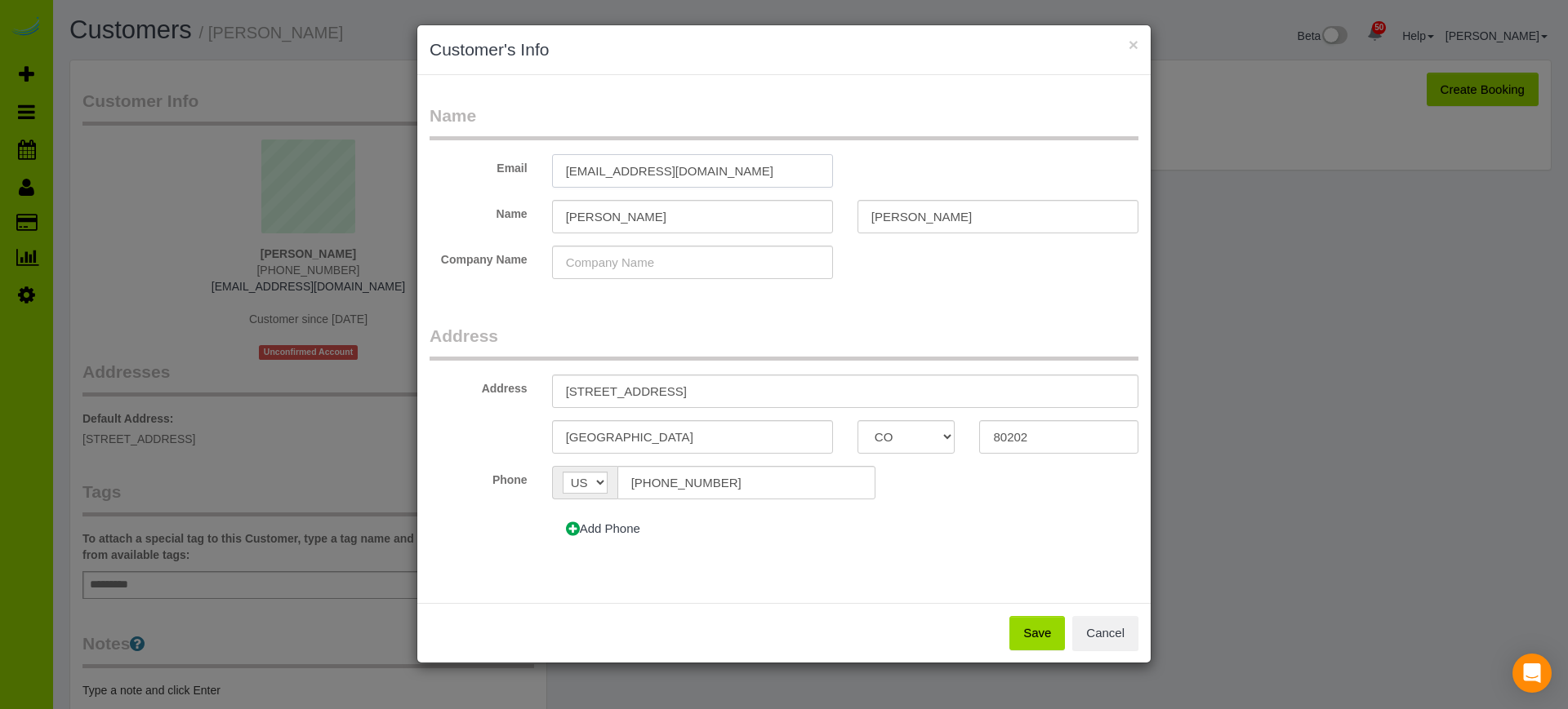
click at [710, 168] on input "[EMAIL_ADDRESS][DOMAIN_NAME]" at bounding box center [692, 171] width 281 height 33
type input "r"
type input "[EMAIL_ADDRESS][DOMAIN_NAME]"
click at [1032, 637] on button "Save" at bounding box center [1037, 633] width 55 height 34
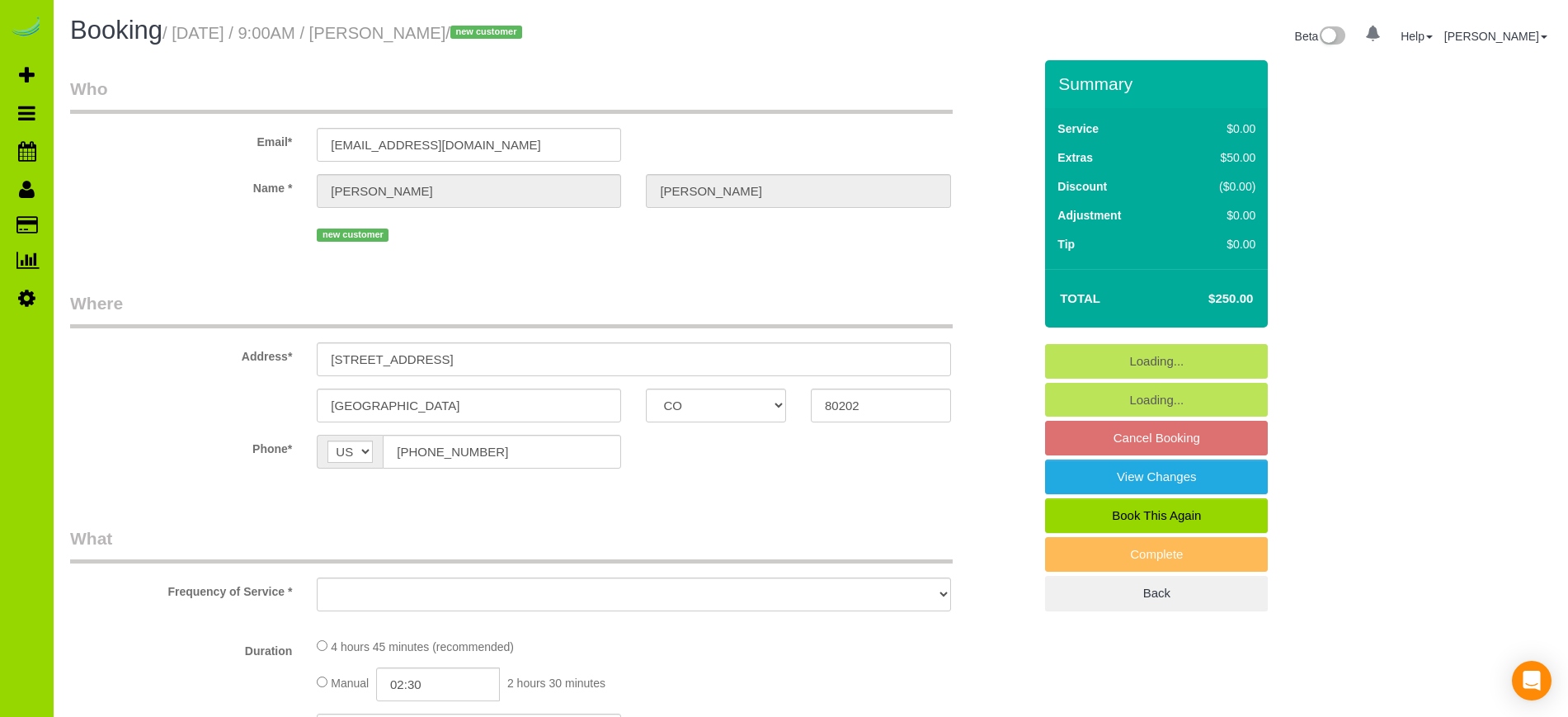
select select "CO"
select select "spot1"
select select "number:2"
select select "number:11"
select select "object:1227"
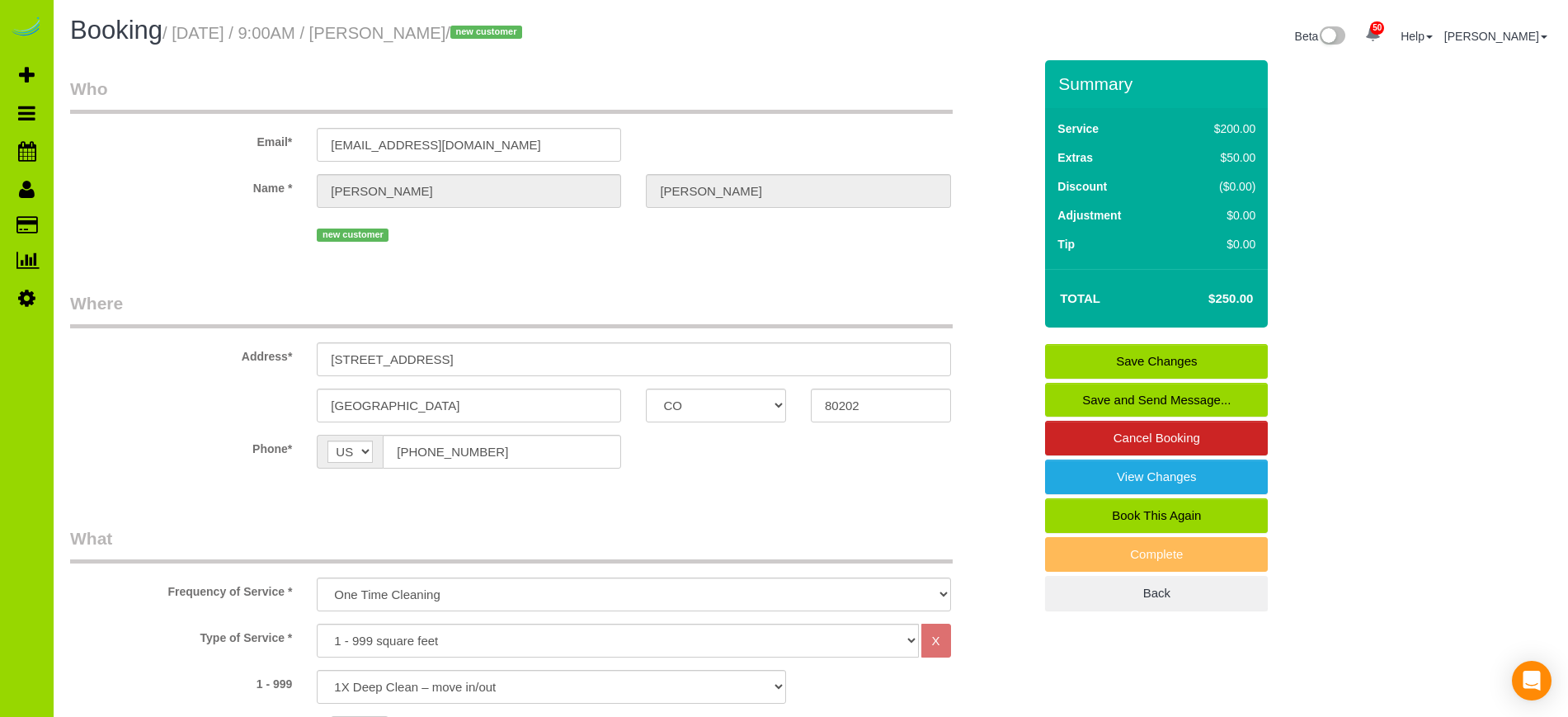
click at [1146, 396] on link "Save and Send Message..." at bounding box center [1157, 401] width 222 height 34
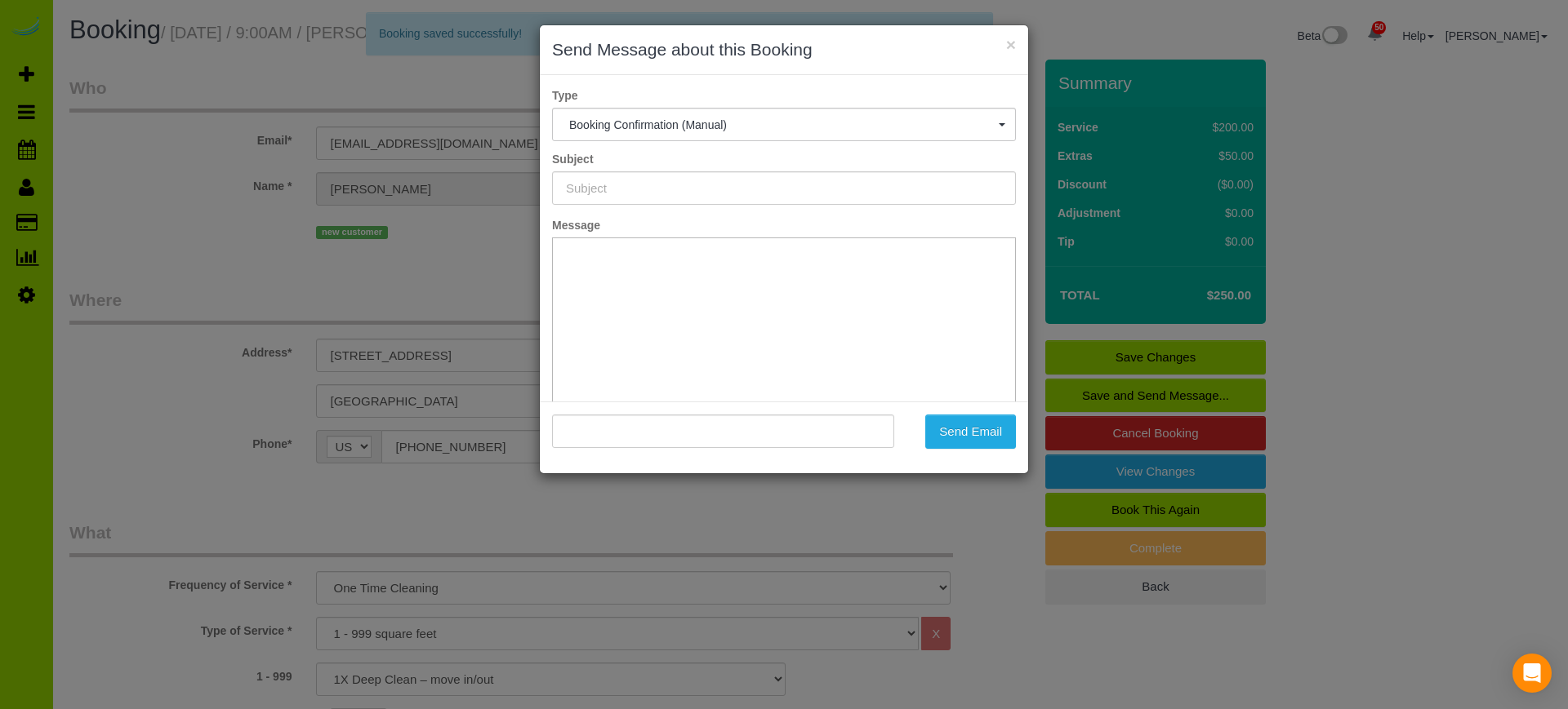
type input "Booking Confirmed - Please add your credit card"
type input ""[PERSON_NAME]" <[EMAIL_ADDRESS][DOMAIN_NAME]>"
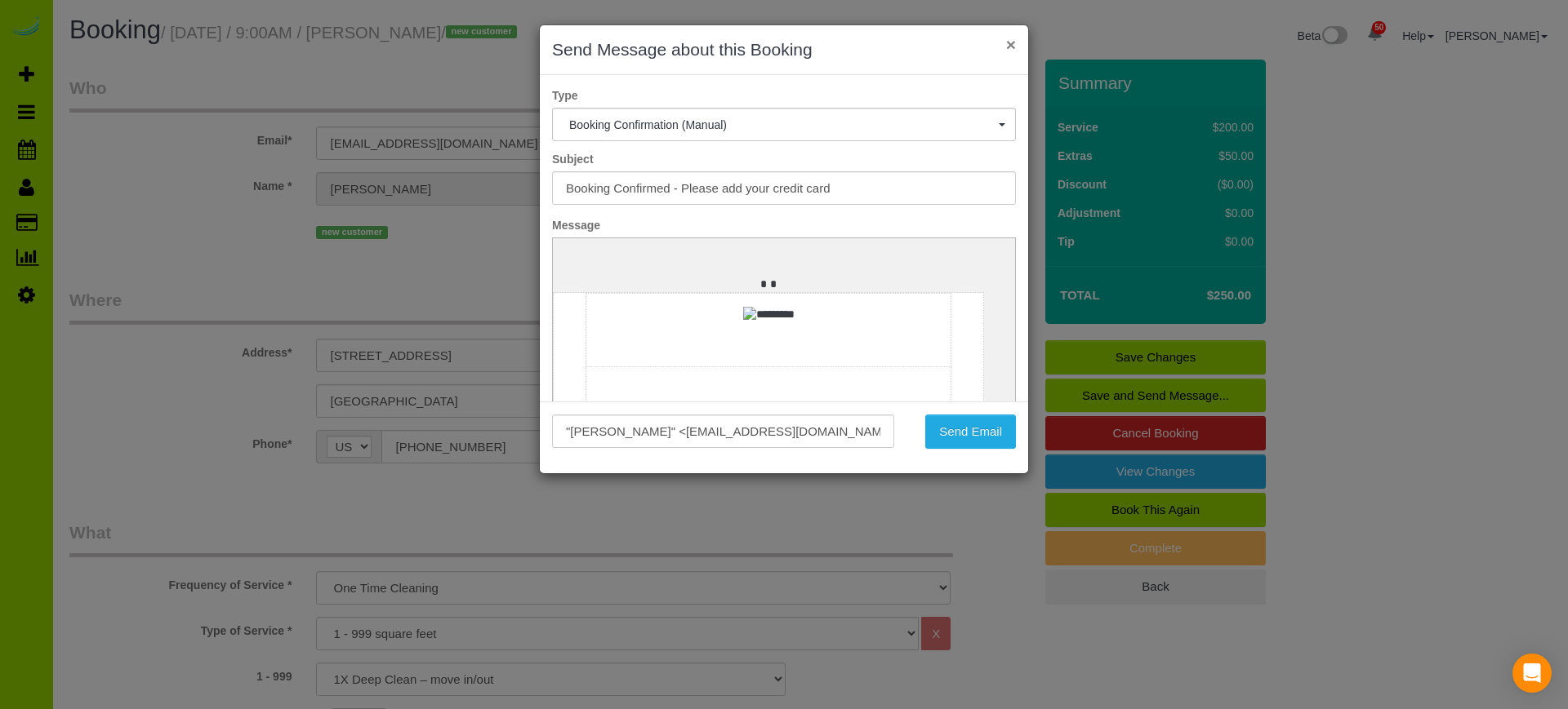
click at [1014, 46] on button "×" at bounding box center [1011, 44] width 10 height 17
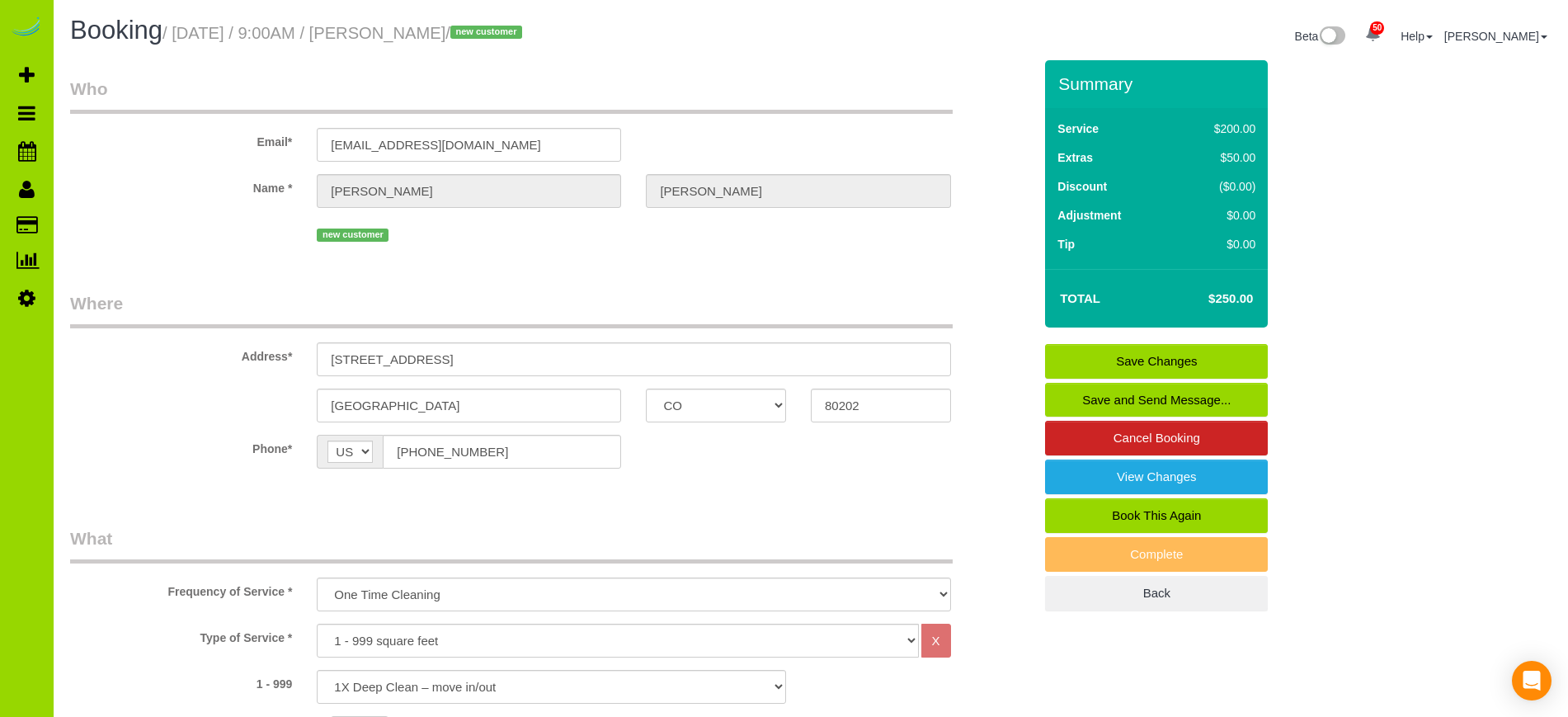
click at [1192, 394] on link "Save and Send Message..." at bounding box center [1157, 401] width 222 height 34
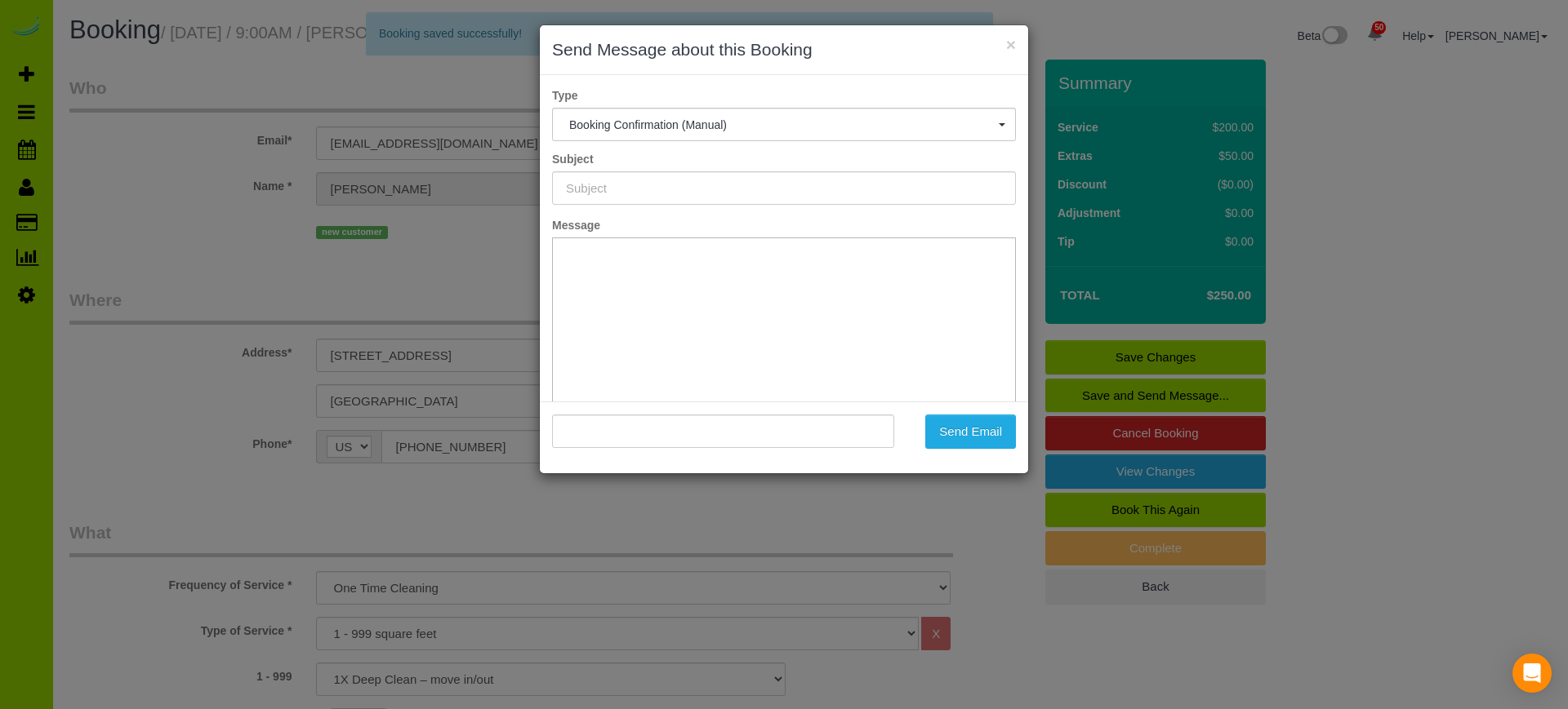
type input "Booking Confirmed - Please add your credit card"
type input ""[PERSON_NAME]" <[EMAIL_ADDRESS][DOMAIN_NAME]>"
click at [982, 427] on button "Send Email" at bounding box center [970, 432] width 90 height 34
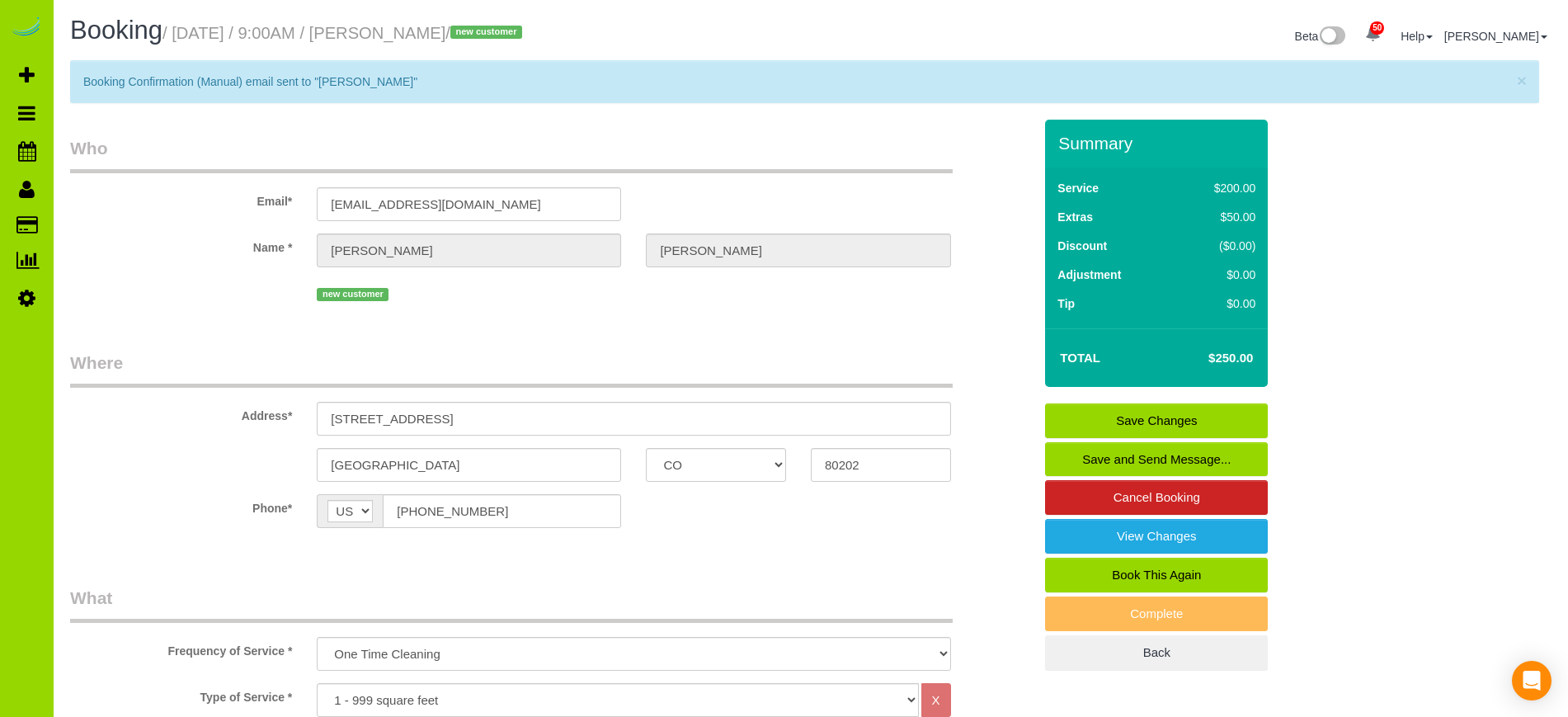
click at [189, 298] on div "new customer" at bounding box center [551, 292] width 988 height 25
click at [116, 260] on div "Name * [PERSON_NAME][GEOGRAPHIC_DATA]" at bounding box center [551, 250] width 988 height 33
click at [1522, 83] on span "×" at bounding box center [1522, 80] width 10 height 19
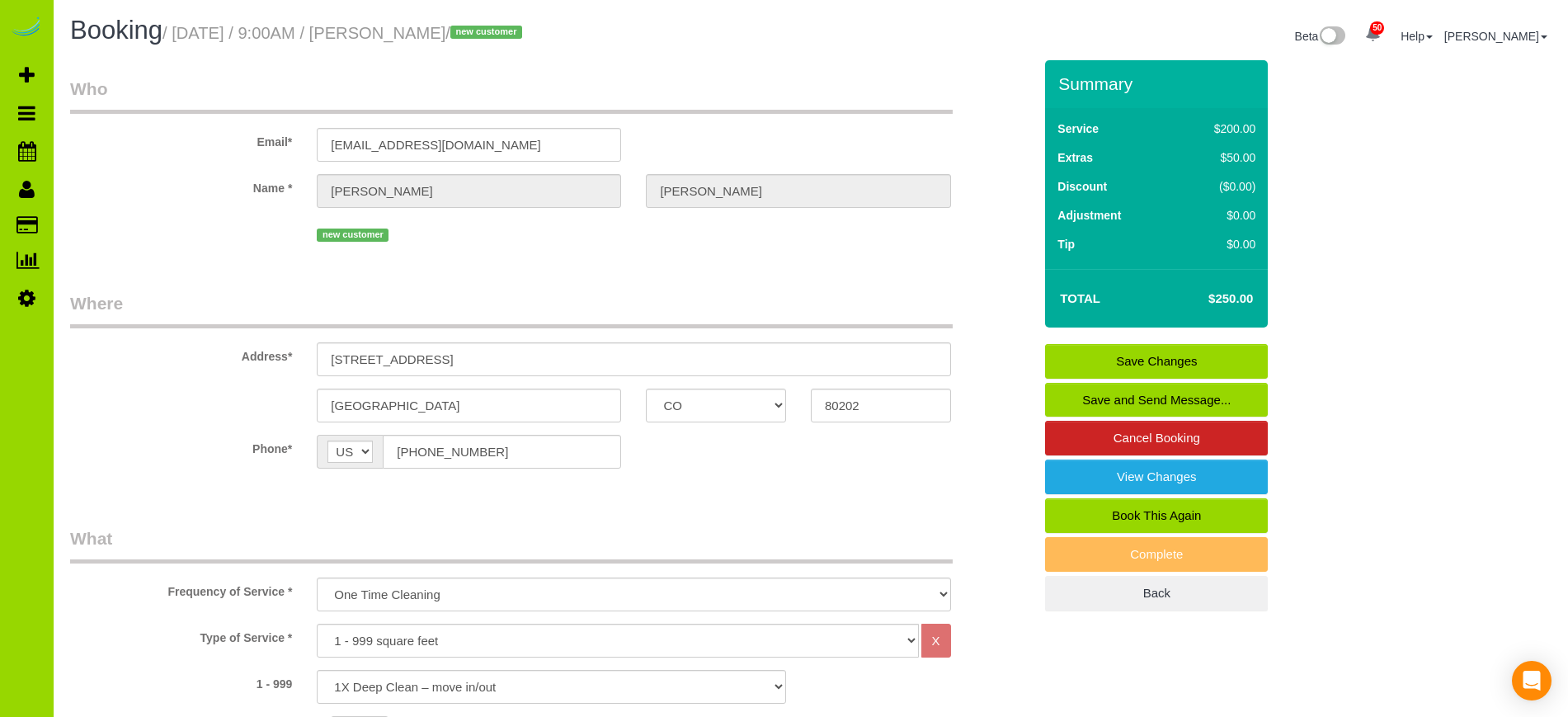
click at [710, 489] on fieldset "Where Address* [STREET_ADDRESS] [GEOGRAPHIC_DATA] AK AL AR AZ CA CO CT DC DE [G…" at bounding box center [551, 392] width 962 height 203
click at [587, 257] on fieldset "Who Email* [EMAIL_ADDRESS][DOMAIN_NAME] Name * [PERSON_NAME][GEOGRAPHIC_DATA] n…" at bounding box center [551, 167] width 962 height 182
